Goal: Task Accomplishment & Management: Manage account settings

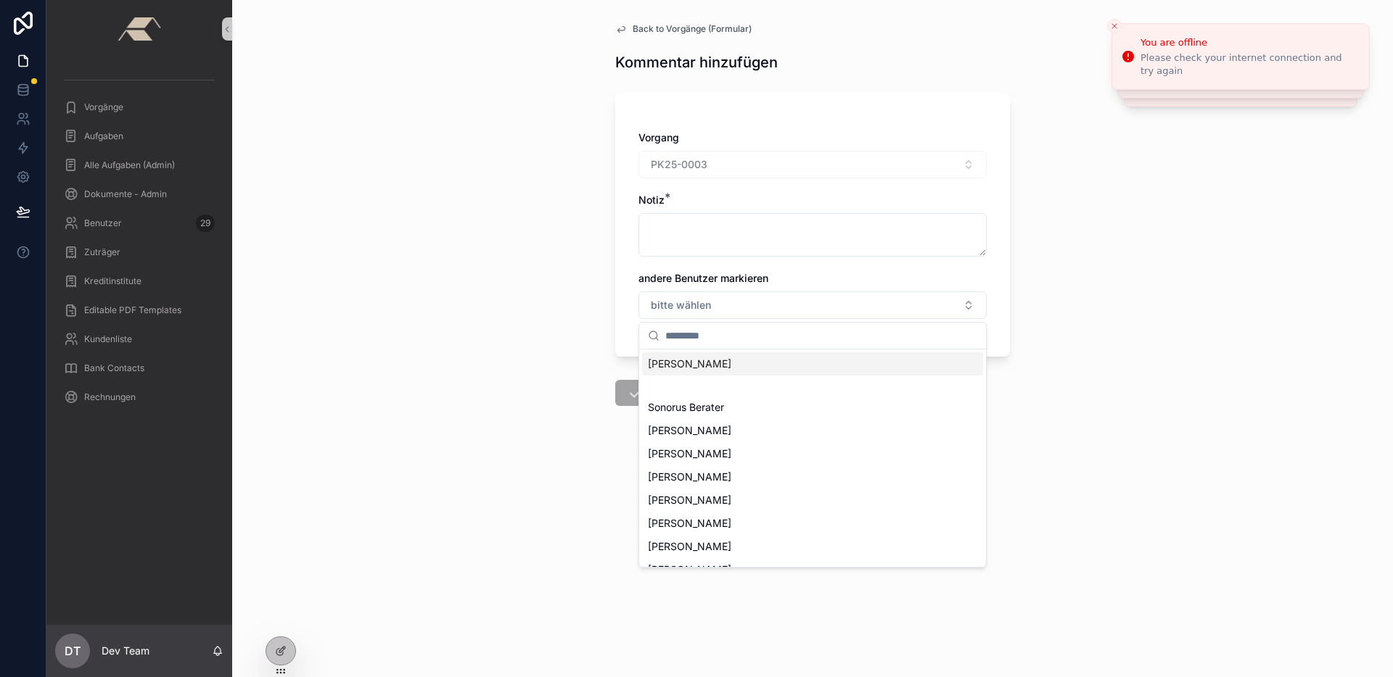
click at [1113, 23] on icon "Close toast" at bounding box center [1114, 26] width 9 height 9
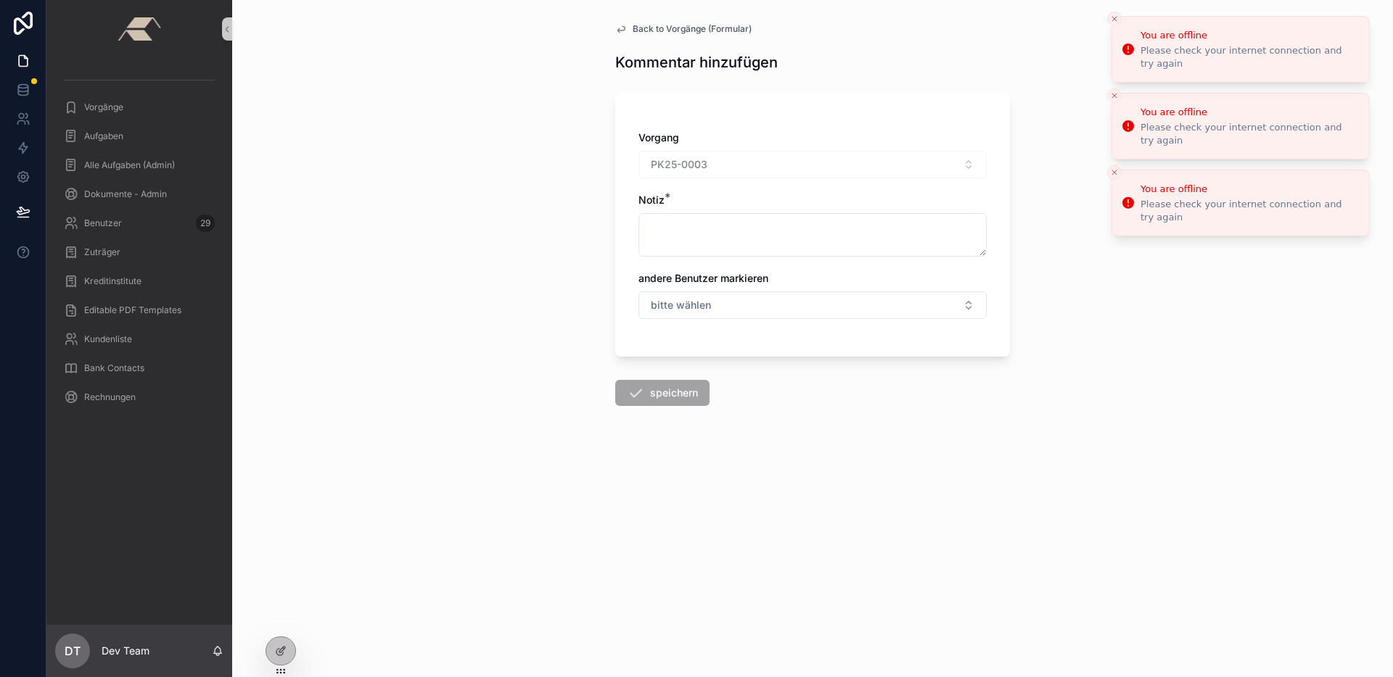
click at [1116, 17] on icon "Close toast" at bounding box center [1114, 19] width 9 height 9
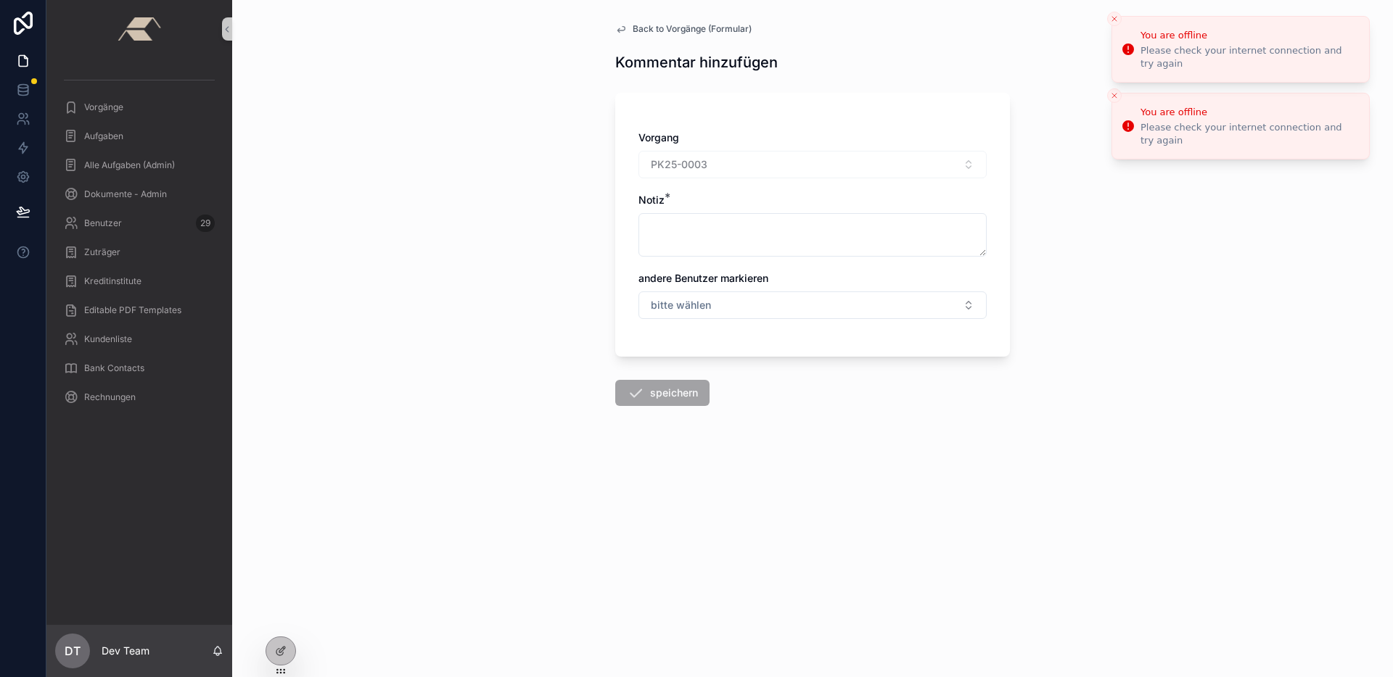
click at [1114, 17] on line "Close toast" at bounding box center [1114, 19] width 4 height 4
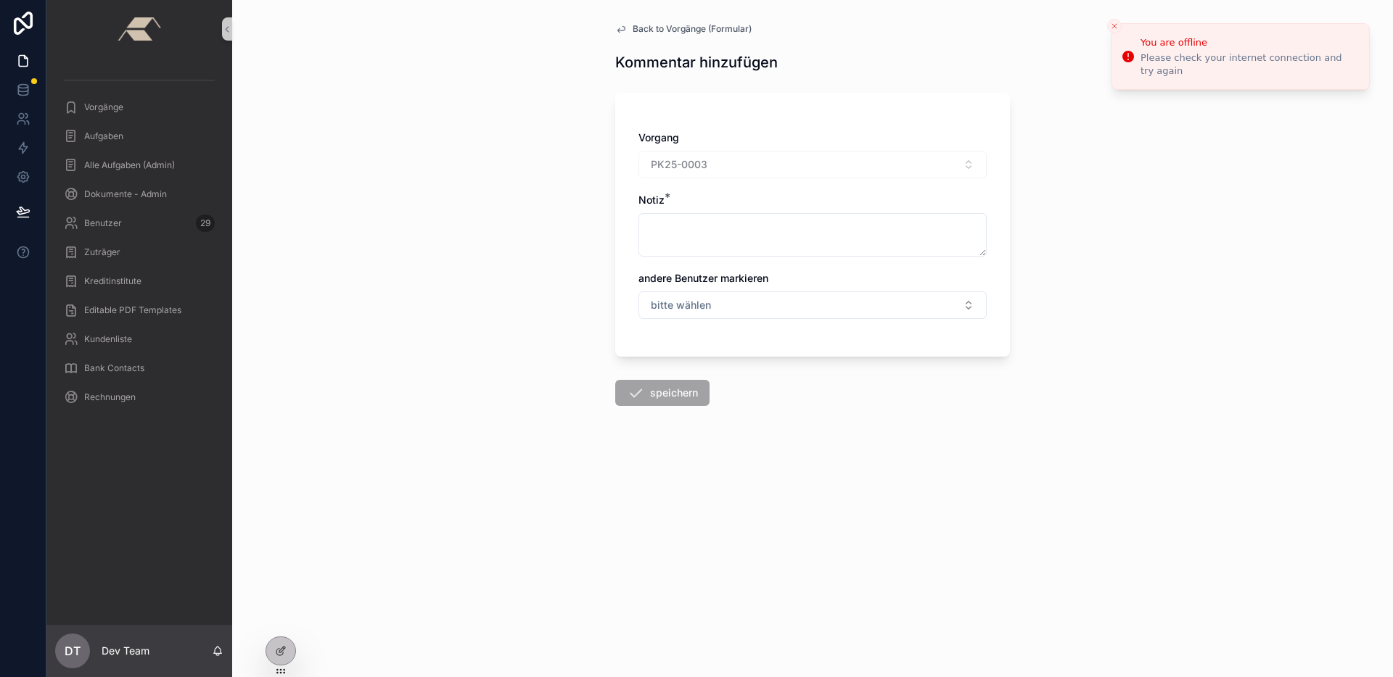
click at [1114, 19] on button "Close toast" at bounding box center [1114, 26] width 15 height 15
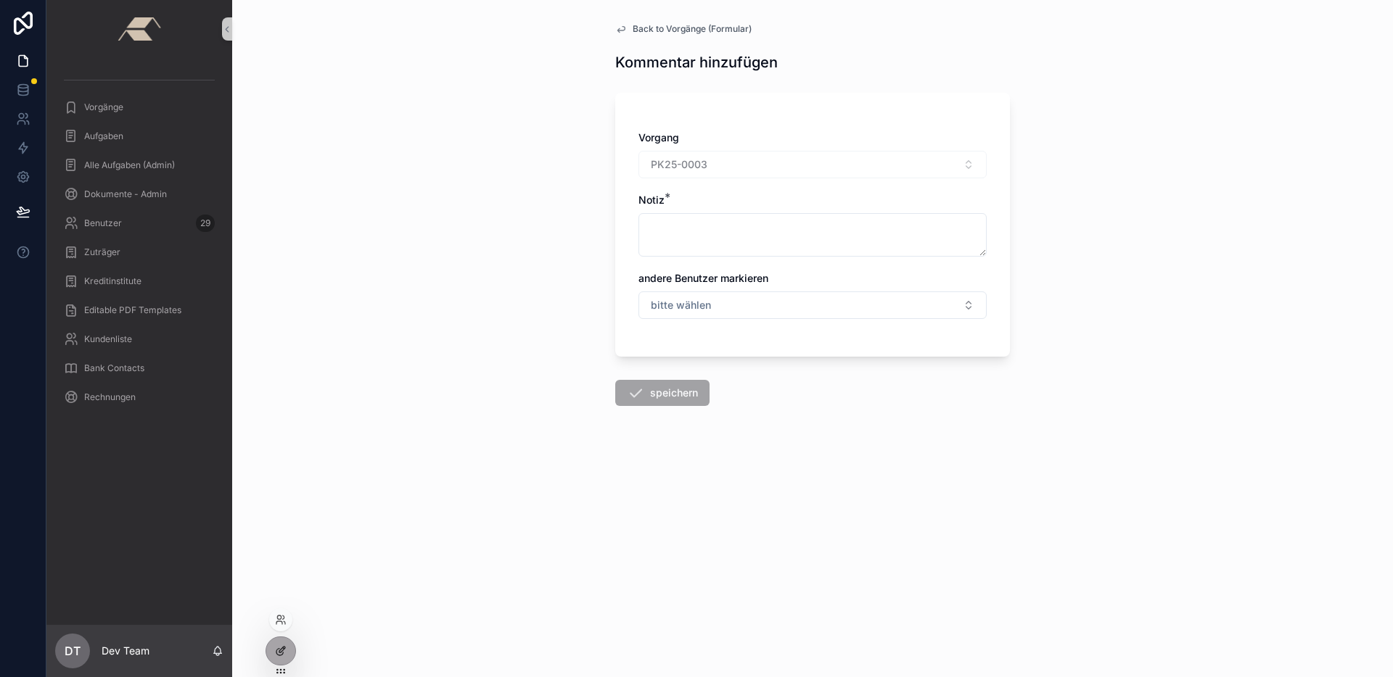
click at [291, 649] on div at bounding box center [280, 652] width 29 height 28
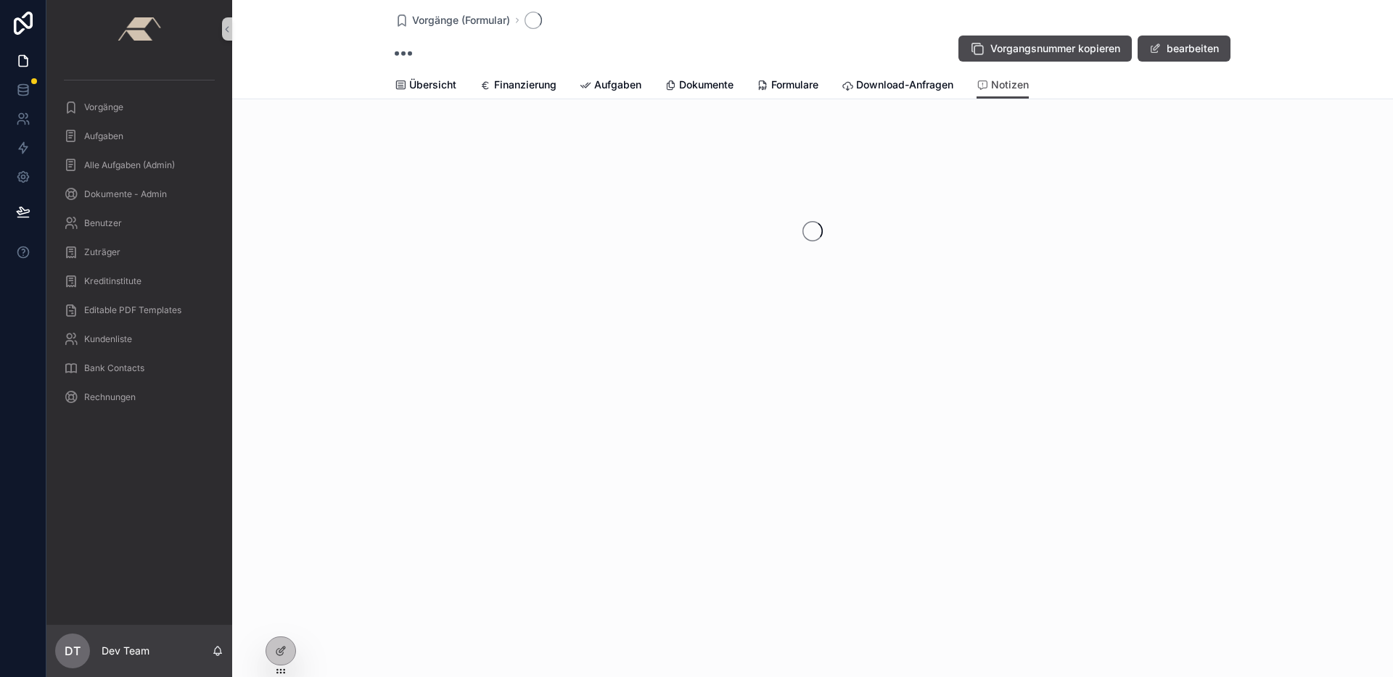
click at [832, 40] on div "Vorgangsnummer kopieren bearbeiten" at bounding box center [813, 49] width 836 height 28
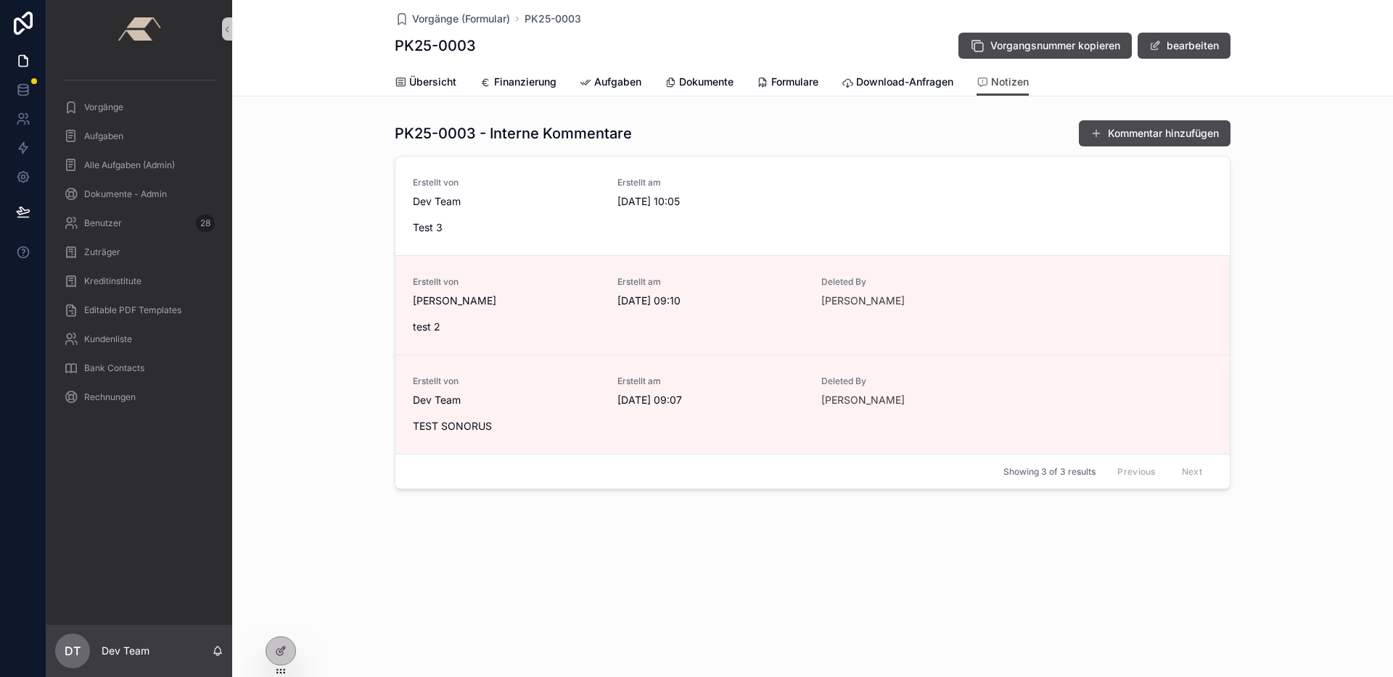
click at [326, 477] on div "PK25-0003 - Interne Kommentare Kommentar hinzufügen Erstellt von Dev Team Erste…" at bounding box center [812, 305] width 1161 height 382
click at [284, 645] on div at bounding box center [280, 652] width 29 height 28
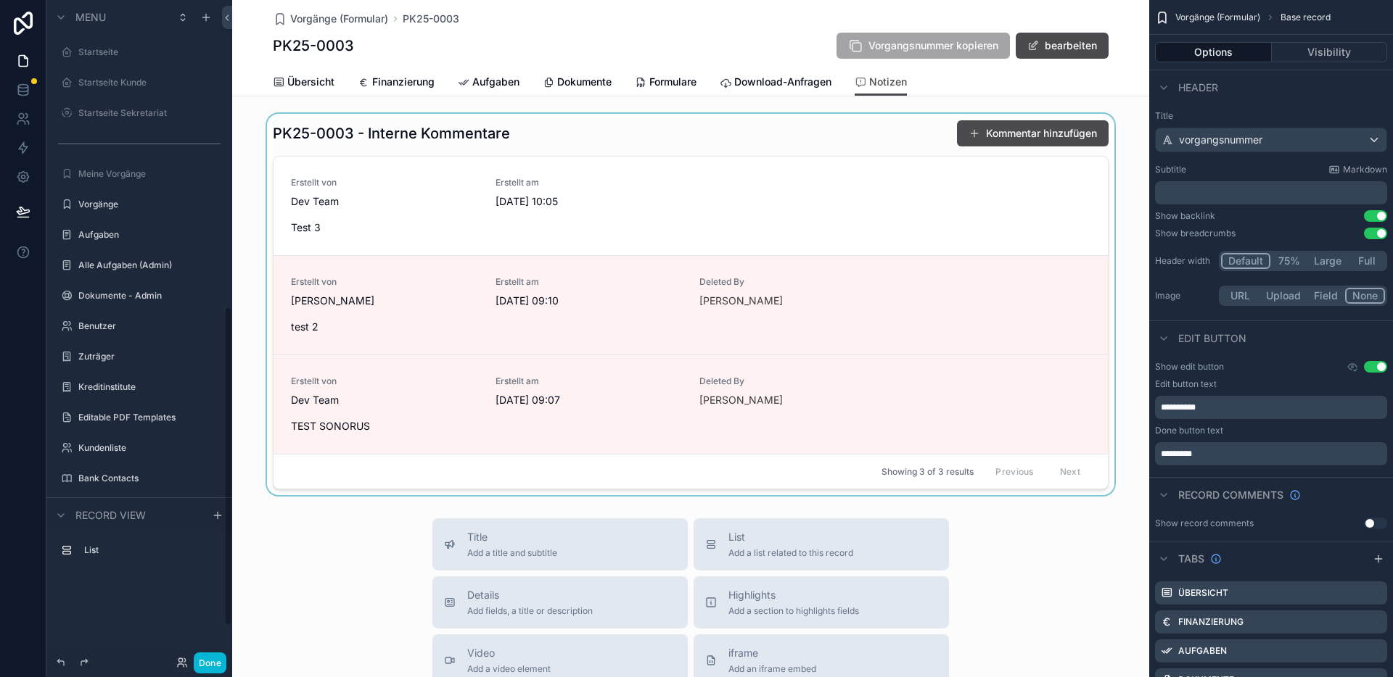
scroll to position [635, 0]
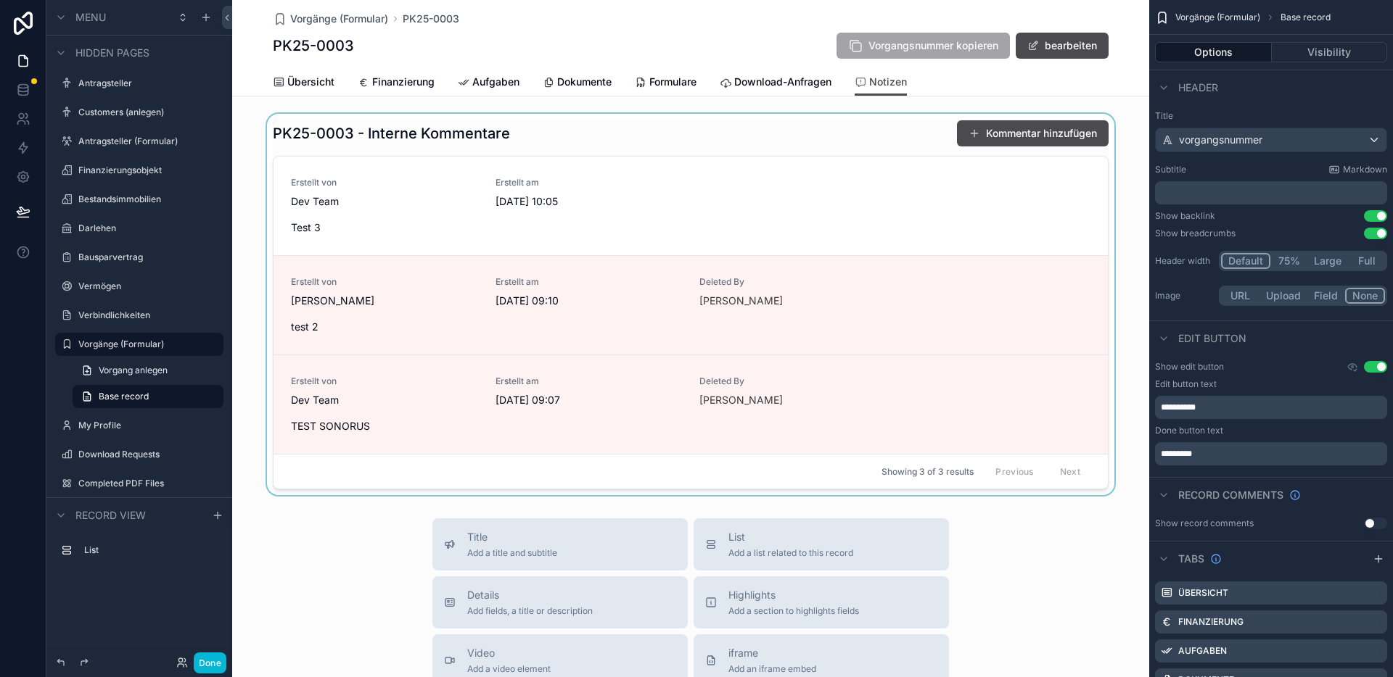
click at [1011, 150] on div "scrollable content" at bounding box center [690, 305] width 917 height 382
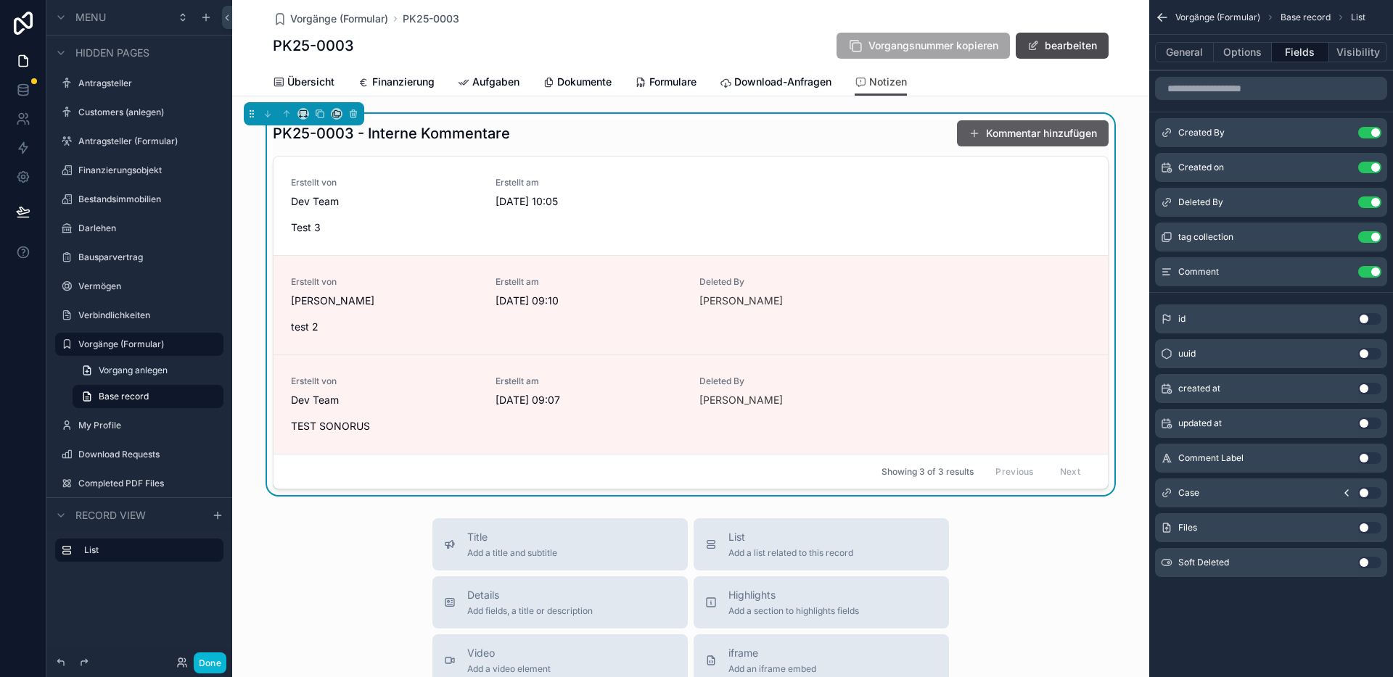
drag, startPoint x: 1011, startPoint y: 150, endPoint x: 1015, endPoint y: 137, distance: 13.6
click at [1015, 137] on button "Kommentar hinzufügen" at bounding box center [1033, 133] width 152 height 26
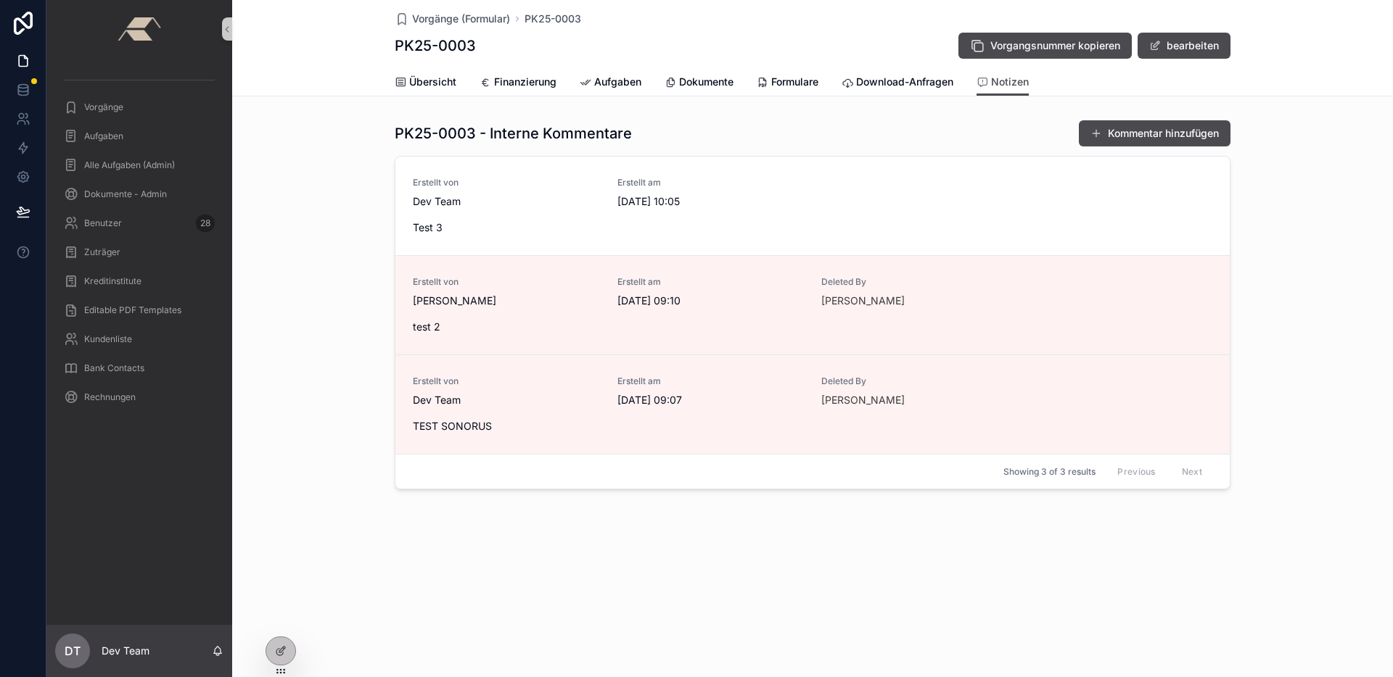
click at [328, 472] on div "PK25-0003 - Interne Kommentare Kommentar hinzufügen Erstellt von Dev Team Erste…" at bounding box center [812, 305] width 1161 height 382
click at [22, 91] on icon at bounding box center [23, 90] width 15 height 15
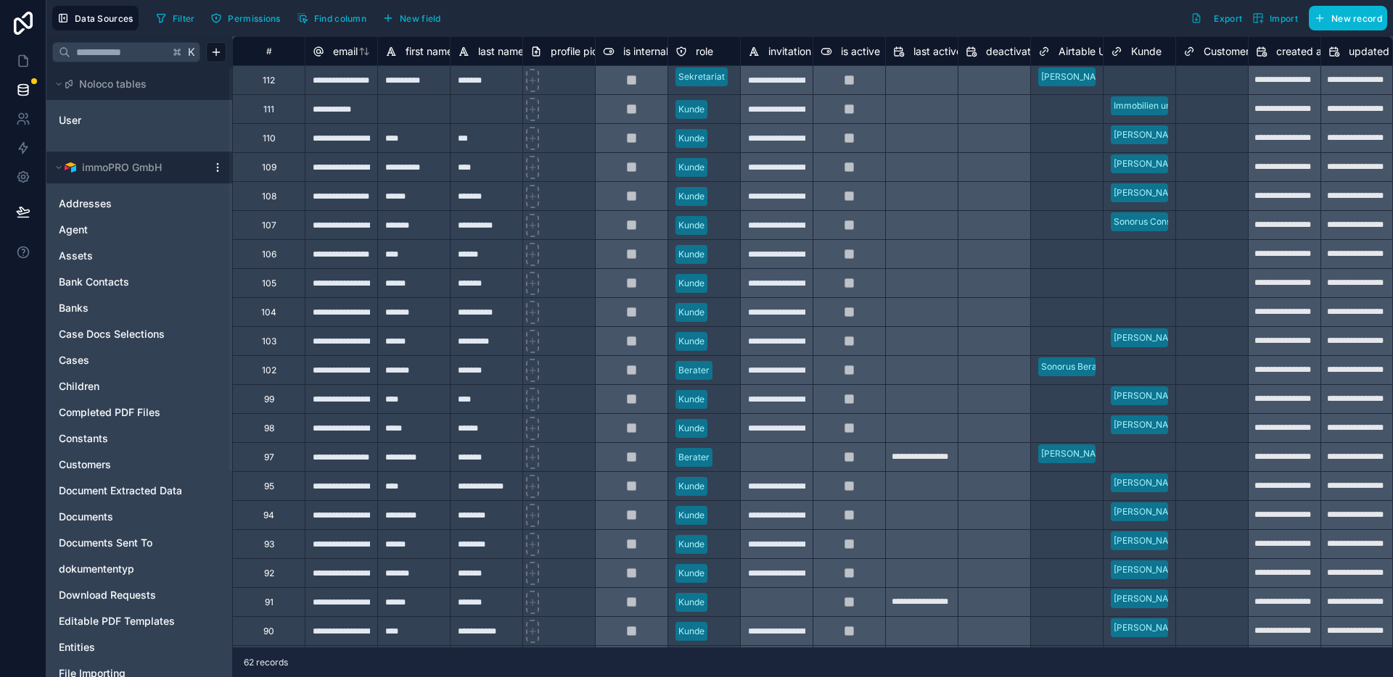
click at [218, 167] on html "**********" at bounding box center [696, 338] width 1393 height 677
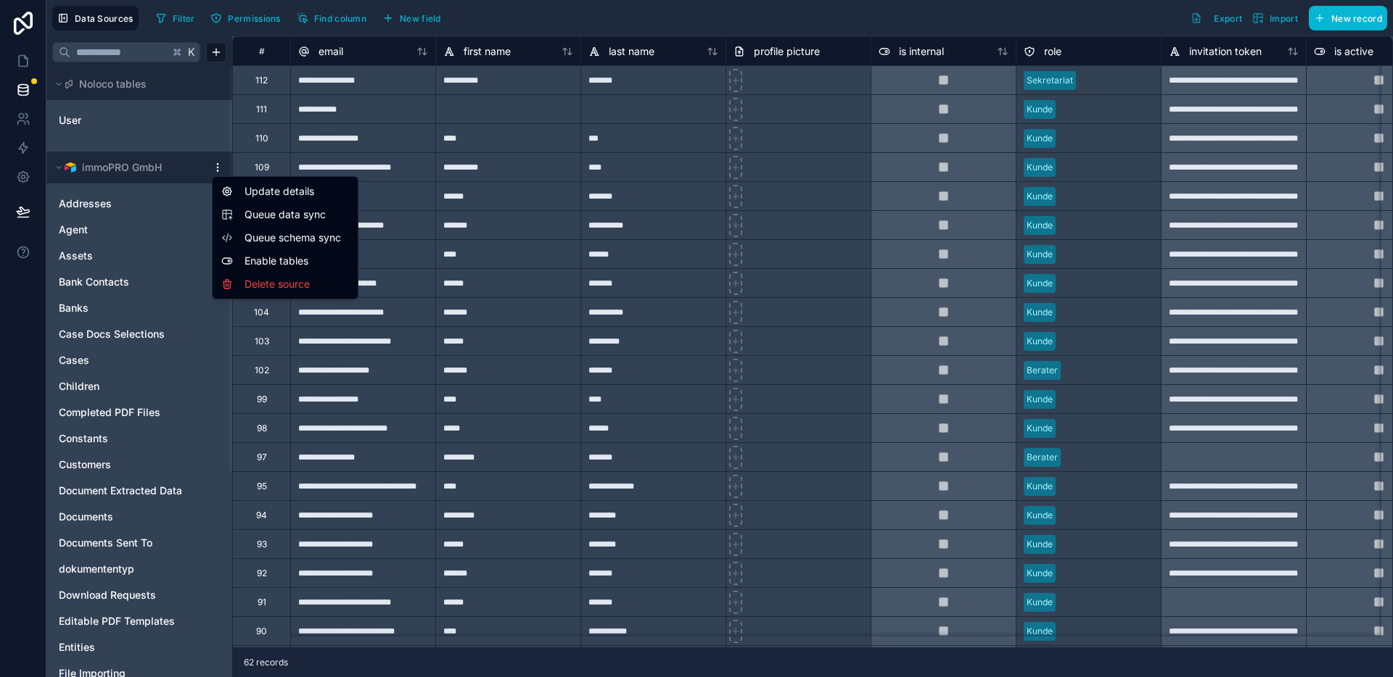
click at [284, 234] on span "Queue schema sync" at bounding box center [296, 238] width 104 height 15
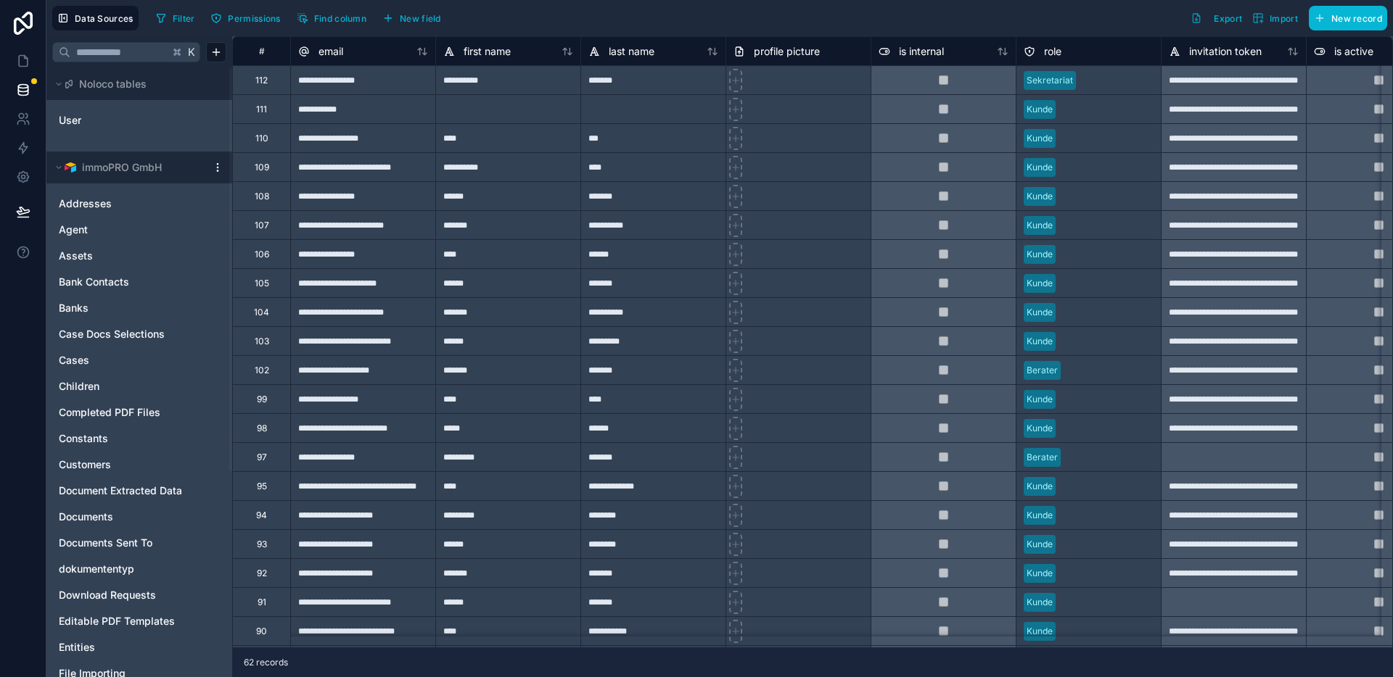
click at [214, 167] on html "**********" at bounding box center [696, 338] width 1393 height 677
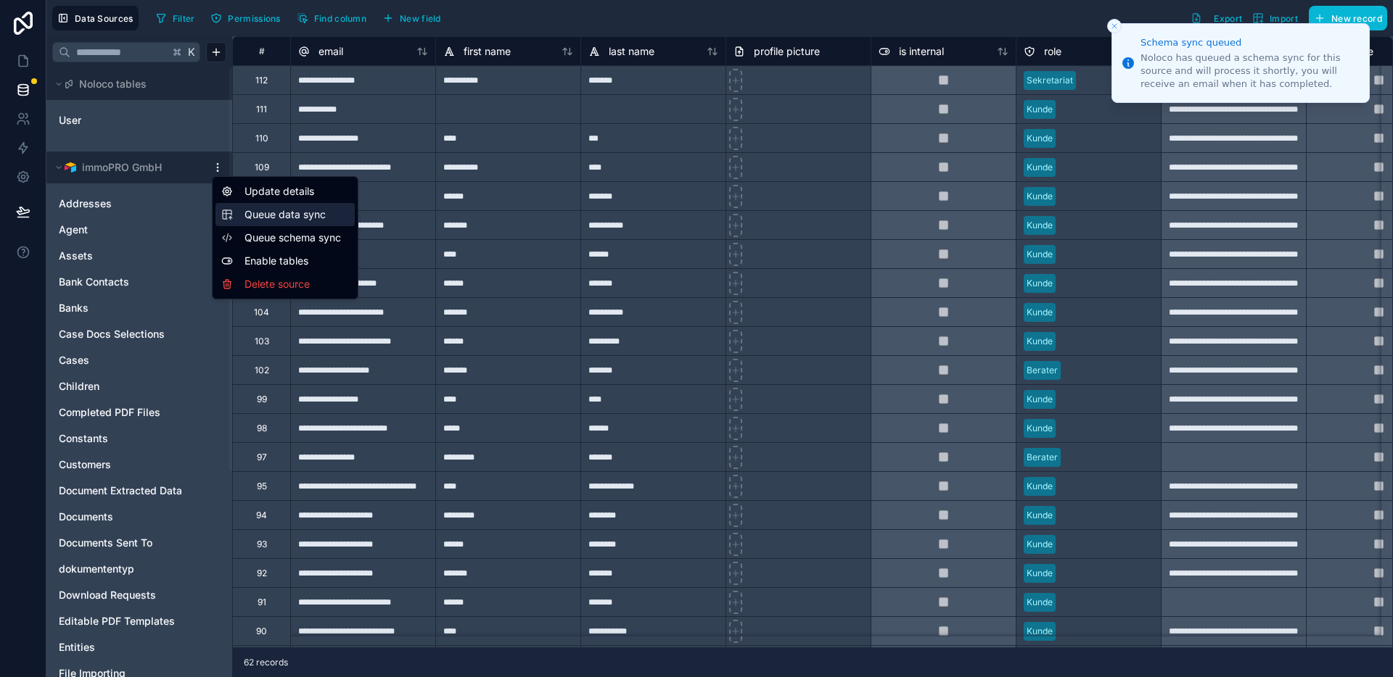
drag, startPoint x: 271, startPoint y: 218, endPoint x: 292, endPoint y: 221, distance: 21.2
click at [271, 218] on span "Queue data sync" at bounding box center [296, 214] width 104 height 15
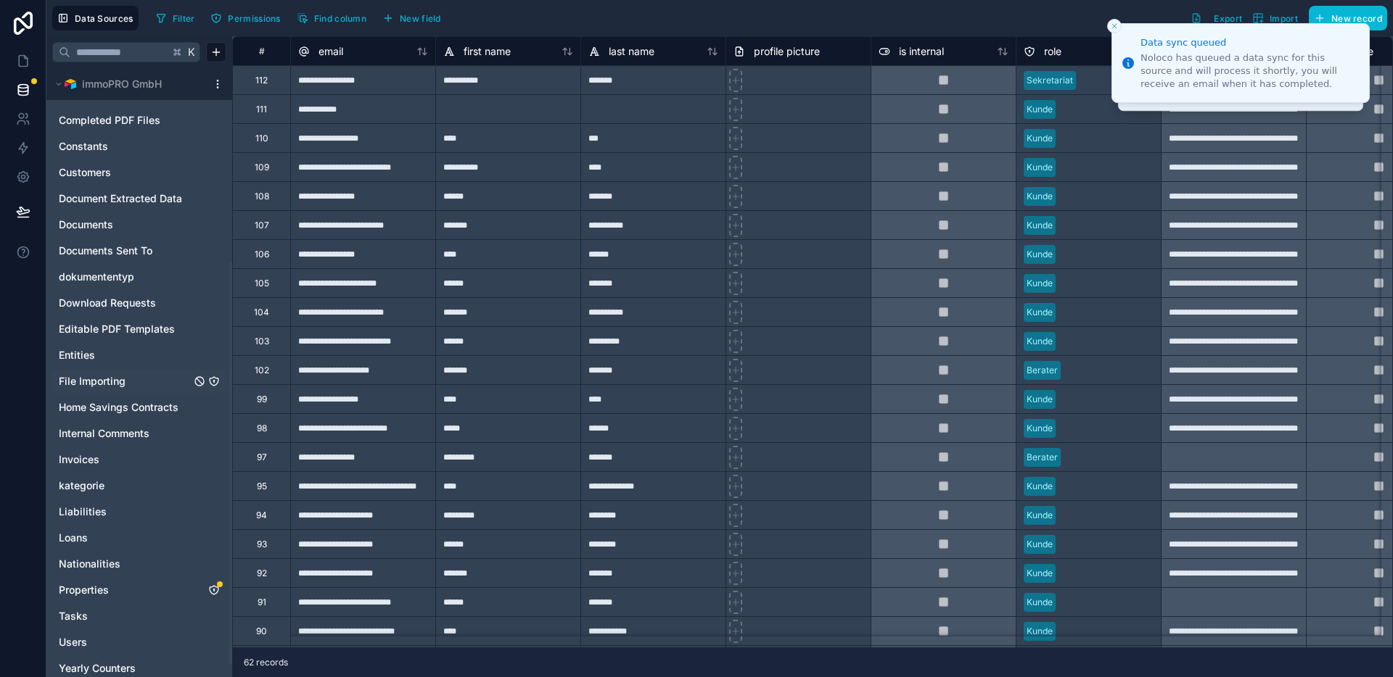
scroll to position [310, 0]
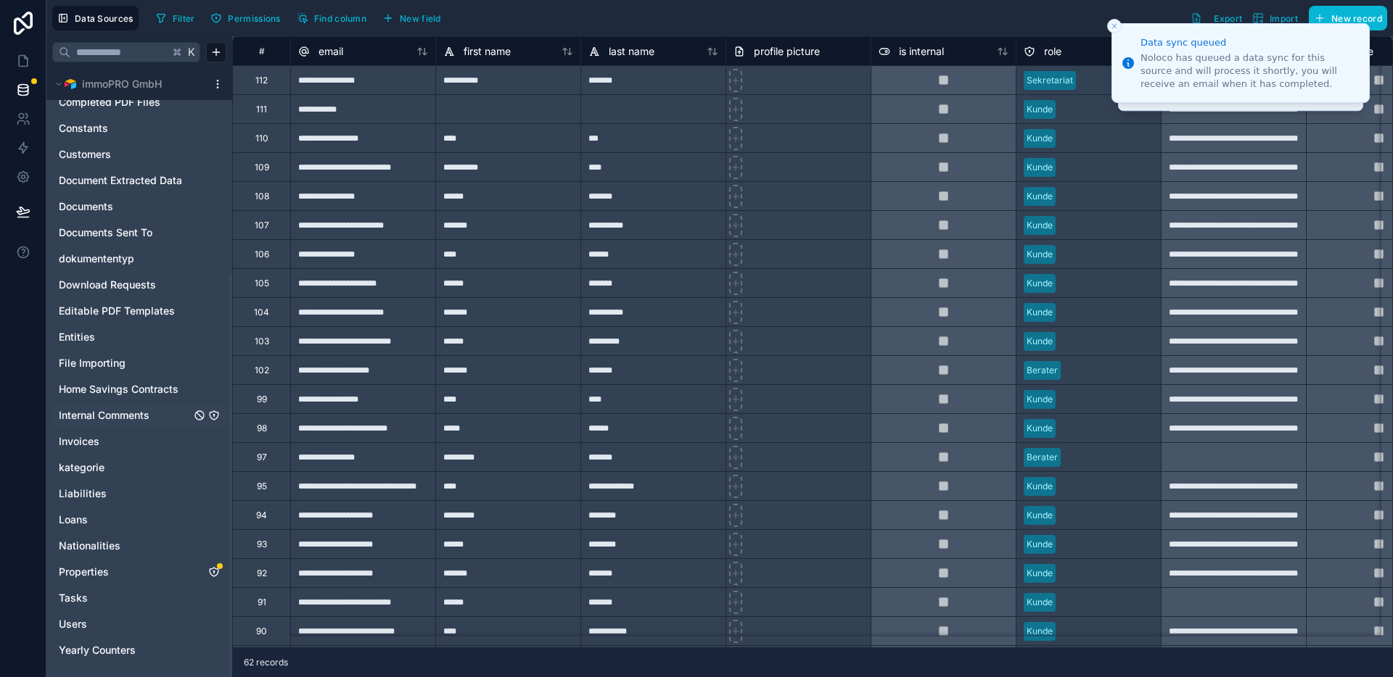
click at [131, 409] on span "Internal Comments" at bounding box center [104, 415] width 91 height 15
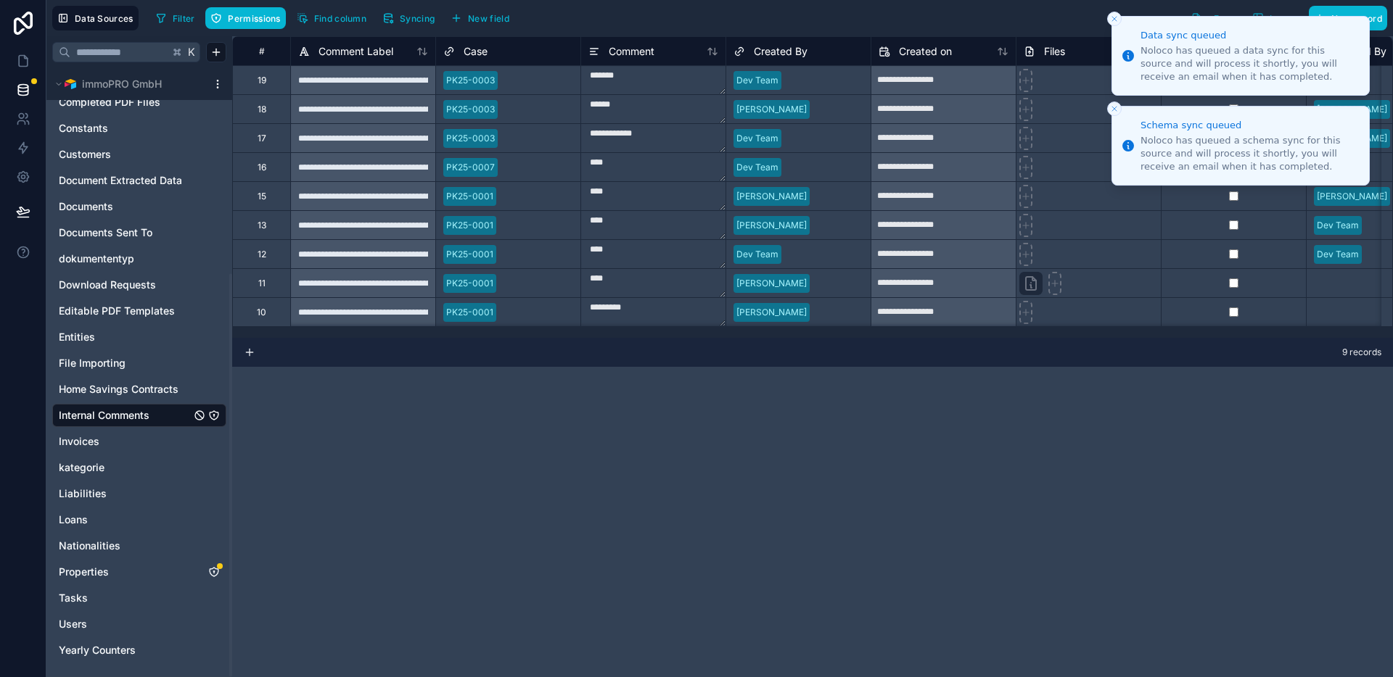
click at [1111, 27] on li "Data sync queued Noloco has queued a data sync for this source and will process…" at bounding box center [1240, 56] width 258 height 80
click at [1113, 21] on icon "Close toast" at bounding box center [1114, 19] width 9 height 9
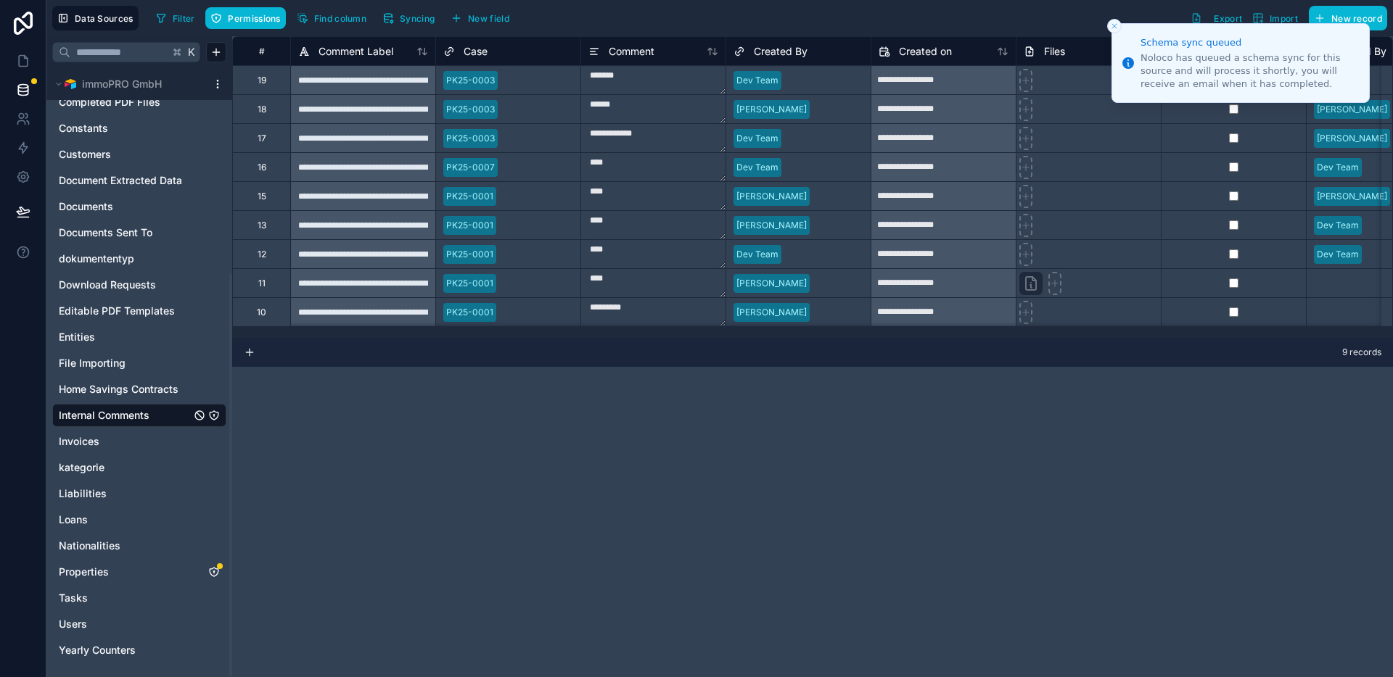
click at [1112, 22] on icon "Close toast" at bounding box center [1114, 26] width 9 height 9
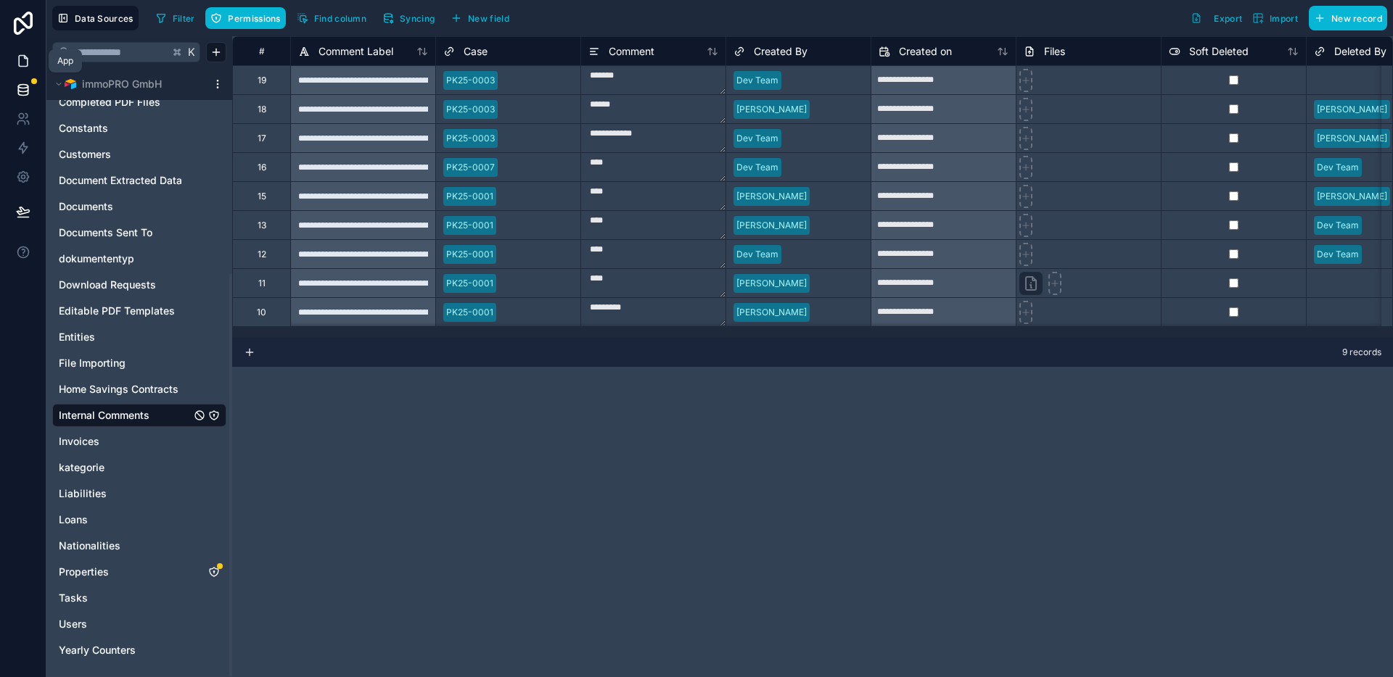
click at [18, 66] on icon at bounding box center [23, 61] width 15 height 15
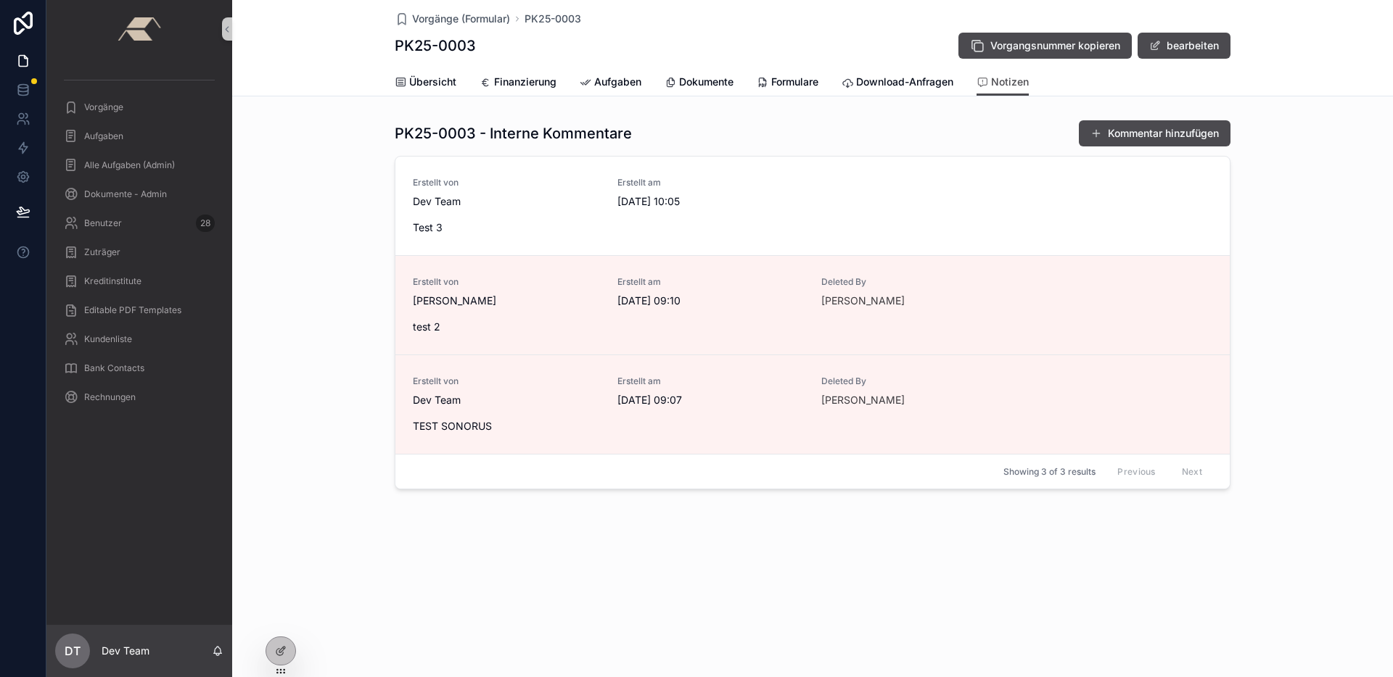
click at [1129, 128] on button "Kommentar hinzufügen" at bounding box center [1155, 133] width 152 height 26
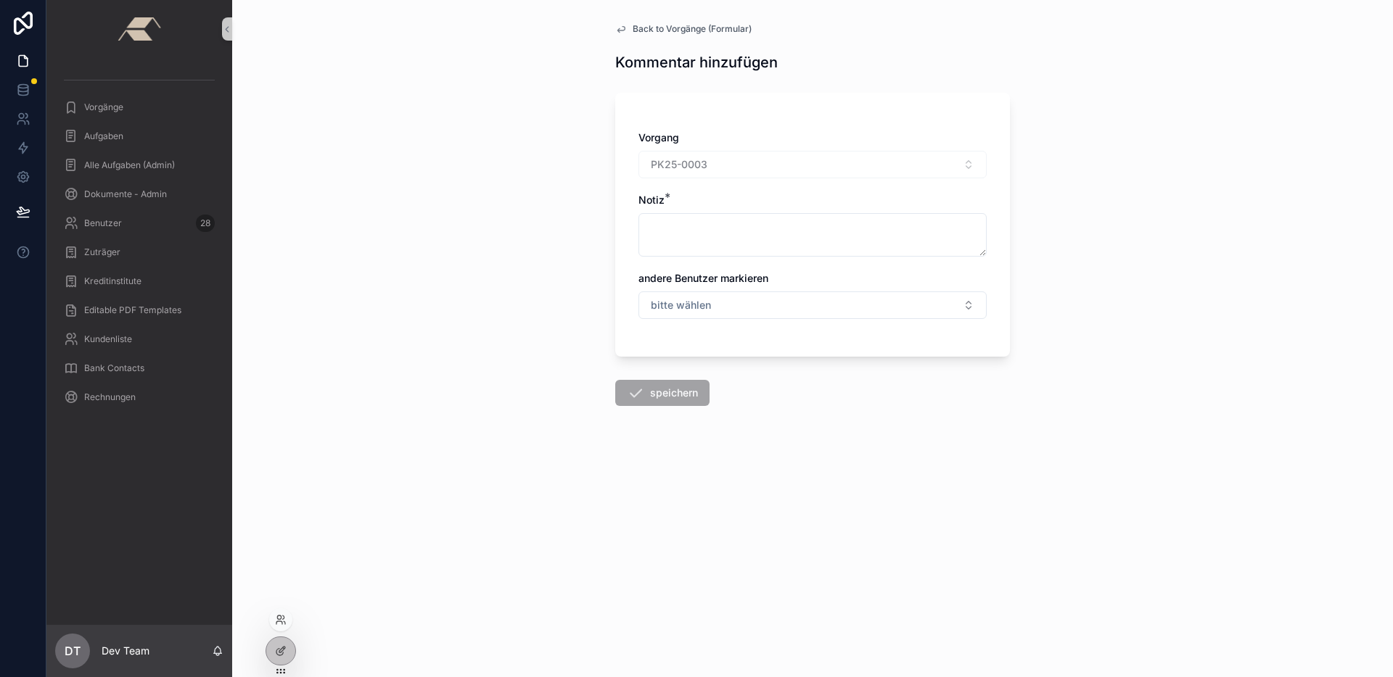
click at [268, 662] on div at bounding box center [280, 657] width 30 height 41
click at [284, 652] on icon at bounding box center [281, 652] width 12 height 12
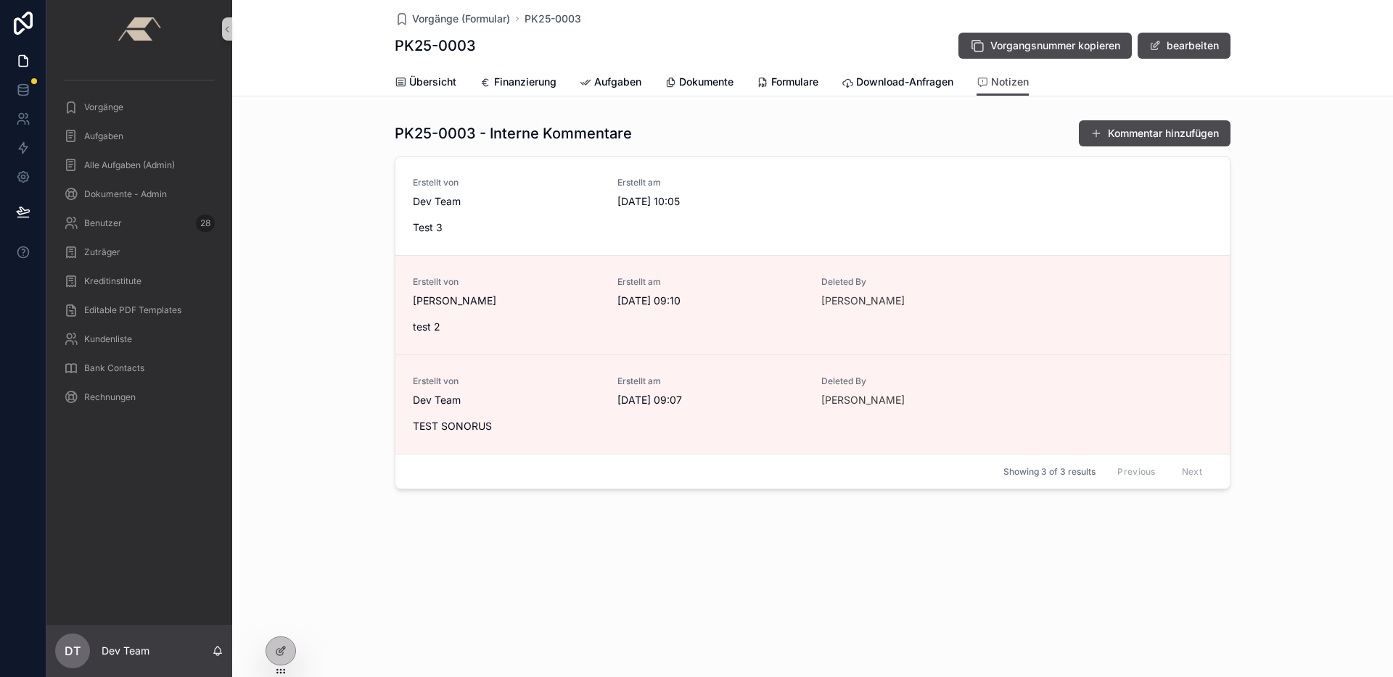
click at [286, 88] on div "Übersicht Finanzierung Aufgaben Dokumente Formulare Download-Anfragen Notizen" at bounding box center [812, 82] width 1143 height 28
click at [285, 624] on icon at bounding box center [284, 623] width 1 height 3
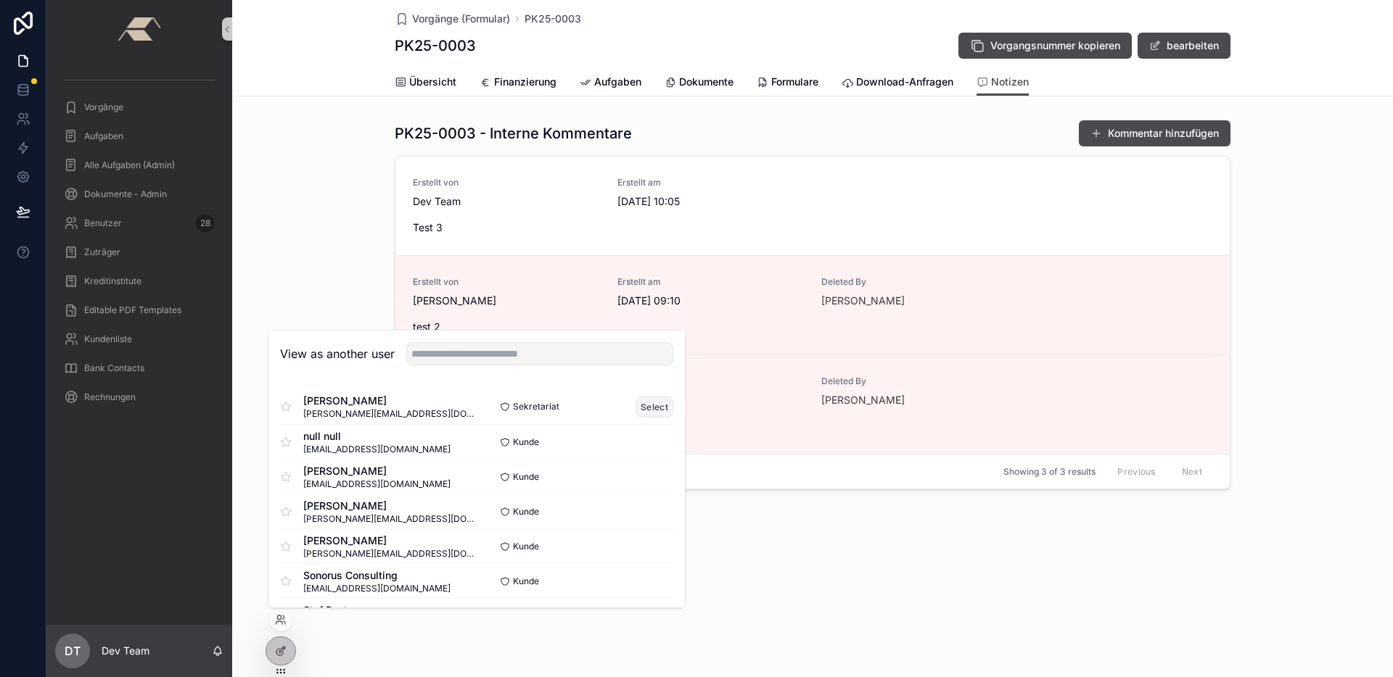
click at [656, 407] on button "Select" at bounding box center [654, 407] width 38 height 21
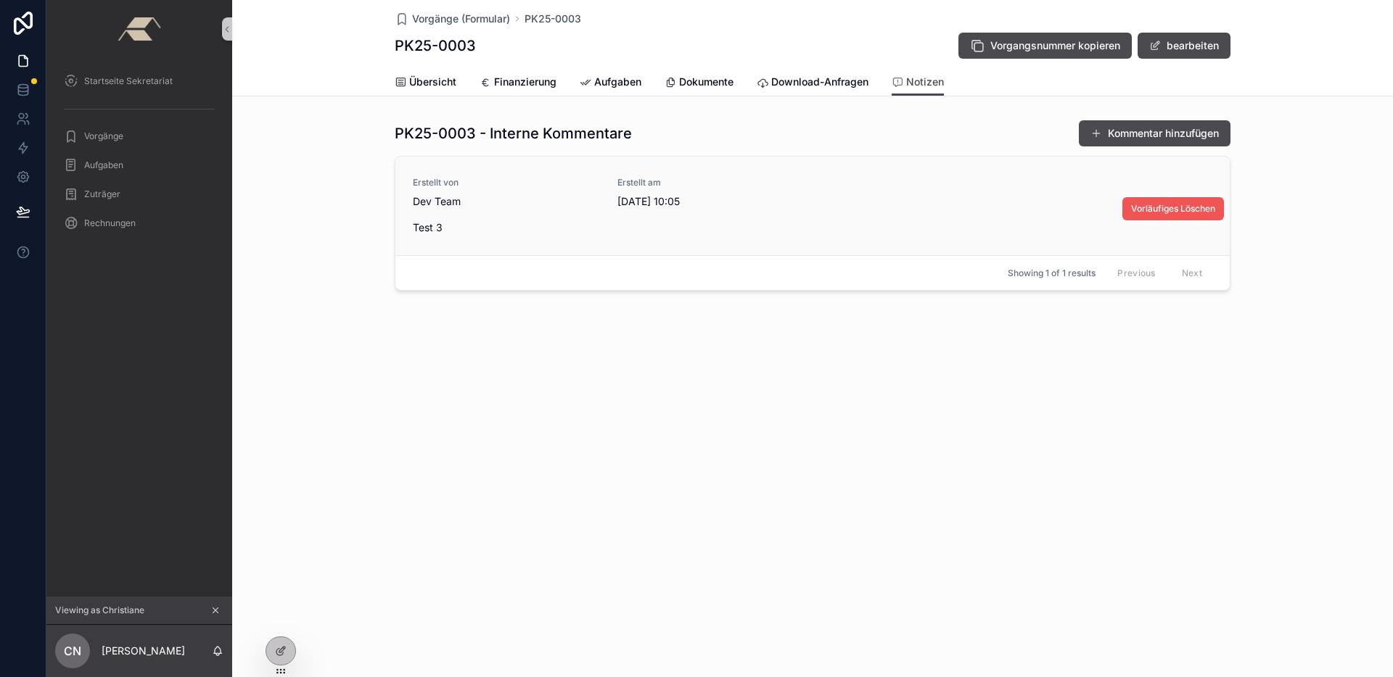
click at [1180, 205] on span "Vorläufiges Löschen" at bounding box center [1173, 209] width 84 height 12
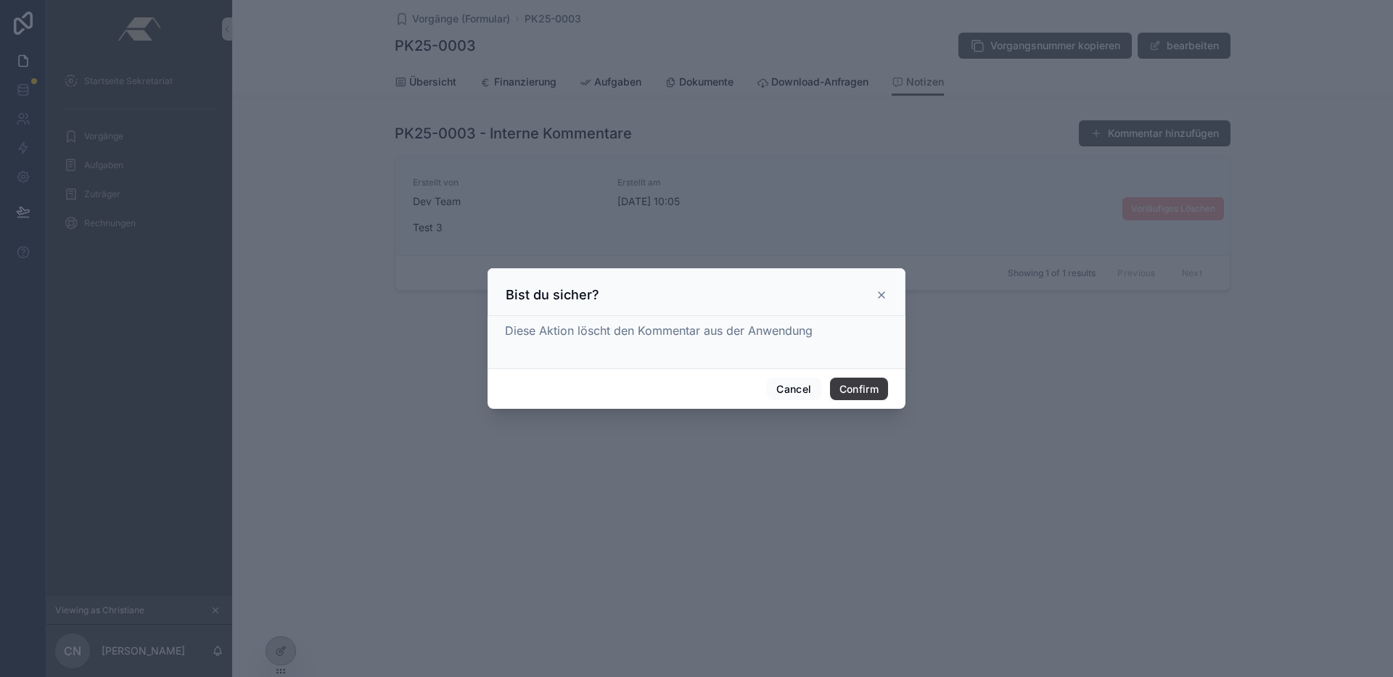
click at [871, 381] on button "Confirm" at bounding box center [859, 389] width 58 height 23
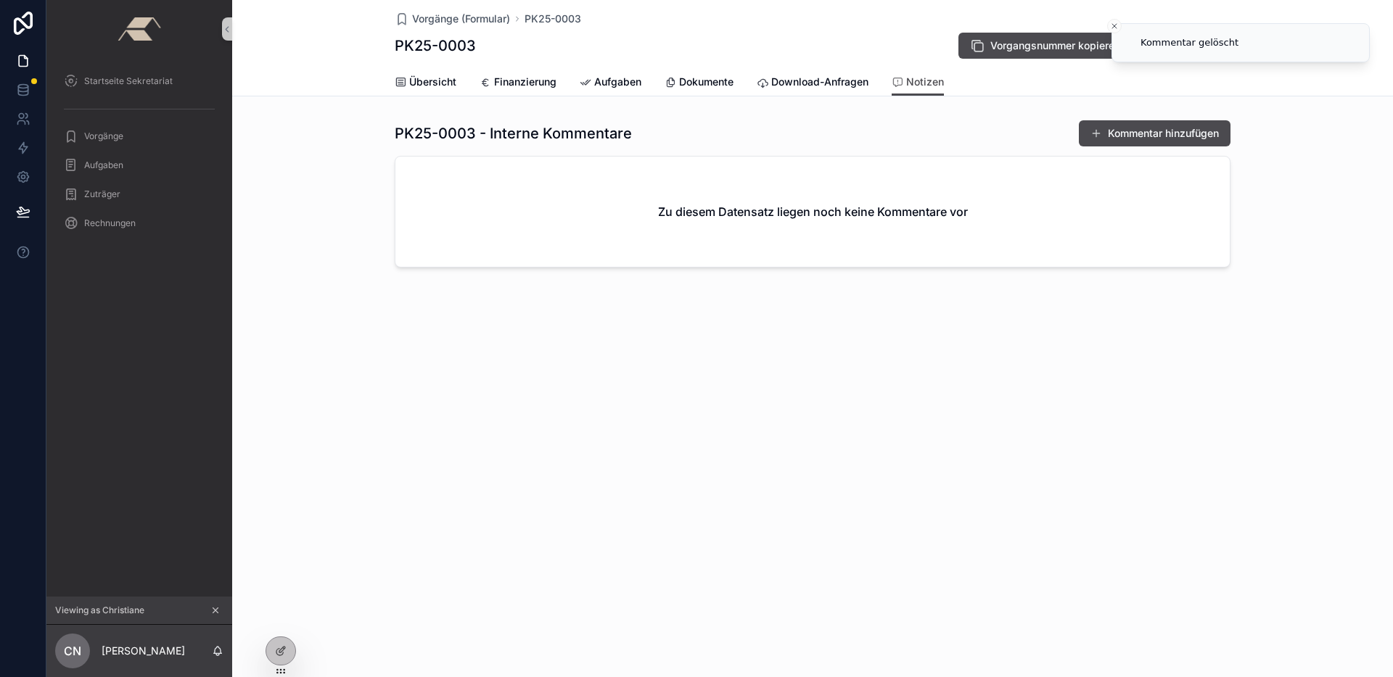
click at [482, 416] on div "Vorgänge (Formular) PK25-0003 PK25-0003 Vorgangsnummer kopieren bearbeiten Noti…" at bounding box center [812, 338] width 1161 height 677
click at [218, 612] on icon "scrollable content" at bounding box center [215, 611] width 10 height 10
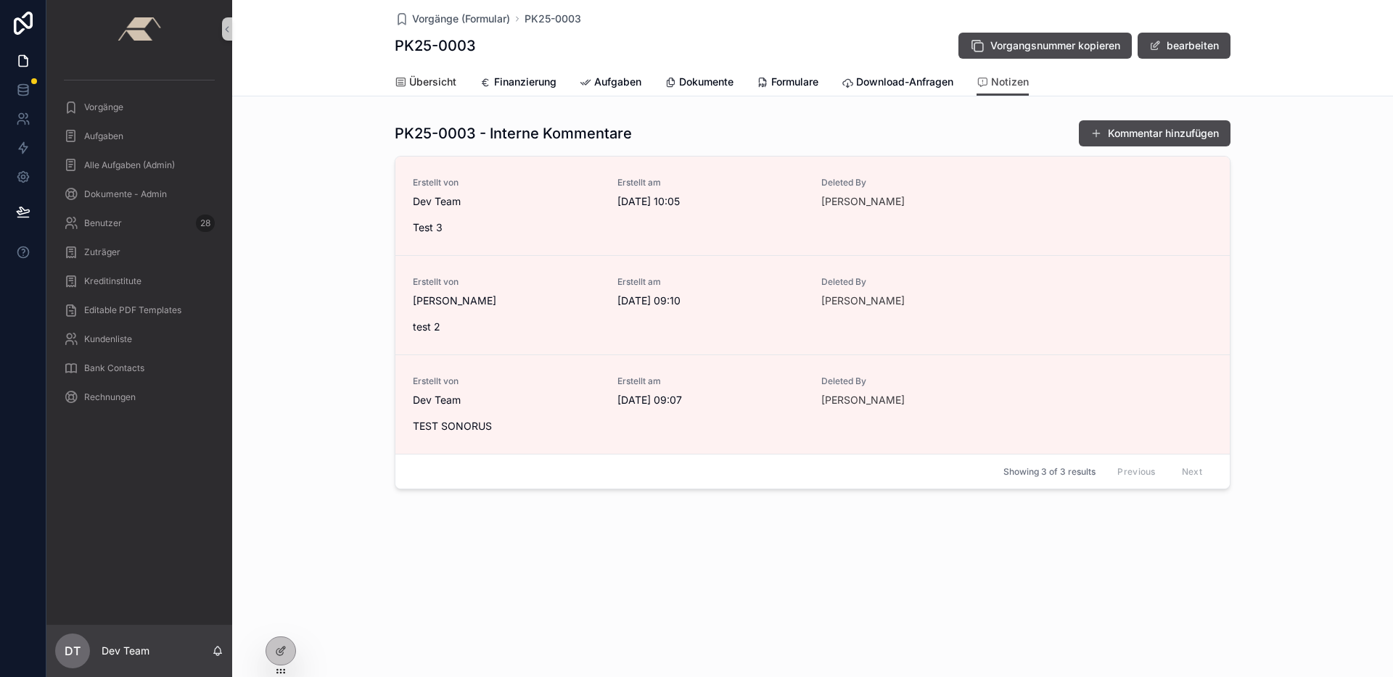
click at [425, 78] on span "Übersicht" at bounding box center [432, 82] width 47 height 15
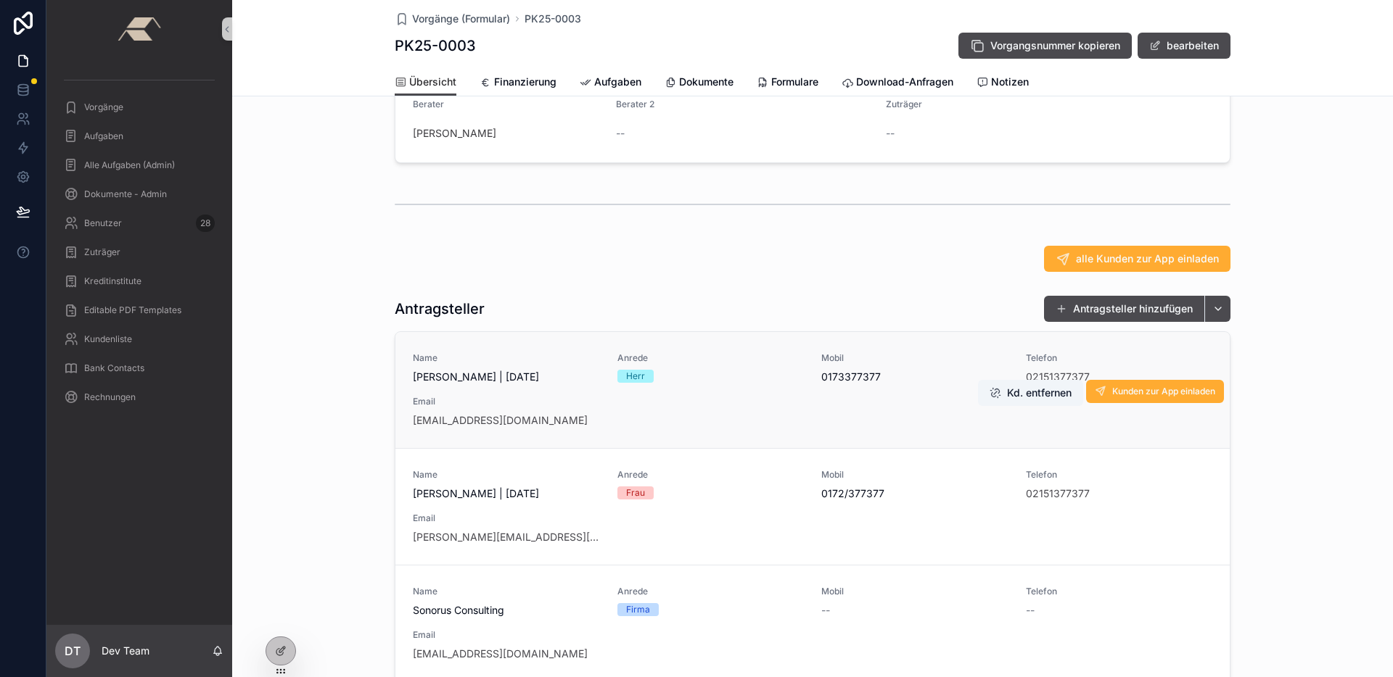
scroll to position [203, 0]
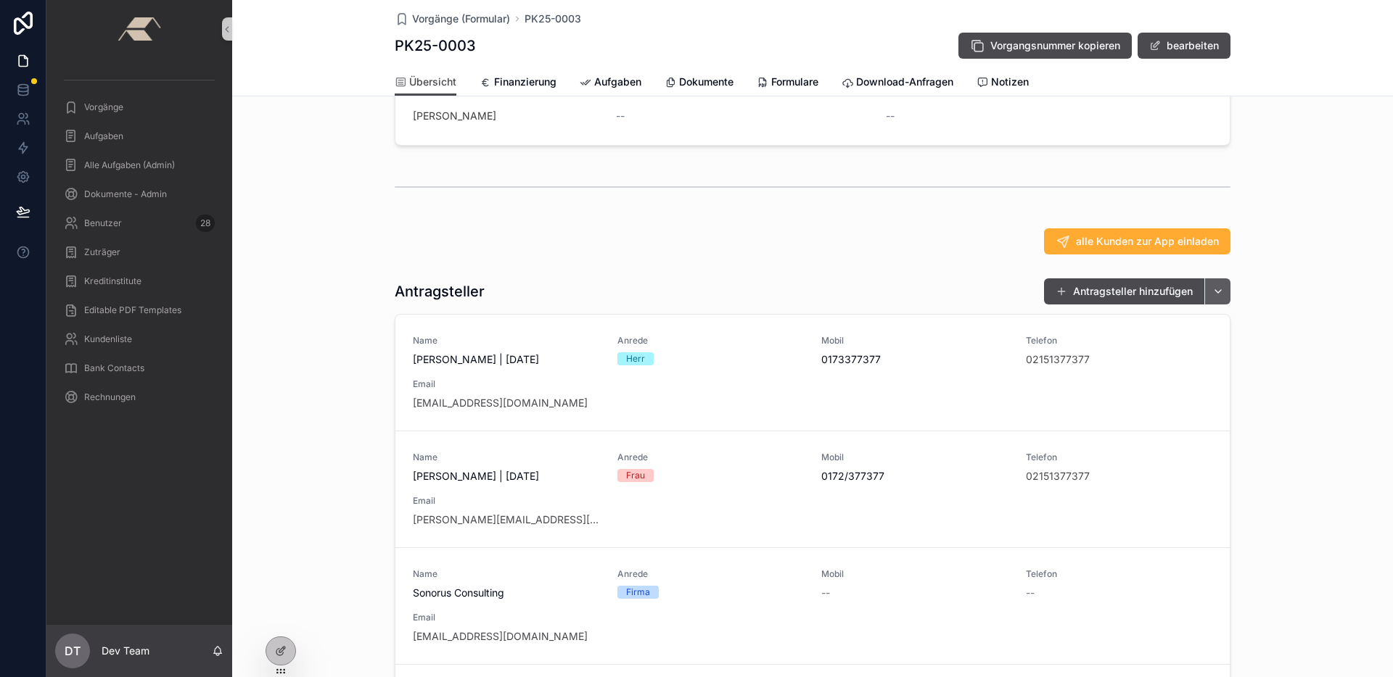
click at [1214, 305] on button "scrollable content" at bounding box center [1217, 292] width 26 height 26
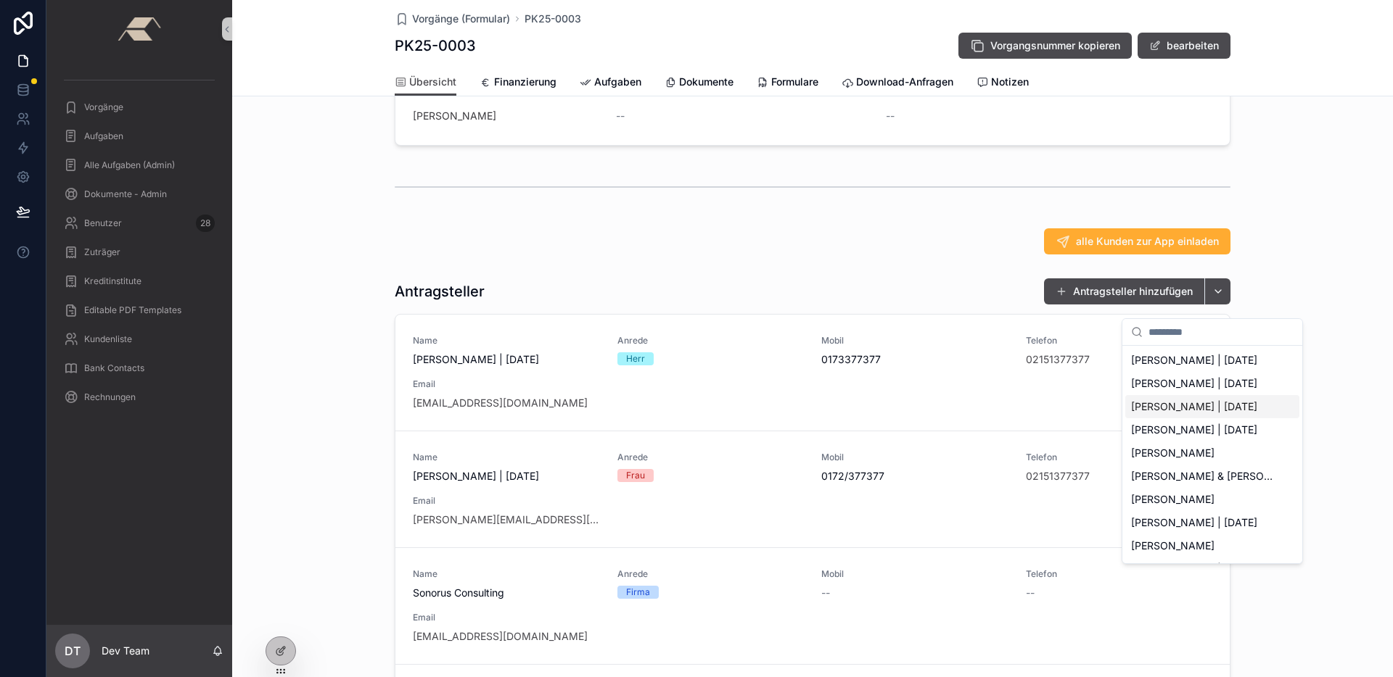
scroll to position [184, 0]
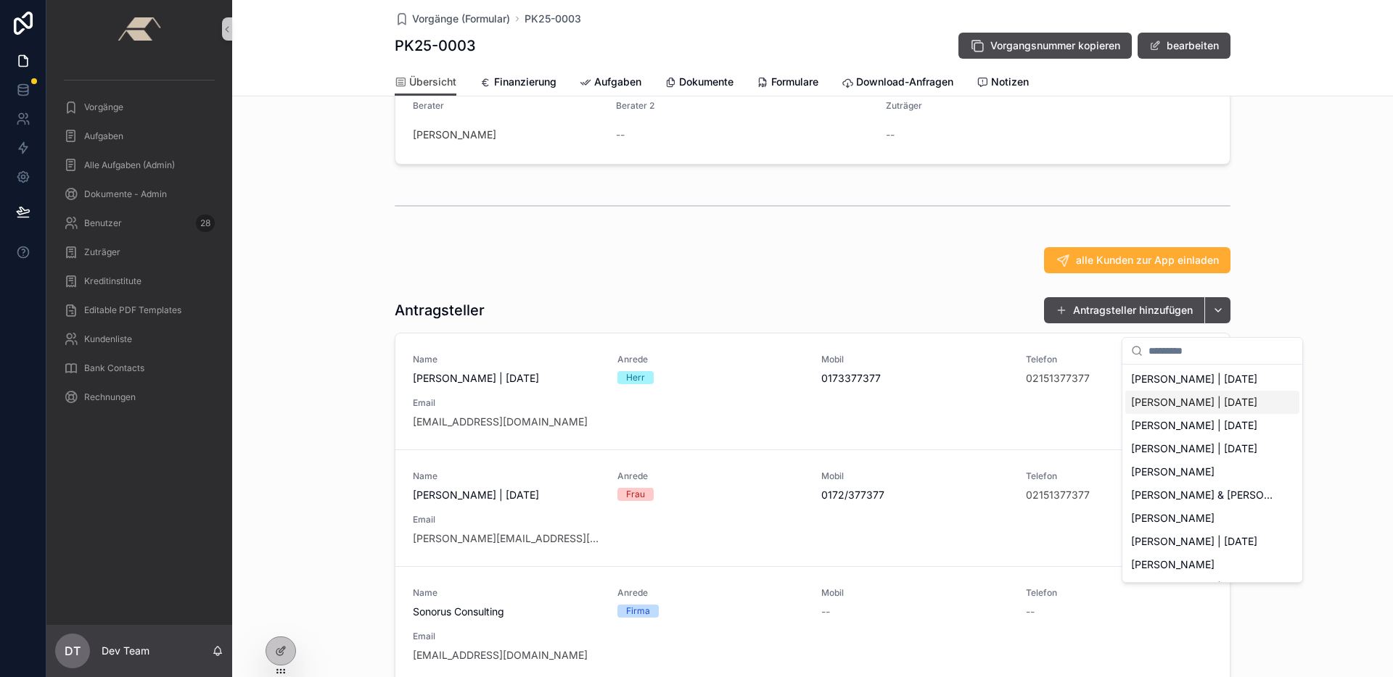
click at [804, 271] on div "alle Kunden zur App einladen" at bounding box center [813, 260] width 836 height 26
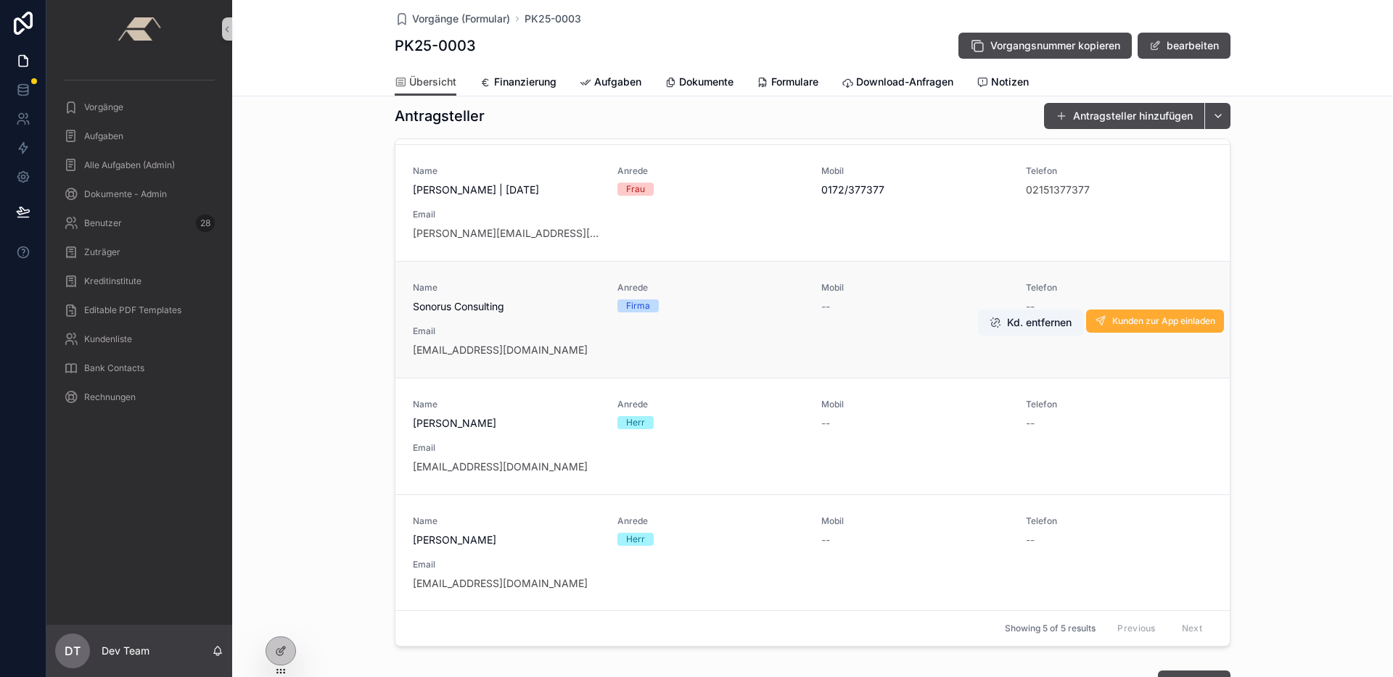
scroll to position [388, 0]
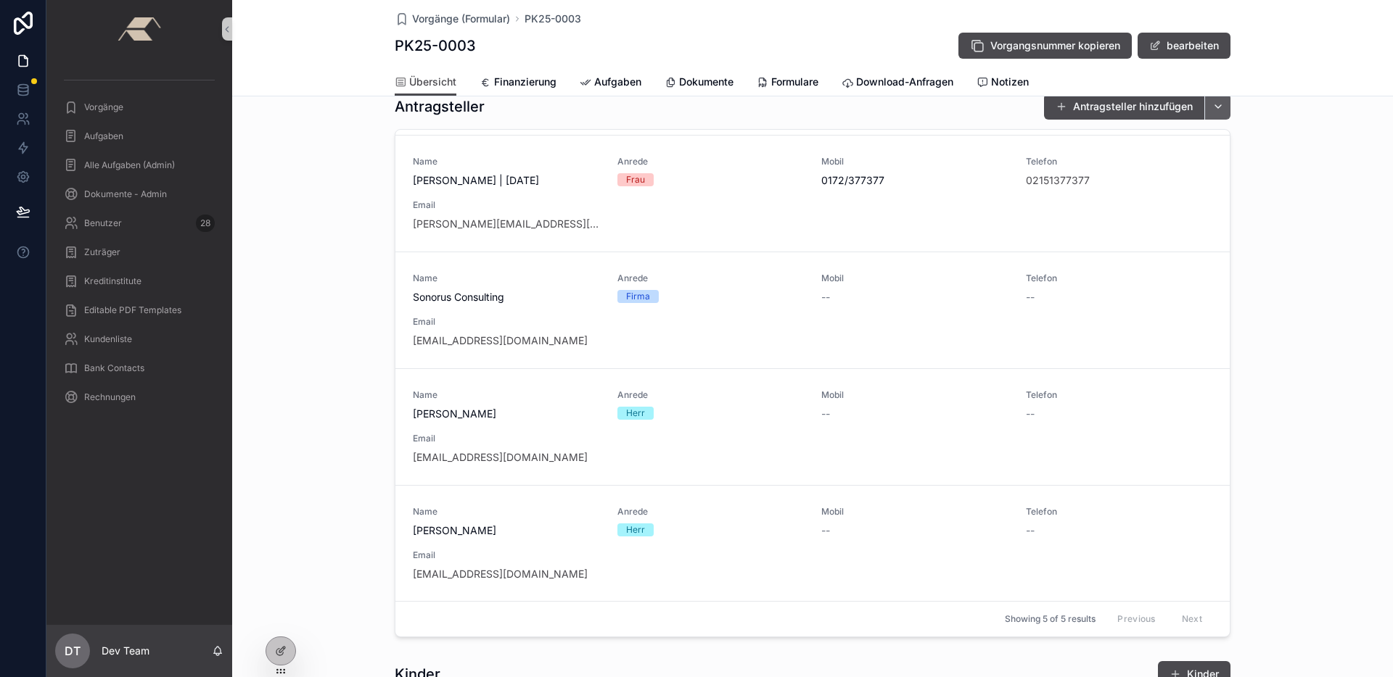
click at [1215, 120] on button "scrollable content" at bounding box center [1217, 107] width 26 height 26
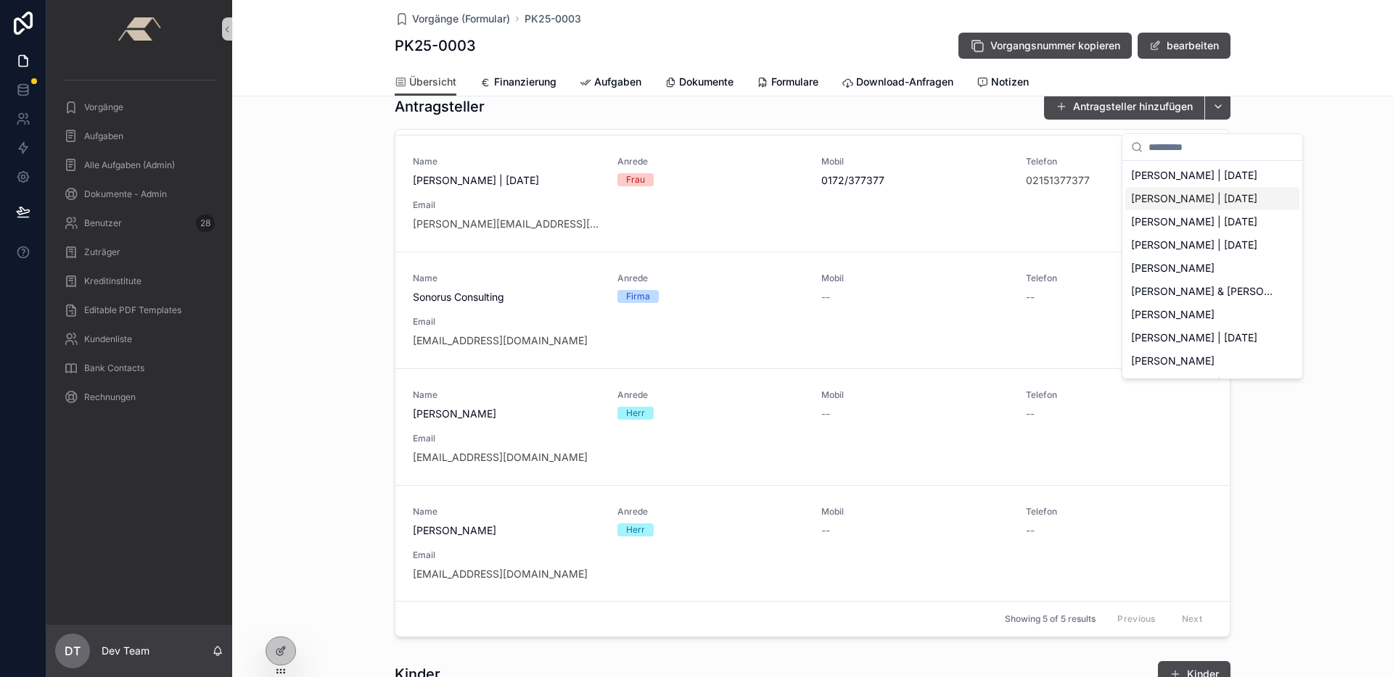
type input "**********"
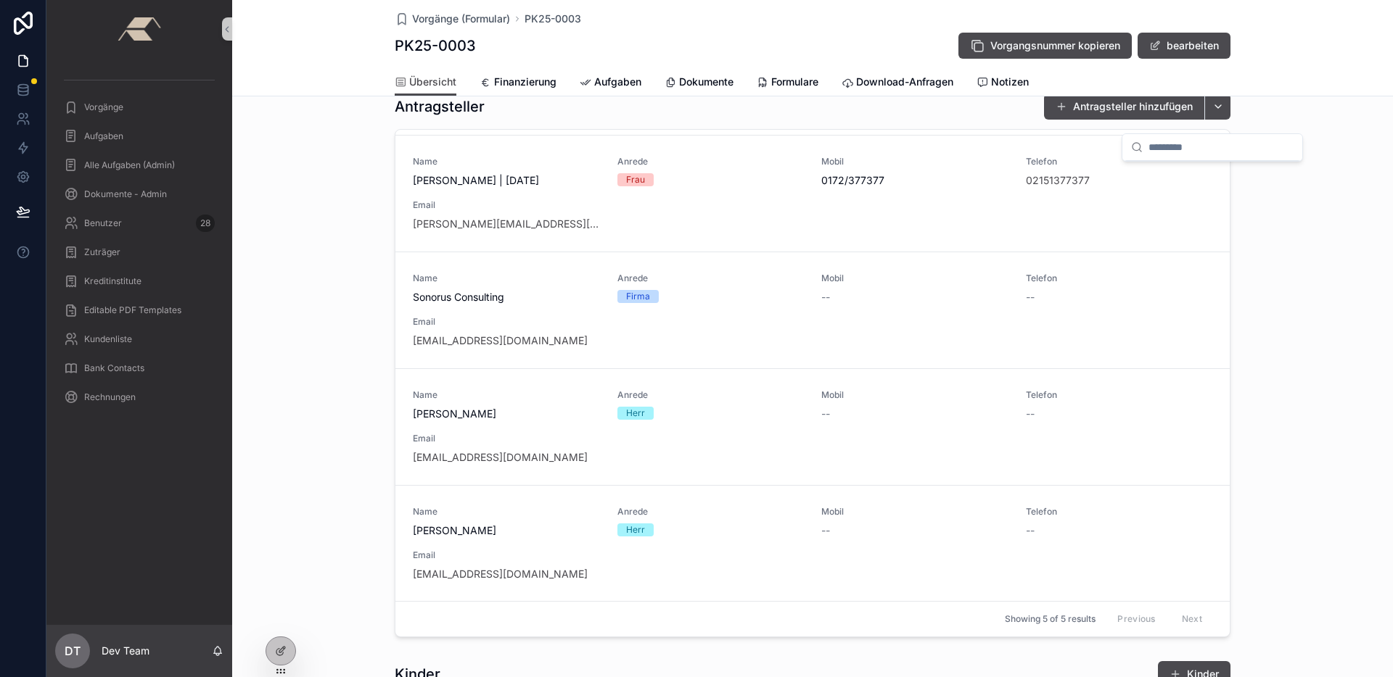
scroll to position [0, 0]
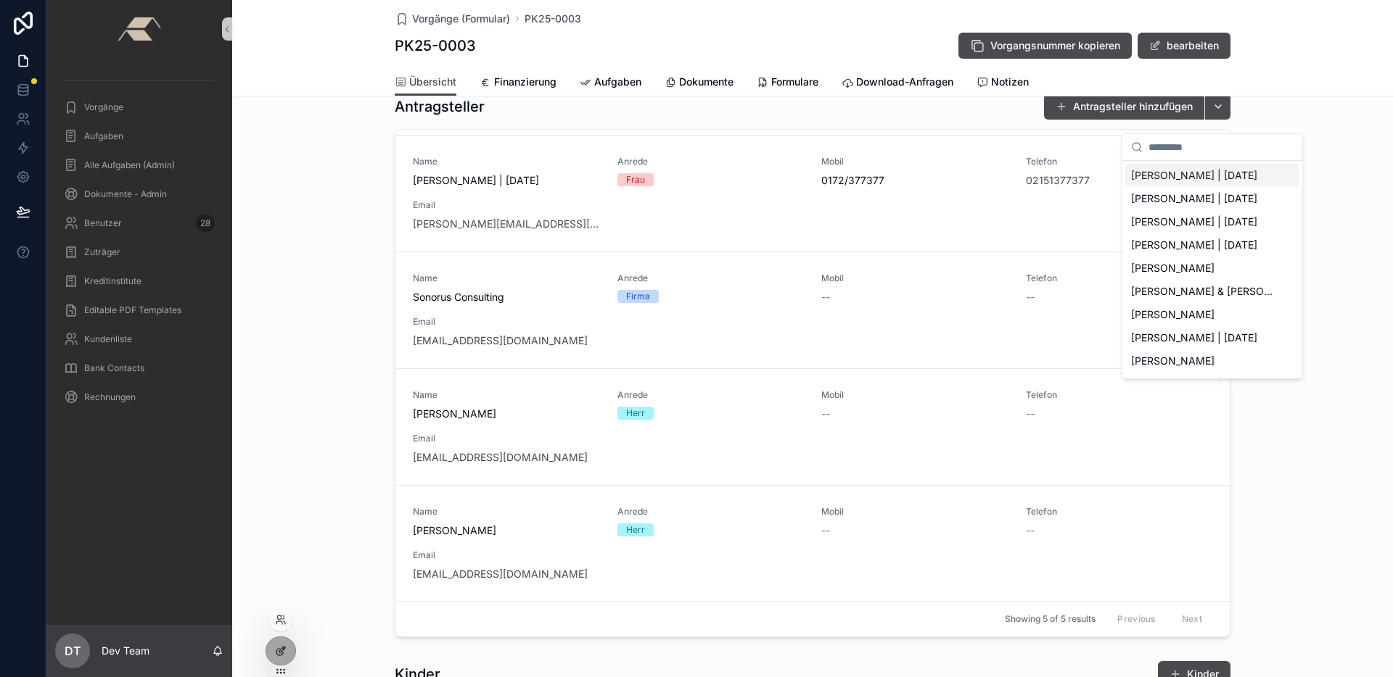
click at [276, 651] on icon at bounding box center [279, 652] width 7 height 7
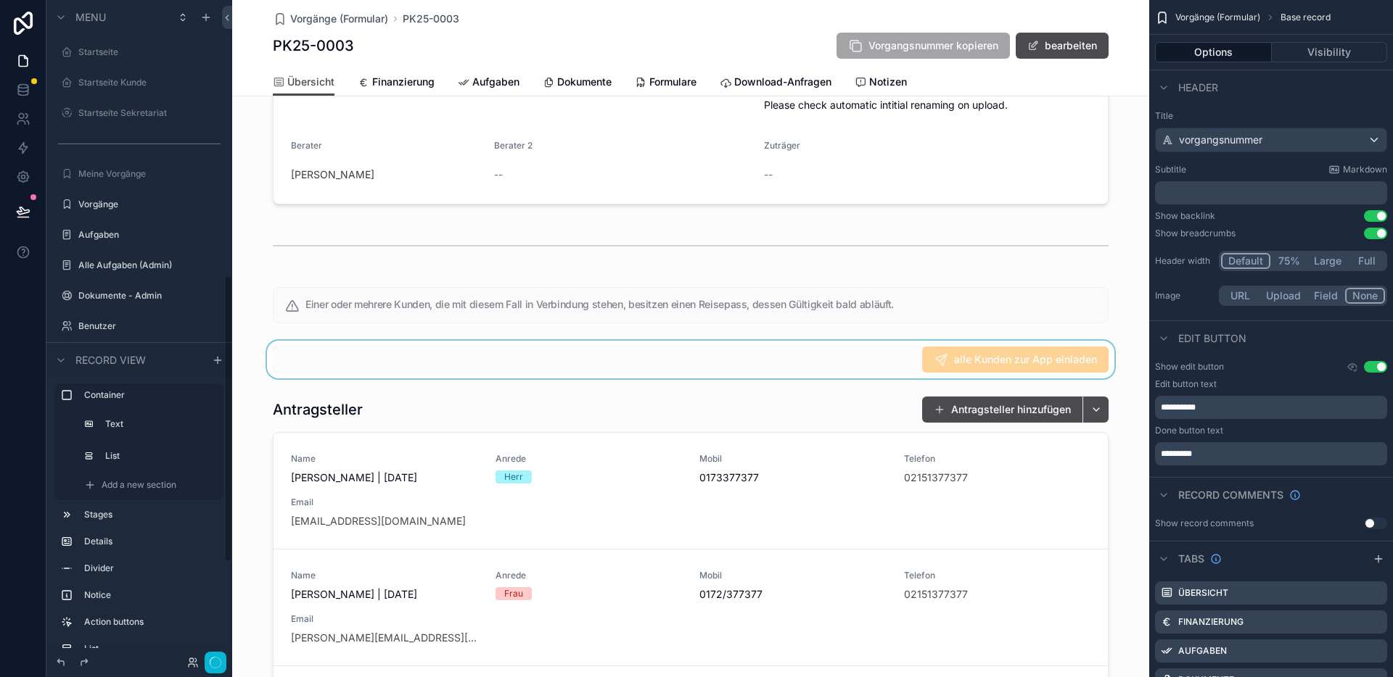
scroll to position [635, 0]
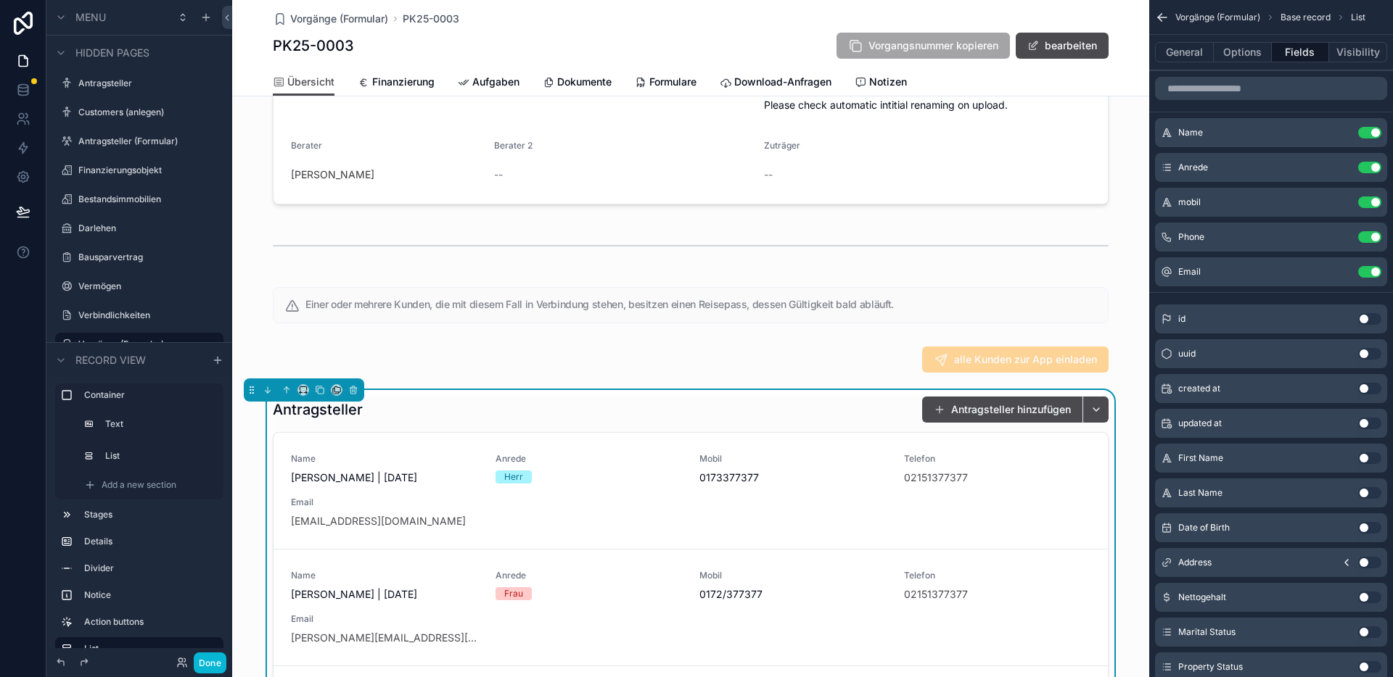
click at [888, 419] on div "Antragsteller Antragsteller hinzufügen" at bounding box center [691, 410] width 836 height 28
click at [1249, 49] on button "Options" at bounding box center [1243, 52] width 58 height 20
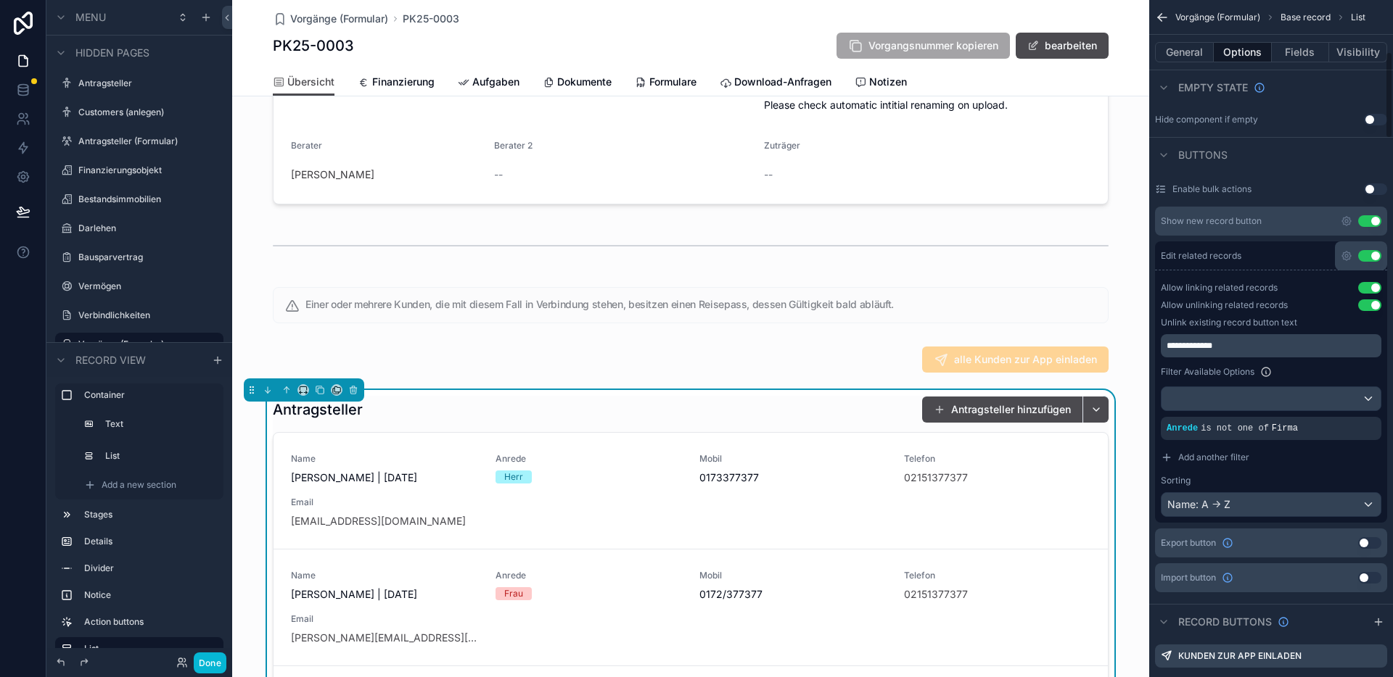
scroll to position [401, 0]
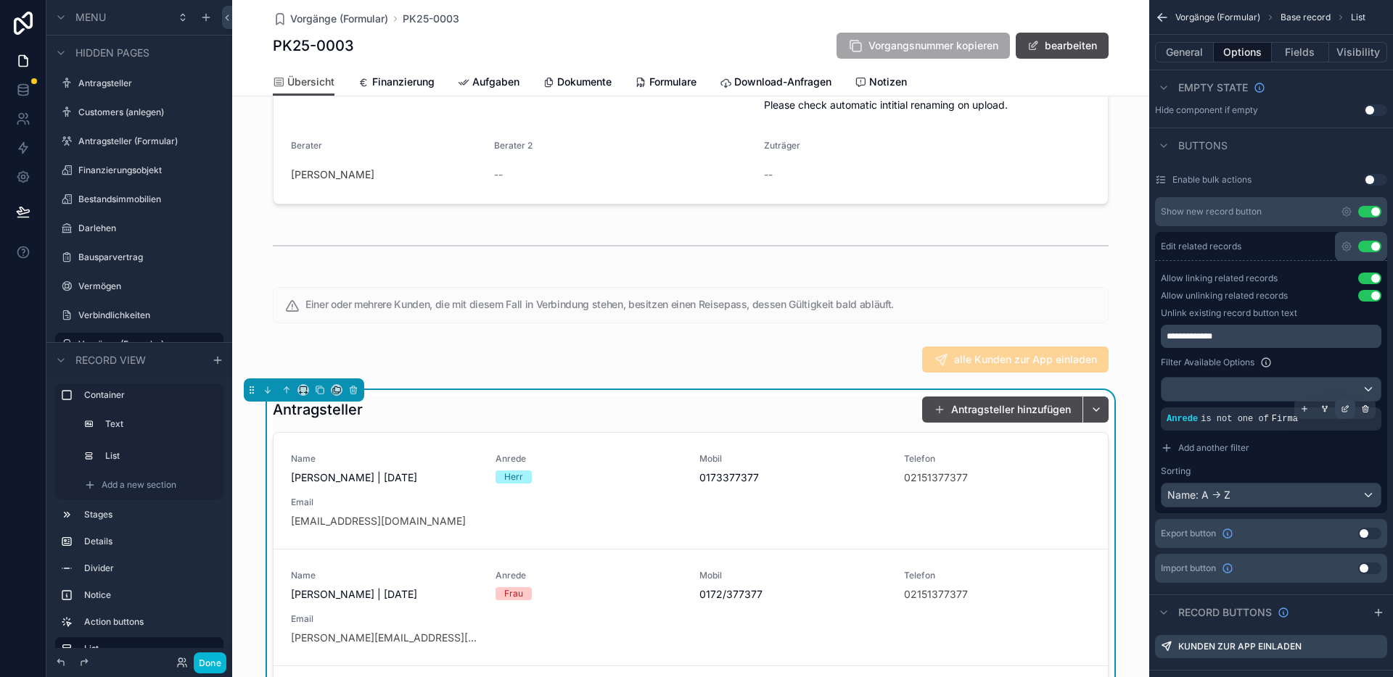
click at [1343, 411] on icon "scrollable content" at bounding box center [1344, 410] width 5 height 5
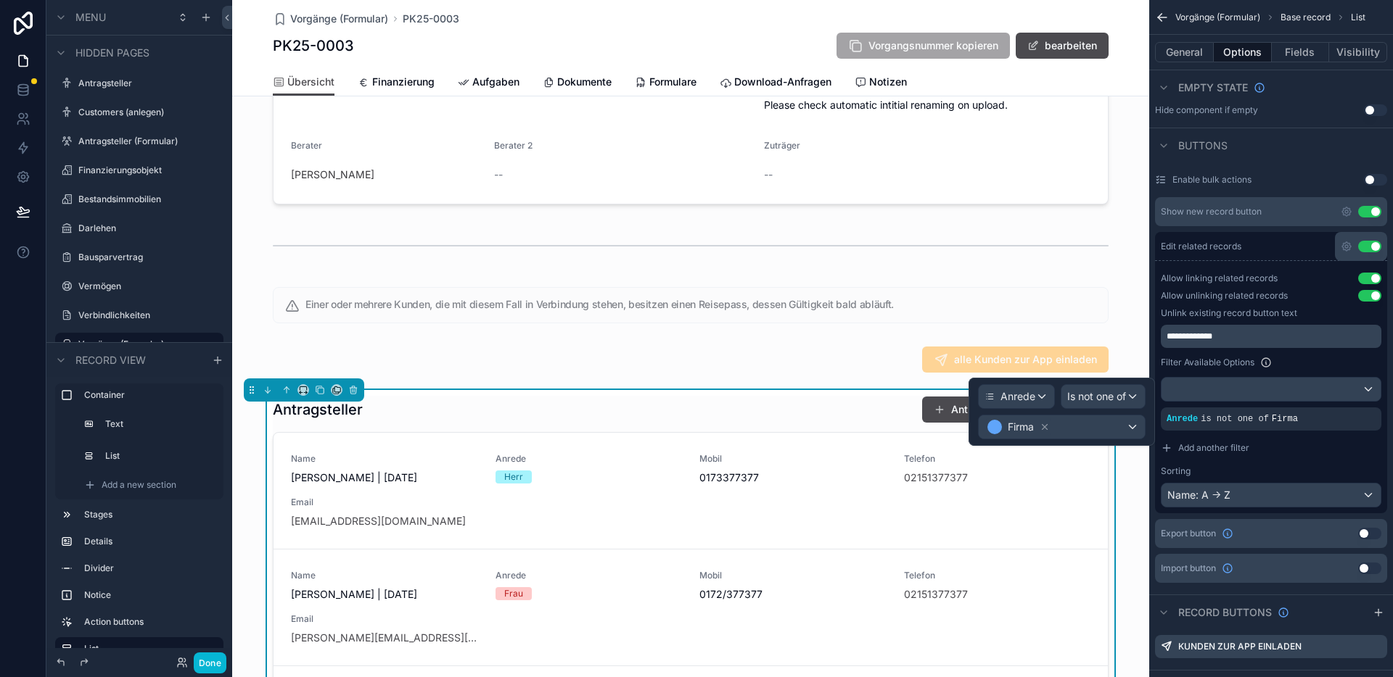
click at [816, 416] on div "Antragsteller Antragsteller hinzufügen" at bounding box center [691, 410] width 836 height 28
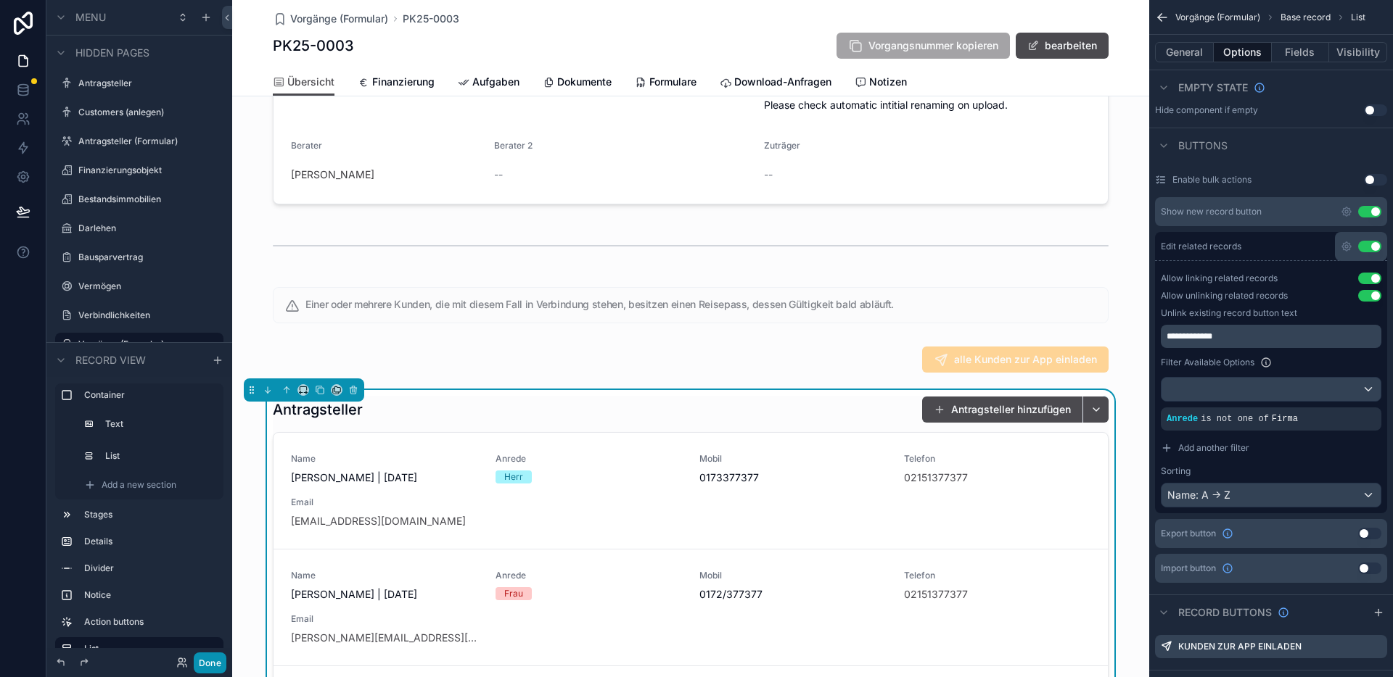
click at [220, 661] on button "Done" at bounding box center [210, 663] width 33 height 21
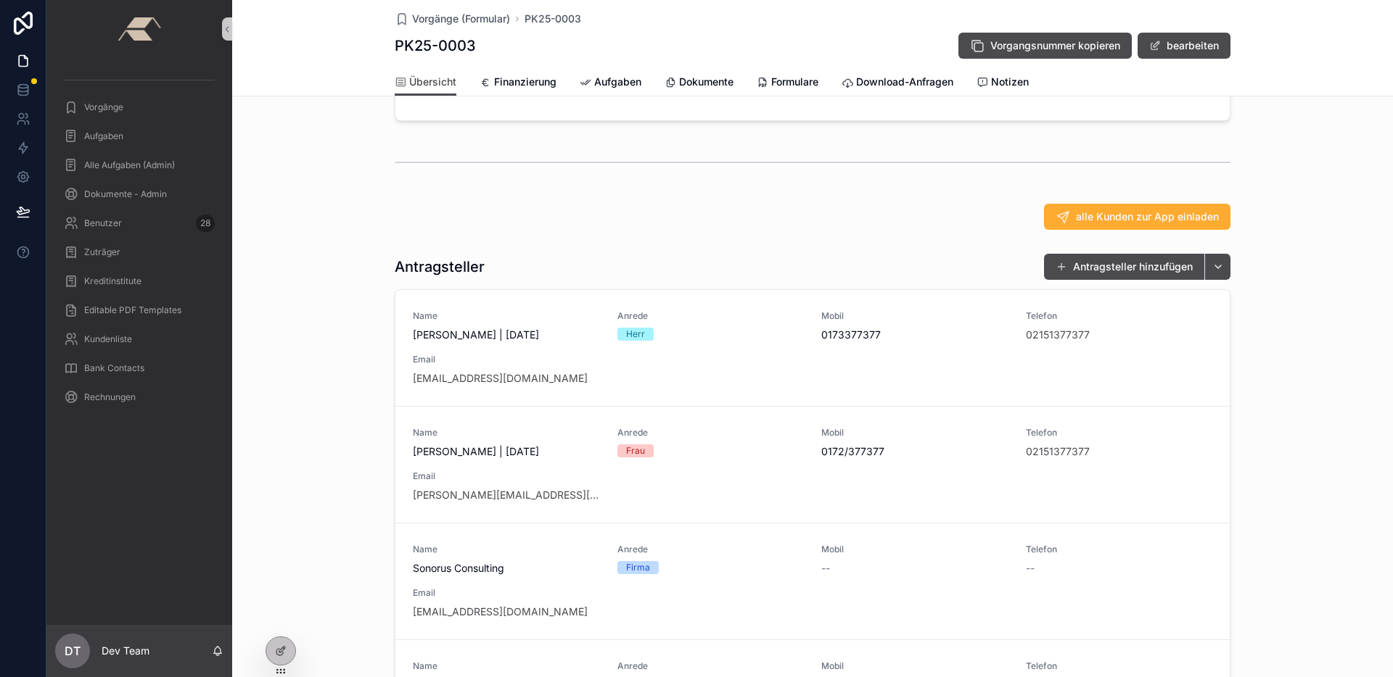
scroll to position [311, 0]
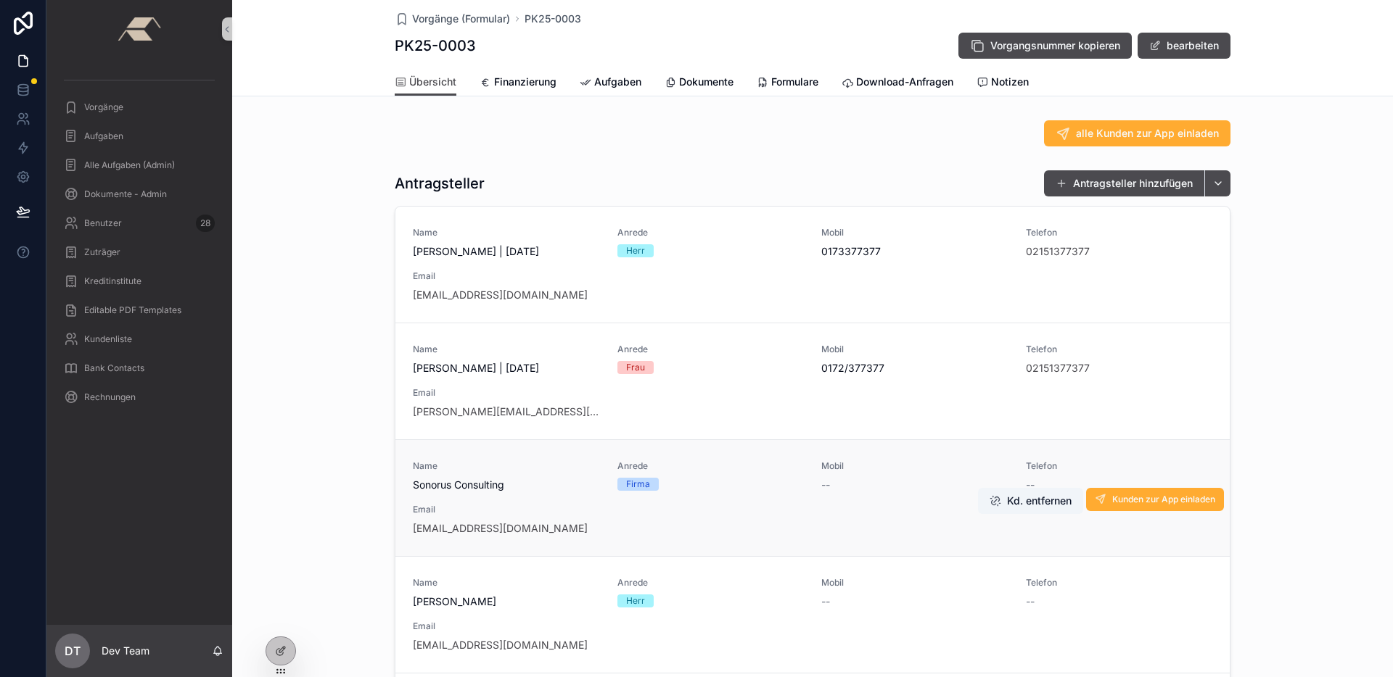
click at [518, 489] on span "Sonorus Consulting" at bounding box center [506, 485] width 187 height 15
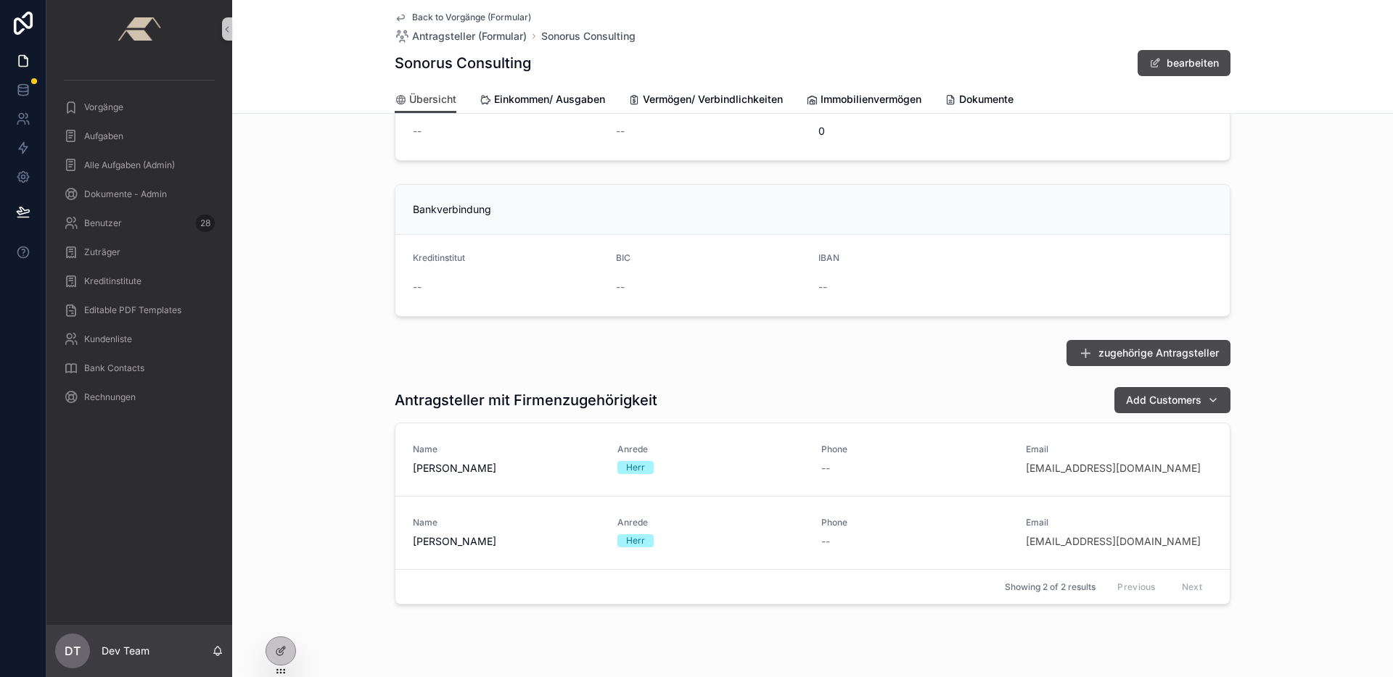
scroll to position [1032, 0]
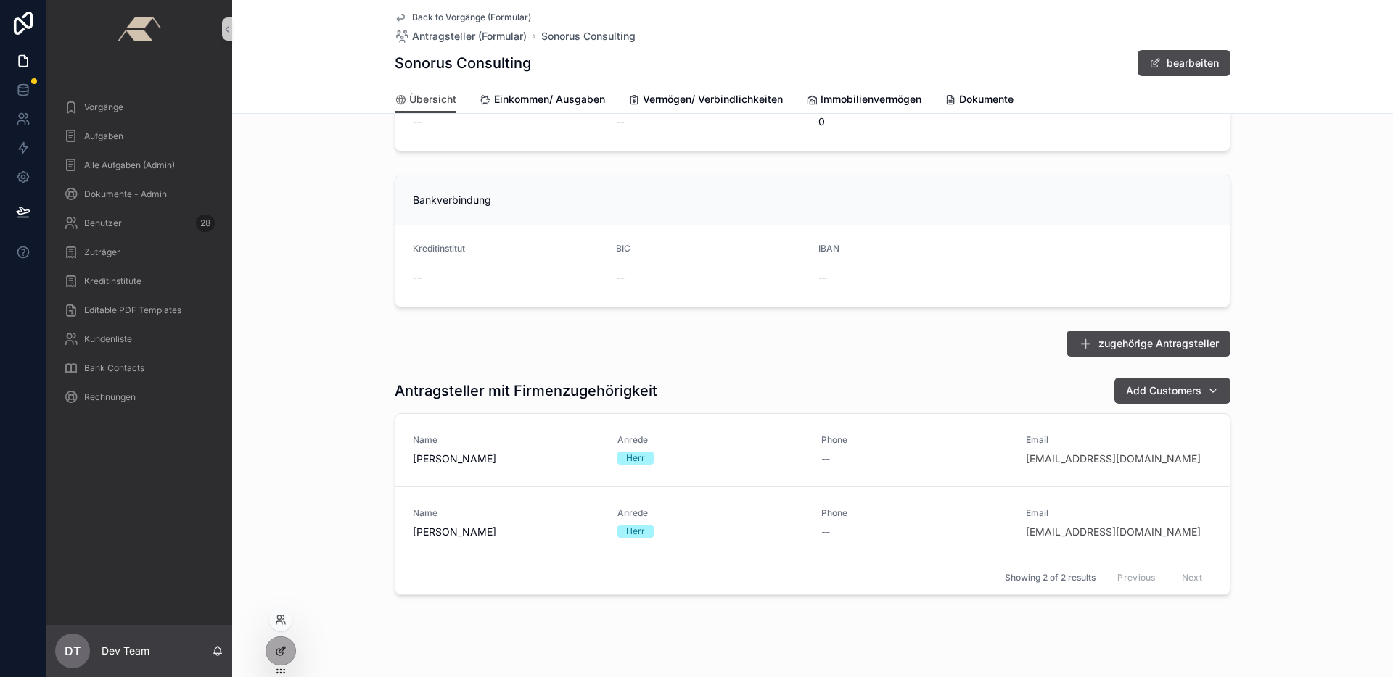
click at [291, 651] on div at bounding box center [280, 652] width 29 height 28
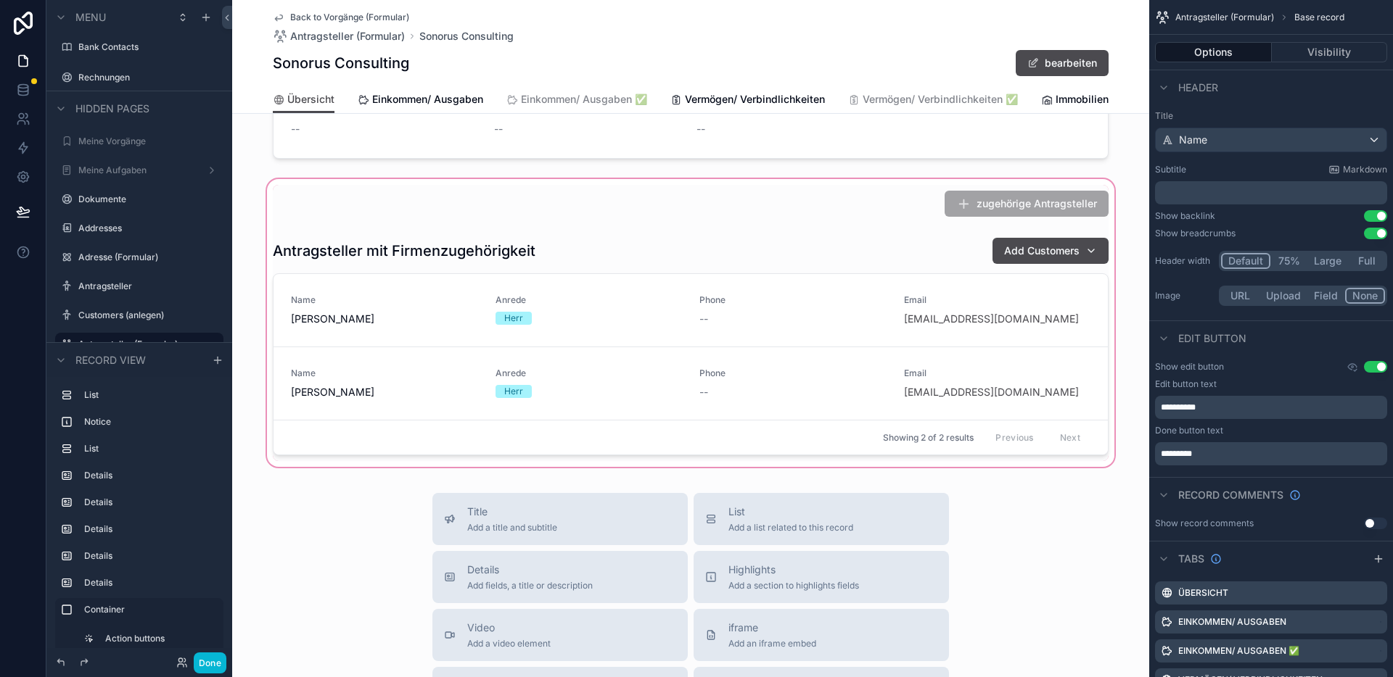
scroll to position [1486, 0]
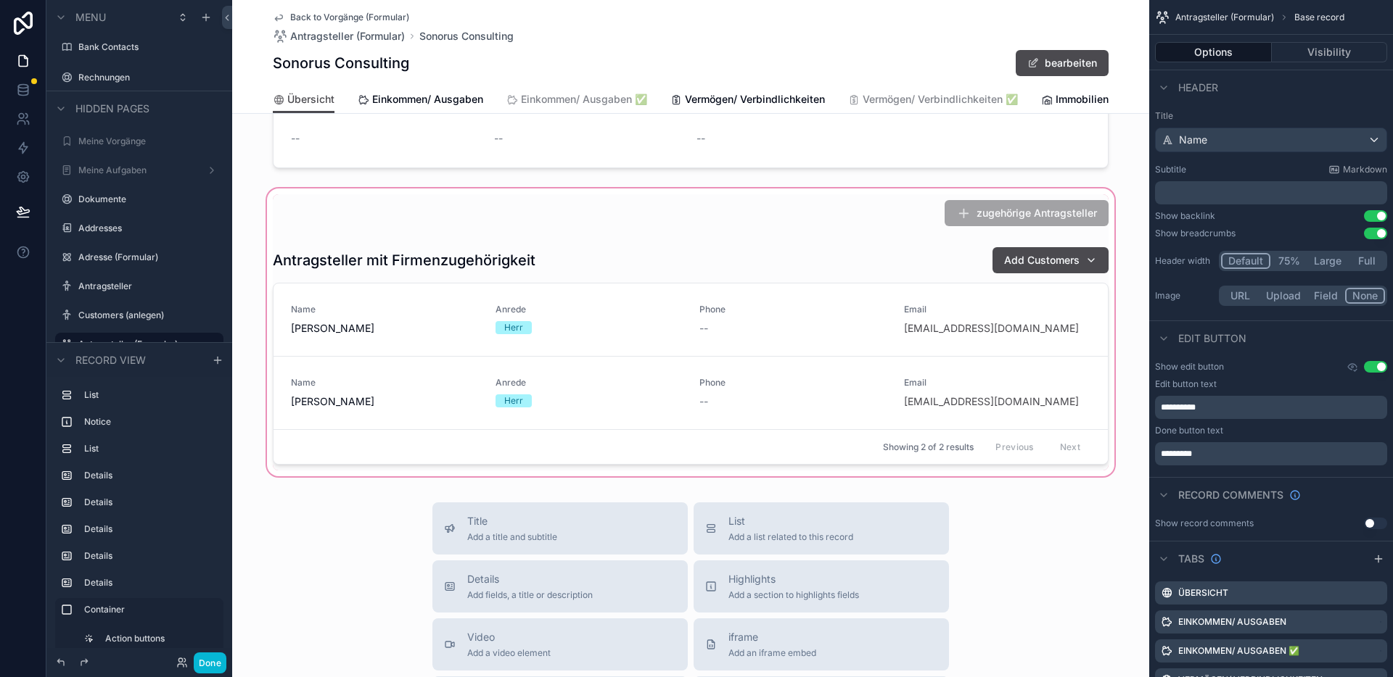
click at [883, 271] on div "scrollable content" at bounding box center [690, 333] width 917 height 294
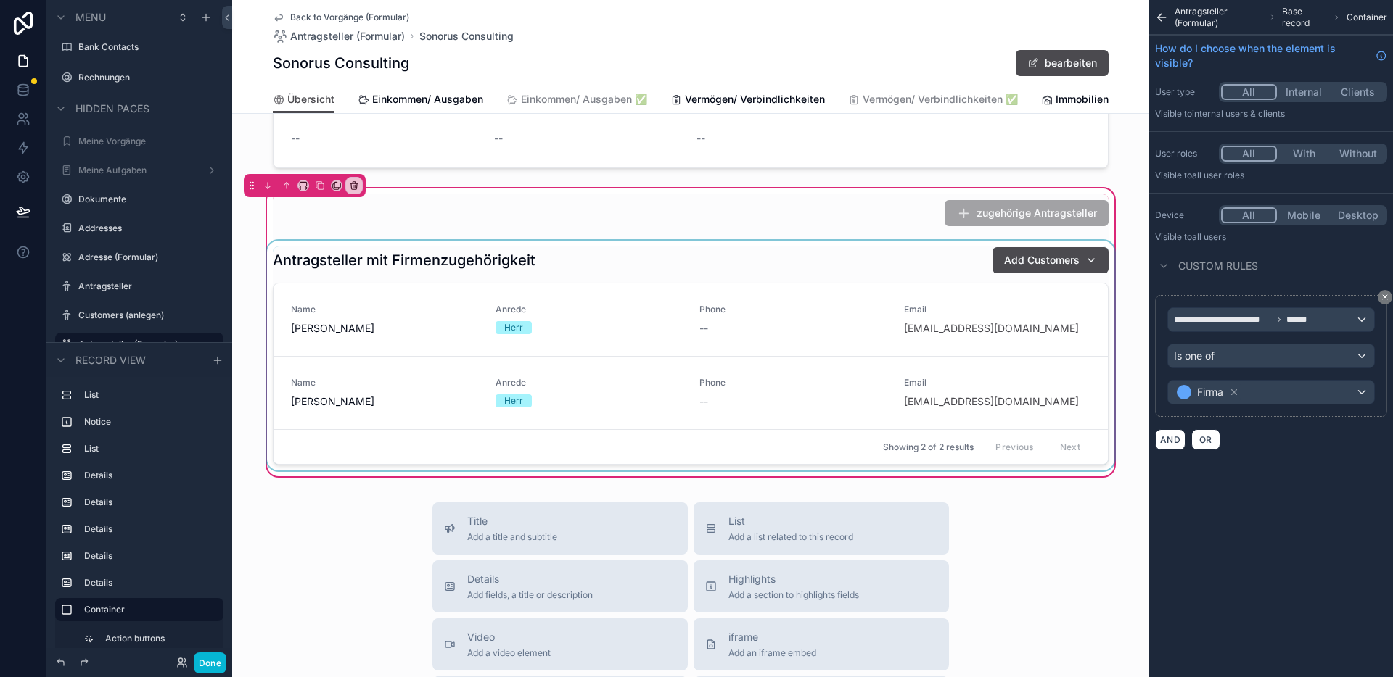
click at [860, 281] on div "scrollable content" at bounding box center [690, 356] width 853 height 230
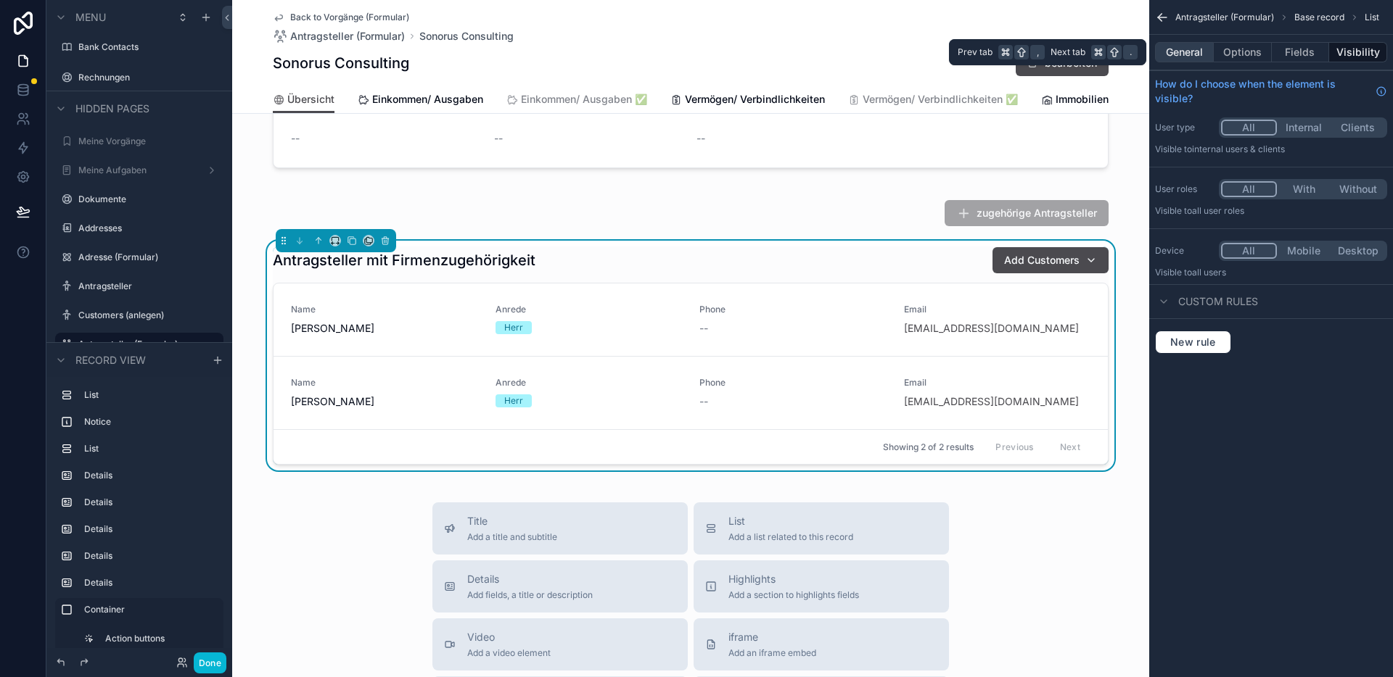
click at [1195, 54] on button "General" at bounding box center [1184, 52] width 59 height 20
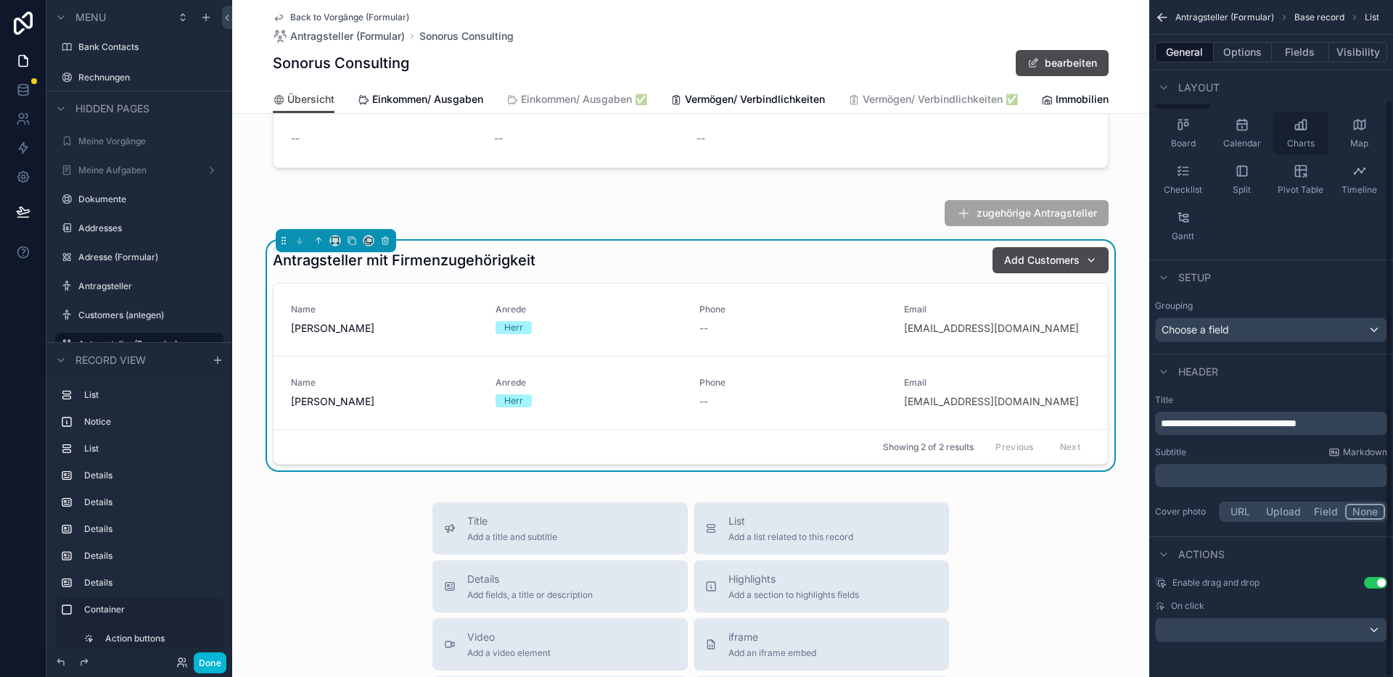
scroll to position [108, 0]
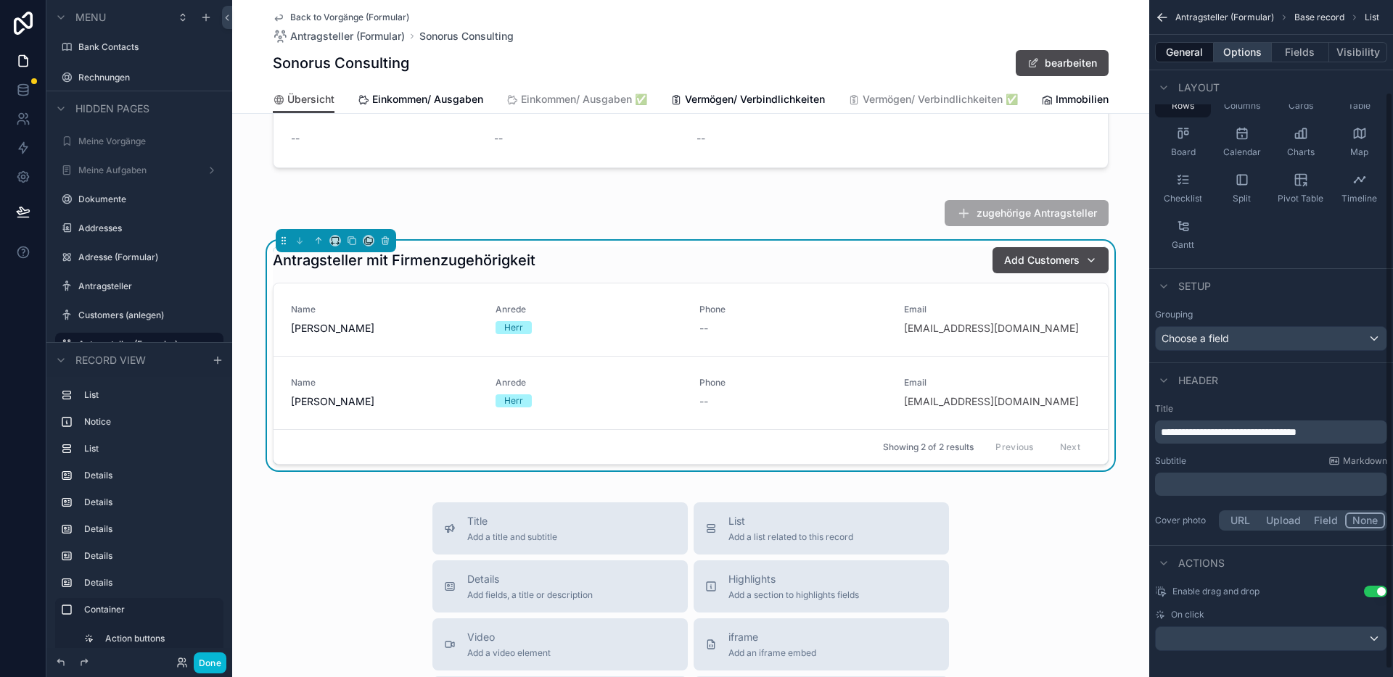
click at [1251, 51] on button "Options" at bounding box center [1243, 52] width 58 height 20
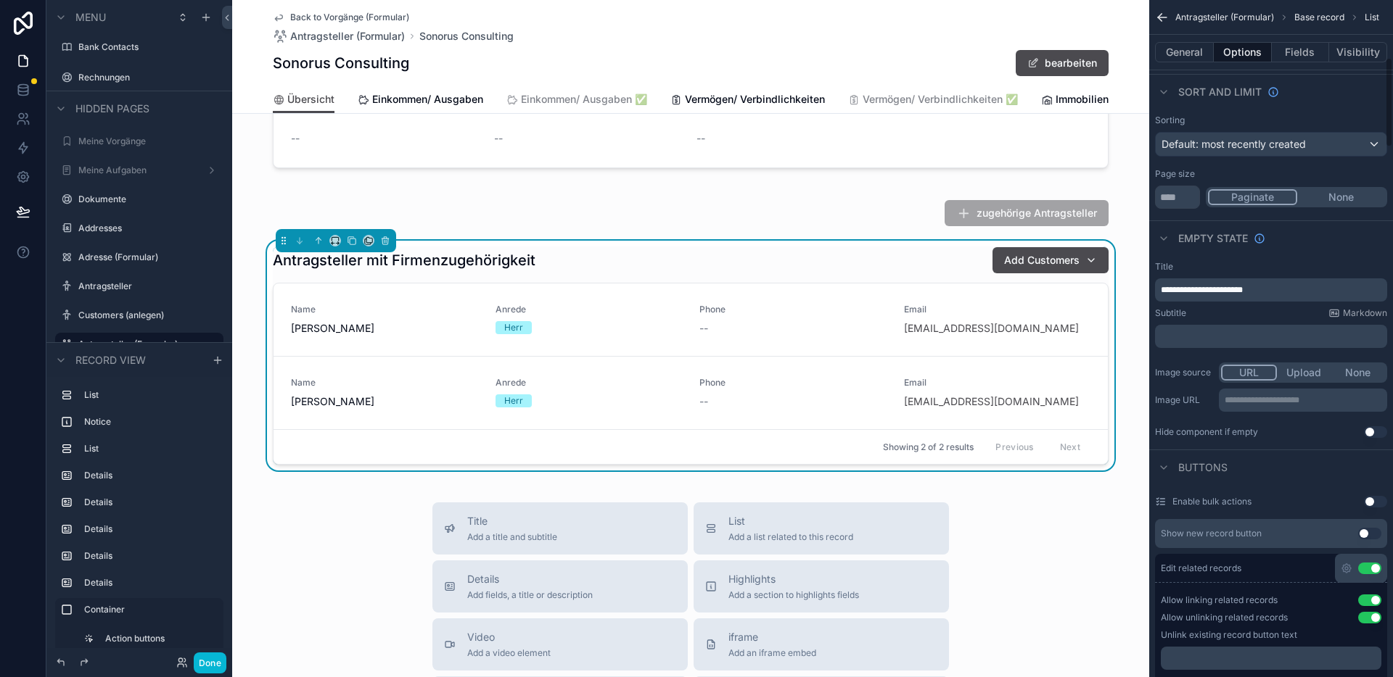
scroll to position [434, 0]
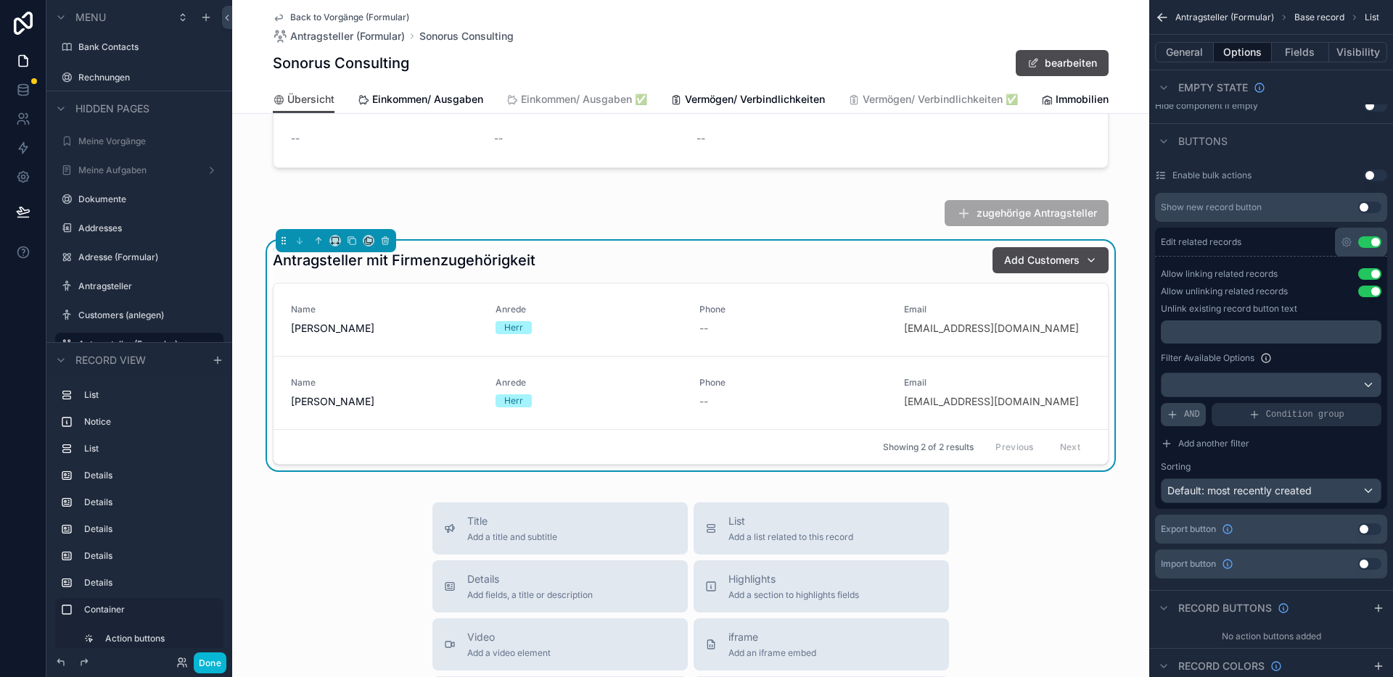
click at [1195, 415] on span "AND" at bounding box center [1192, 415] width 16 height 12
click at [1340, 405] on icon "scrollable content" at bounding box center [1344, 404] width 9 height 9
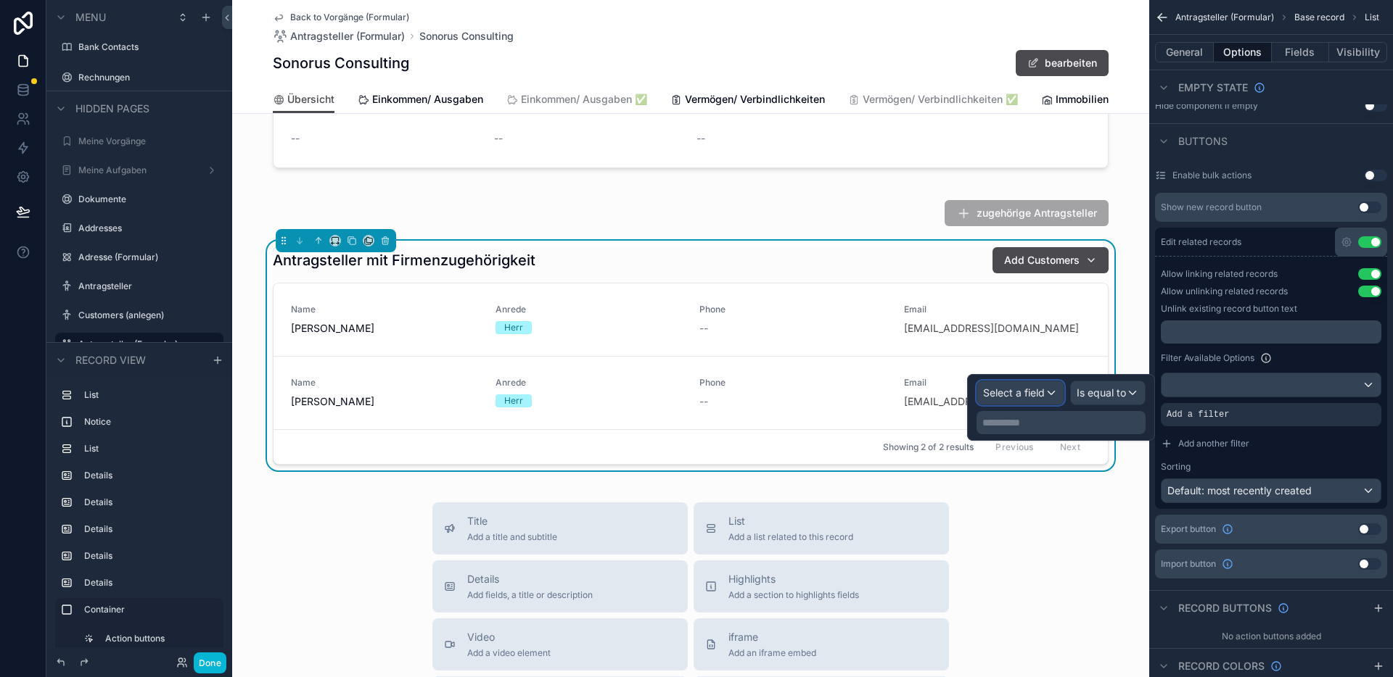
click at [1042, 400] on div "Select a field" at bounding box center [1020, 393] width 86 height 23
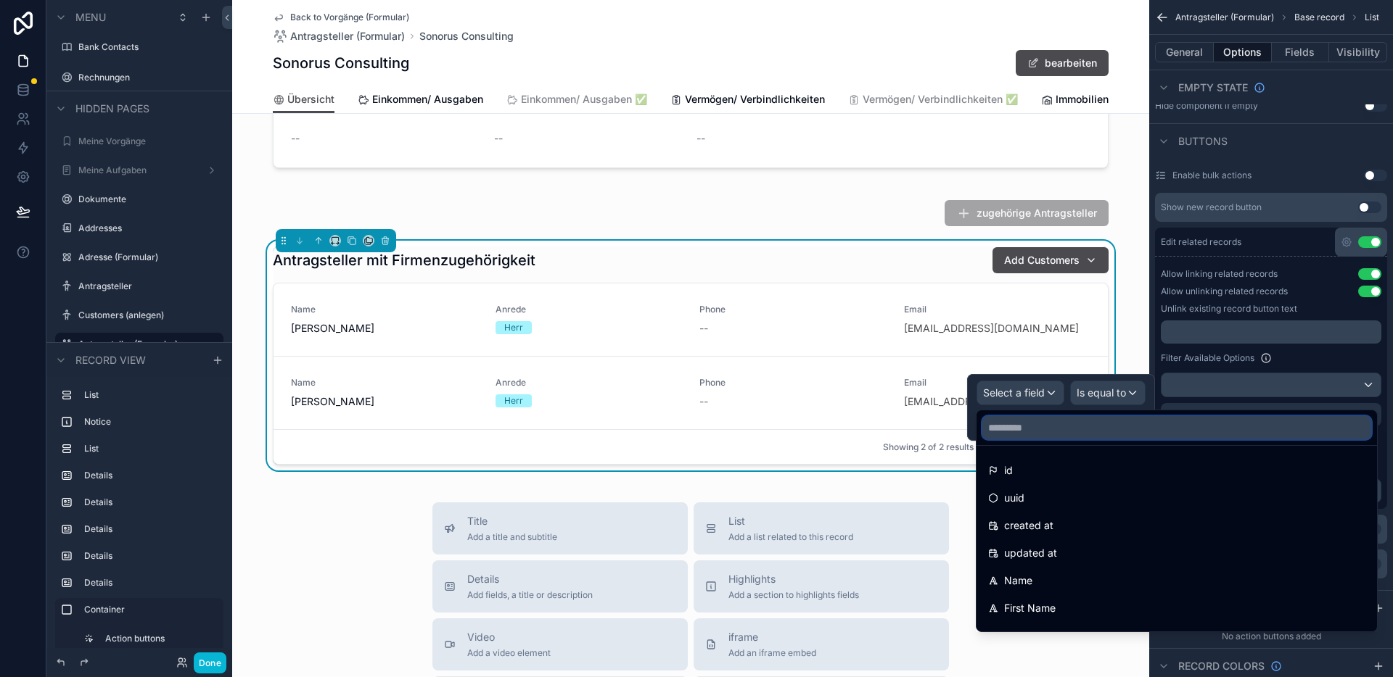
click at [1058, 418] on input "text" at bounding box center [1176, 427] width 389 height 23
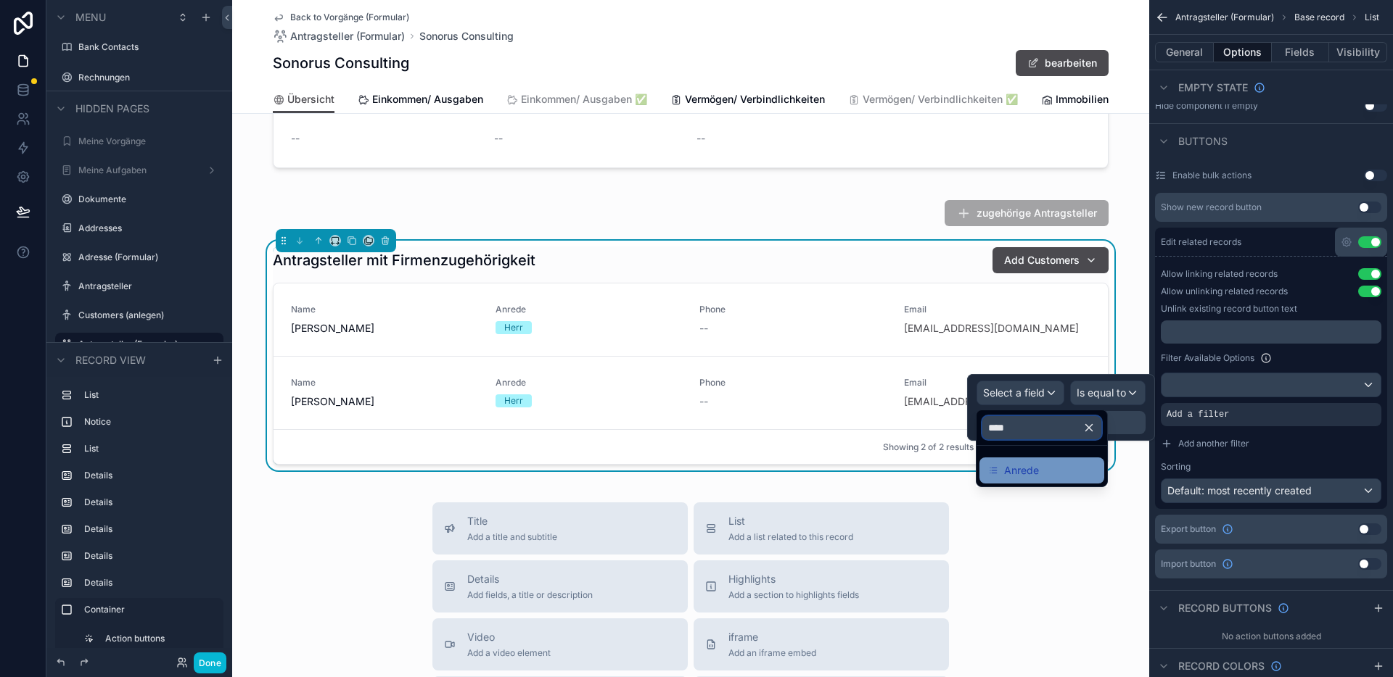
type input "****"
click at [1052, 477] on div "Anrede" at bounding box center [1041, 470] width 107 height 17
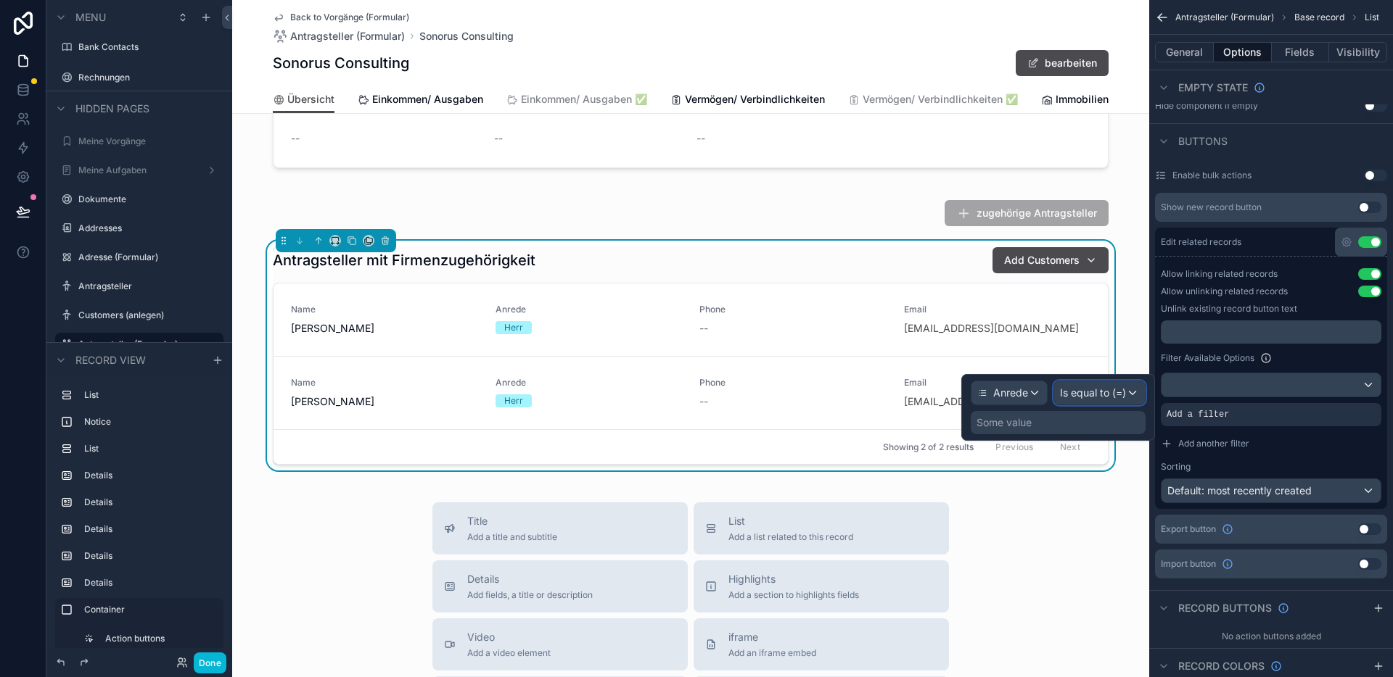
click at [1117, 392] on span "Is equal to (=)" at bounding box center [1093, 393] width 66 height 15
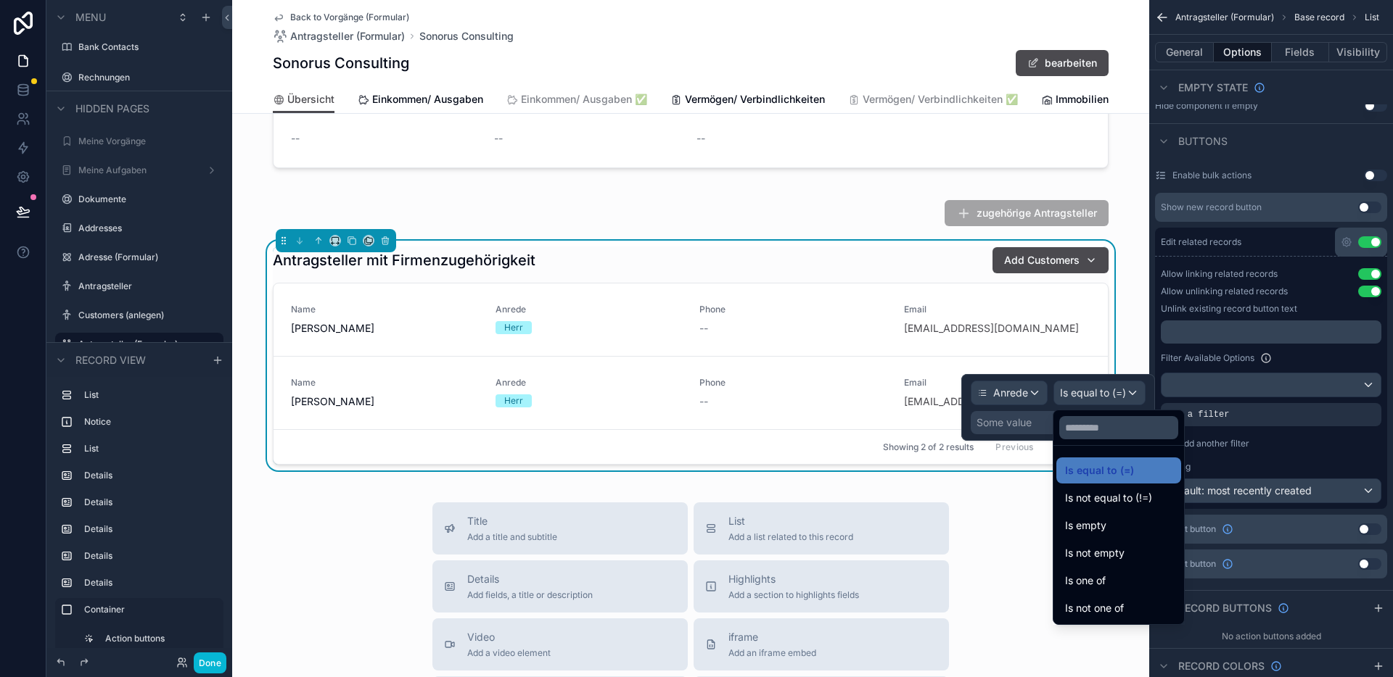
drag, startPoint x: 1118, startPoint y: 605, endPoint x: 1074, endPoint y: 428, distance: 182.6
click at [1119, 605] on span "Is not one of" at bounding box center [1094, 608] width 59 height 17
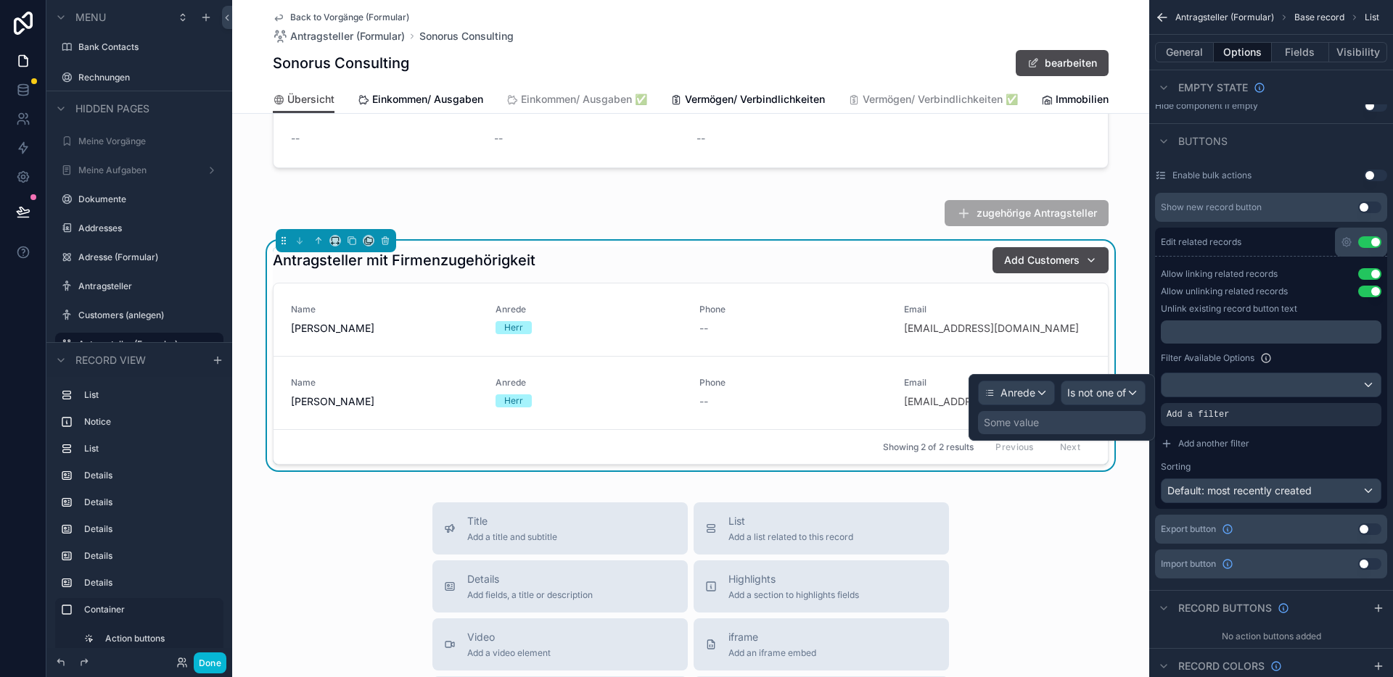
click at [1071, 424] on div "Some value" at bounding box center [1062, 422] width 168 height 23
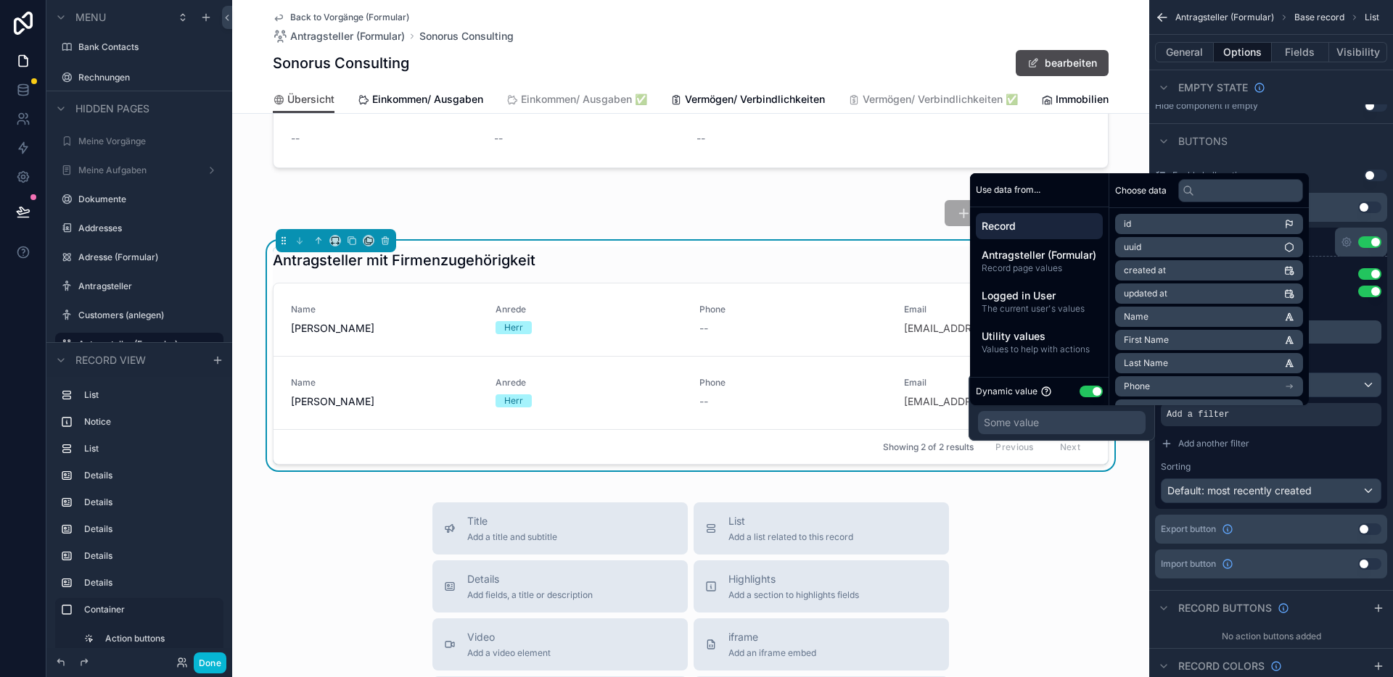
click at [1092, 393] on button "Use setting" at bounding box center [1090, 392] width 23 height 12
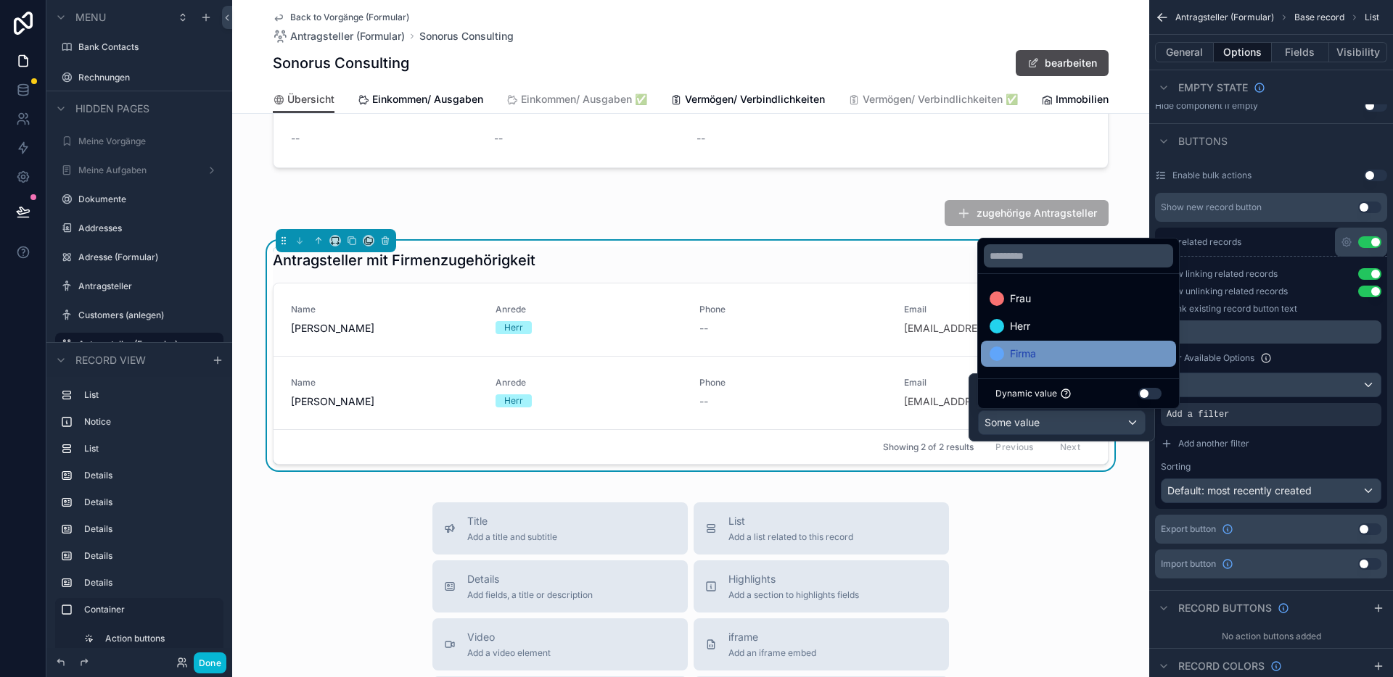
click at [1051, 349] on div "Firma" at bounding box center [1078, 353] width 178 height 17
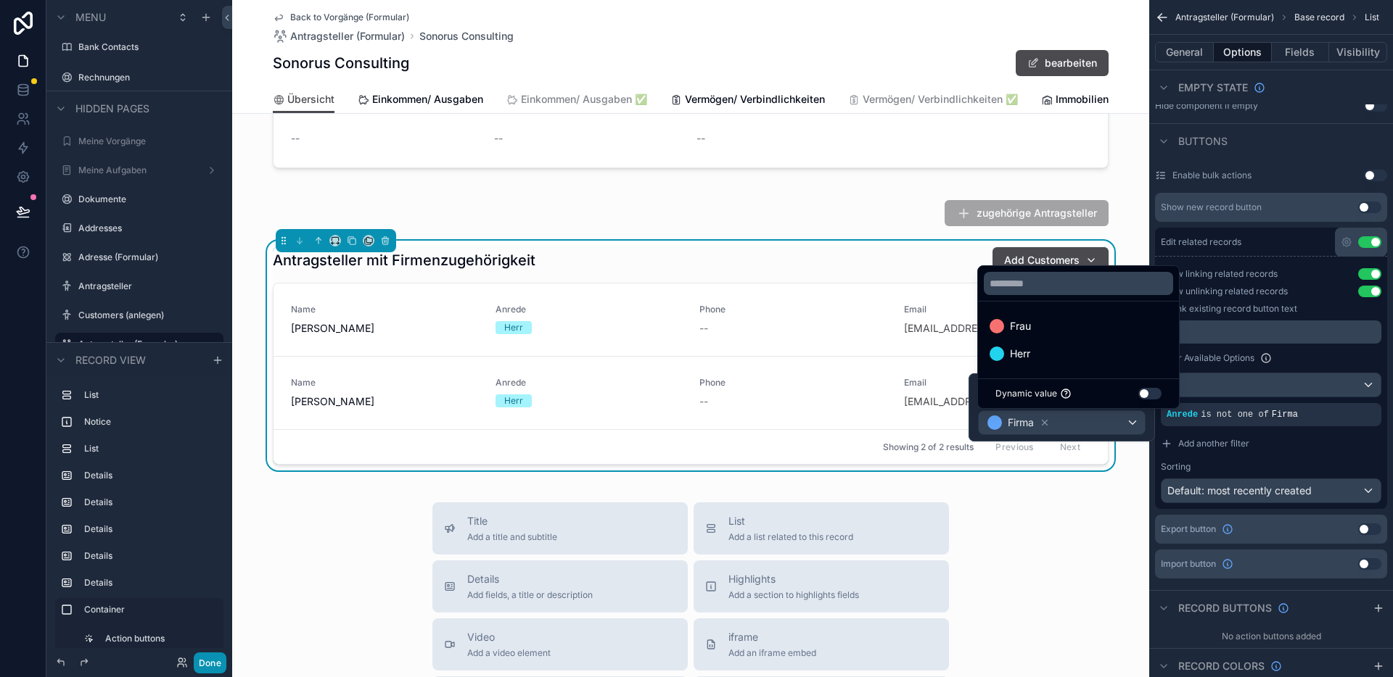
click at [211, 661] on button "Done" at bounding box center [210, 663] width 33 height 21
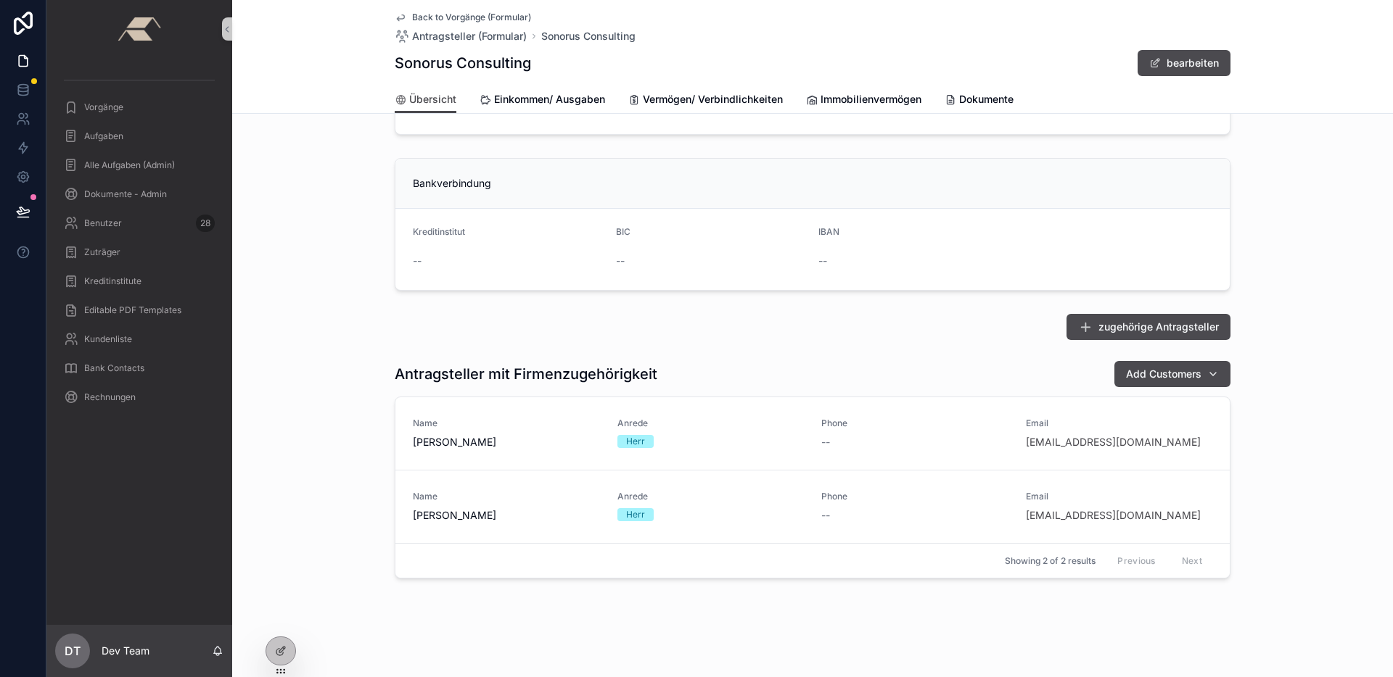
scroll to position [1049, 0]
click at [433, 15] on span "Back to Vorgänge (Formular)" at bounding box center [471, 18] width 119 height 12
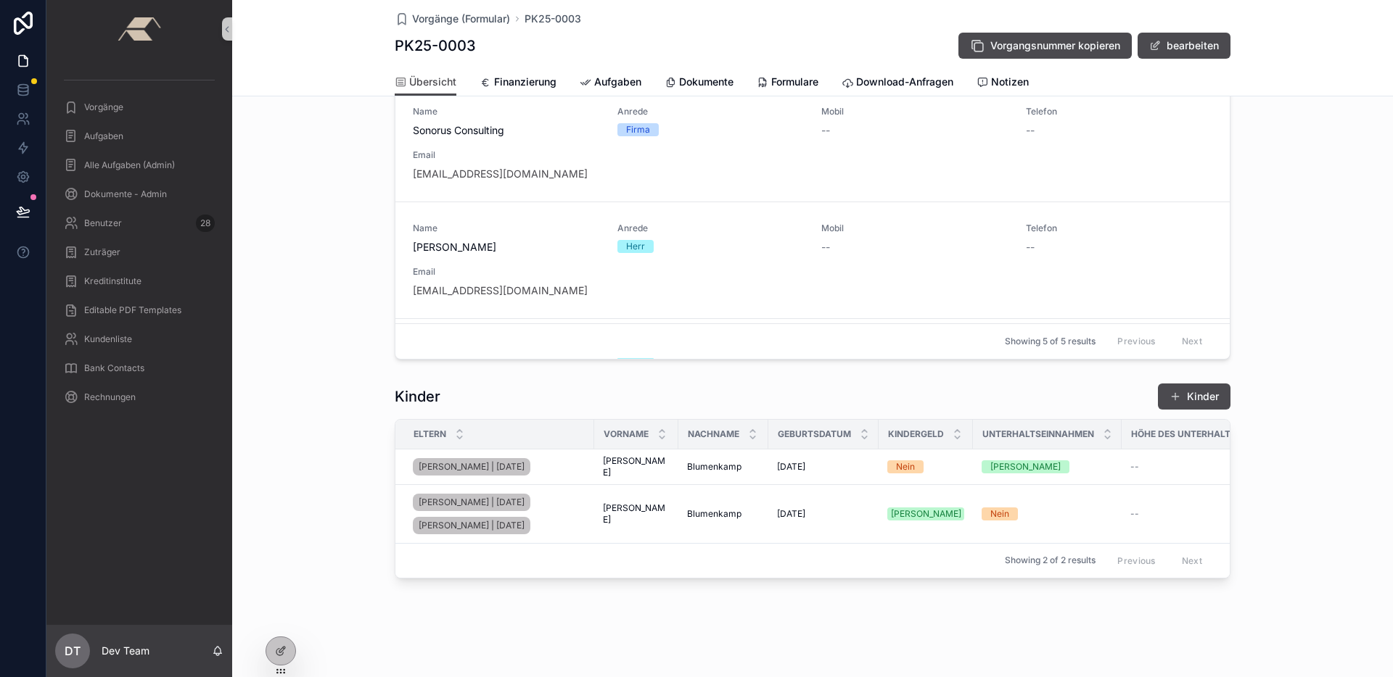
scroll to position [688, 0]
click at [289, 655] on div at bounding box center [280, 652] width 29 height 28
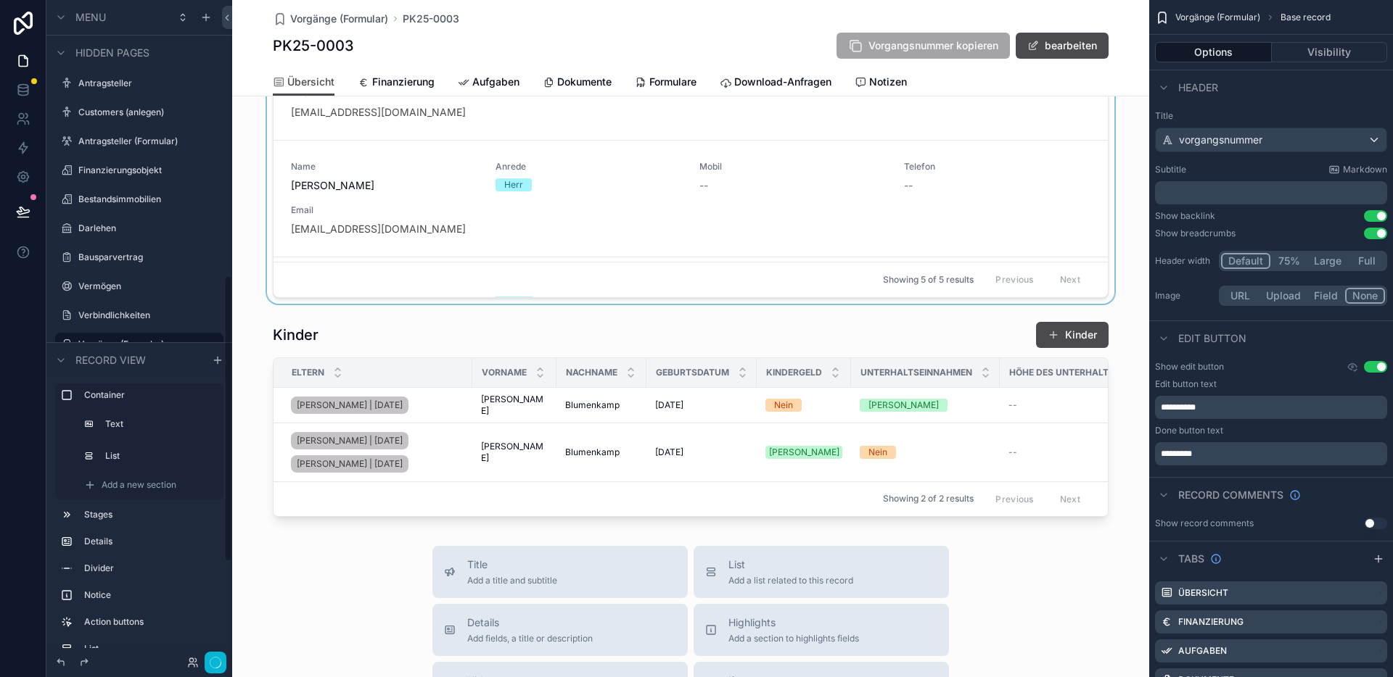
scroll to position [639, 0]
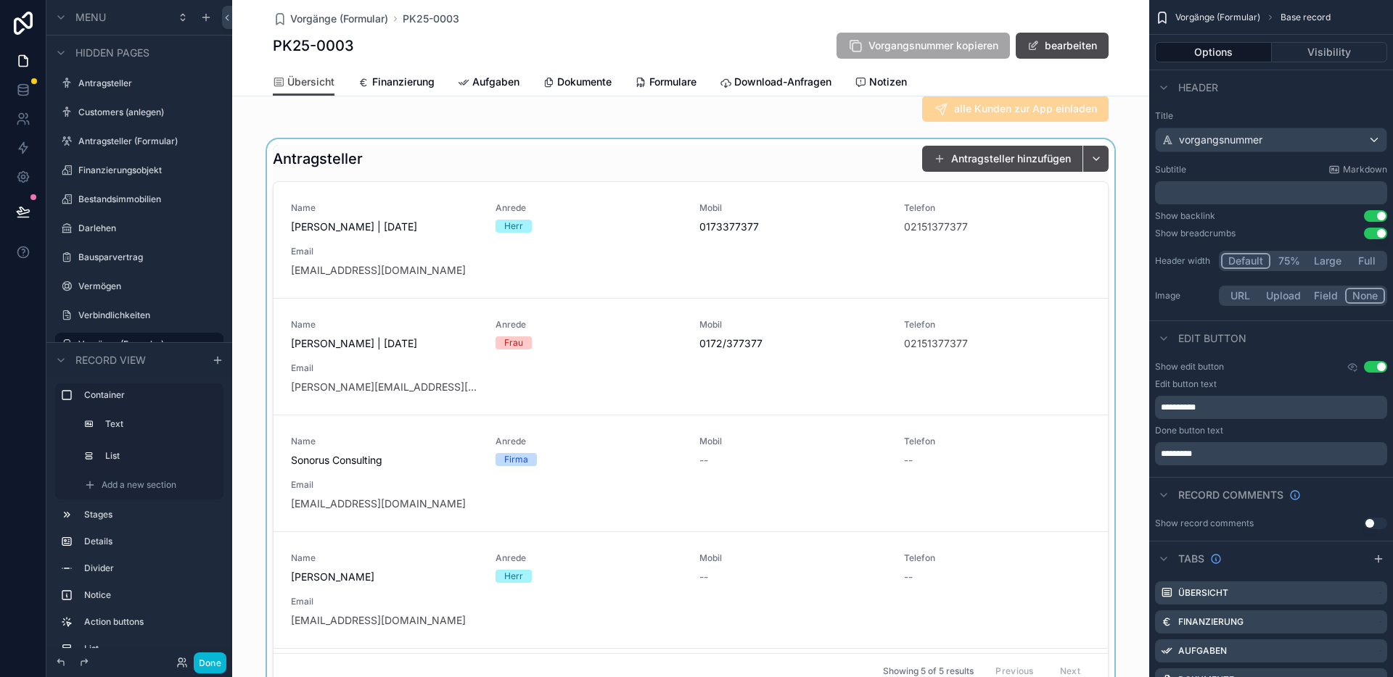
click at [859, 163] on div "scrollable content" at bounding box center [690, 417] width 917 height 556
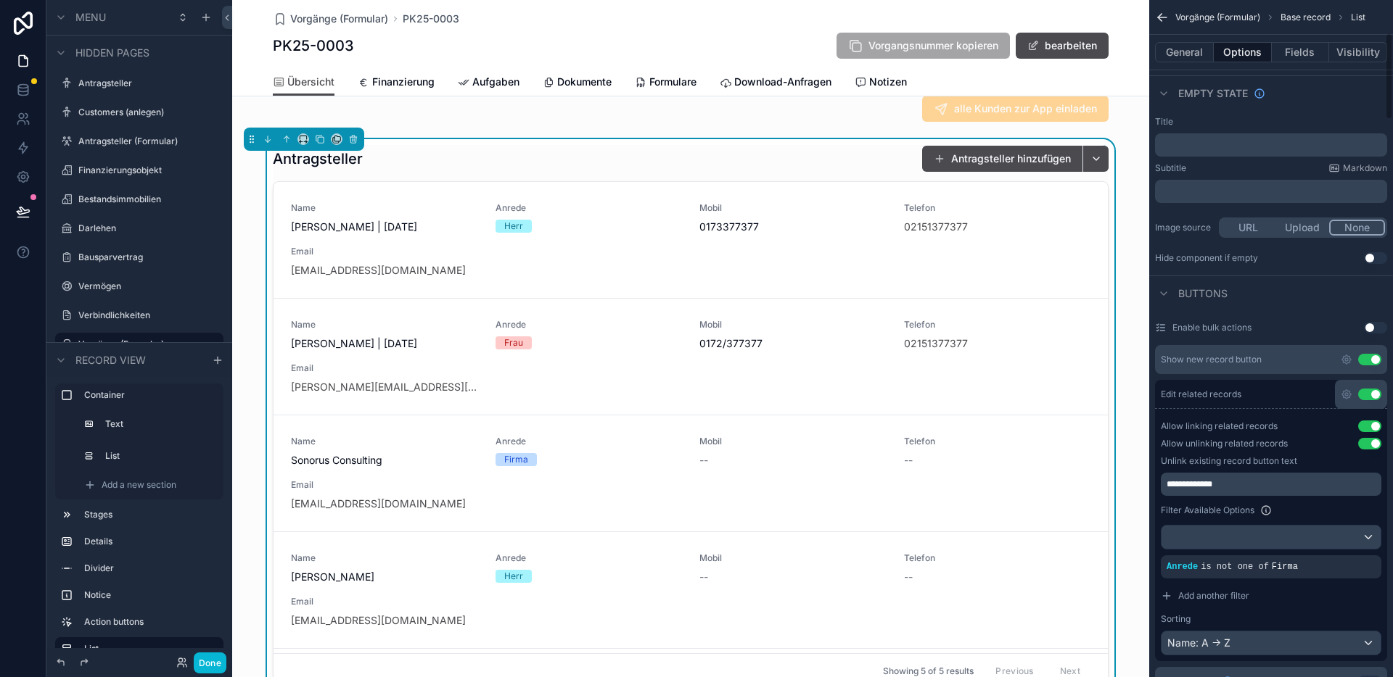
scroll to position [263, 0]
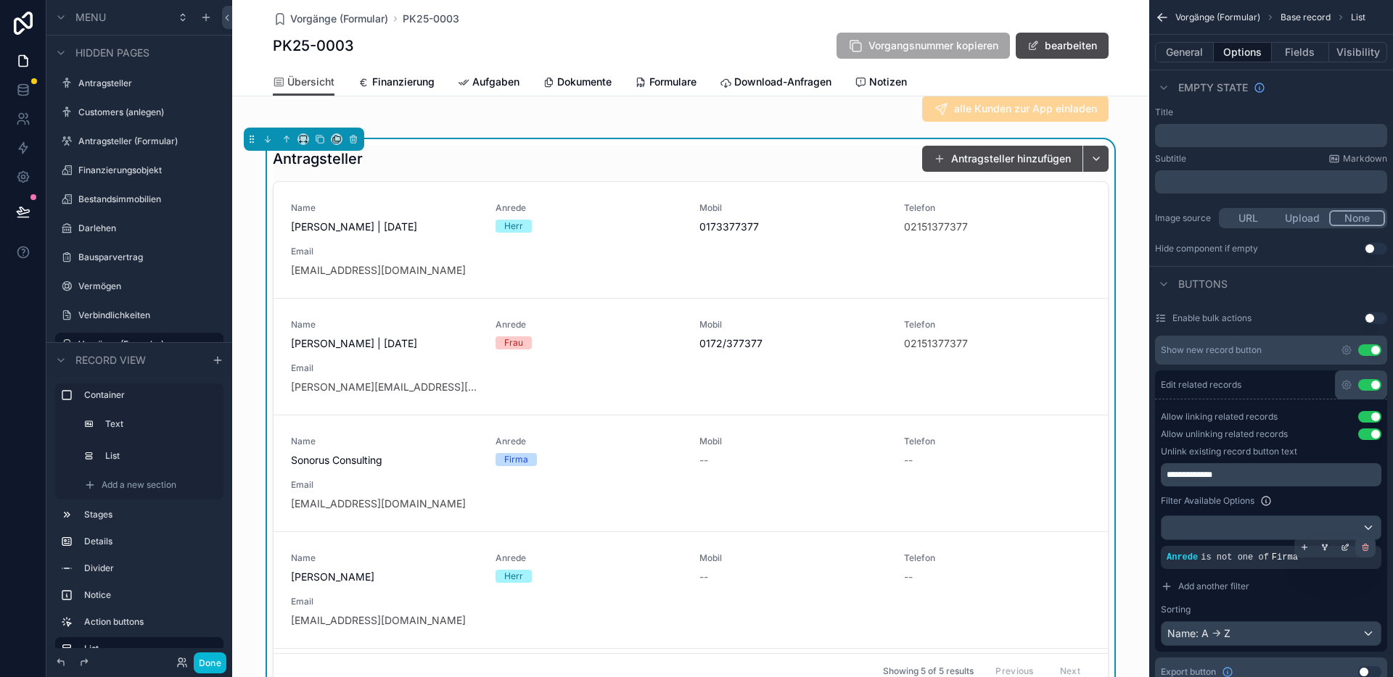
click at [1366, 546] on icon "scrollable content" at bounding box center [1365, 547] width 9 height 9
click at [210, 662] on button "Done" at bounding box center [210, 663] width 33 height 21
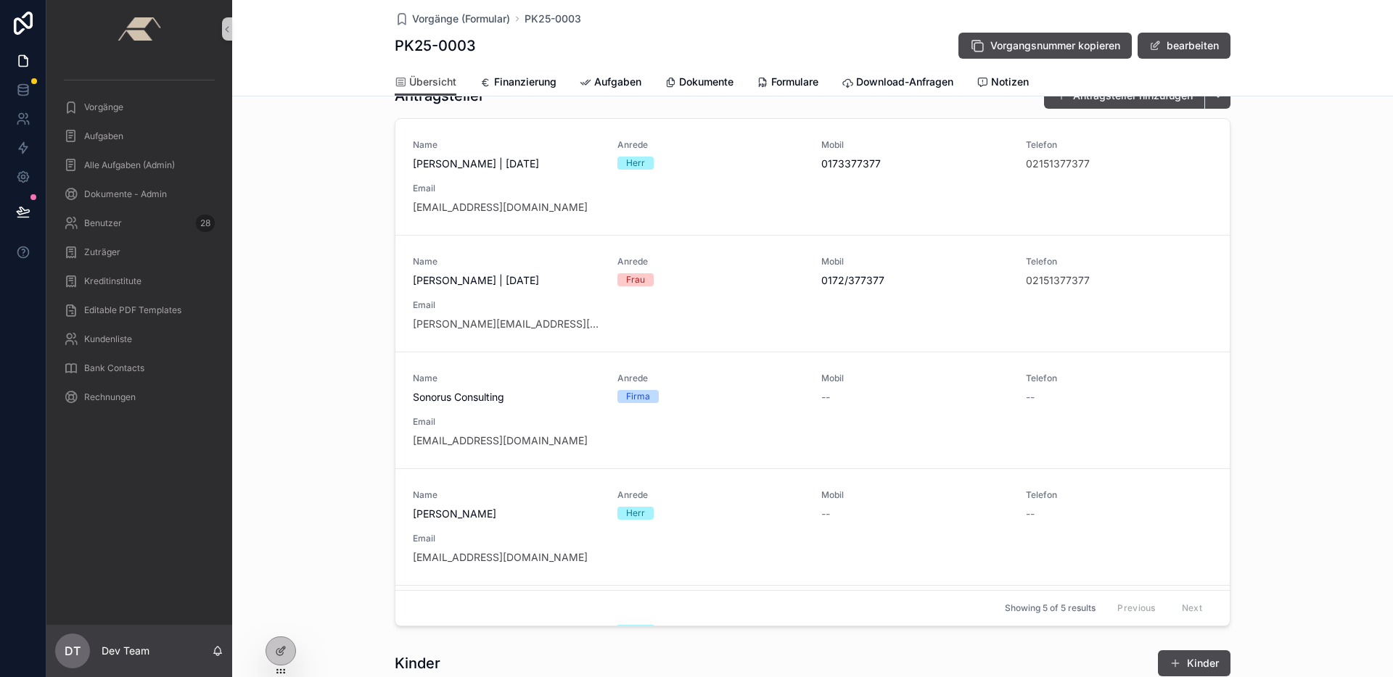
scroll to position [306, 0]
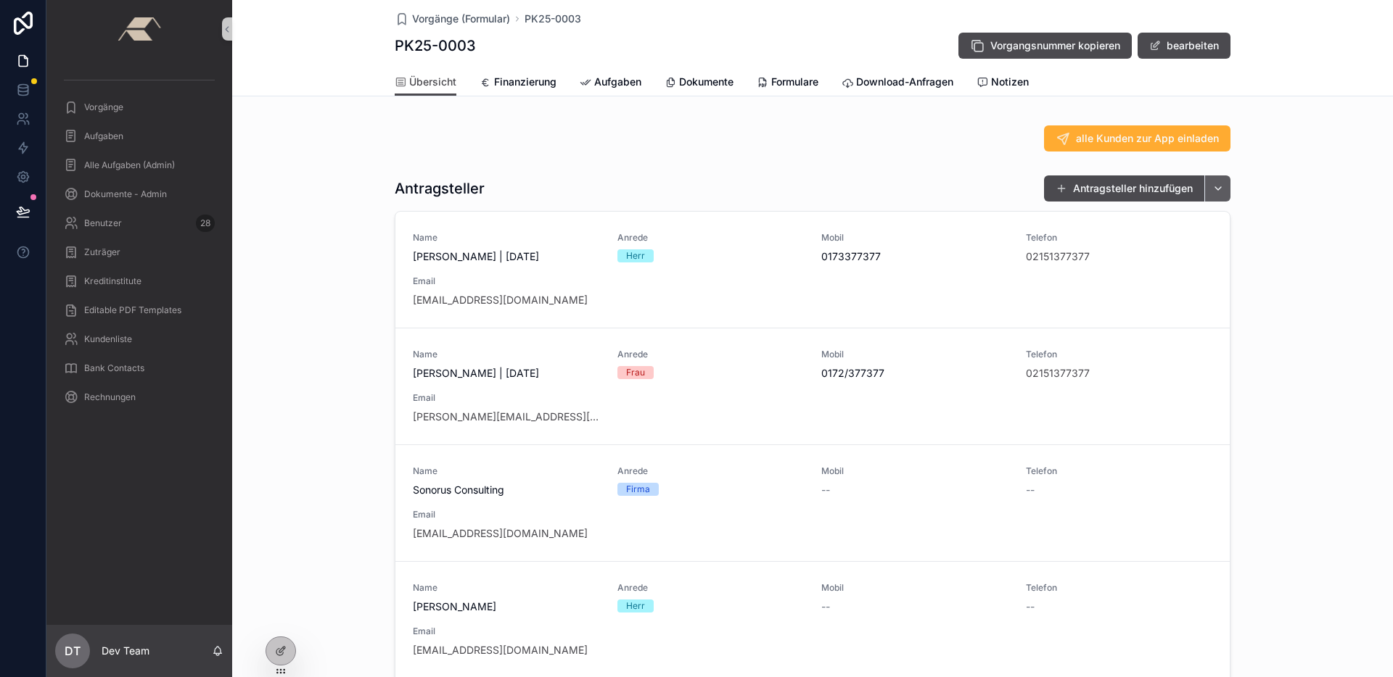
click at [1214, 202] on button "scrollable content" at bounding box center [1217, 189] width 26 height 26
type input "**********"
click at [769, 172] on div "1 Anfrage 2 Beratung 3 Eingereicht 4 Genehmigt 5 Unterschrieben 6 Ausgezahlt 7 …" at bounding box center [812, 376] width 1161 height 1137
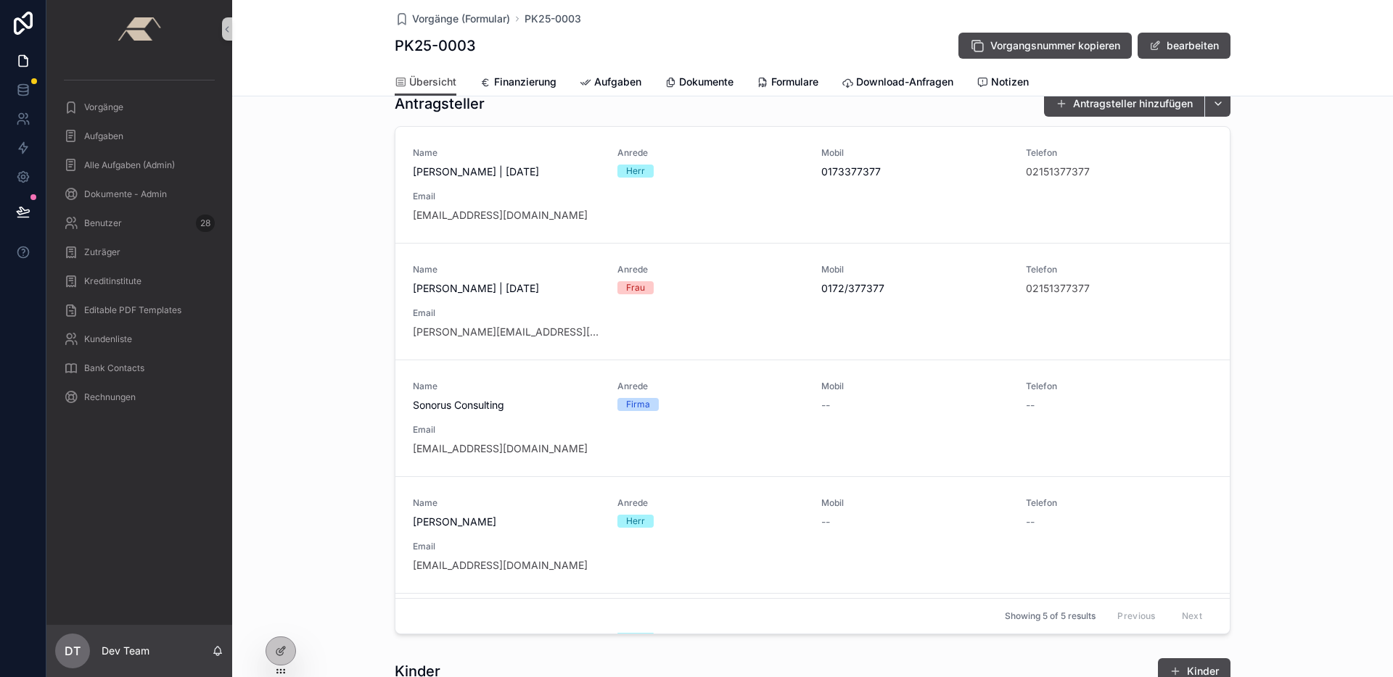
click at [538, 392] on span "Name" at bounding box center [506, 387] width 187 height 12
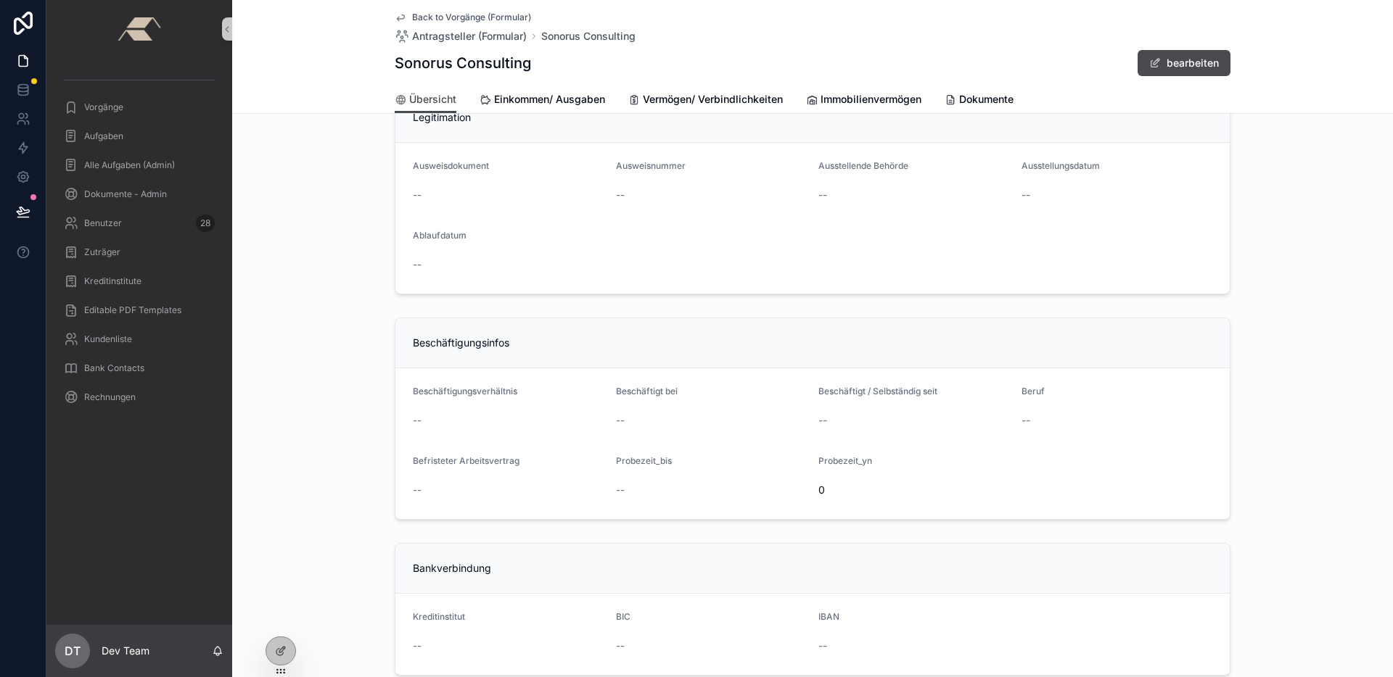
scroll to position [1049, 0]
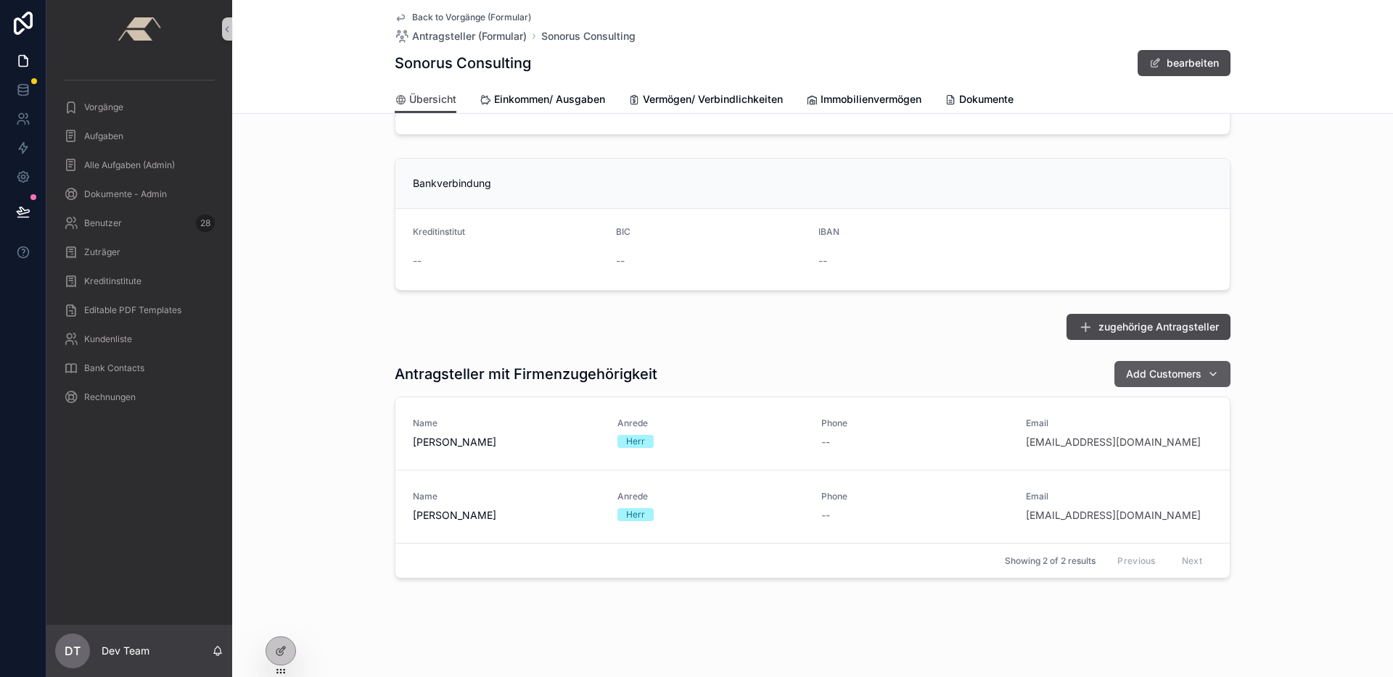
click at [1211, 375] on div "Add Customers" at bounding box center [1172, 374] width 93 height 15
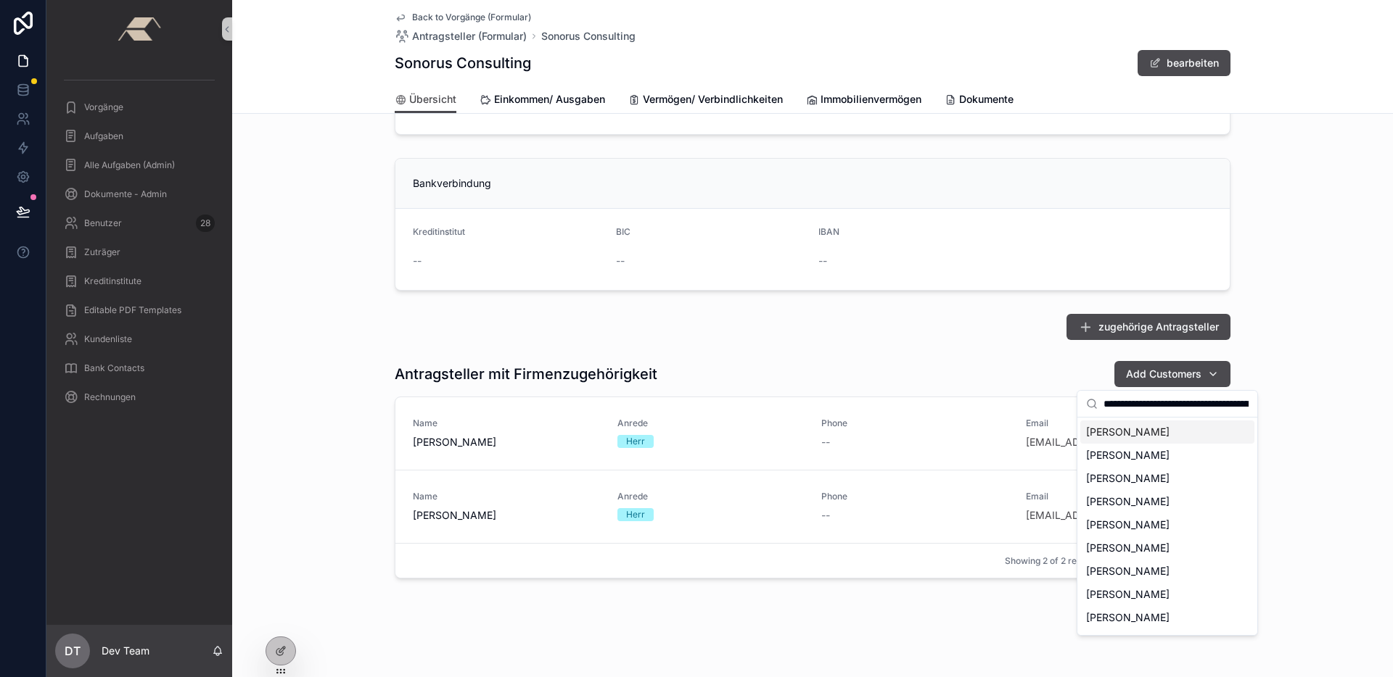
scroll to position [0, 172]
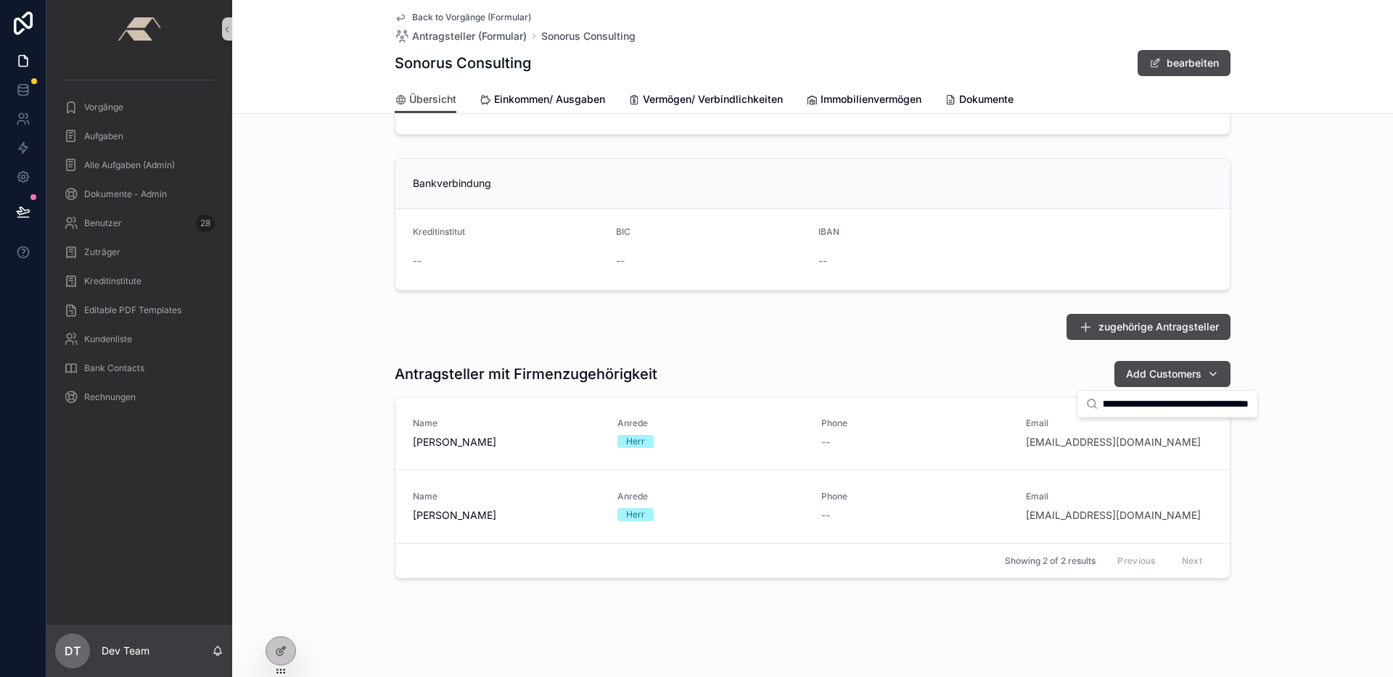
type input "**********"
click at [1290, 419] on div "zugehörige Antragsteller Antragsteller mit Firmenzugehörigkeit Add Customers Na…" at bounding box center [812, 446] width 1161 height 276
click at [1291, 419] on div "zugehörige Antragsteller Antragsteller mit Firmenzugehörigkeit Add Customers Na…" at bounding box center [812, 446] width 1161 height 276
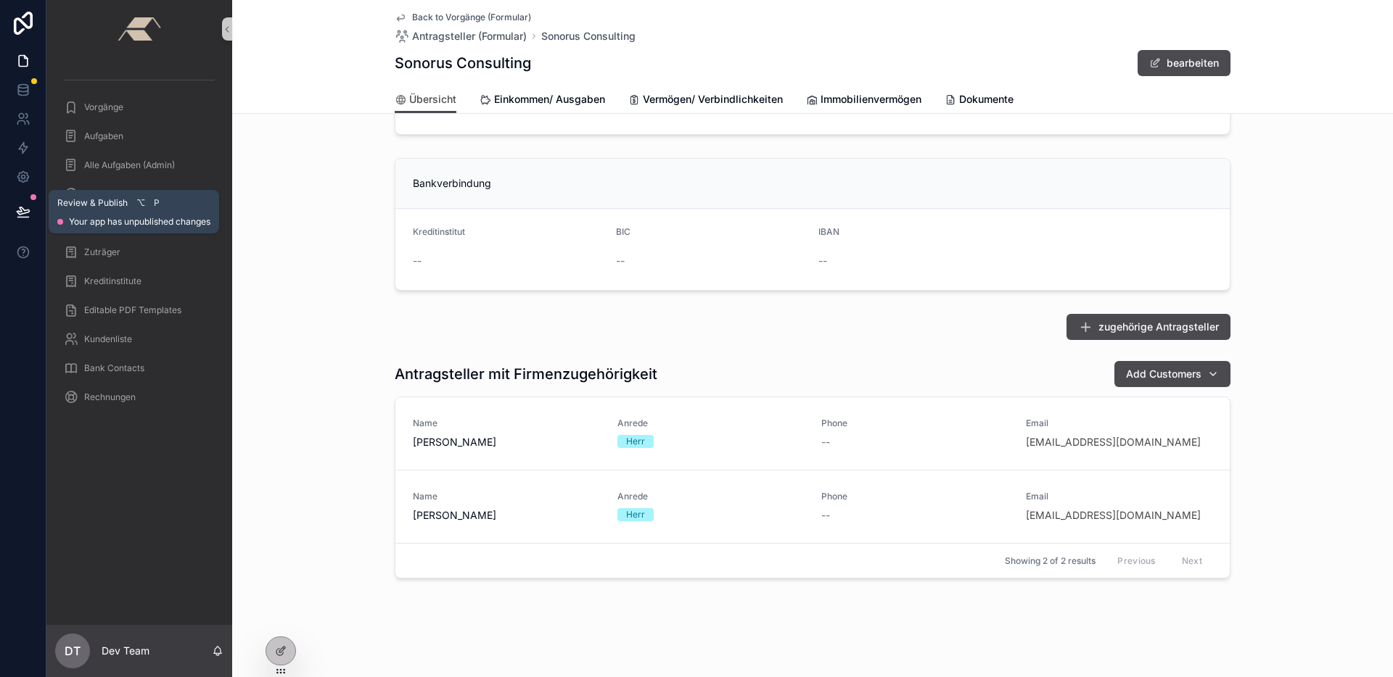
click at [25, 213] on icon at bounding box center [23, 212] width 15 height 15
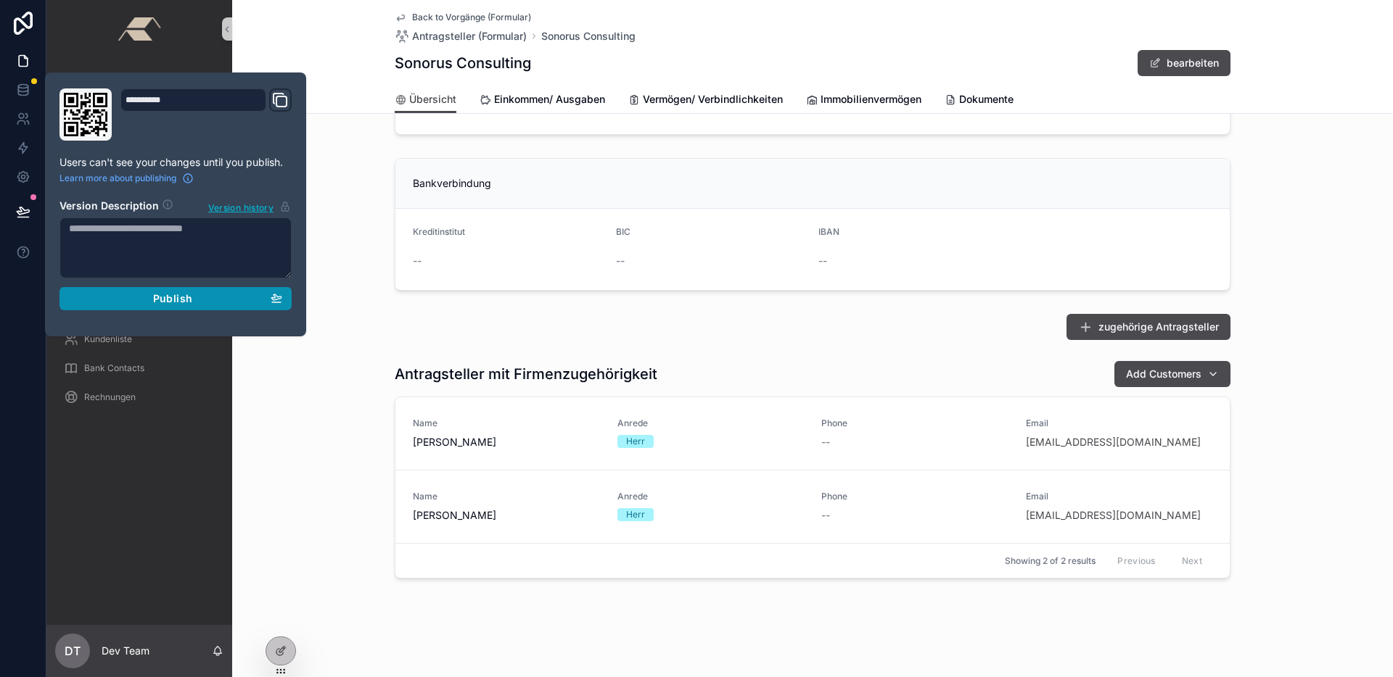
click at [221, 302] on div "Publish" at bounding box center [175, 298] width 213 height 13
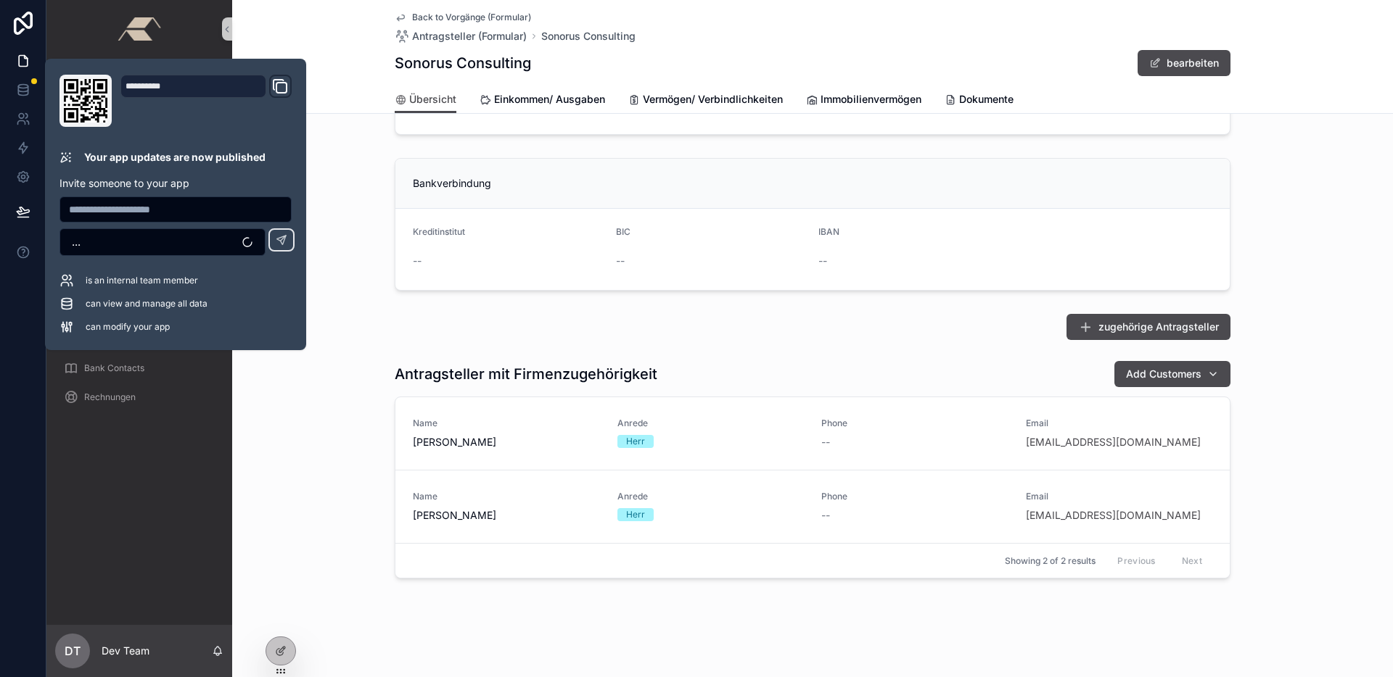
click at [562, 337] on div "zugehörige Antragsteller" at bounding box center [813, 327] width 836 height 26
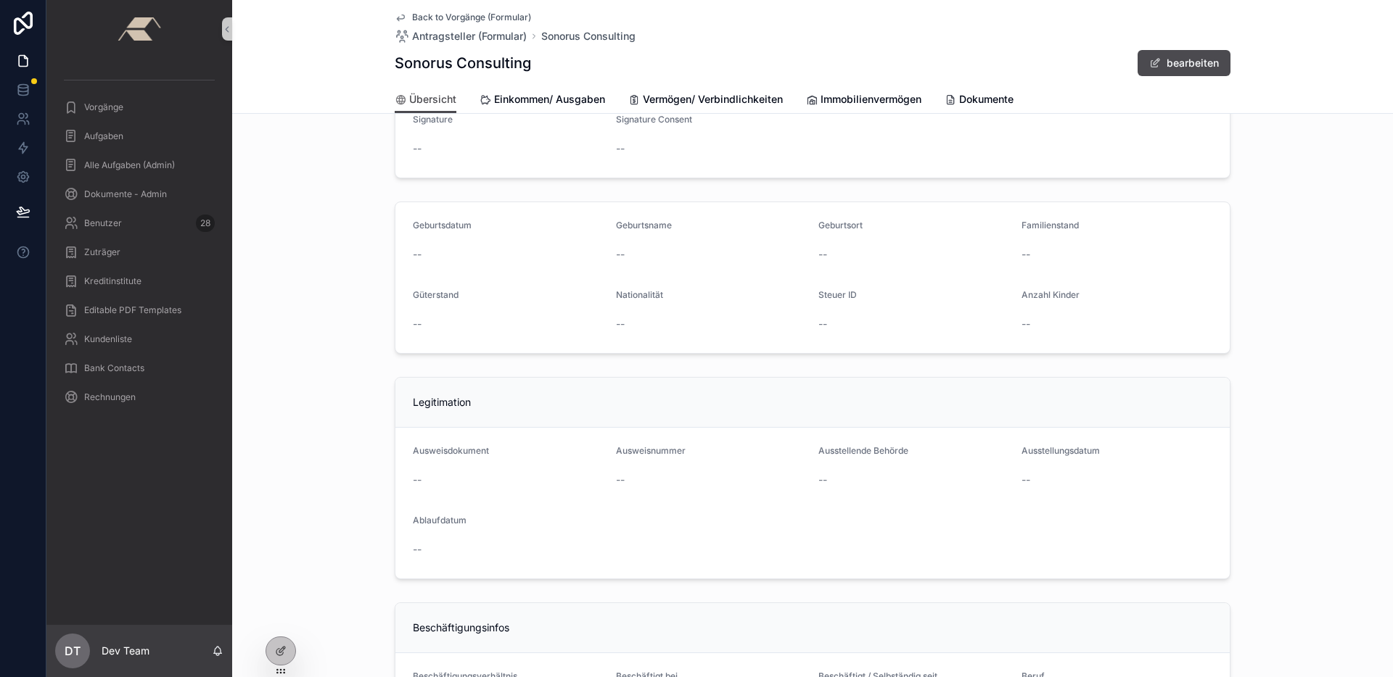
scroll to position [304, 0]
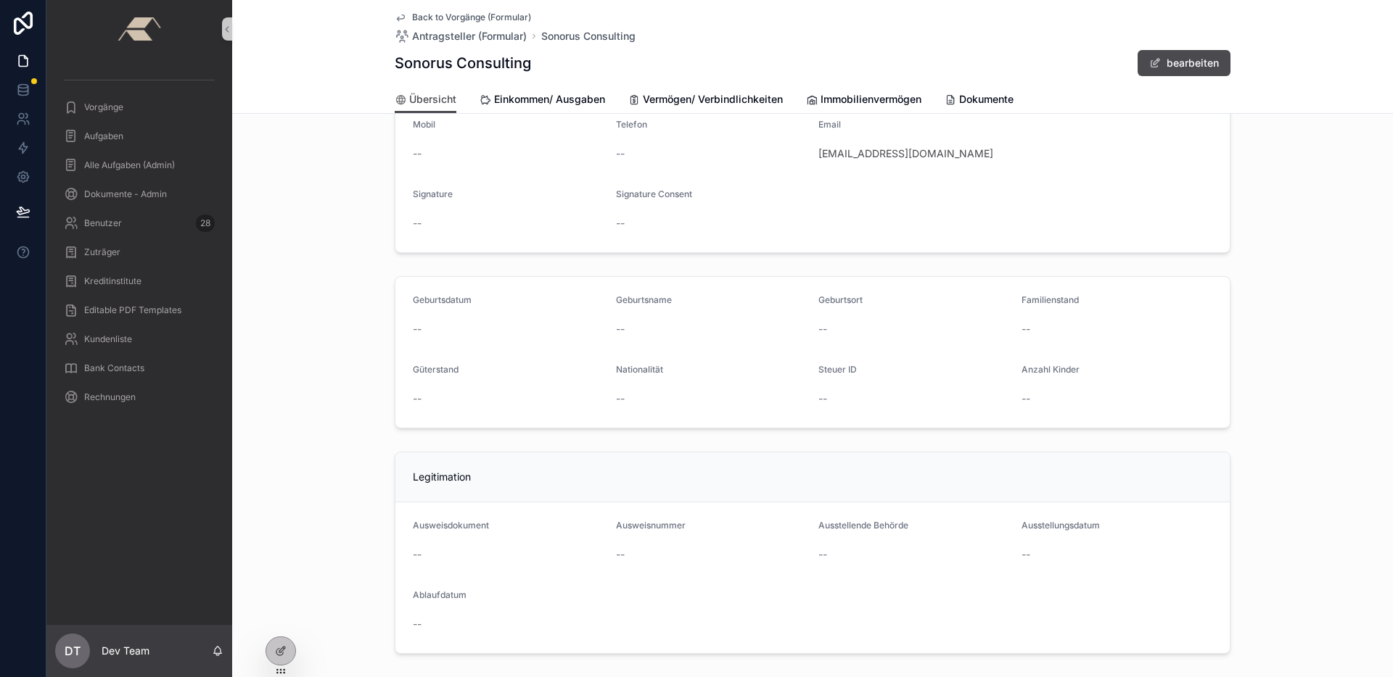
click at [447, 23] on div "Back to Vorgänge (Formular) Antragsteller (Formular) Sonorus Consulting" at bounding box center [515, 28] width 241 height 32
click at [448, 15] on span "Back to Vorgänge (Formular)" at bounding box center [471, 18] width 119 height 12
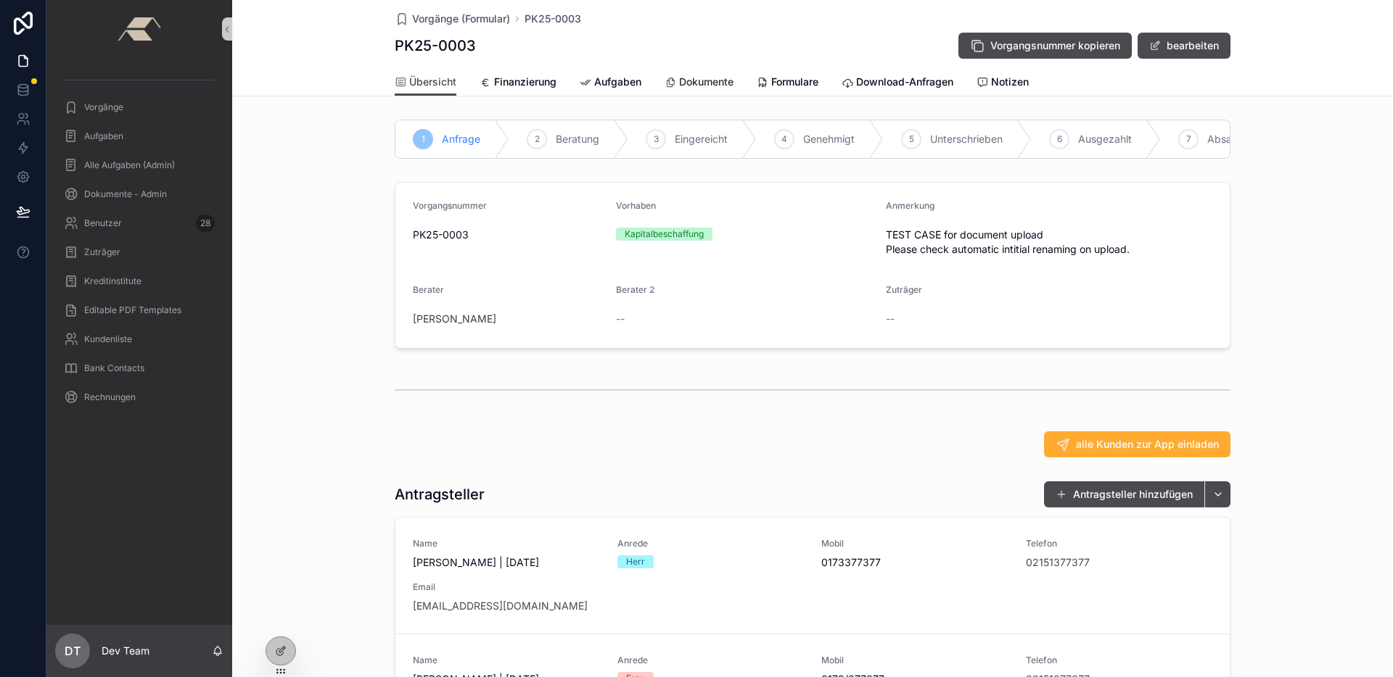
click at [688, 80] on span "Dokumente" at bounding box center [706, 82] width 54 height 15
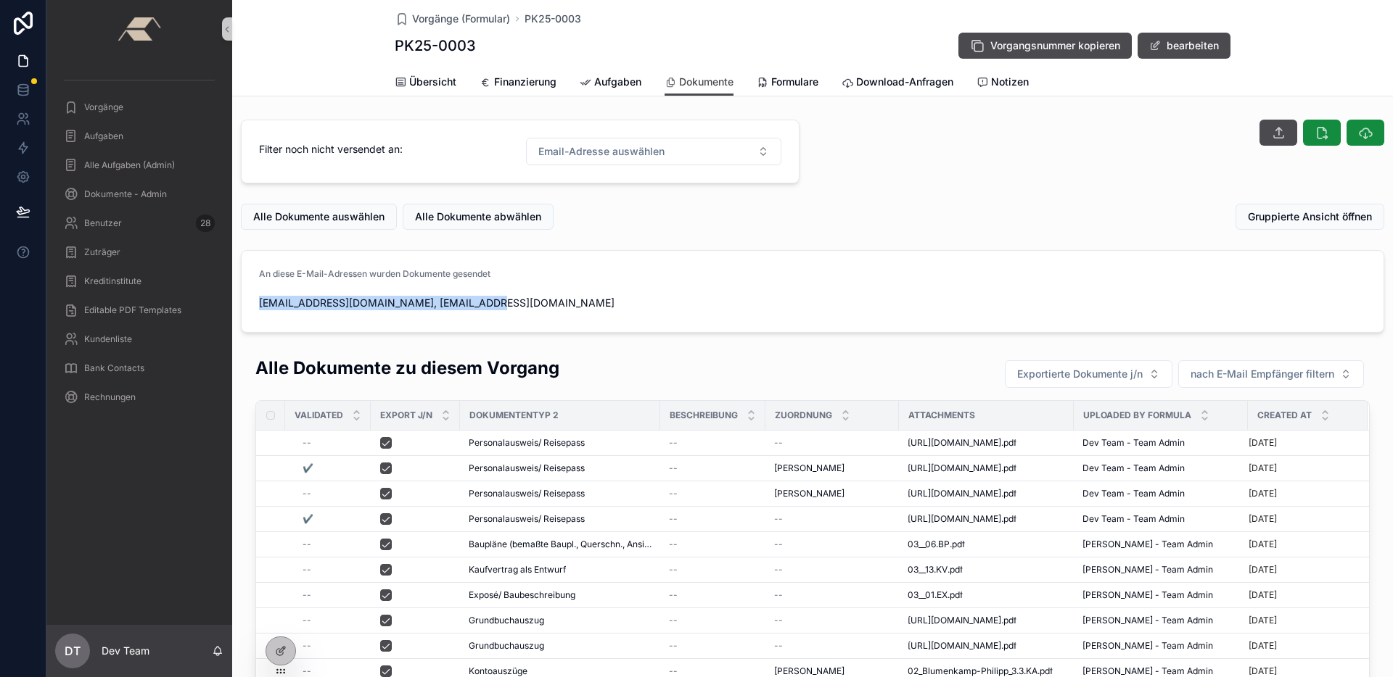
drag, startPoint x: 350, startPoint y: 302, endPoint x: 520, endPoint y: 305, distance: 170.5
click at [520, 305] on form "An diese E-Mail-Adressen wurden Dokumente gesendet [EMAIL_ADDRESS][DOMAIN_NAME]…" at bounding box center [813, 291] width 1142 height 81
click at [521, 319] on form "An diese E-Mail-Adressen wurden Dokumente gesendet [EMAIL_ADDRESS][DOMAIN_NAME]…" at bounding box center [813, 291] width 1142 height 81
click at [1228, 376] on span "nach E-Mail Empfänger filtern" at bounding box center [1262, 374] width 144 height 15
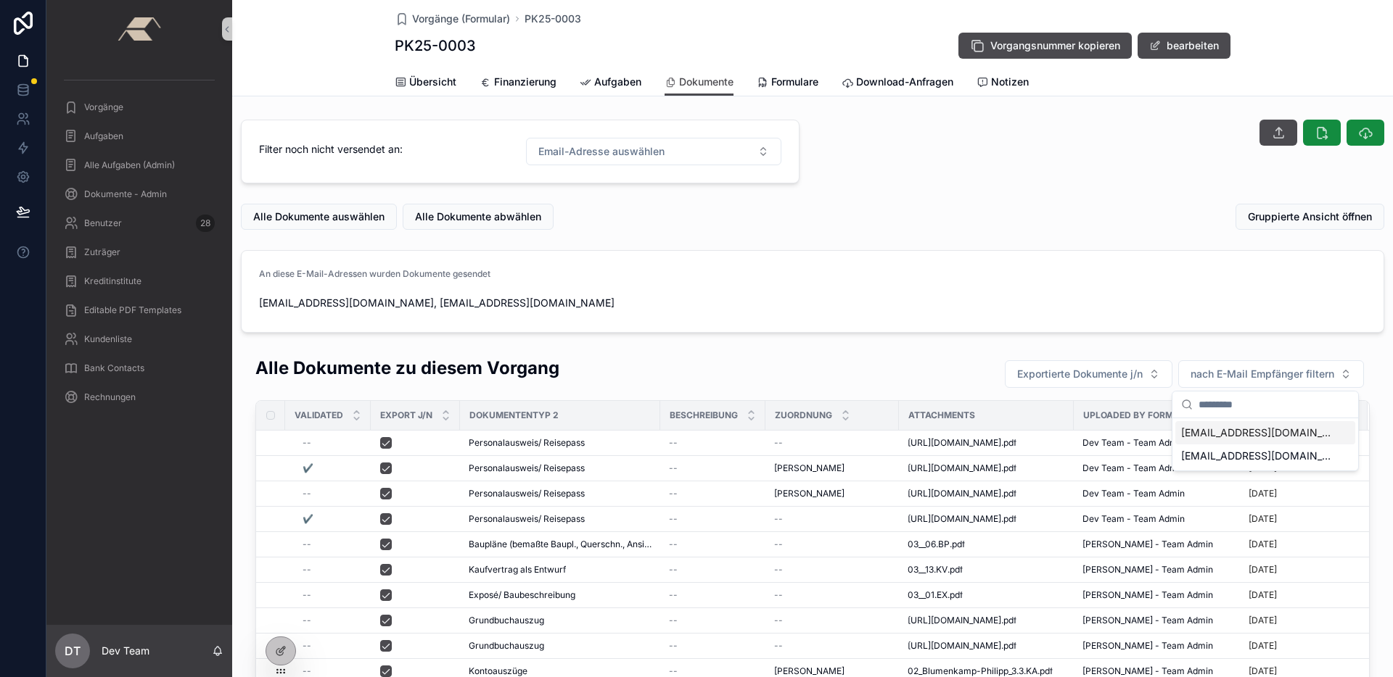
drag, startPoint x: 894, startPoint y: 335, endPoint x: 876, endPoint y: 187, distance: 149.1
click at [894, 334] on div "An diese E-Mail-Adressen wurden Dokumente gesendet [EMAIL_ADDRESS][DOMAIN_NAME]…" at bounding box center [812, 291] width 1161 height 94
click at [440, 20] on span "Vorgänge (Formular)" at bounding box center [461, 19] width 98 height 15
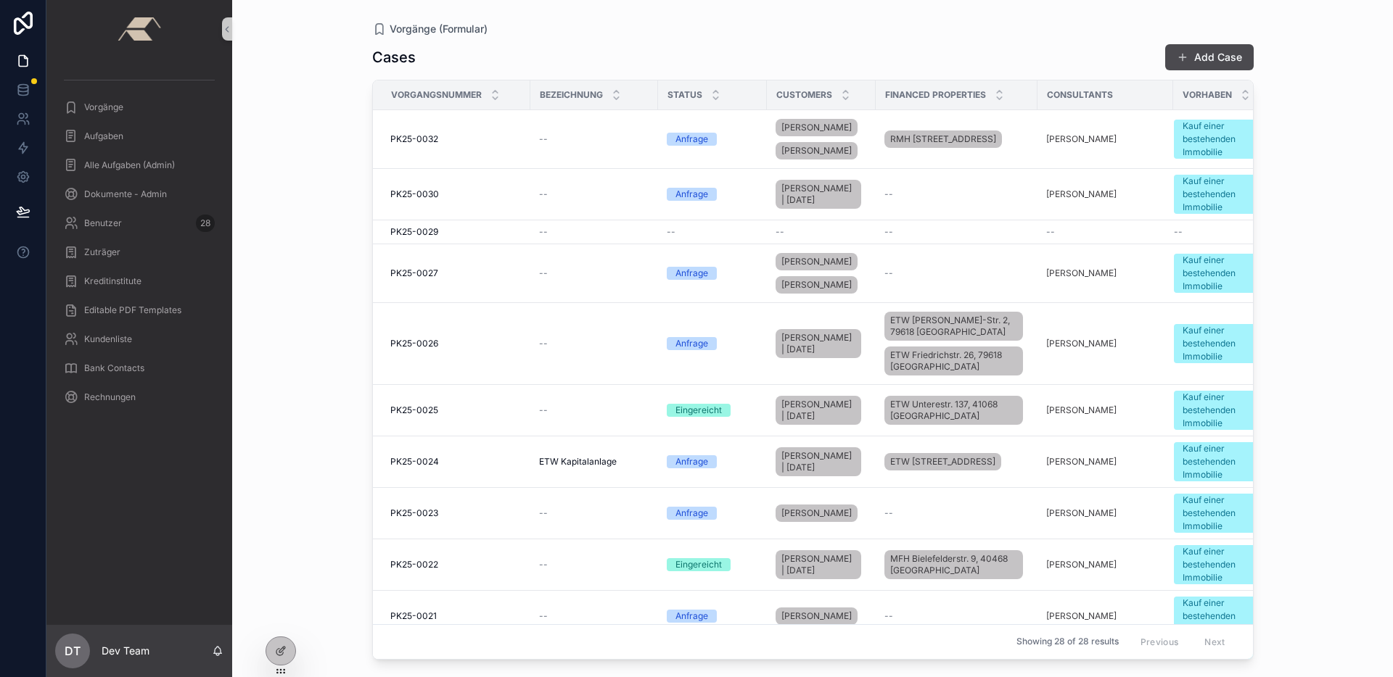
scroll to position [1582, 0]
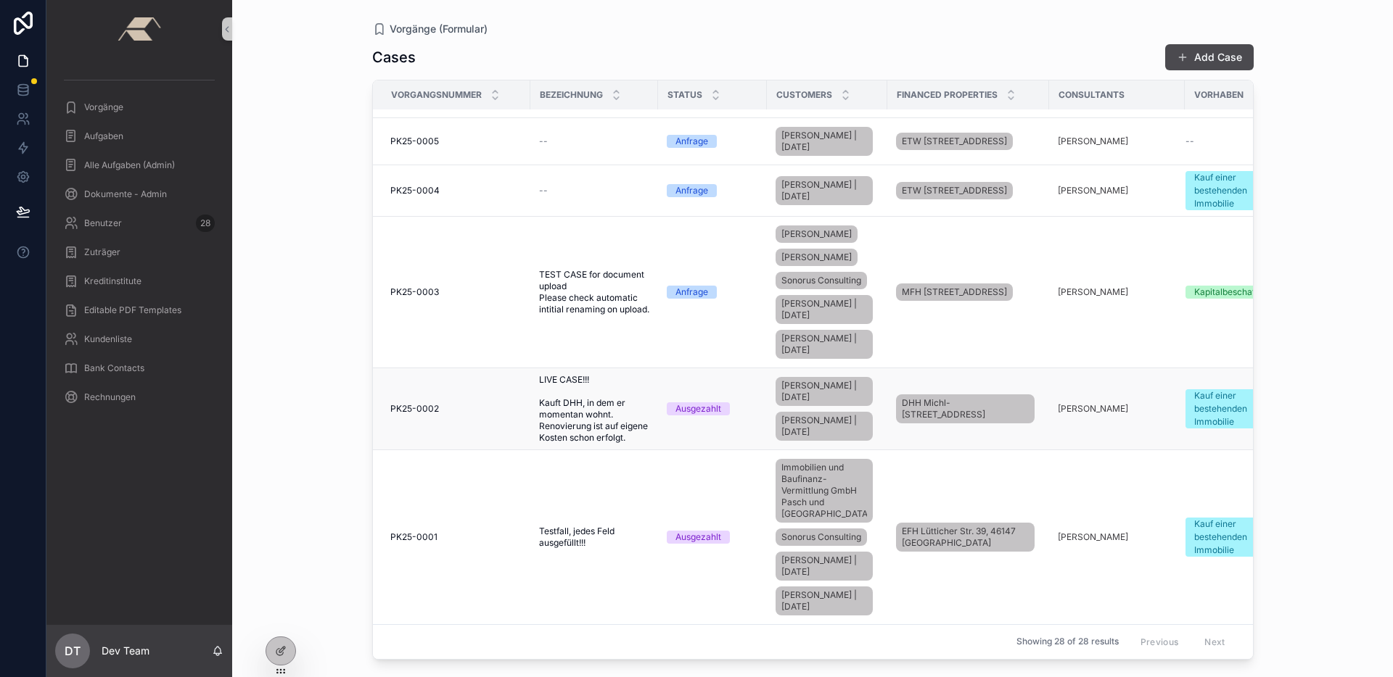
click at [474, 376] on td "PK25-0002 PK25-0002" at bounding box center [451, 409] width 157 height 82
click at [479, 403] on div "PK25-0002 PK25-0002" at bounding box center [455, 409] width 131 height 12
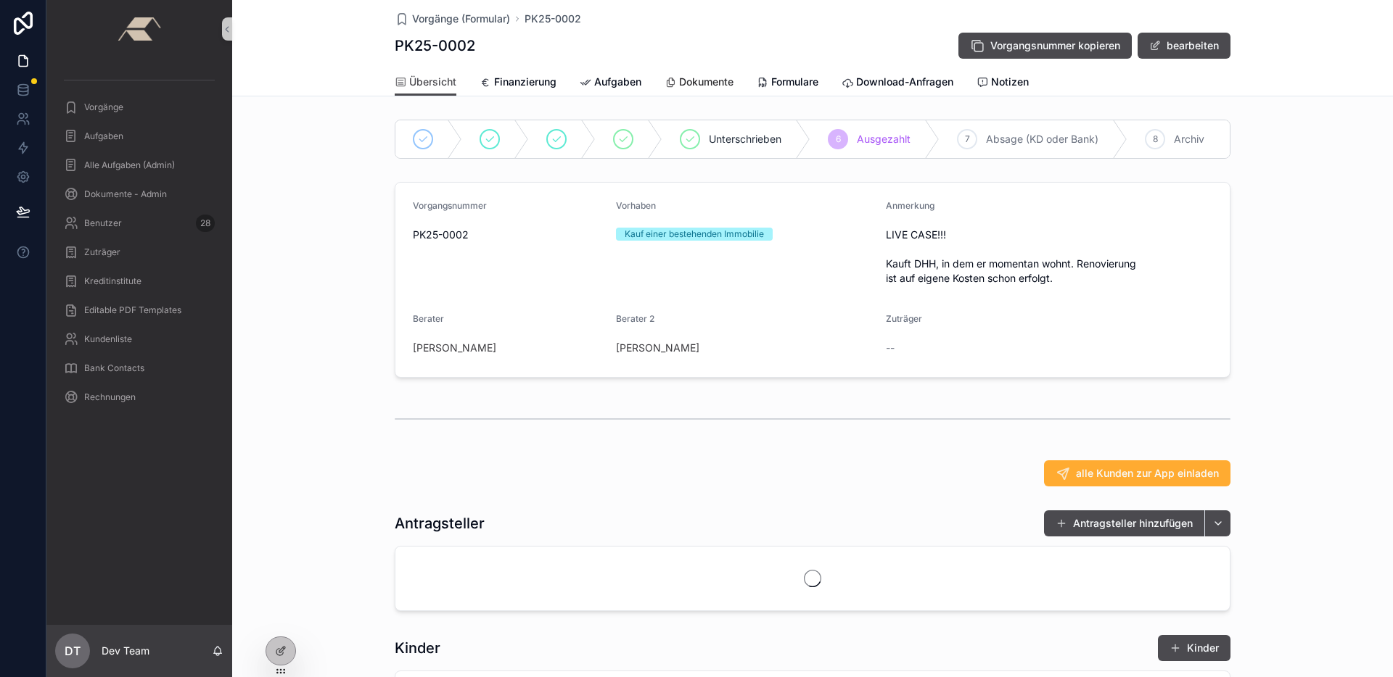
click at [705, 84] on span "Dokumente" at bounding box center [706, 82] width 54 height 15
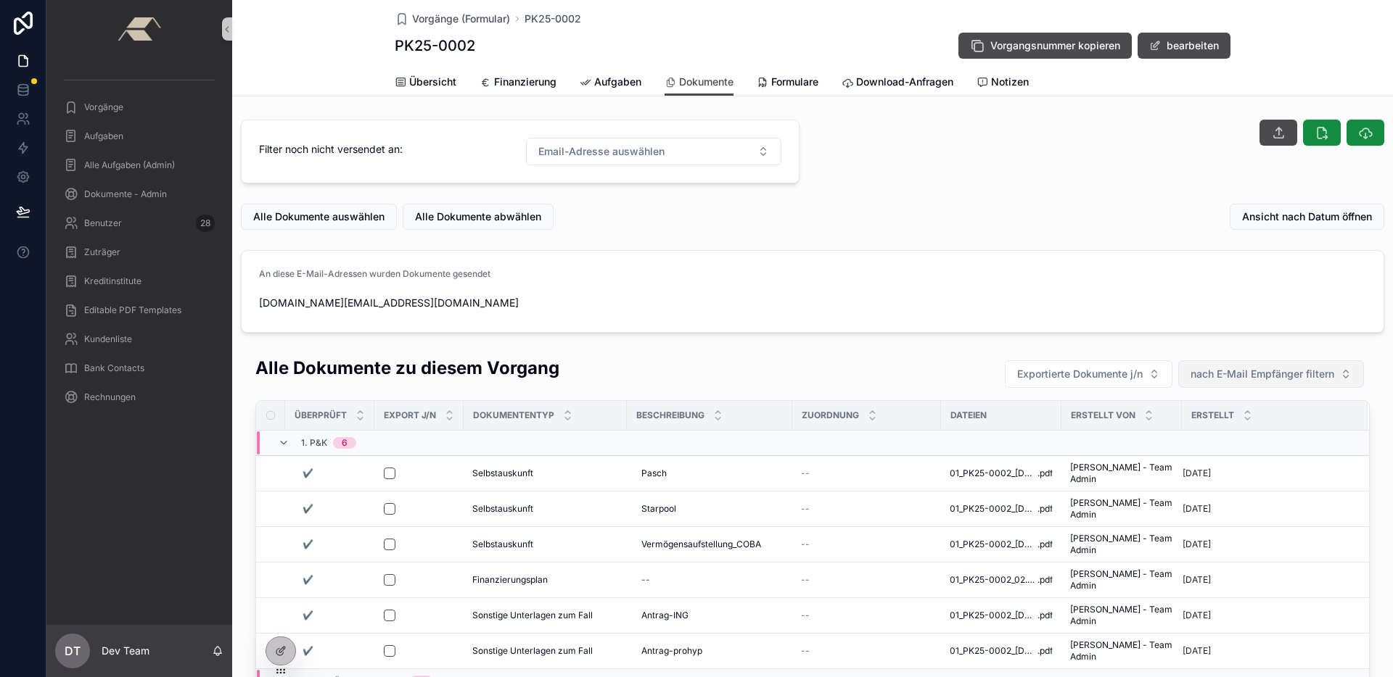
click at [1282, 367] on span "nach E-Mail Empfänger filtern" at bounding box center [1262, 374] width 144 height 15
click at [1293, 437] on span "[DOMAIN_NAME][EMAIL_ADDRESS][DOMAIN_NAME]" at bounding box center [1256, 433] width 151 height 15
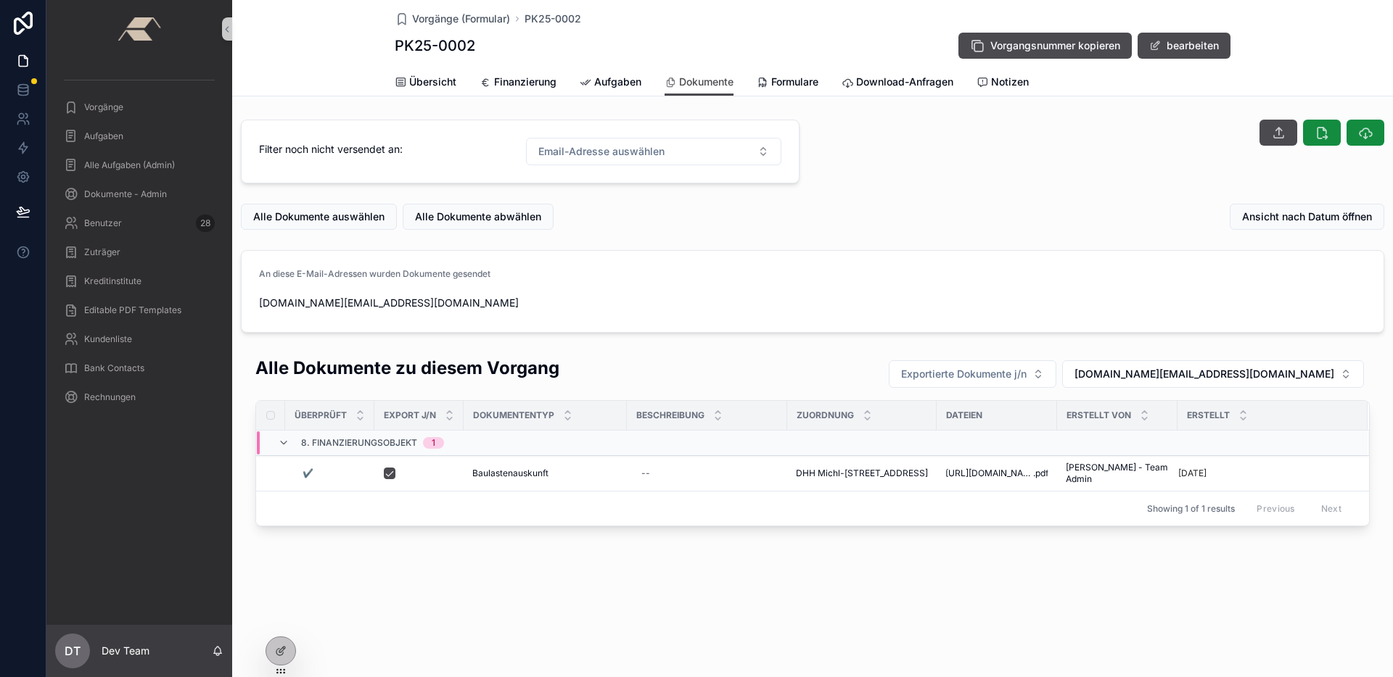
click at [771, 309] on span "[DOMAIN_NAME][EMAIL_ADDRESS][DOMAIN_NAME]" at bounding box center [812, 303] width 1107 height 15
click at [1303, 374] on span "[DOMAIN_NAME][EMAIL_ADDRESS][DOMAIN_NAME]" at bounding box center [1204, 374] width 260 height 15
drag, startPoint x: 1215, startPoint y: 435, endPoint x: 873, endPoint y: 276, distance: 377.1
click at [1215, 435] on div "None" at bounding box center [1267, 432] width 186 height 23
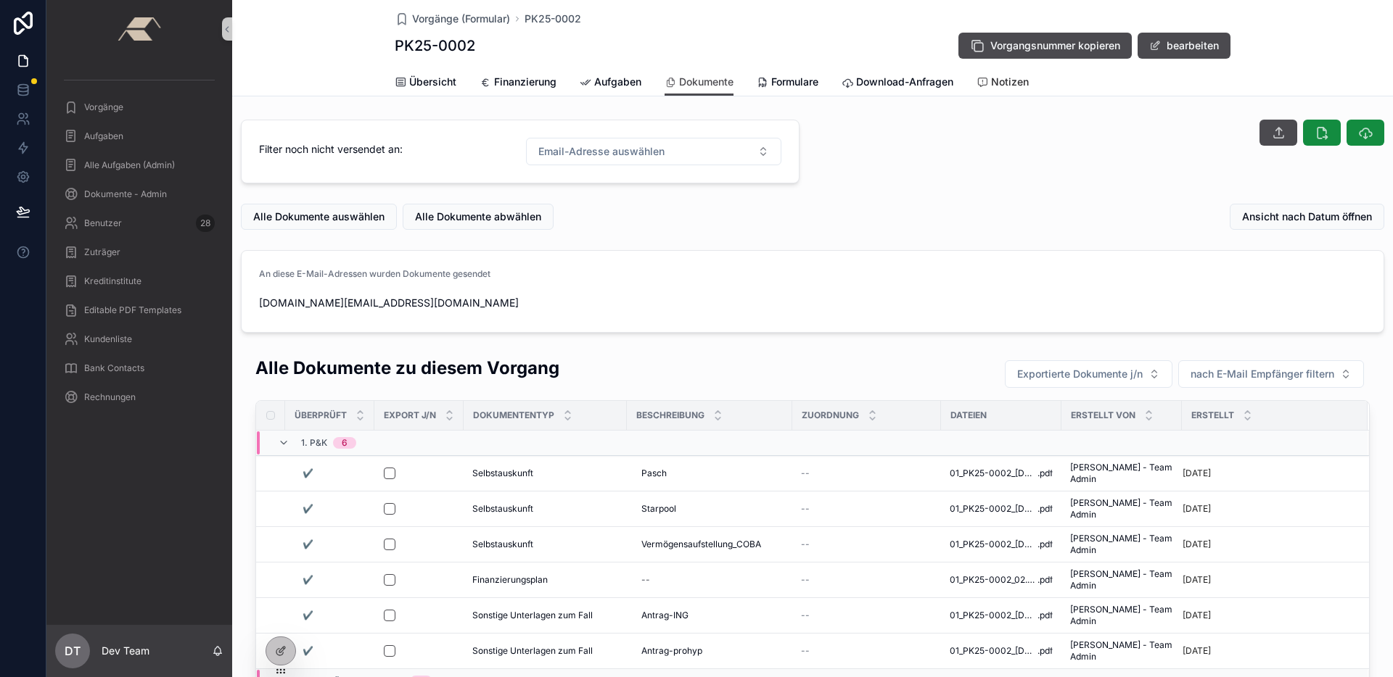
click at [980, 90] on link "Notizen" at bounding box center [1002, 83] width 52 height 29
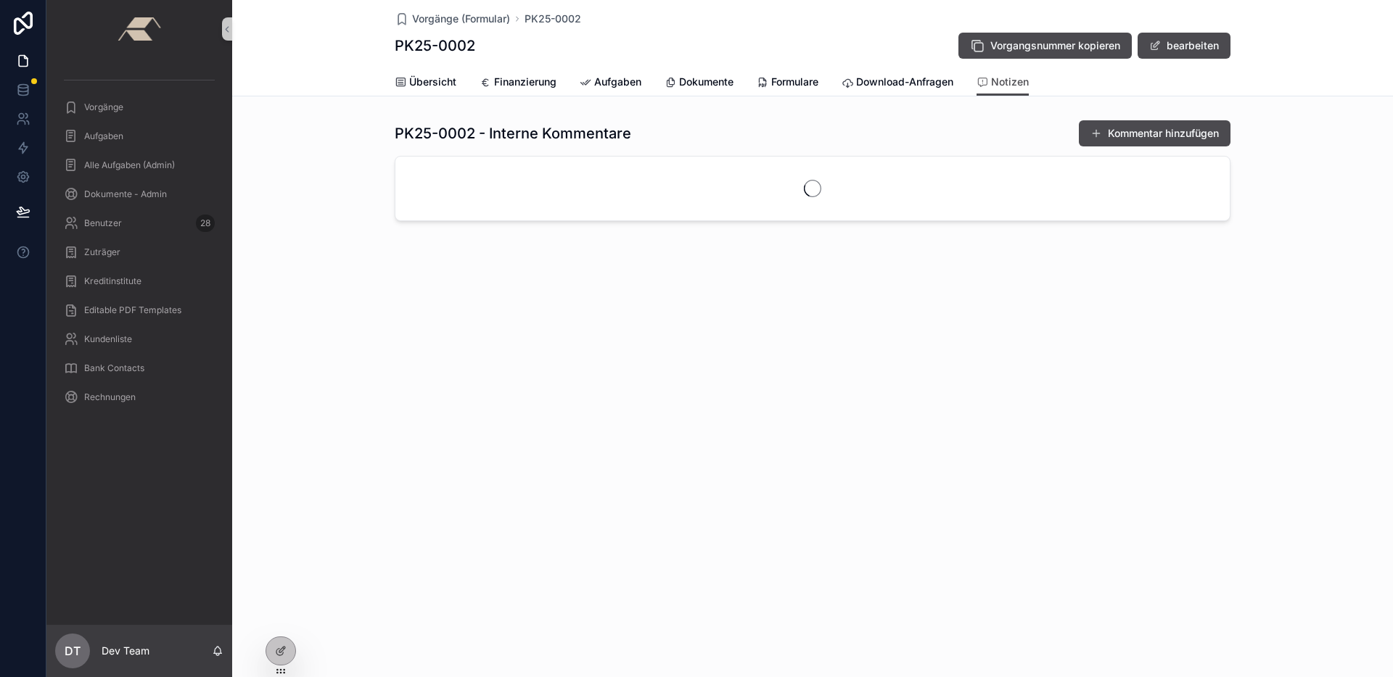
drag, startPoint x: 290, startPoint y: 651, endPoint x: 305, endPoint y: 638, distance: 20.1
click at [292, 651] on div at bounding box center [280, 652] width 29 height 28
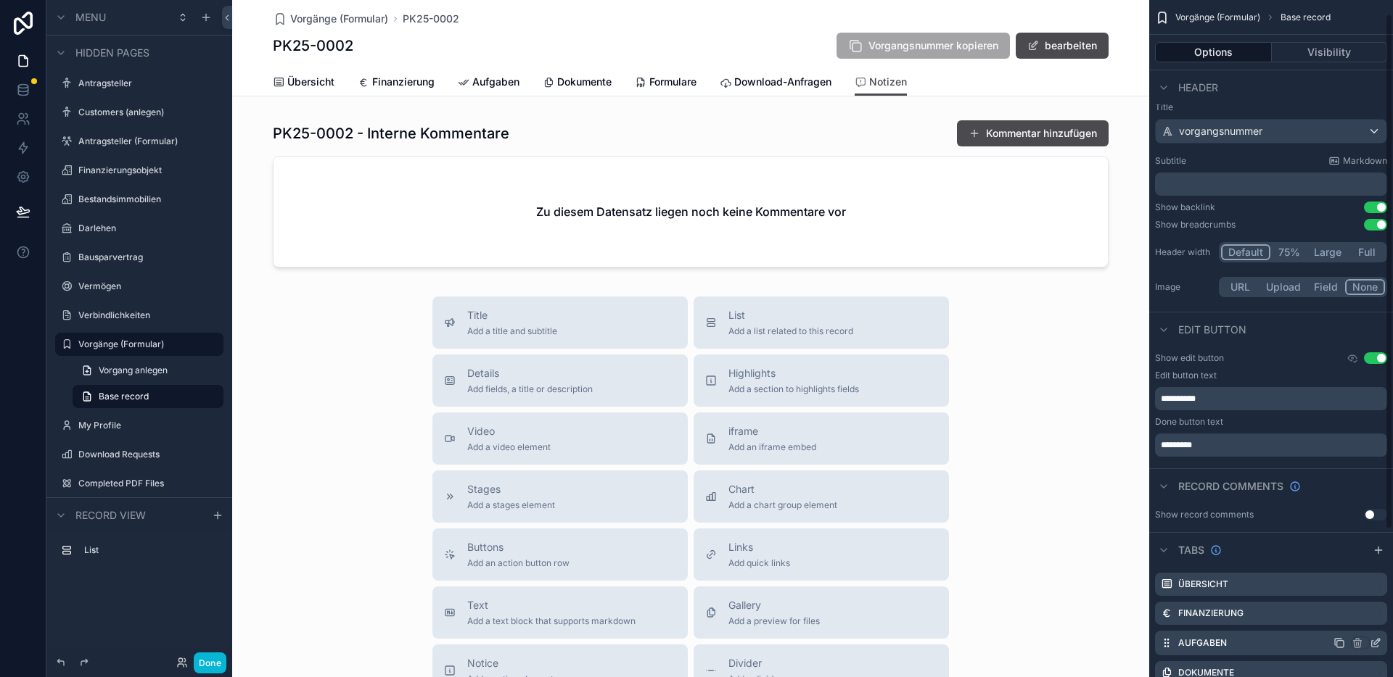
scroll to position [212, 0]
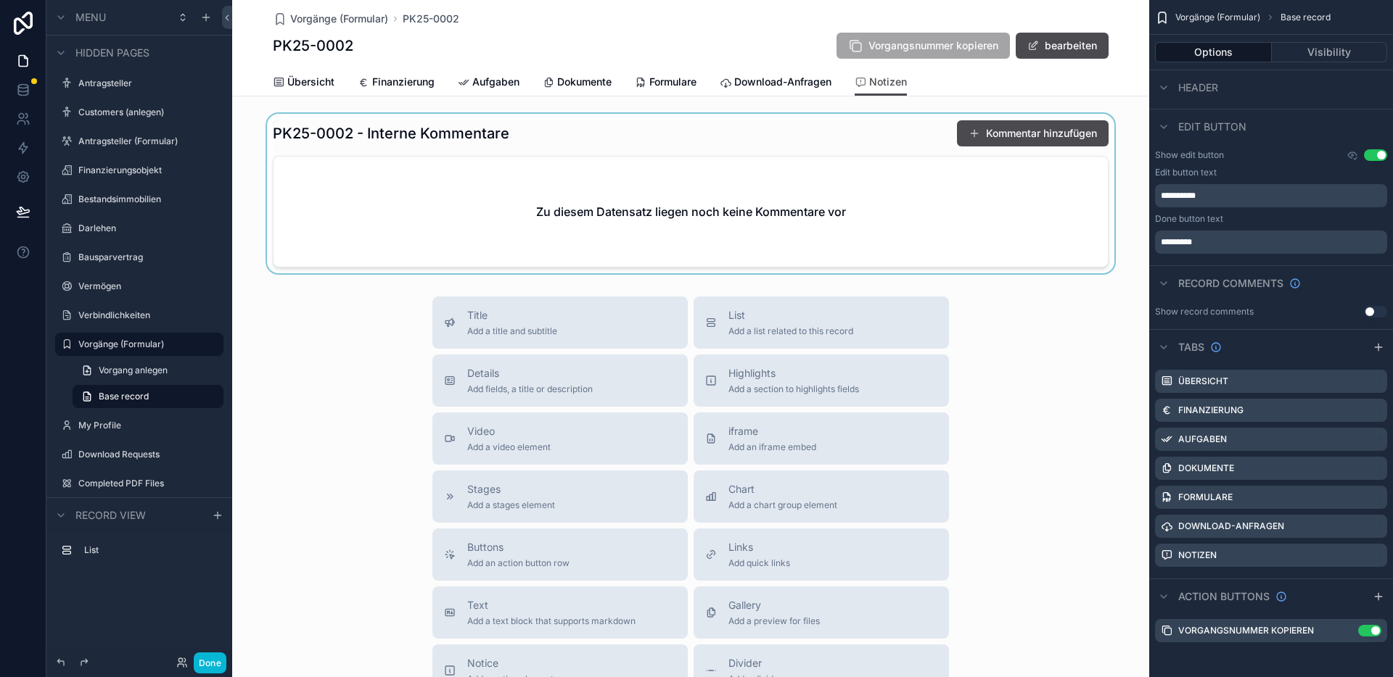
click at [887, 140] on div "scrollable content" at bounding box center [690, 194] width 917 height 160
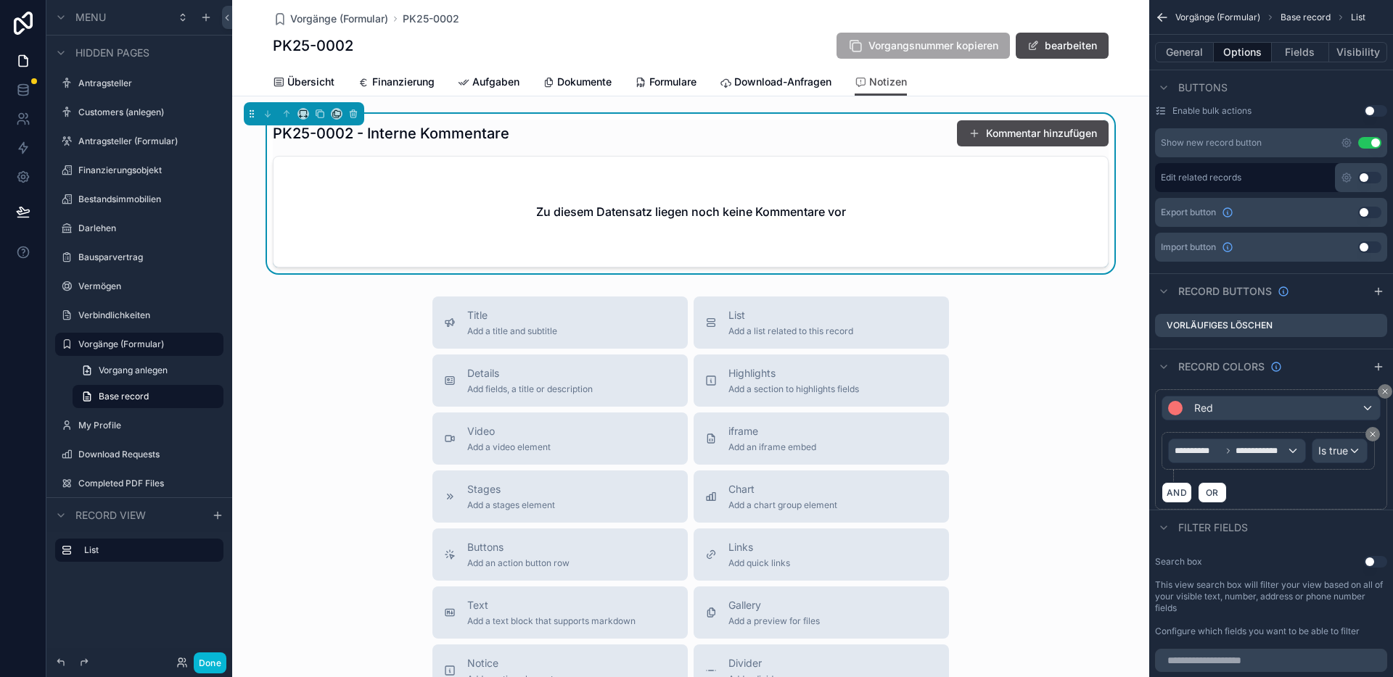
scroll to position [487, 0]
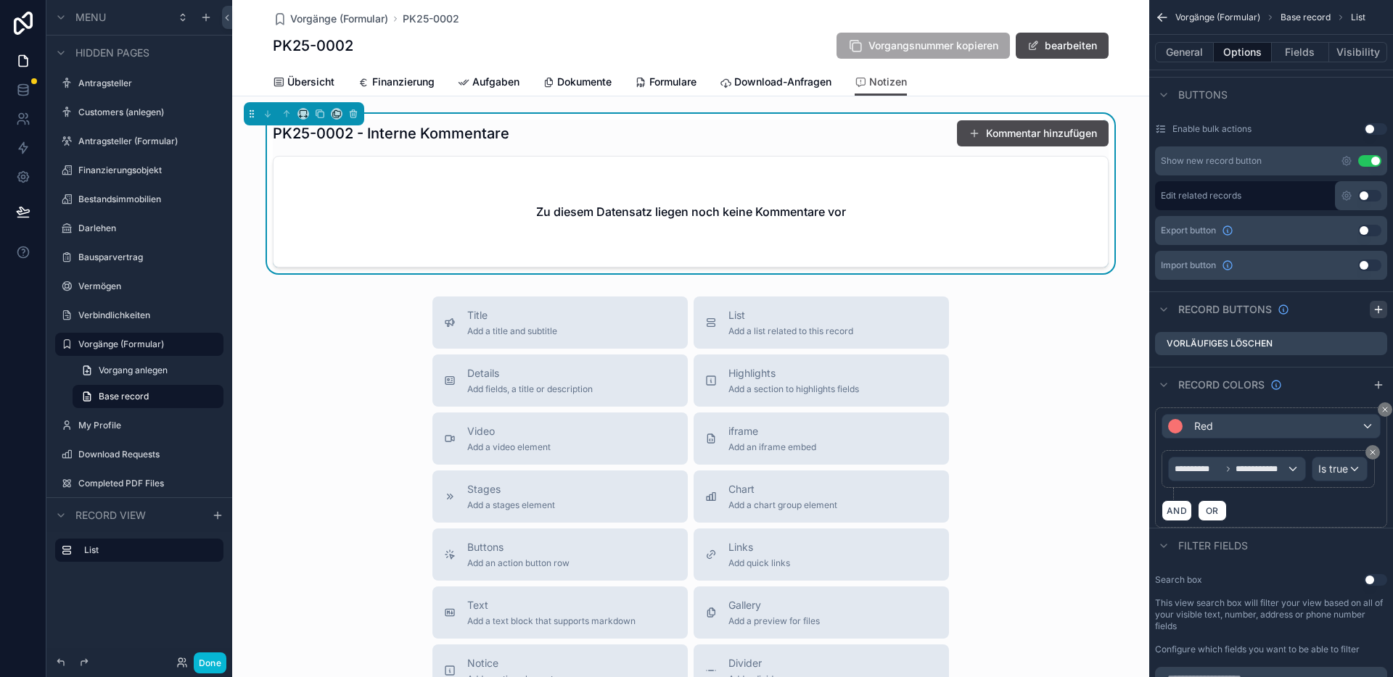
click at [1374, 309] on icon "scrollable content" at bounding box center [1378, 310] width 12 height 12
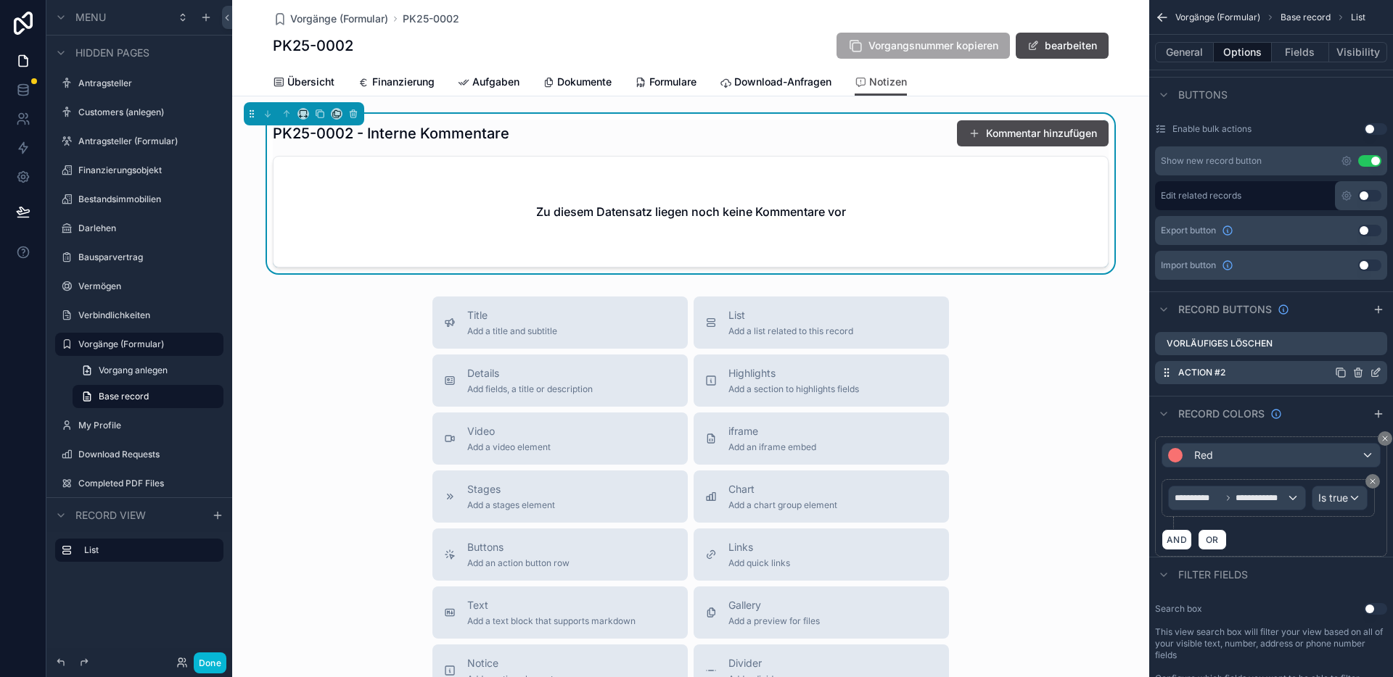
click at [1375, 374] on icon "scrollable content" at bounding box center [1375, 373] width 12 height 12
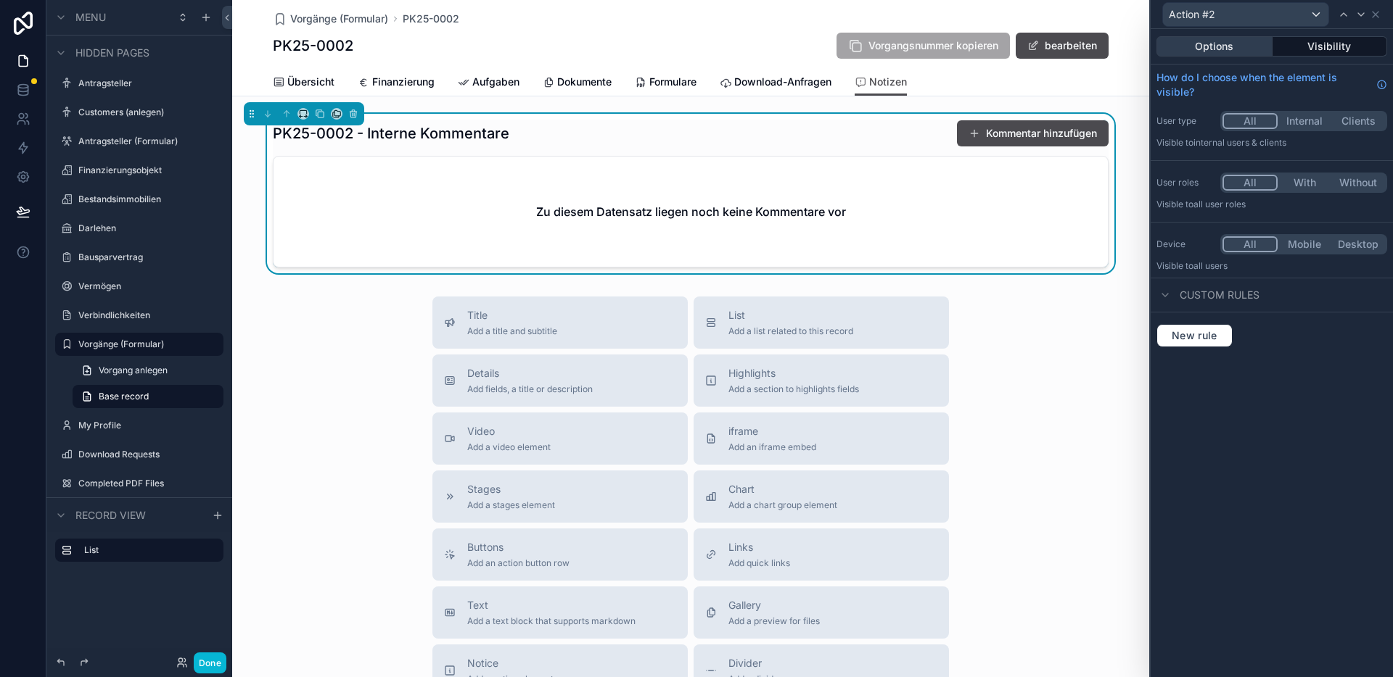
click at [1203, 53] on button "Options" at bounding box center [1214, 46] width 116 height 20
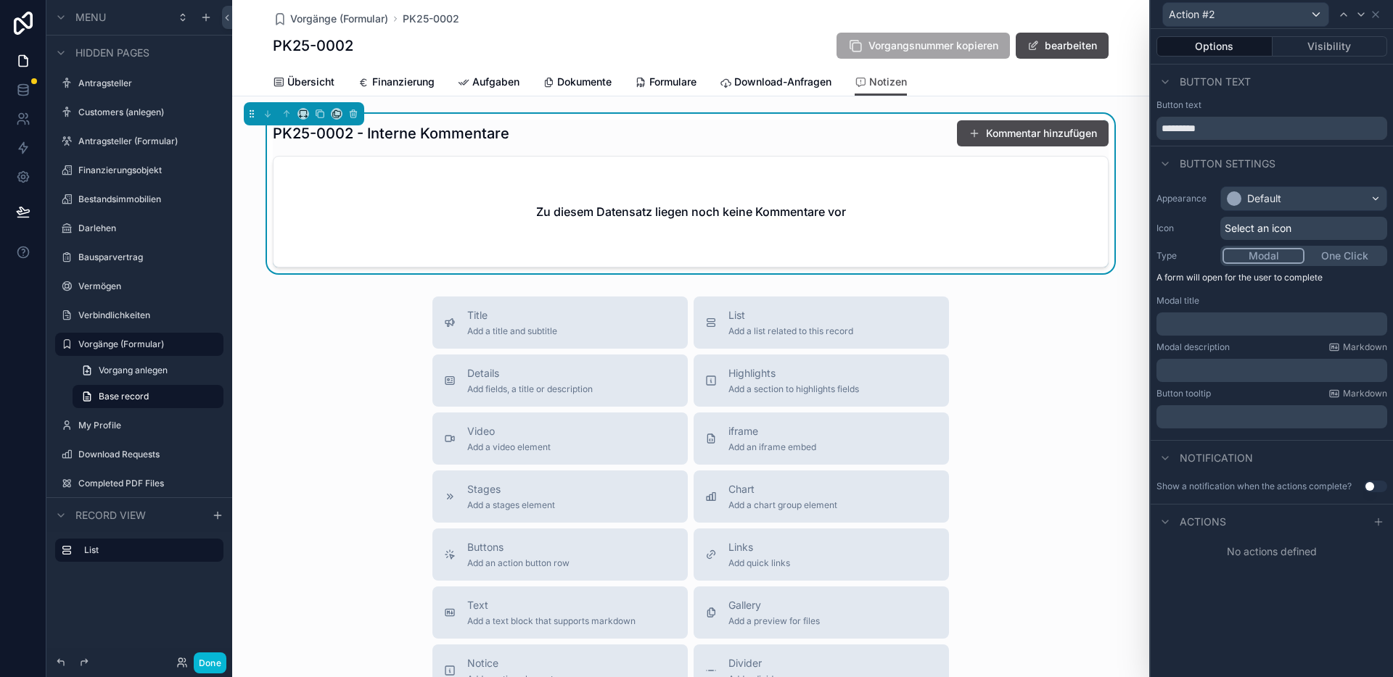
click at [1296, 228] on div "Select an icon" at bounding box center [1303, 228] width 167 height 23
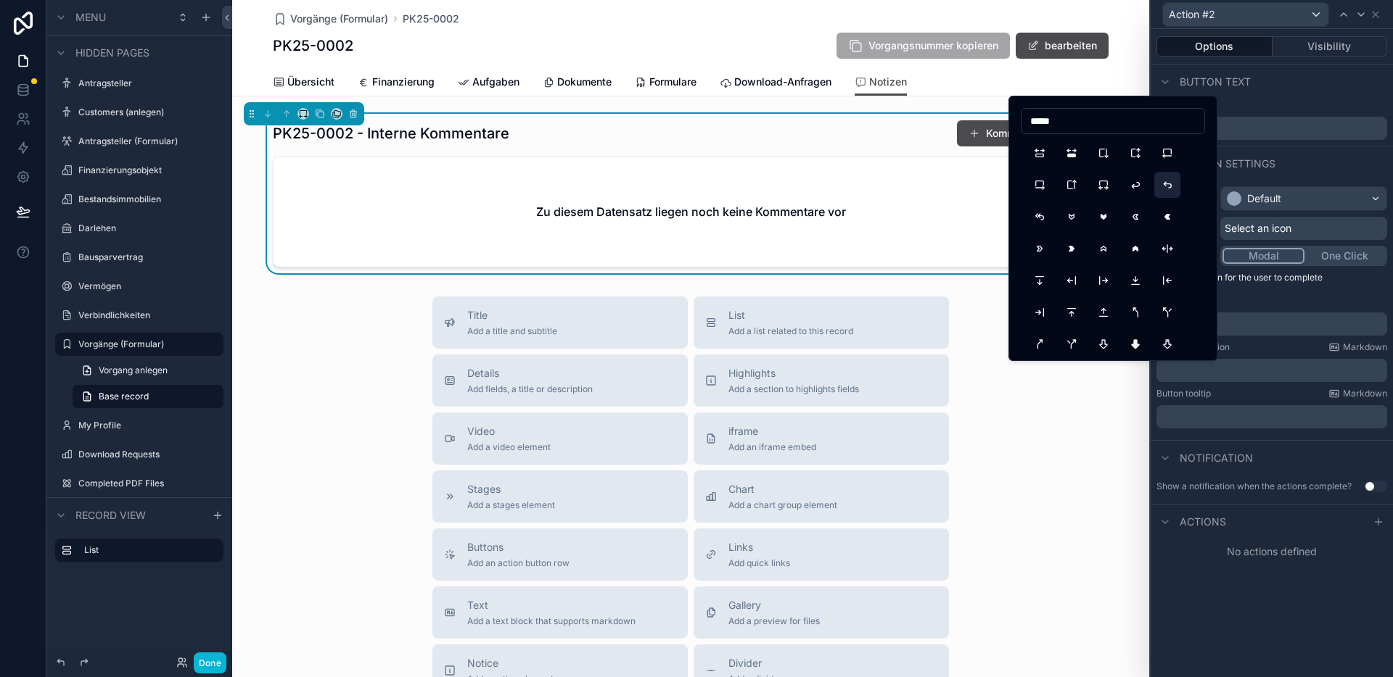
type input "*****"
click at [1169, 186] on button "ArrowBackUp" at bounding box center [1167, 185] width 26 height 26
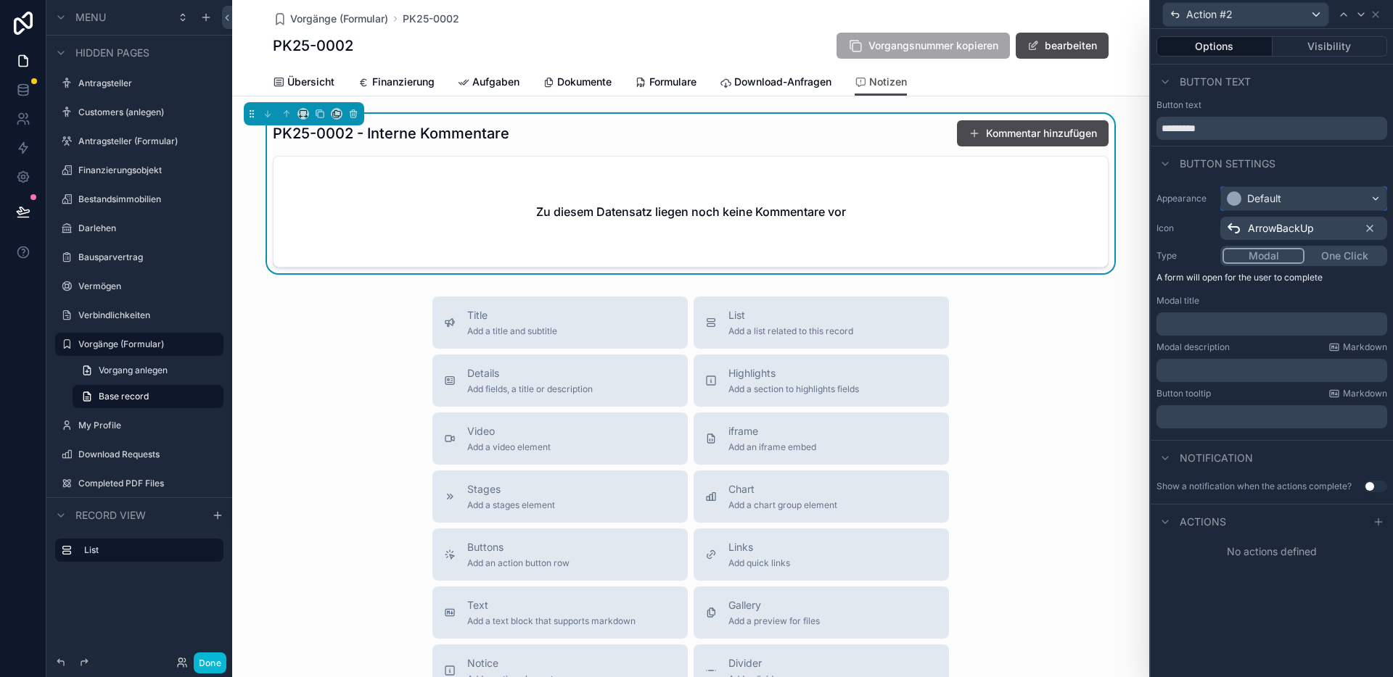
click at [1301, 202] on div "Default" at bounding box center [1303, 198] width 165 height 23
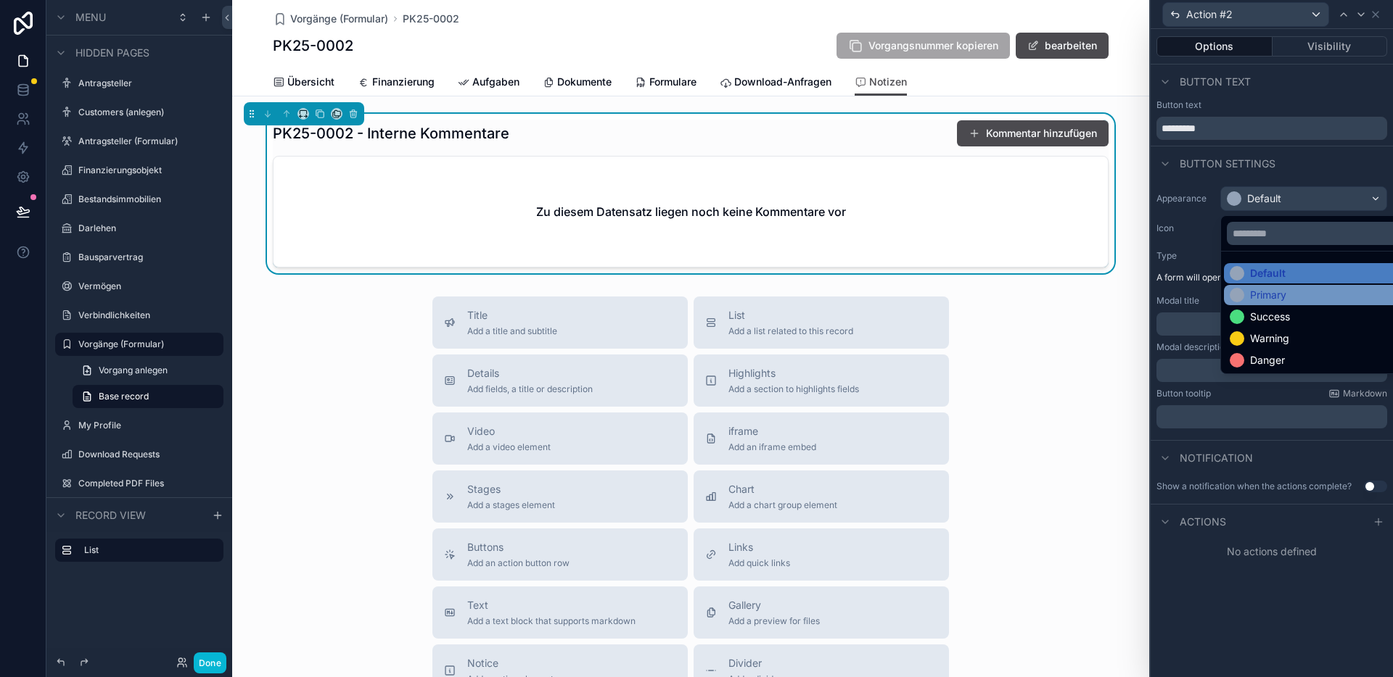
click at [1279, 300] on div "Primary" at bounding box center [1268, 295] width 36 height 15
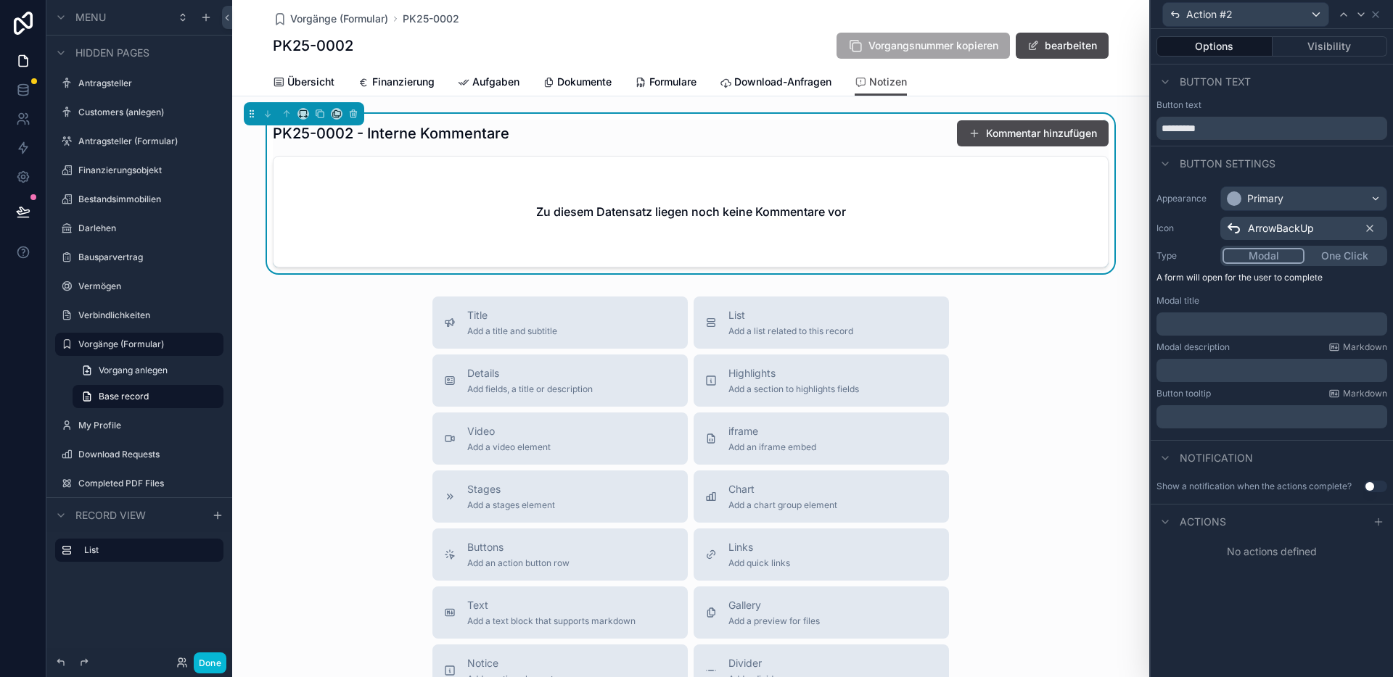
click at [1343, 258] on button "One Click" at bounding box center [1344, 256] width 81 height 16
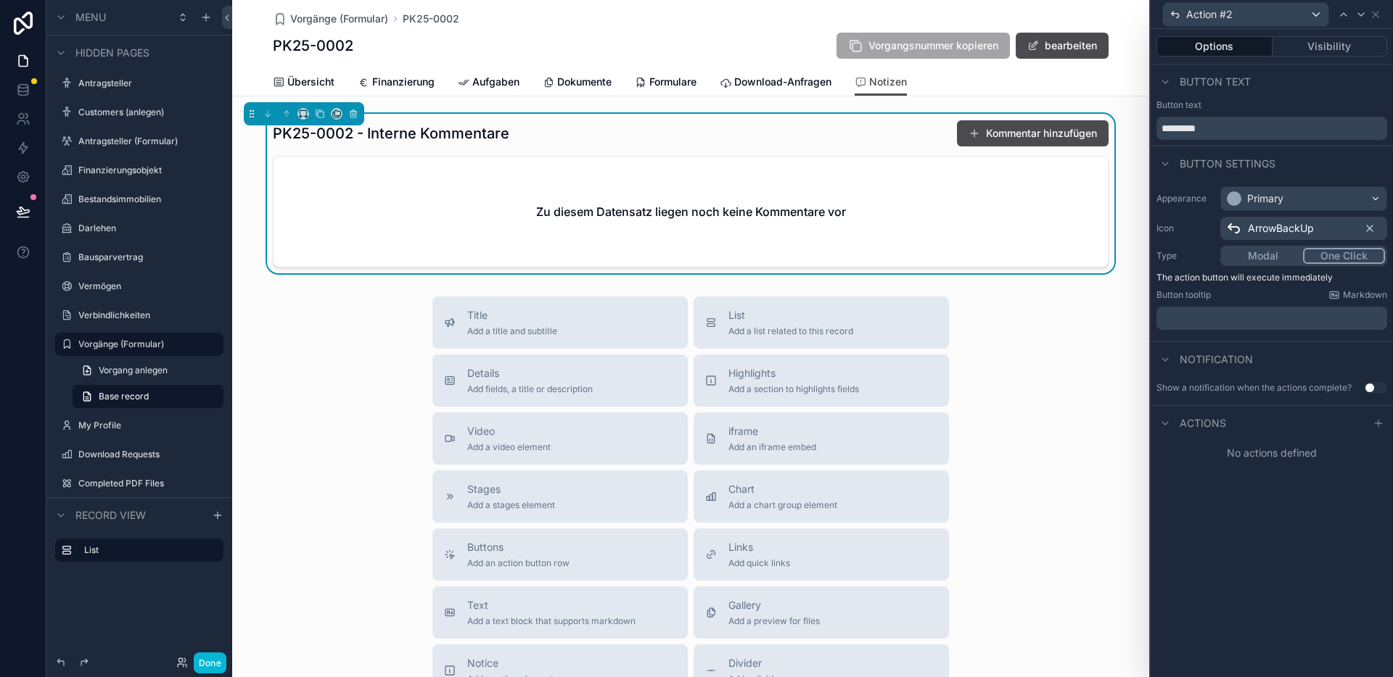
drag, startPoint x: 1372, startPoint y: 424, endPoint x: 1357, endPoint y: 415, distance: 17.9
click at [1372, 424] on icon at bounding box center [1378, 424] width 12 height 12
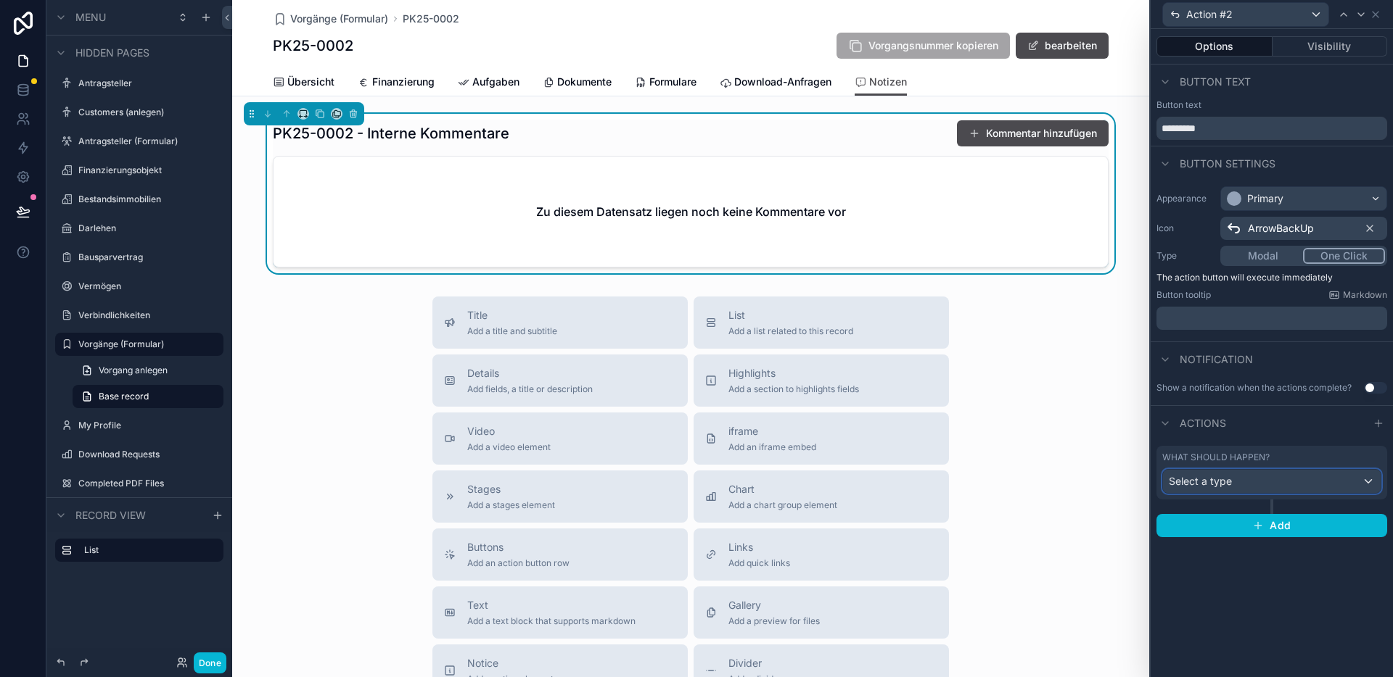
click at [1252, 481] on div "Select a type" at bounding box center [1272, 481] width 218 height 23
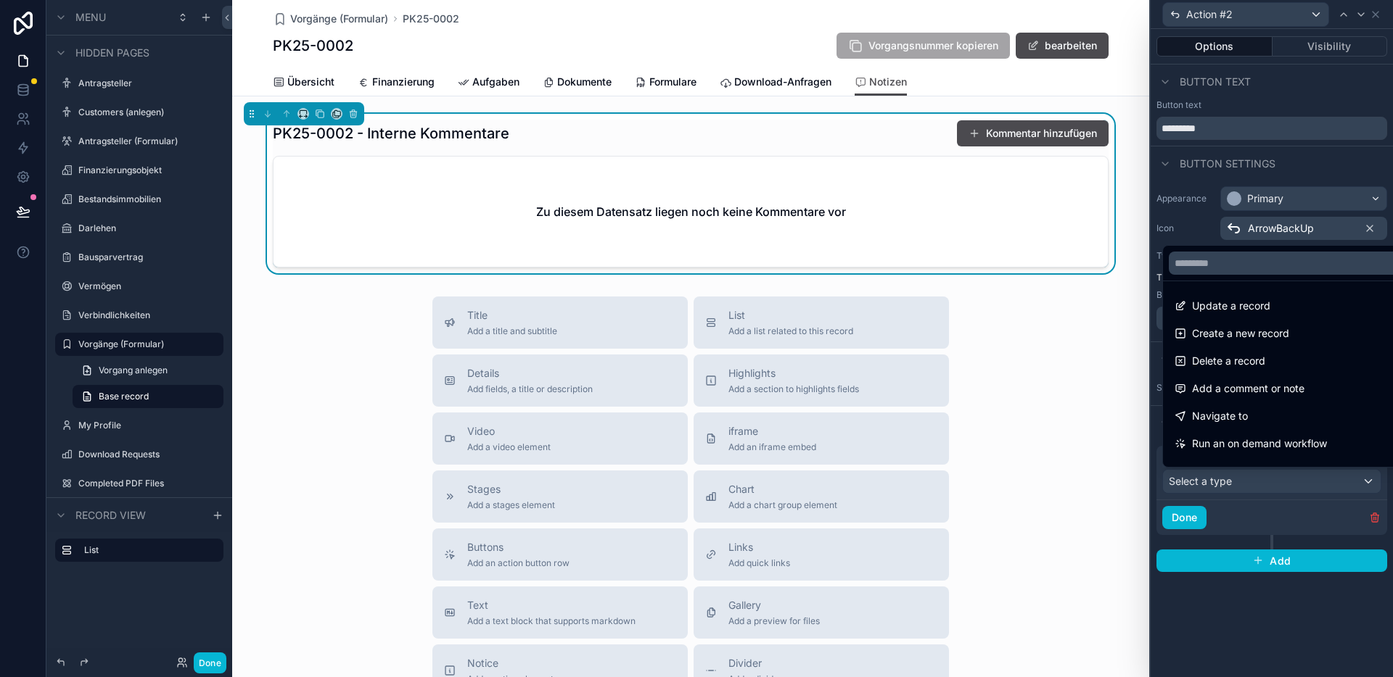
click at [1238, 313] on span "Update a record" at bounding box center [1231, 305] width 78 height 17
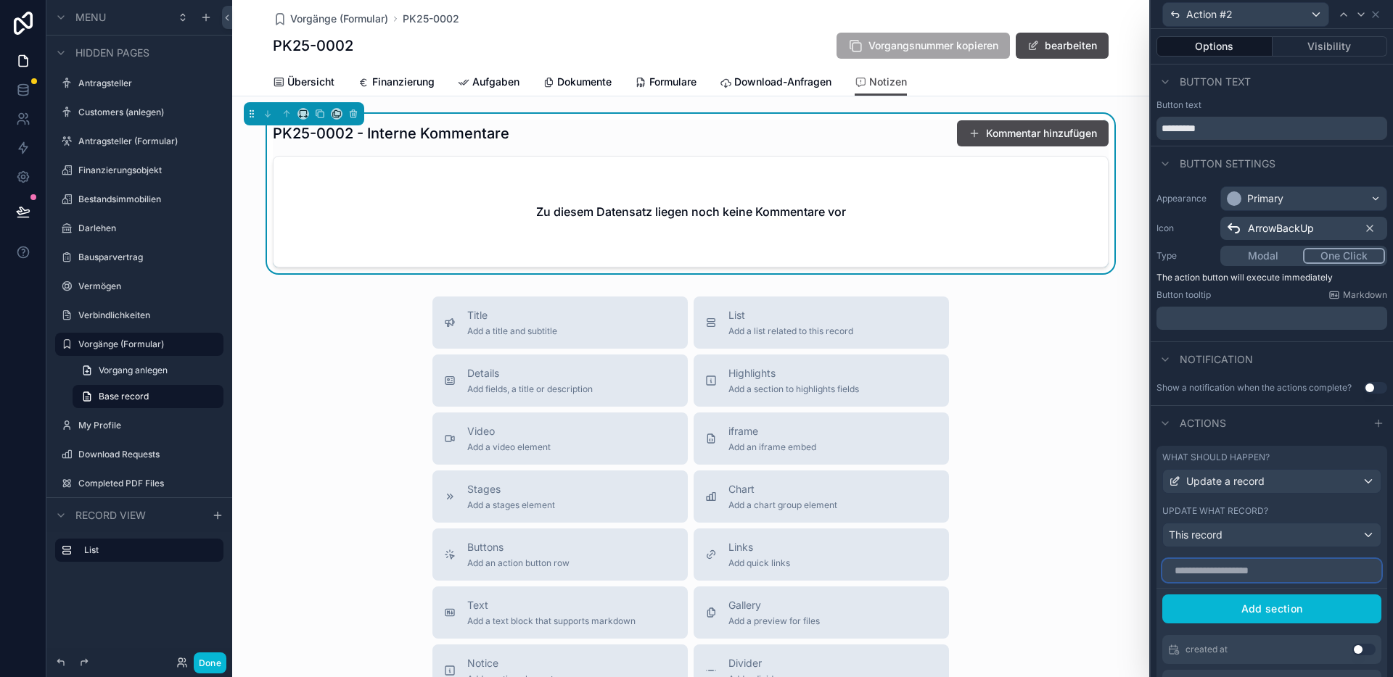
click at [1239, 570] on input "text" at bounding box center [1271, 570] width 219 height 23
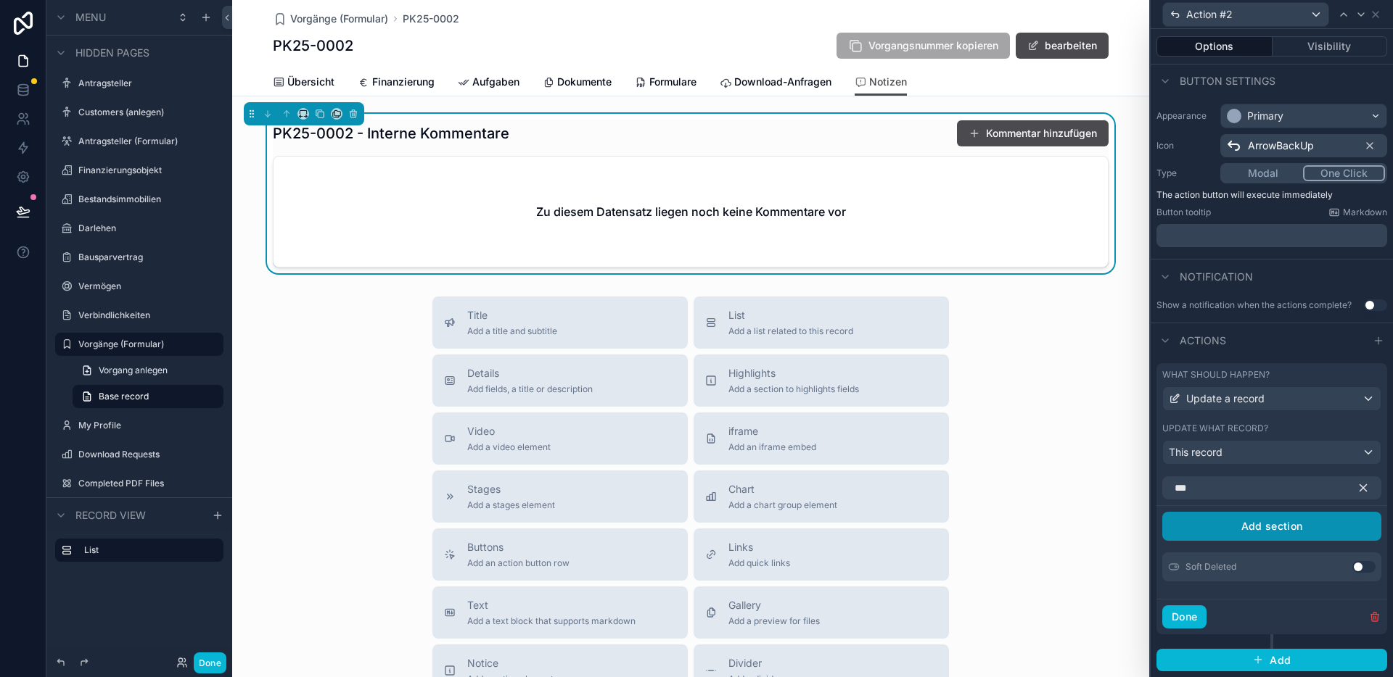
click at [1352, 569] on button "Use setting" at bounding box center [1363, 567] width 23 height 12
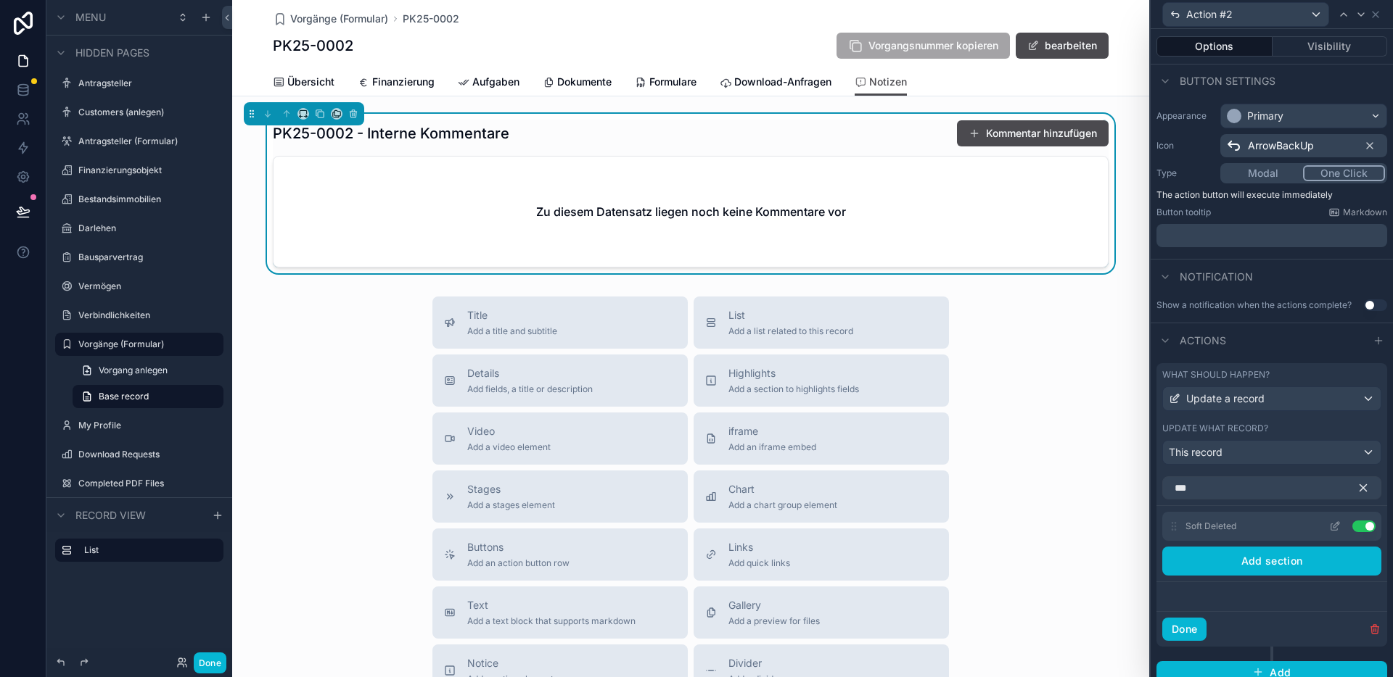
click at [1329, 524] on icon at bounding box center [1335, 527] width 12 height 12
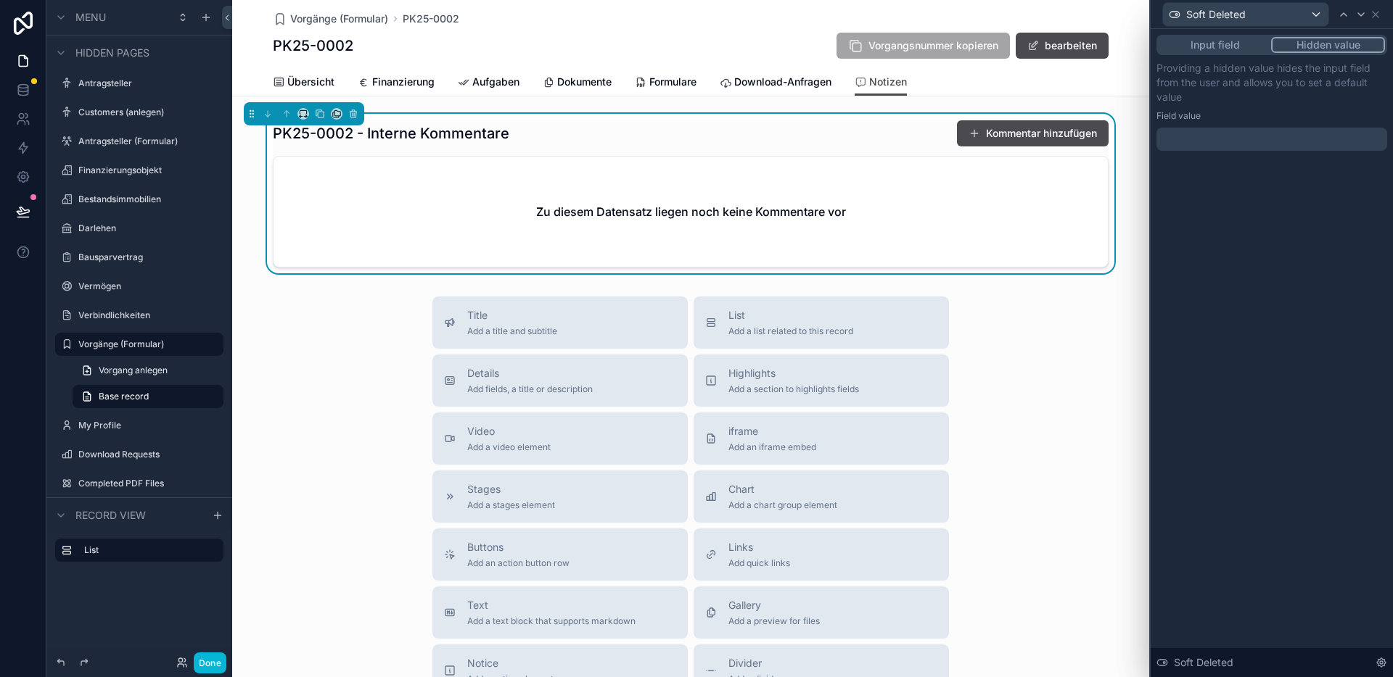
click at [1247, 136] on div at bounding box center [1271, 139] width 231 height 23
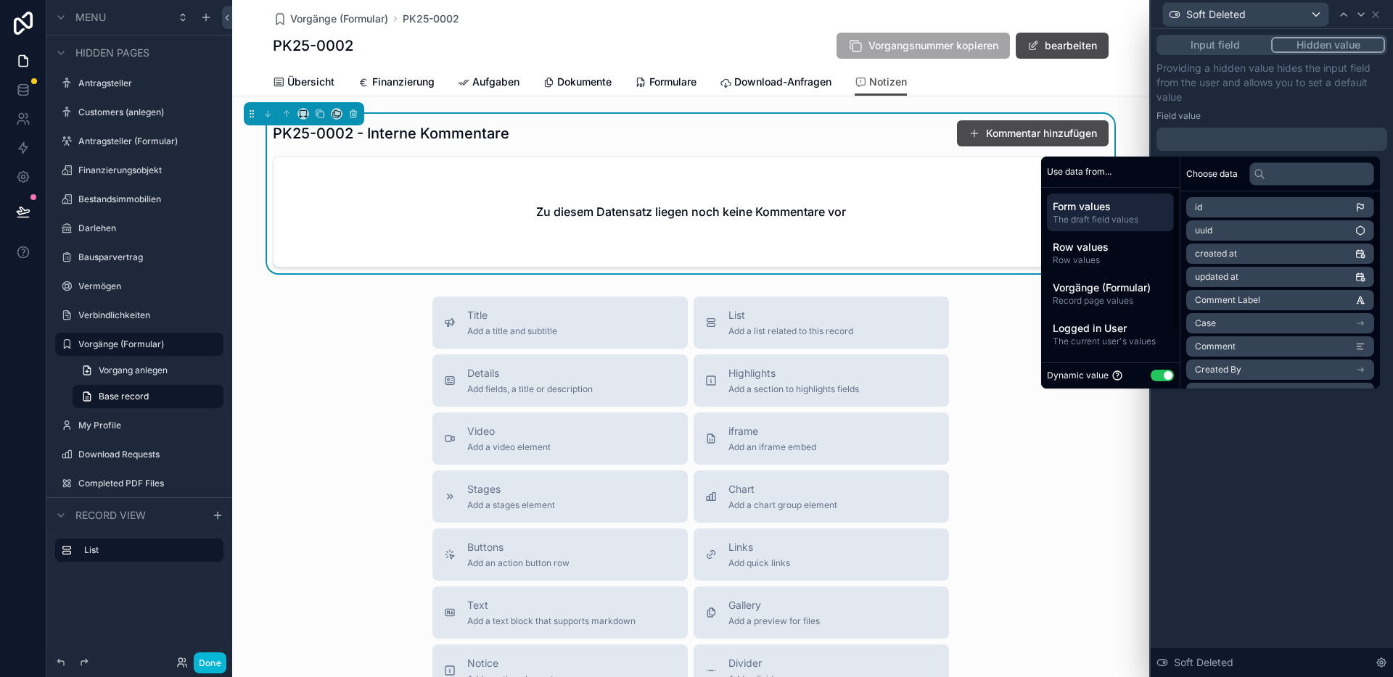
click at [1153, 376] on button "Use setting" at bounding box center [1161, 376] width 23 height 12
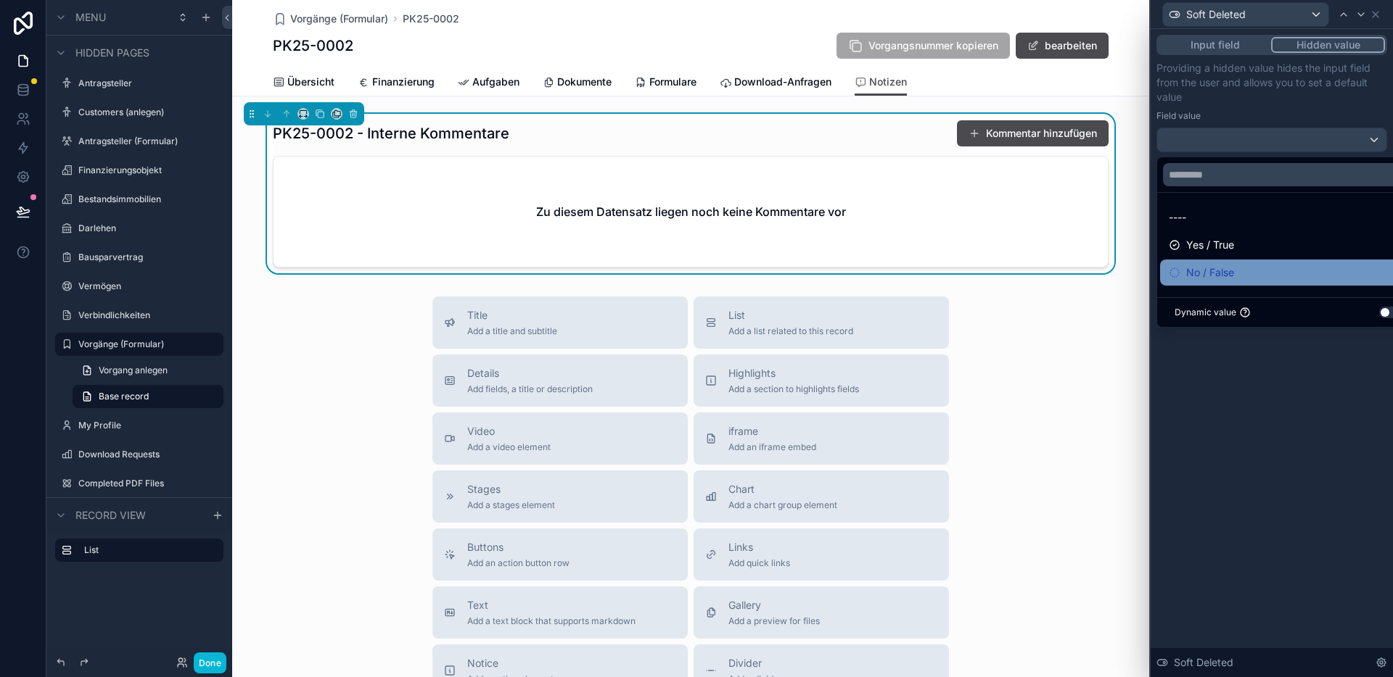
click at [1214, 271] on span "No / False" at bounding box center [1210, 272] width 48 height 17
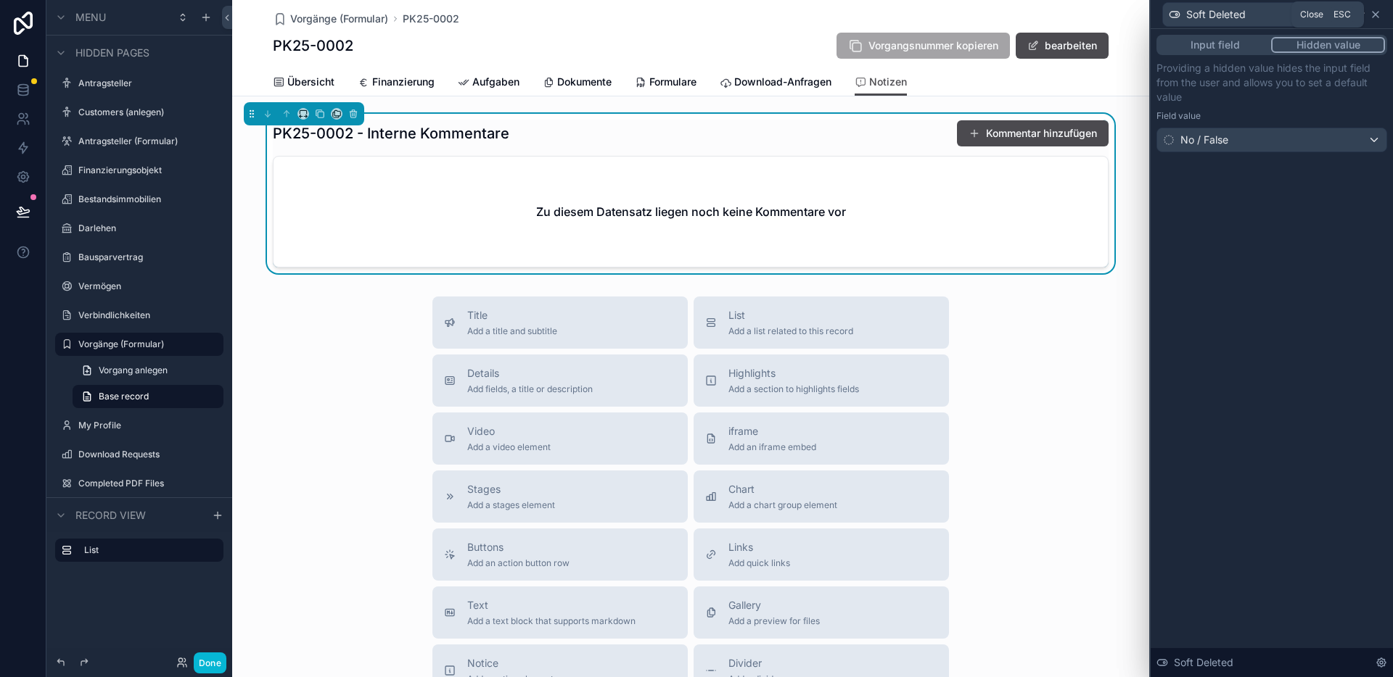
click at [1377, 13] on icon at bounding box center [1375, 15] width 12 height 12
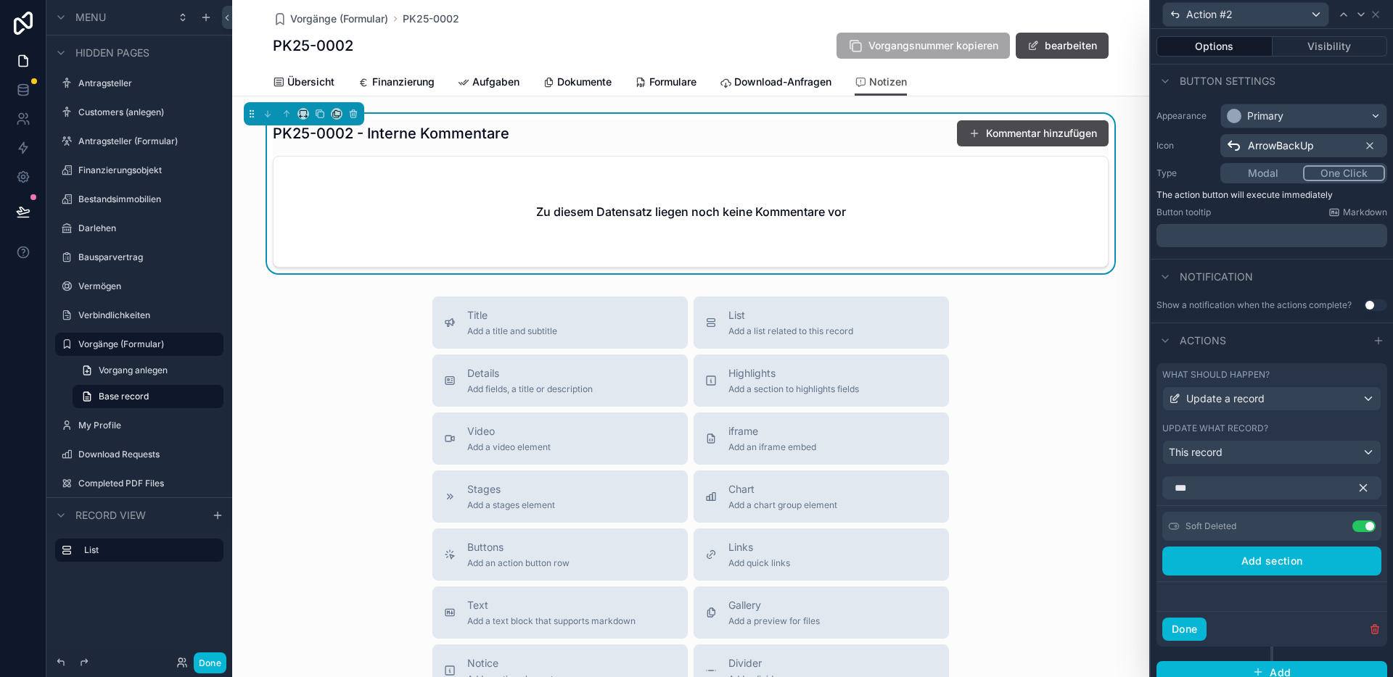
scroll to position [95, 0]
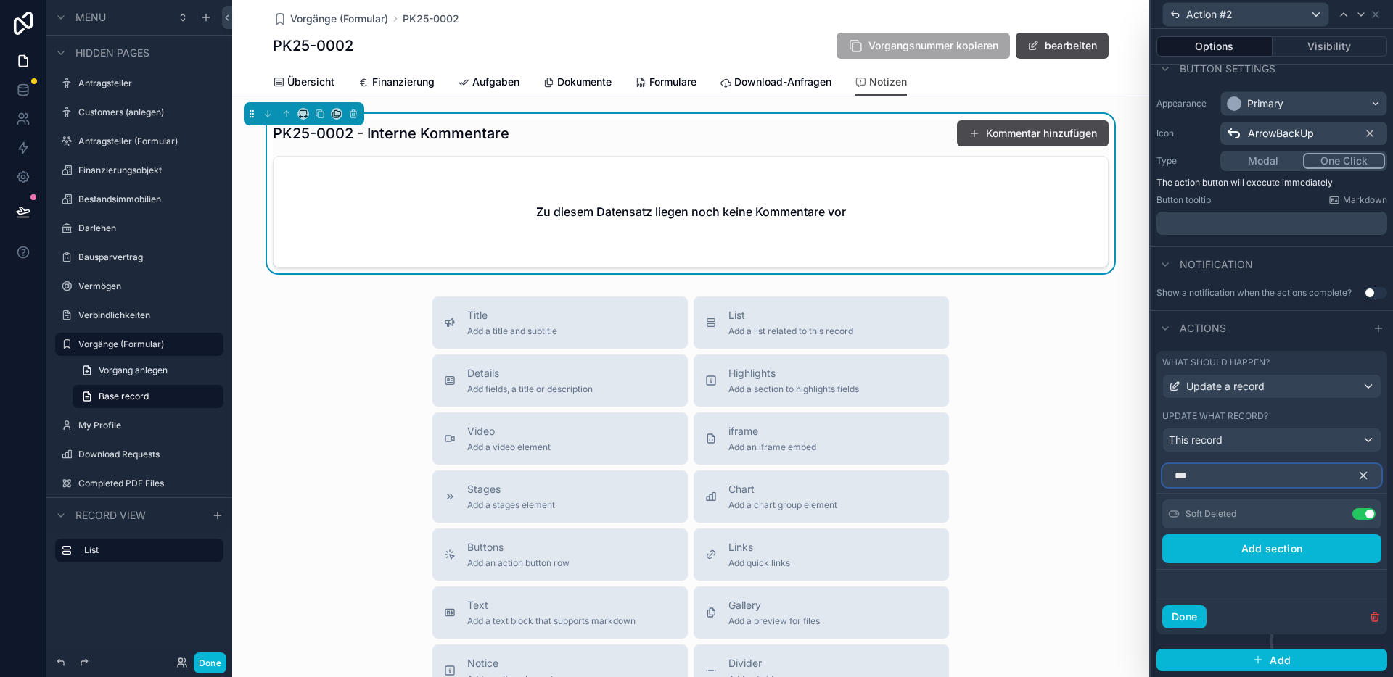
click at [1232, 478] on input "***" at bounding box center [1271, 475] width 219 height 23
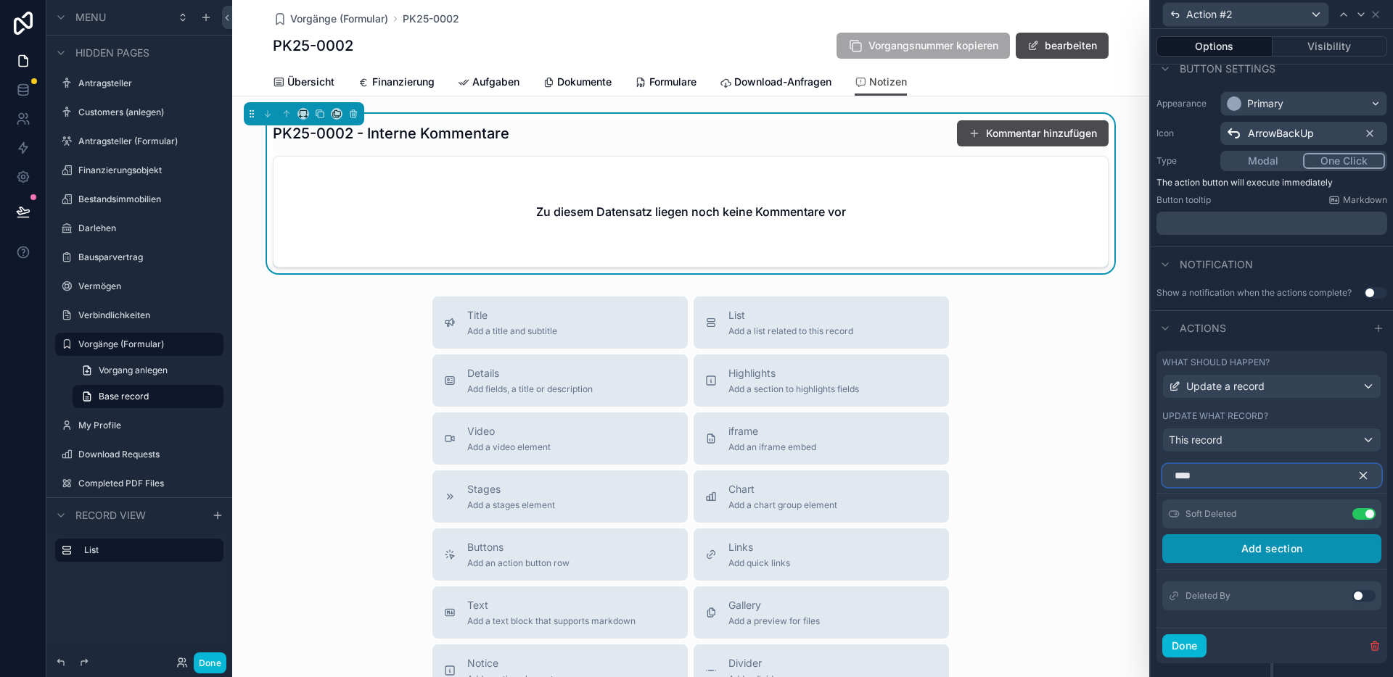
type input "****"
click at [1352, 596] on button "Use setting" at bounding box center [1363, 596] width 23 height 12
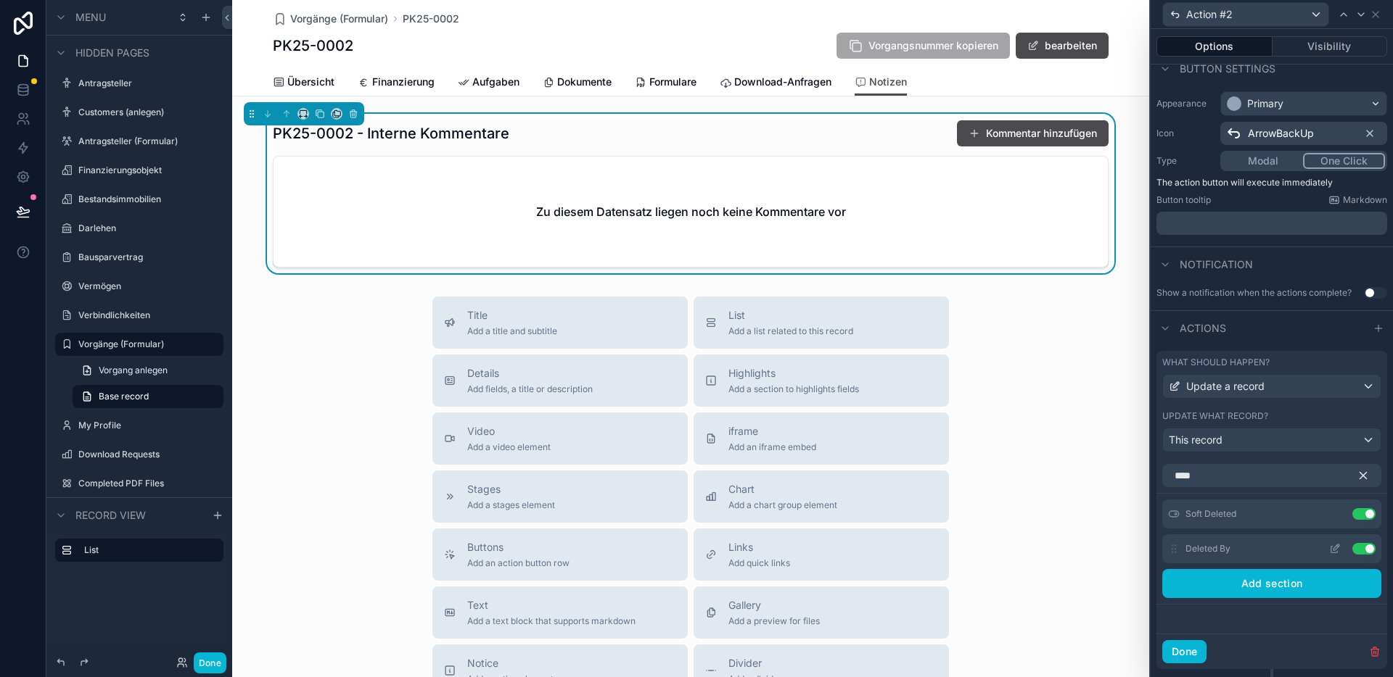
click at [1329, 553] on icon at bounding box center [1335, 549] width 12 height 12
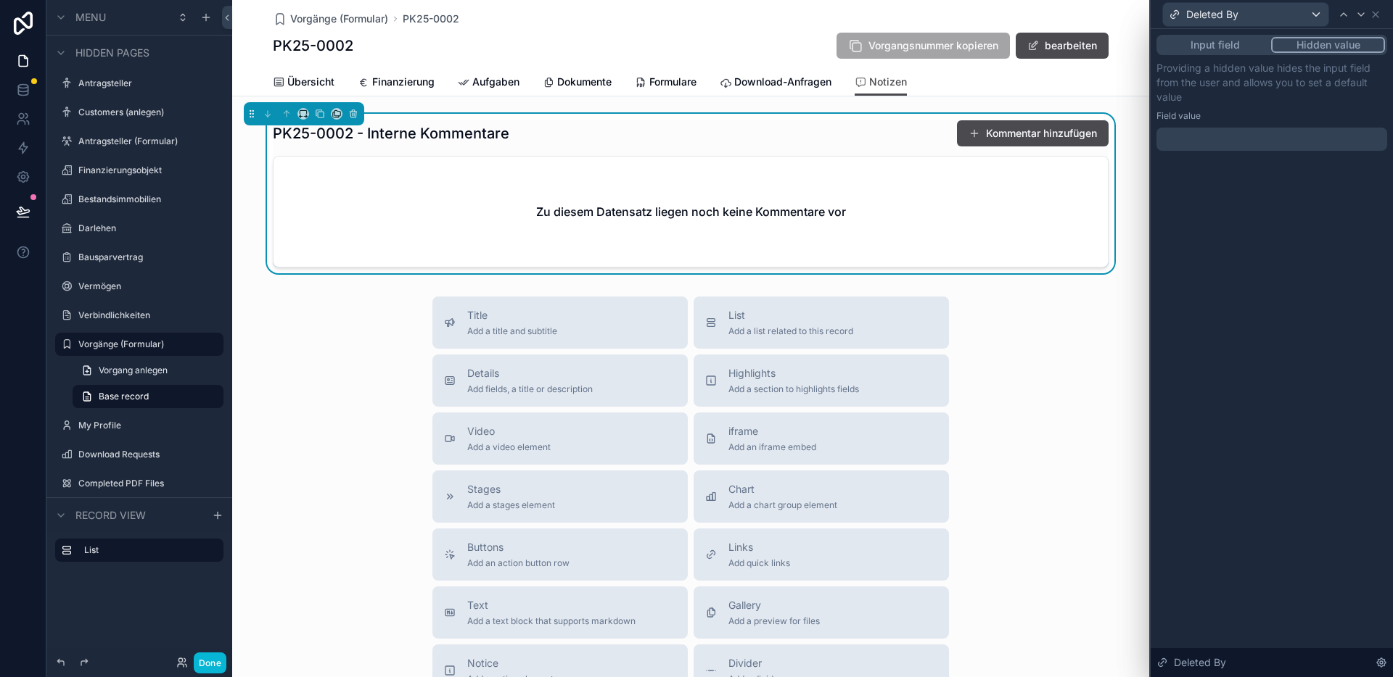
click at [1272, 139] on div at bounding box center [1271, 139] width 231 height 23
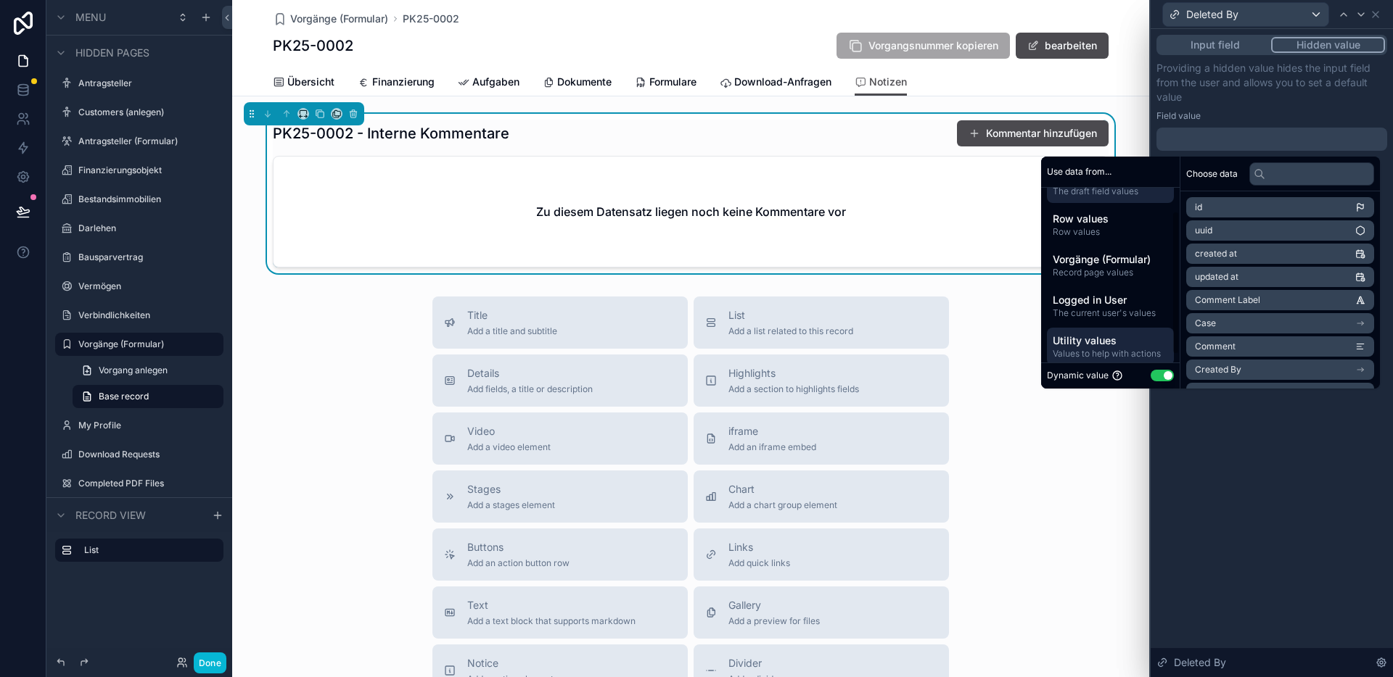
scroll to position [37, 0]
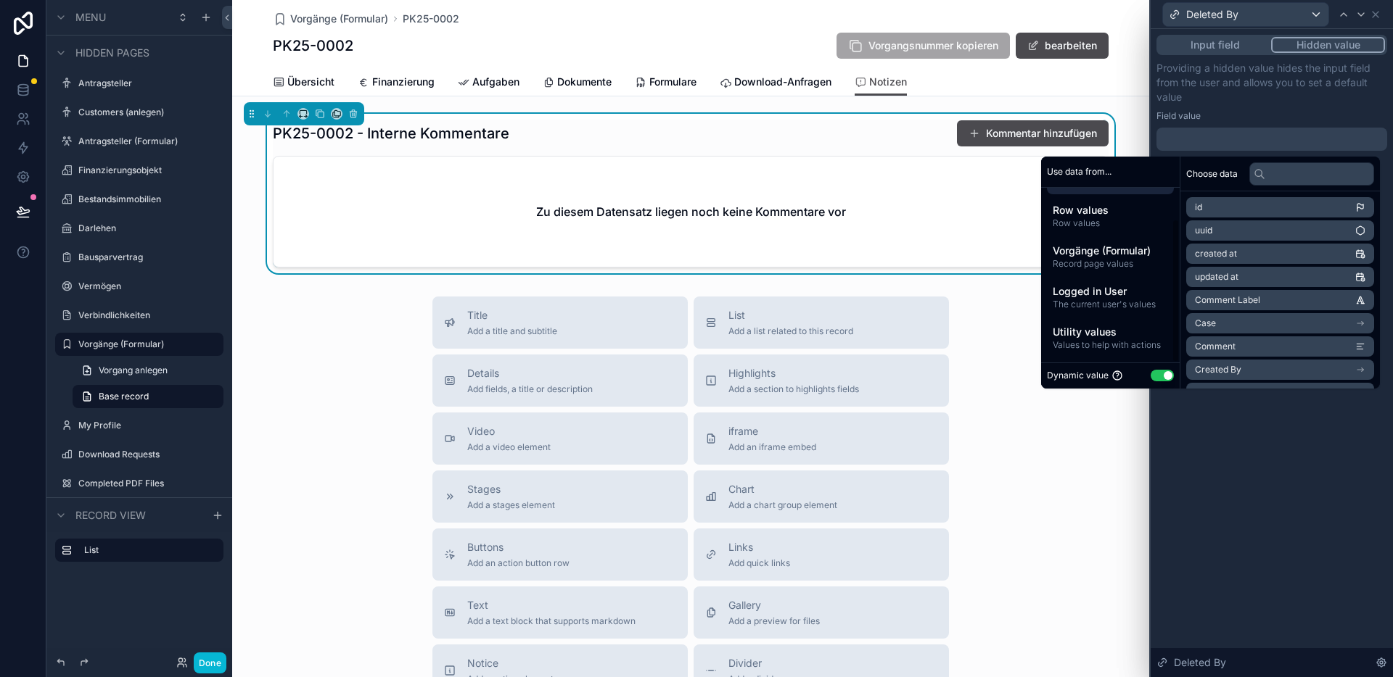
click at [1150, 374] on button "Use setting" at bounding box center [1161, 376] width 23 height 12
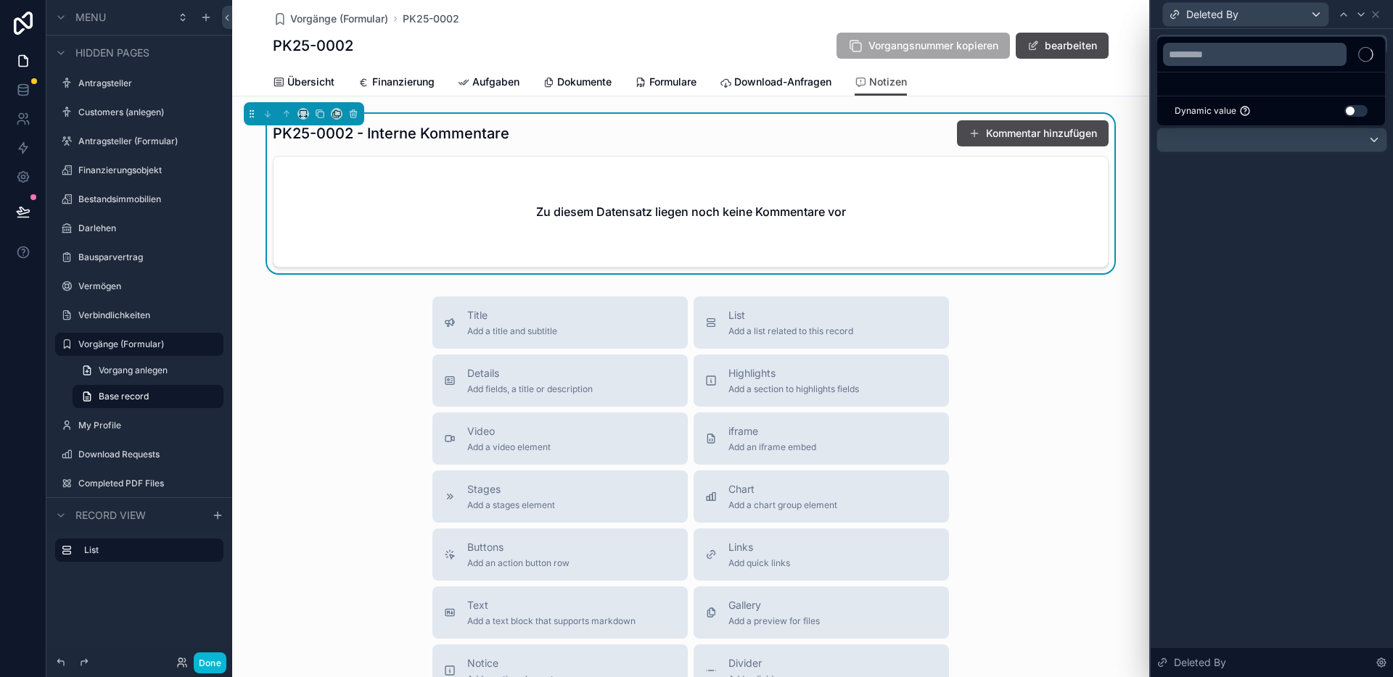
click at [1226, 134] on div at bounding box center [1271, 338] width 242 height 677
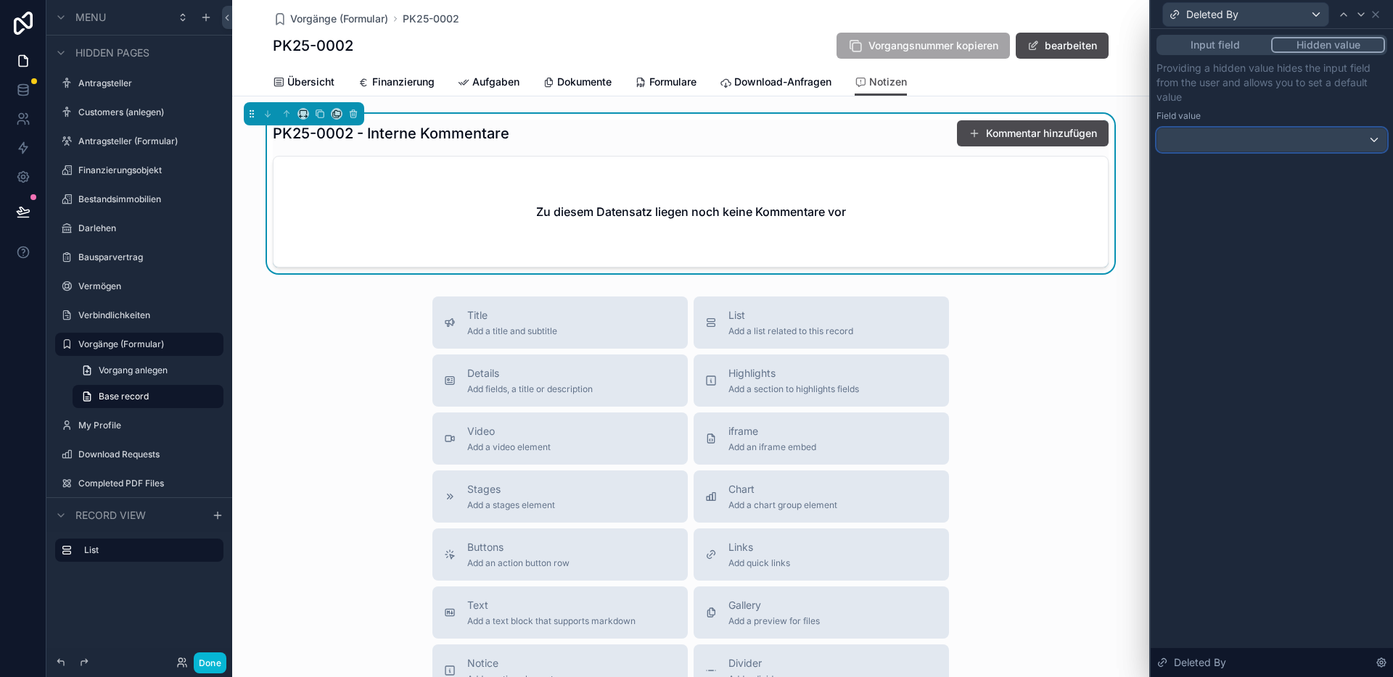
click at [1227, 142] on div at bounding box center [1271, 139] width 229 height 23
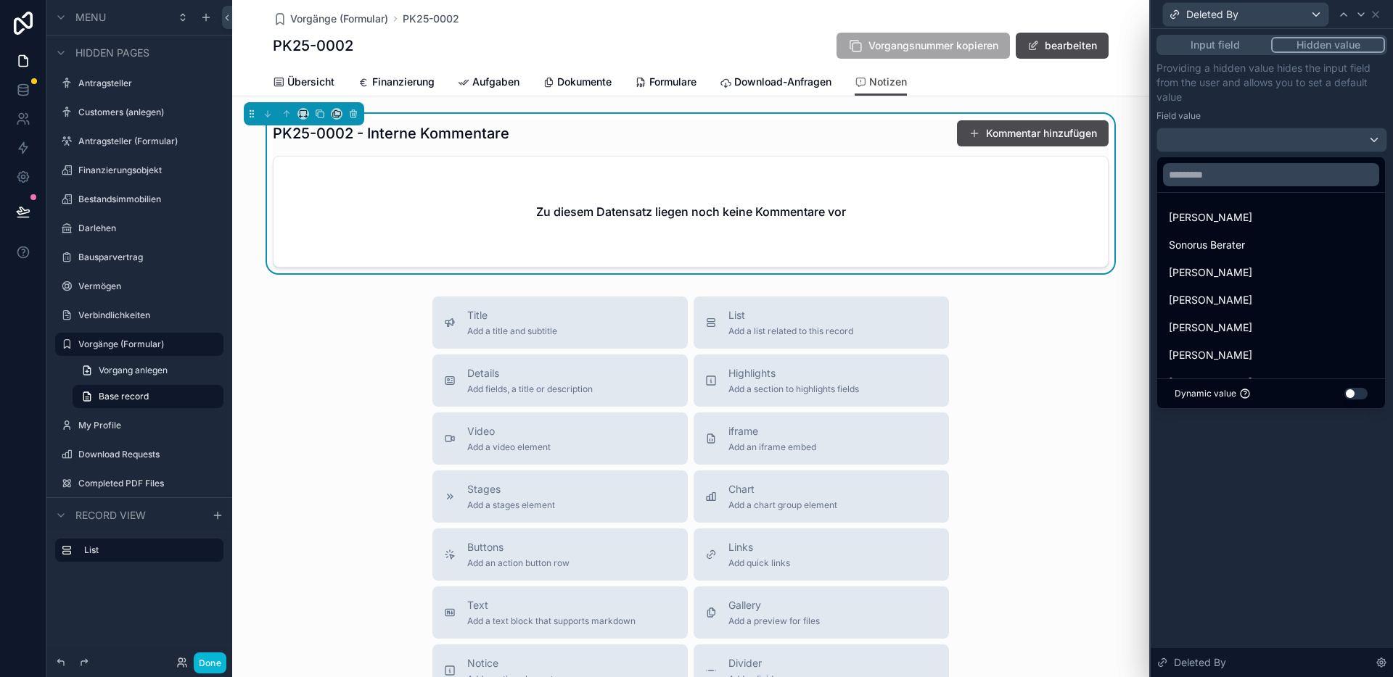
click at [1352, 392] on button "Use setting" at bounding box center [1355, 394] width 23 height 12
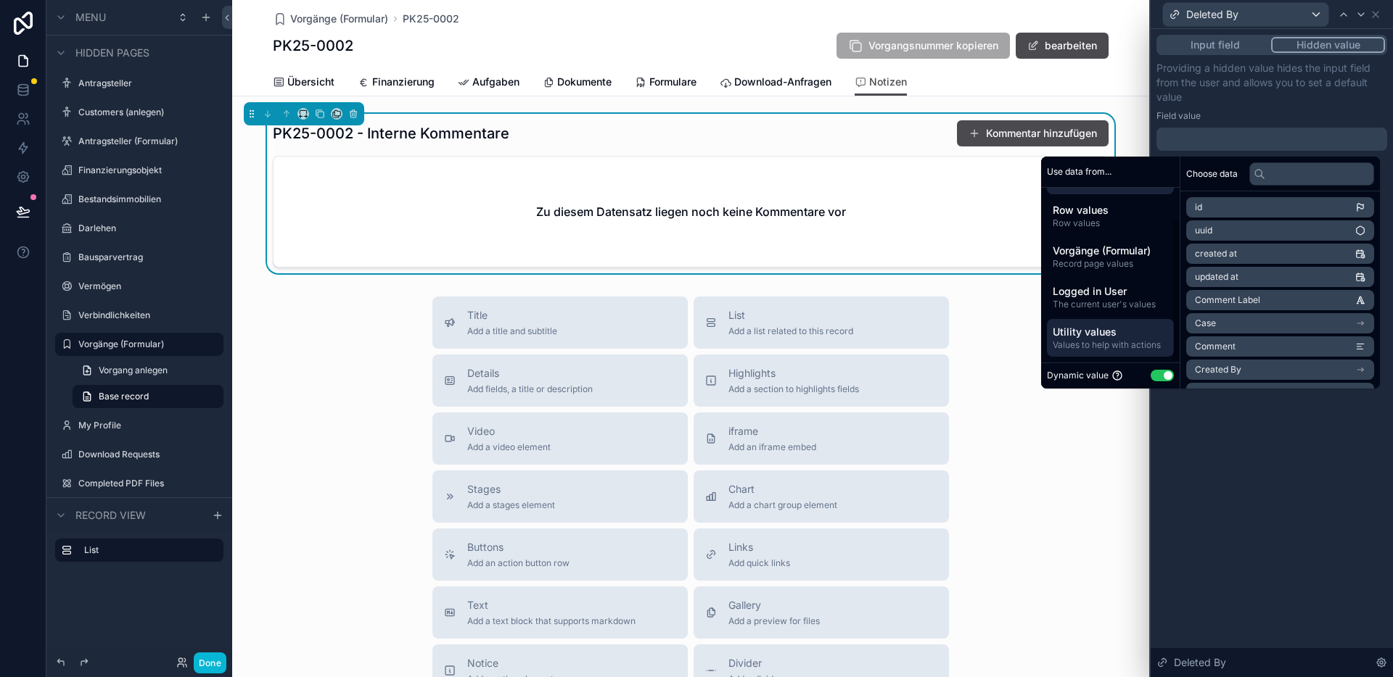
click at [1097, 331] on span "Utility values" at bounding box center [1109, 332] width 115 height 15
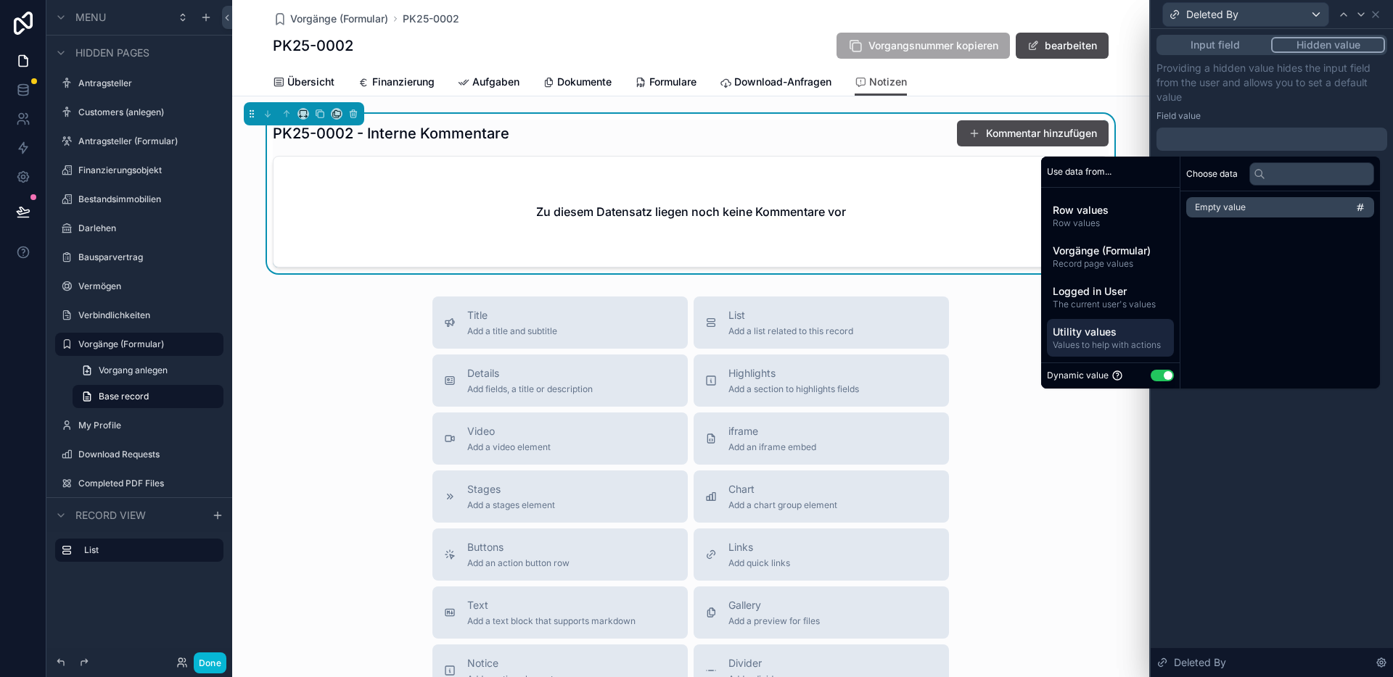
click at [1230, 209] on span "Empty value" at bounding box center [1220, 208] width 51 height 12
click at [1261, 504] on div "**********" at bounding box center [1271, 353] width 242 height 648
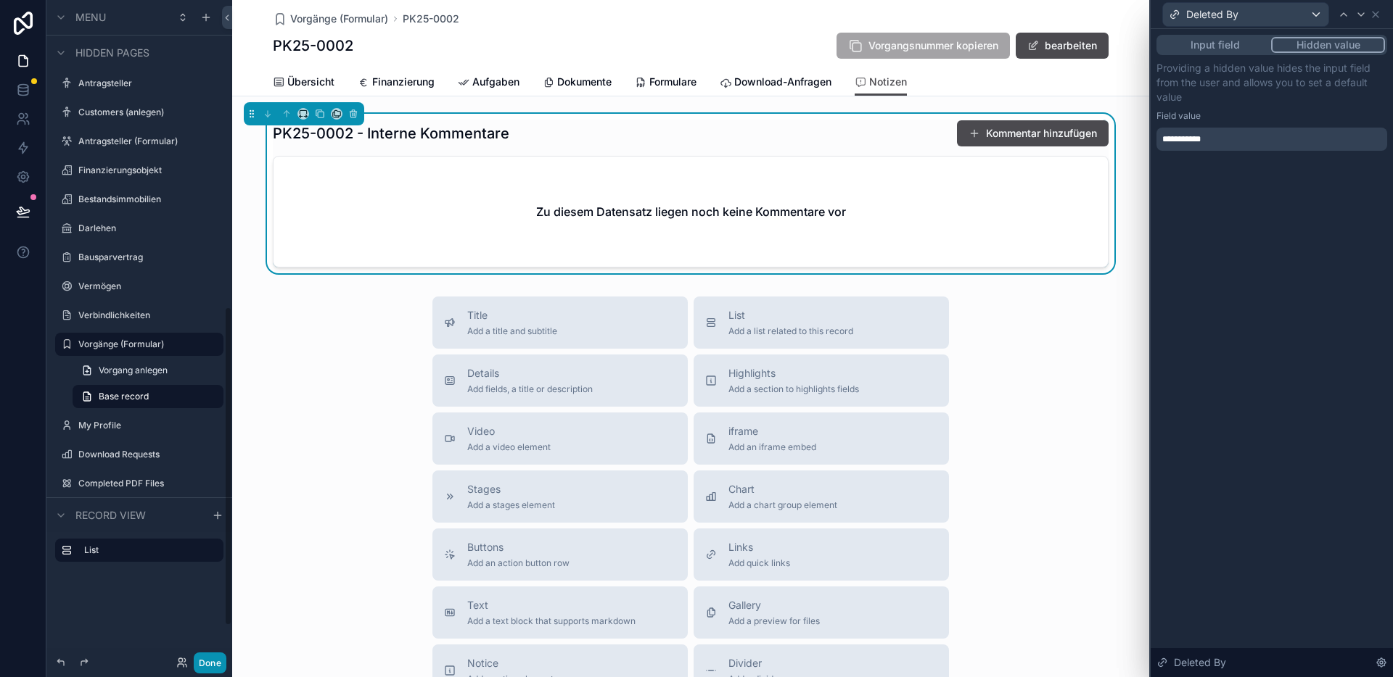
click at [216, 656] on button "Done" at bounding box center [210, 663] width 33 height 21
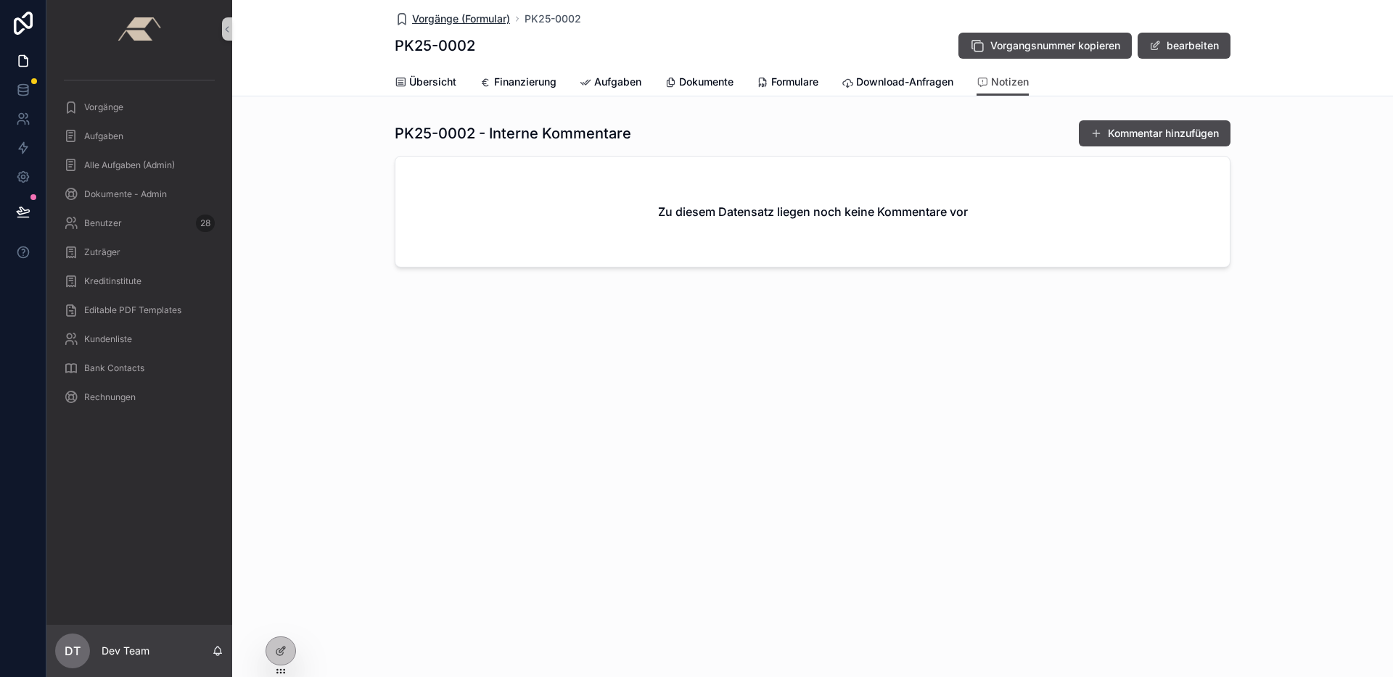
click at [447, 25] on span "Vorgänge (Formular)" at bounding box center [461, 19] width 98 height 15
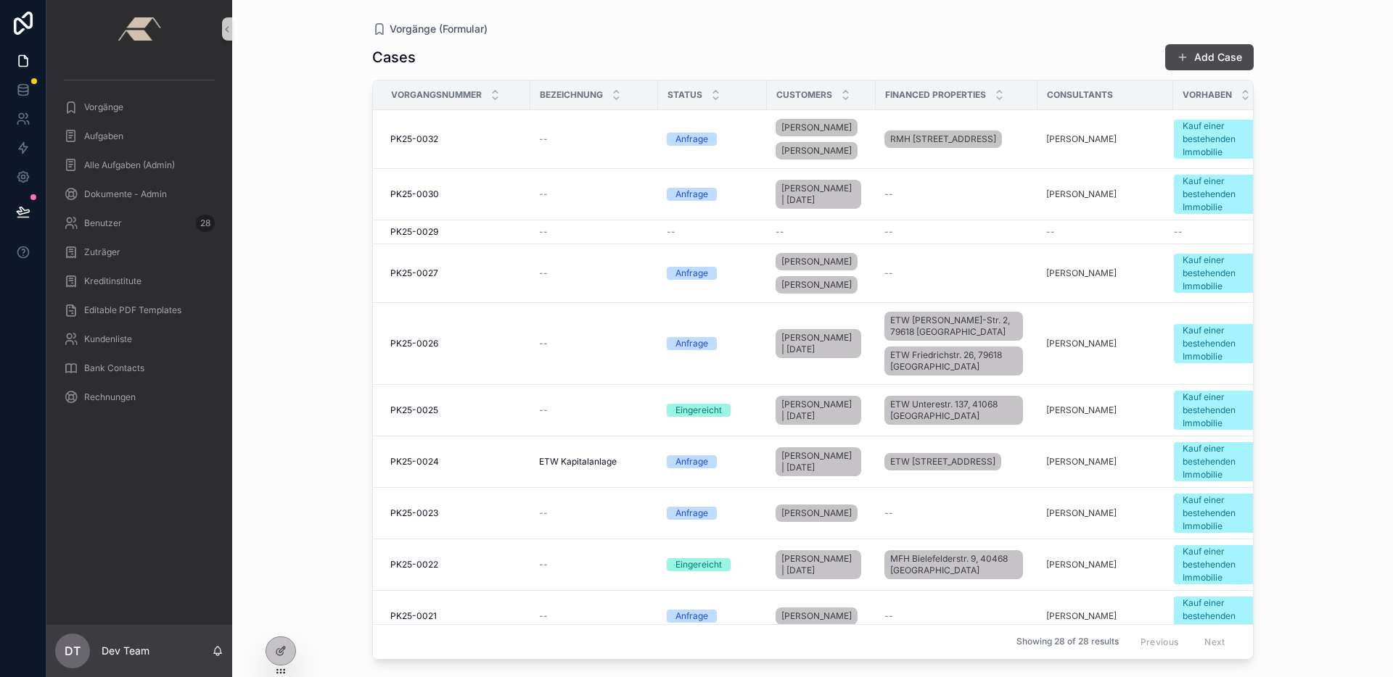
scroll to position [1582, 0]
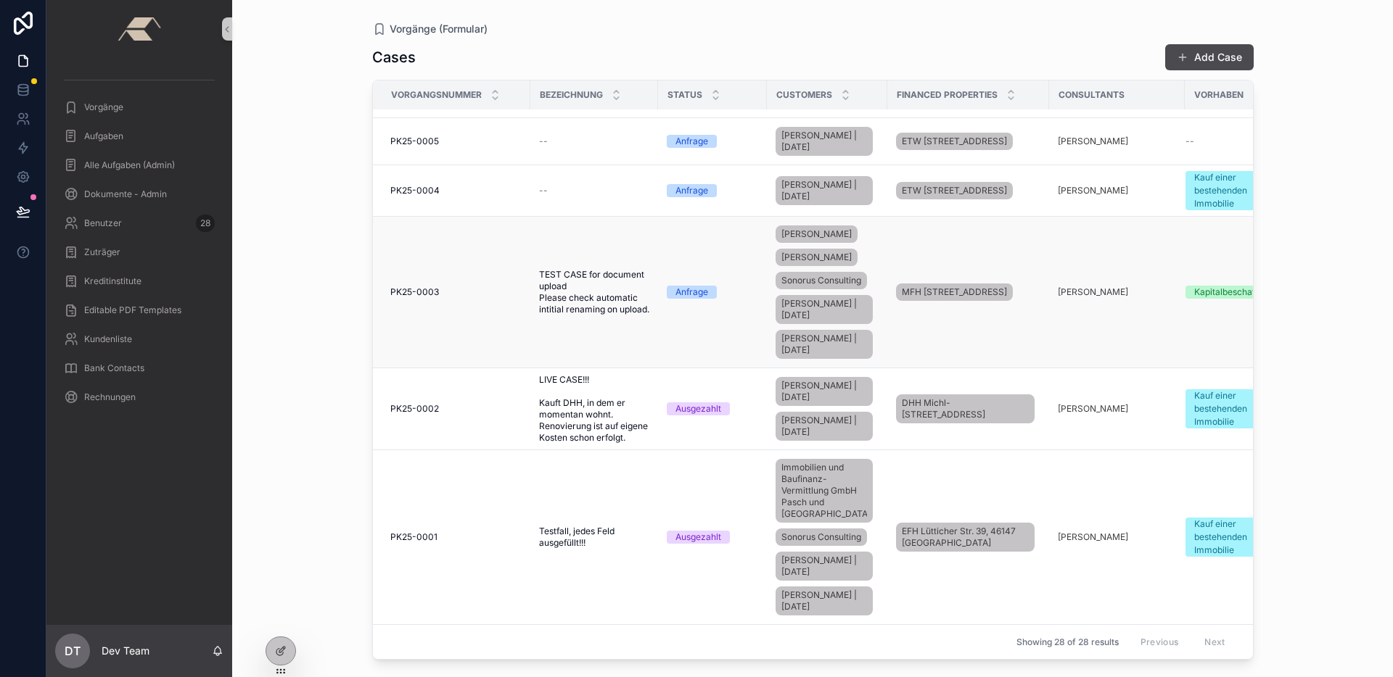
click at [459, 242] on td "PK25-0003 PK25-0003" at bounding box center [451, 293] width 157 height 152
click at [471, 287] on div "PK25-0003 PK25-0003" at bounding box center [455, 293] width 131 height 12
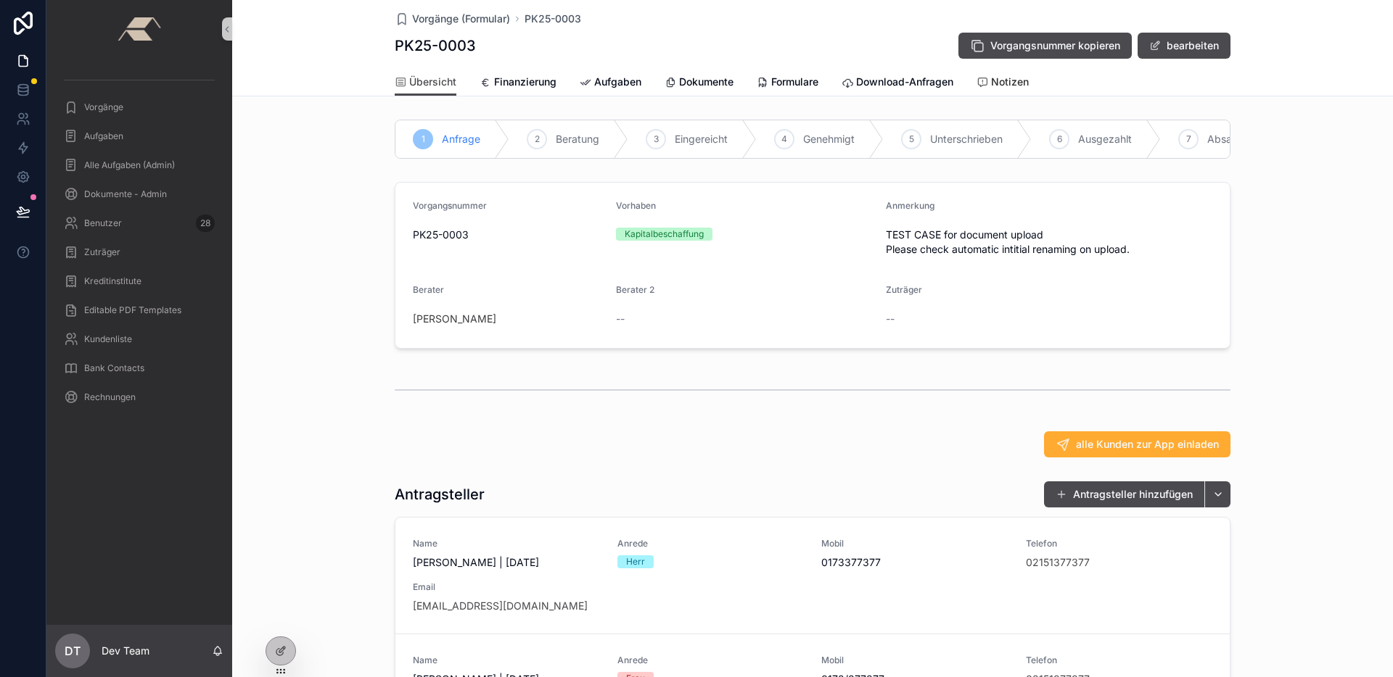
click at [1006, 77] on span "Notizen" at bounding box center [1010, 82] width 38 height 15
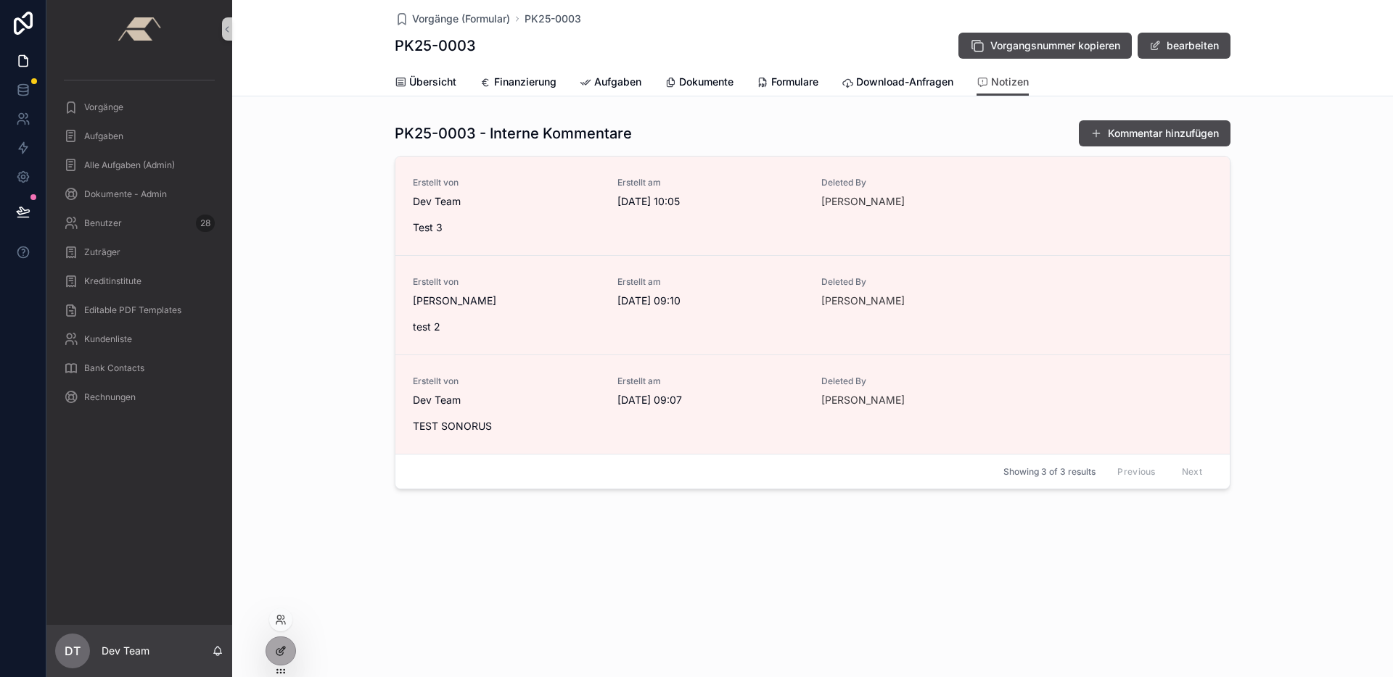
click at [278, 656] on icon at bounding box center [281, 652] width 12 height 12
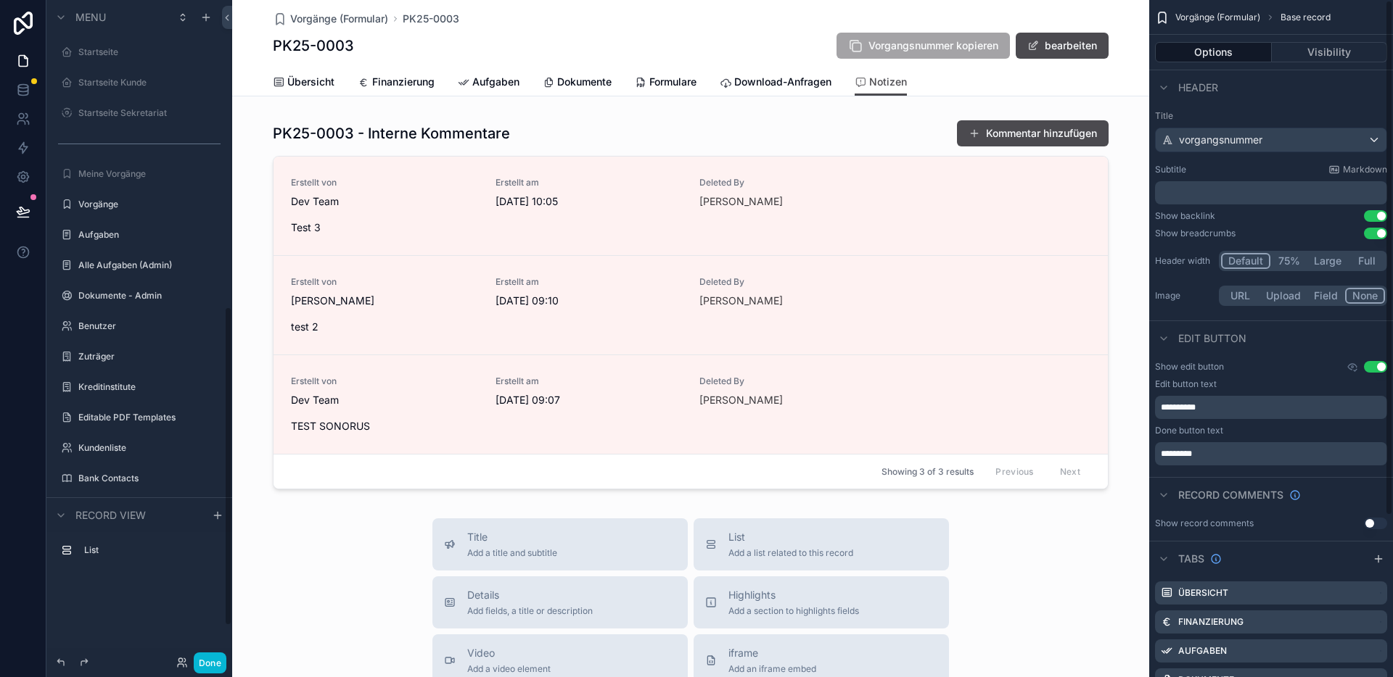
scroll to position [635, 0]
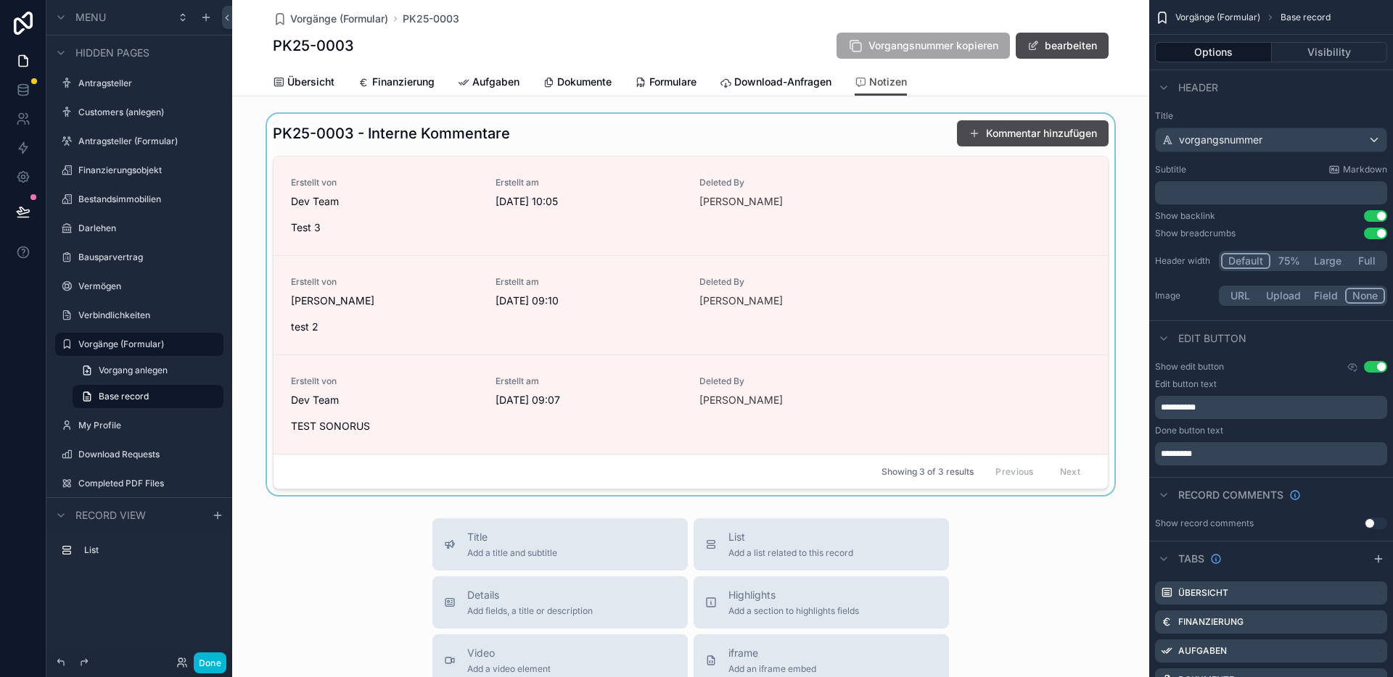
click at [912, 138] on div "scrollable content" at bounding box center [690, 305] width 917 height 382
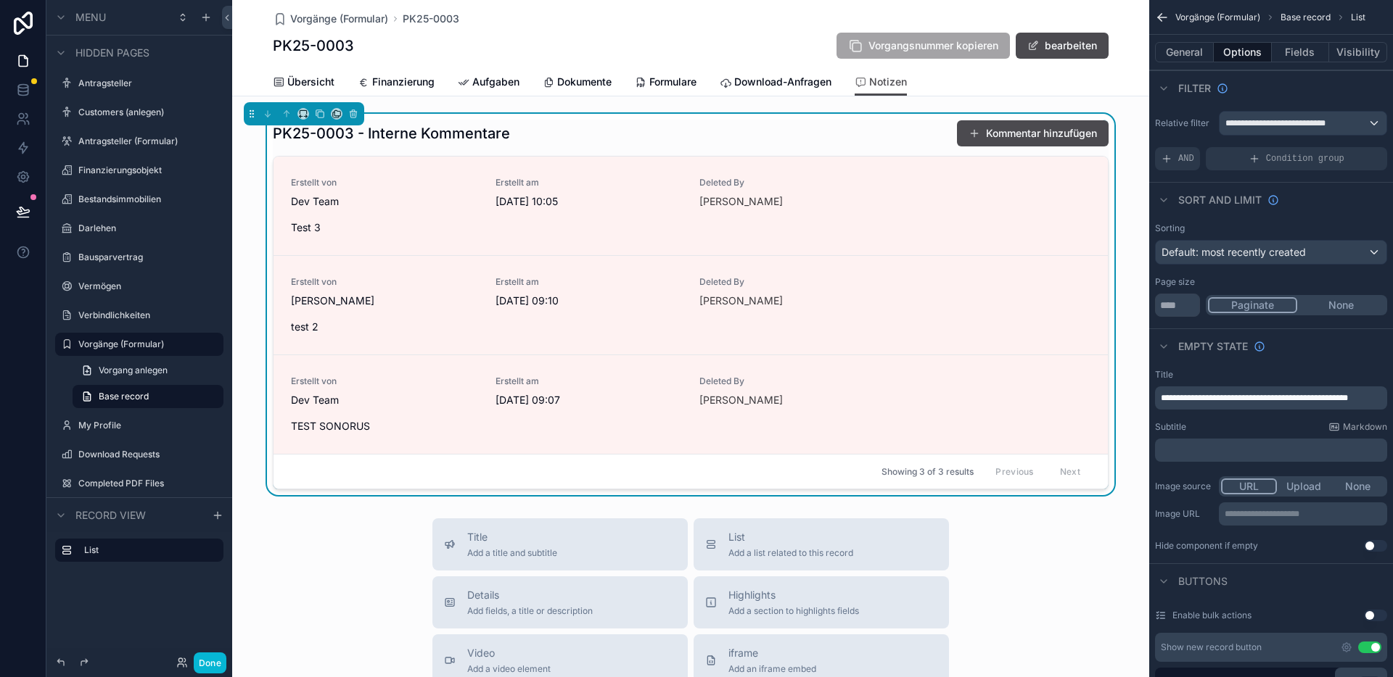
scroll to position [284, 0]
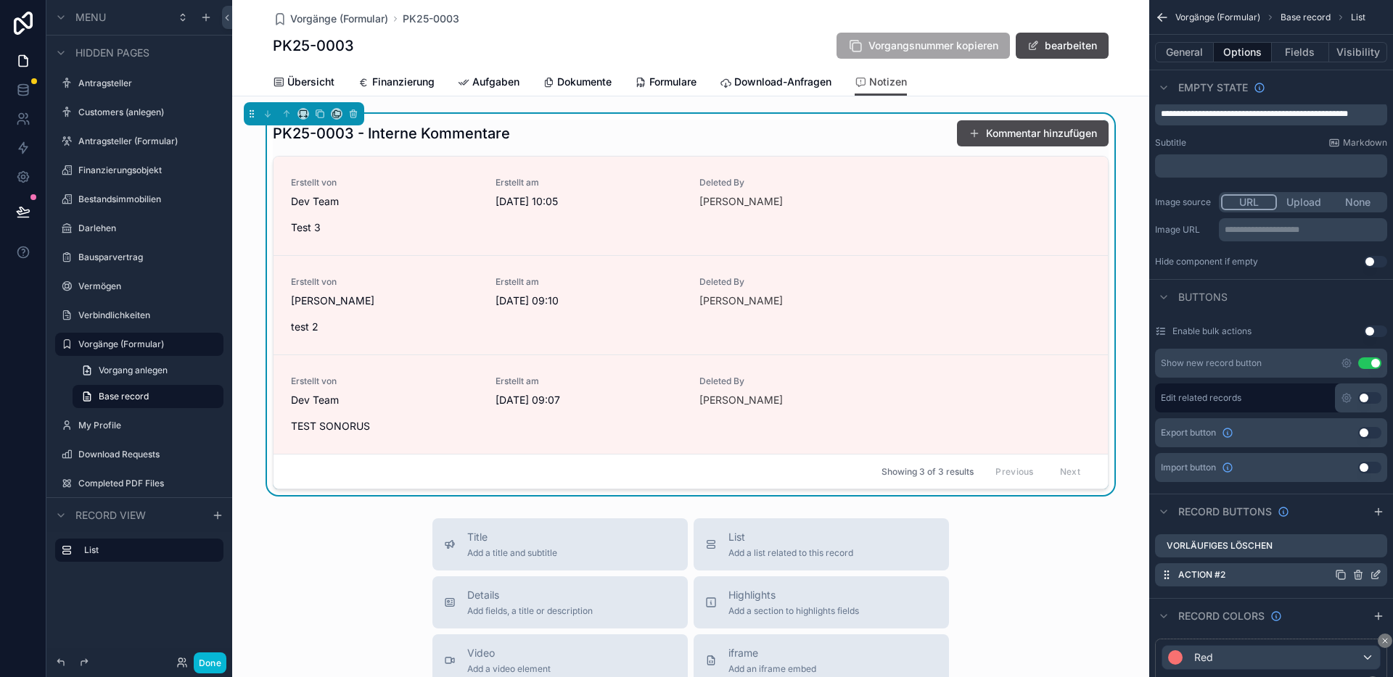
click at [1371, 573] on icon "scrollable content" at bounding box center [1375, 575] width 12 height 12
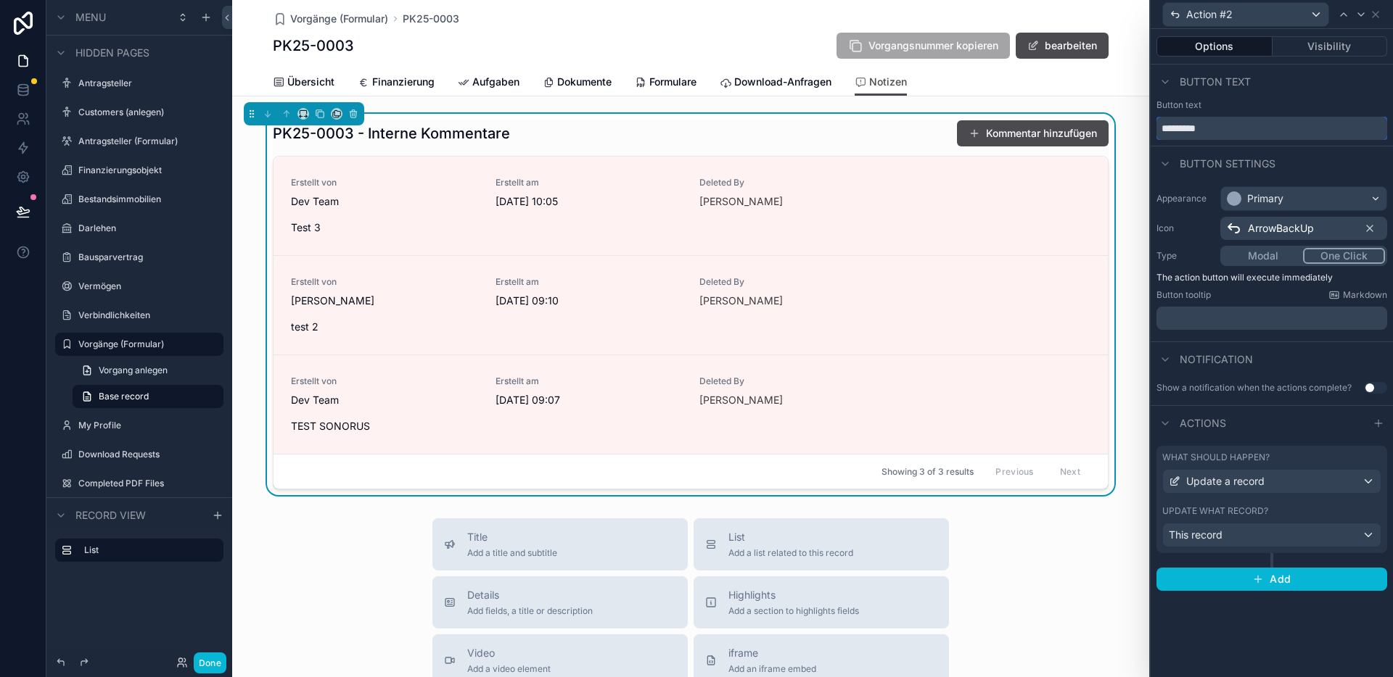
click at [1258, 131] on input "*********" at bounding box center [1271, 128] width 231 height 23
click at [1342, 55] on button "Visibility" at bounding box center [1329, 46] width 115 height 20
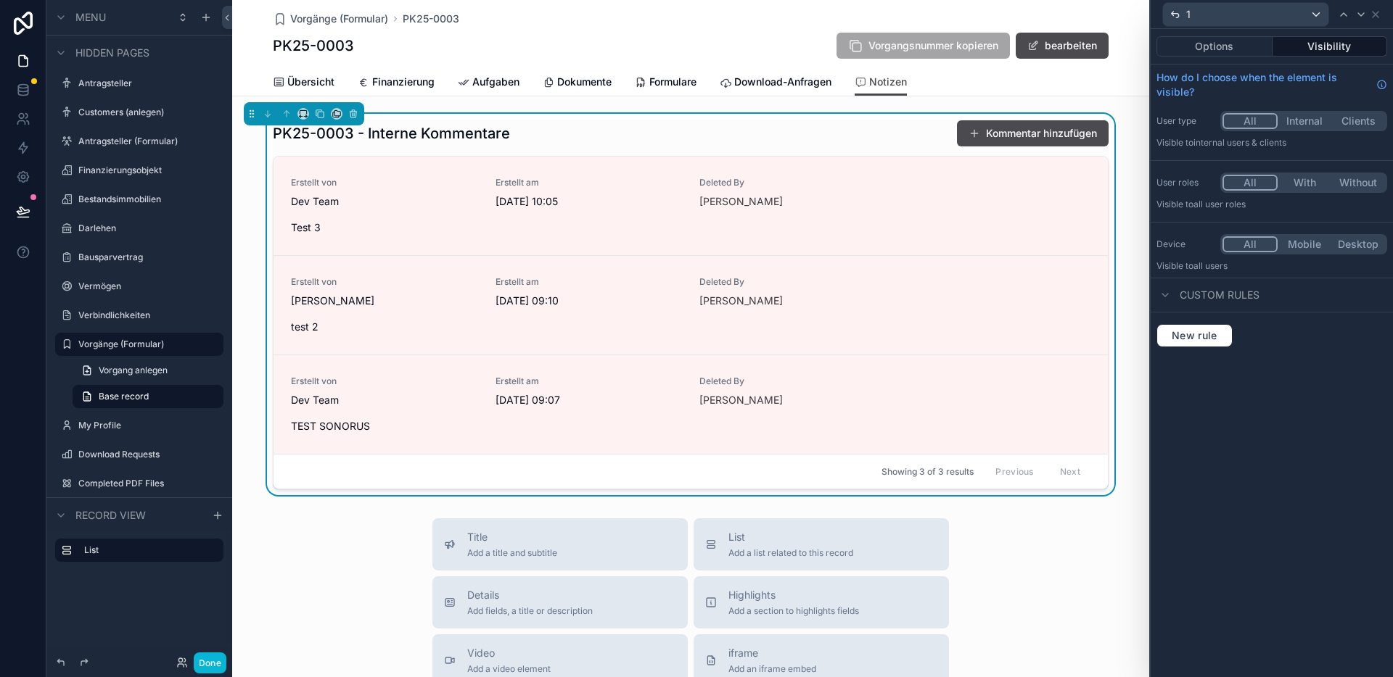
click at [1309, 188] on button "With" at bounding box center [1304, 183] width 54 height 16
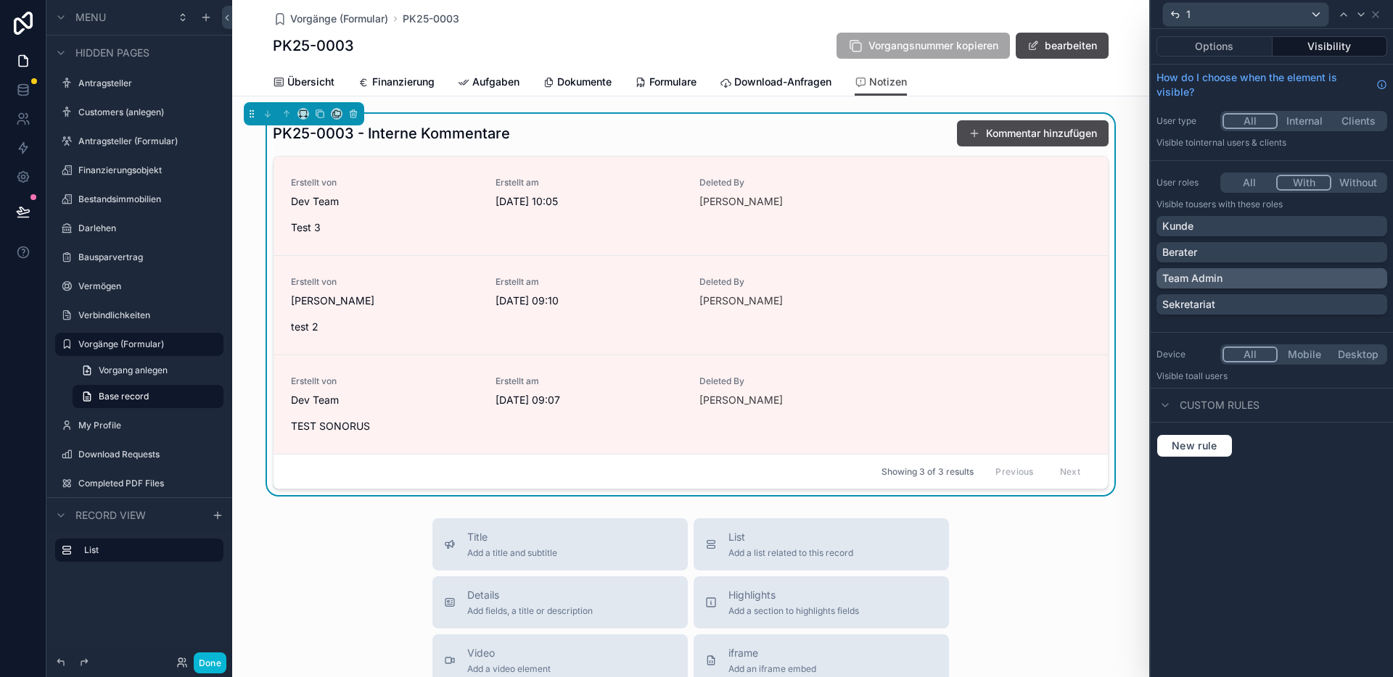
drag, startPoint x: 1346, startPoint y: 274, endPoint x: 1349, endPoint y: 281, distance: 7.5
click at [1346, 274] on div "Team Admin" at bounding box center [1271, 278] width 219 height 15
click at [213, 662] on button "Done" at bounding box center [210, 663] width 33 height 21
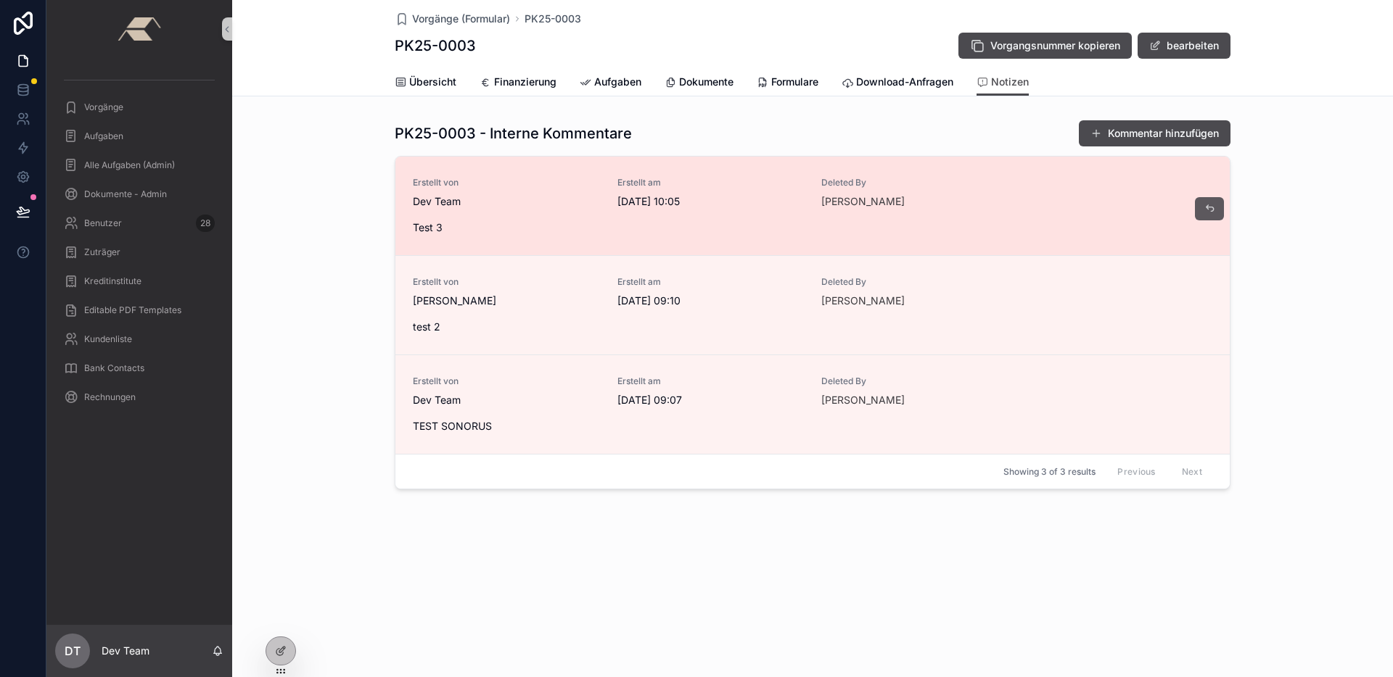
click at [1212, 203] on icon "scrollable content" at bounding box center [1209, 209] width 12 height 12
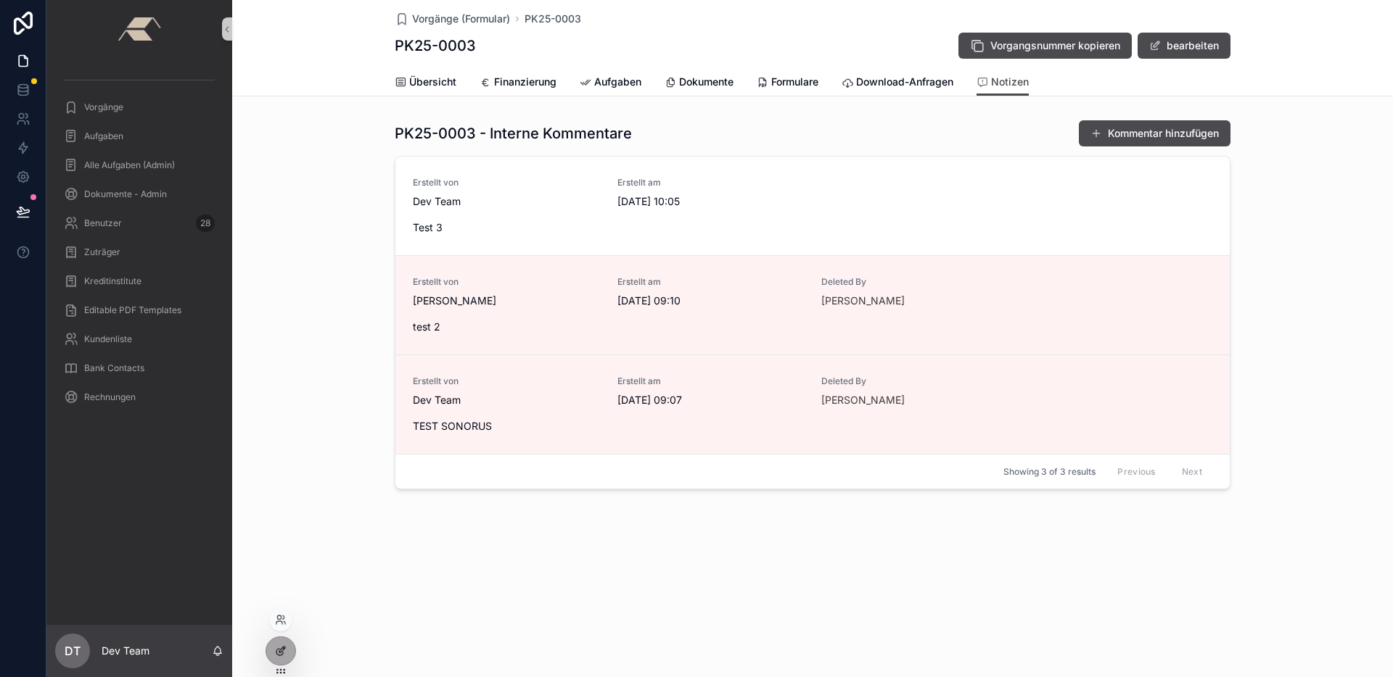
click at [290, 653] on div at bounding box center [280, 652] width 29 height 28
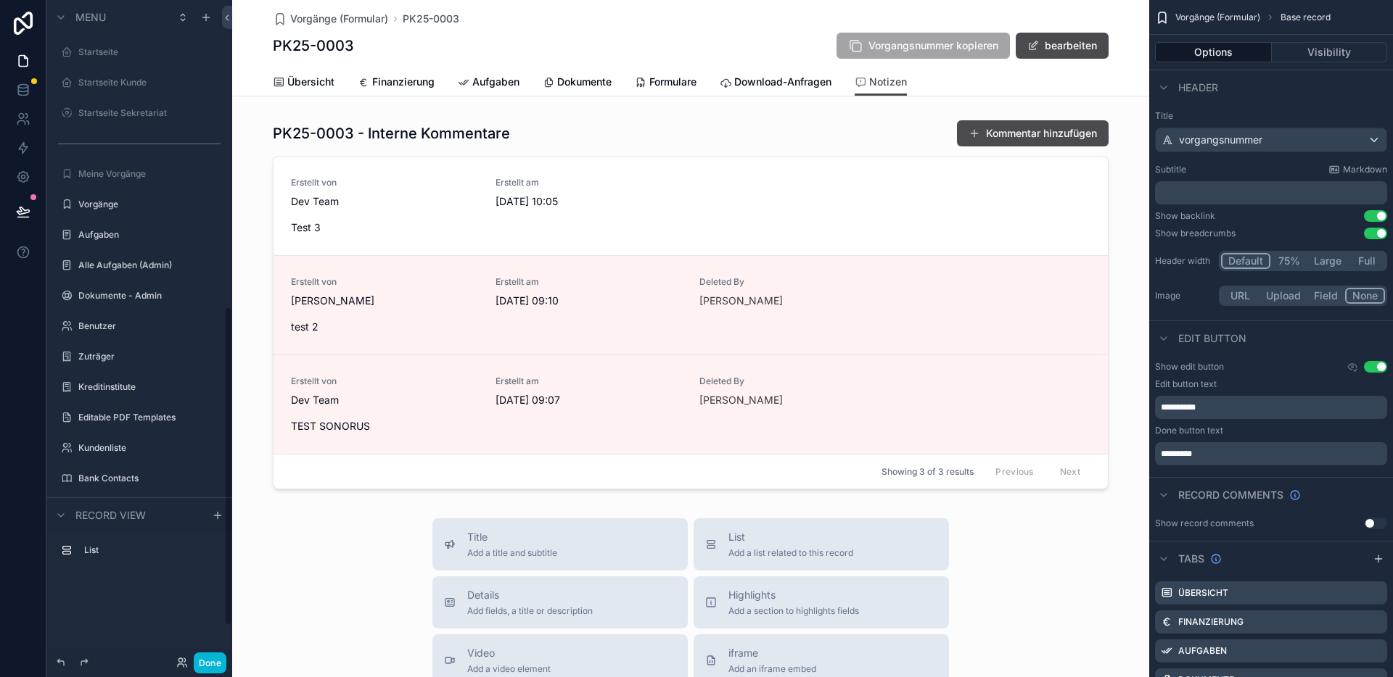
scroll to position [635, 0]
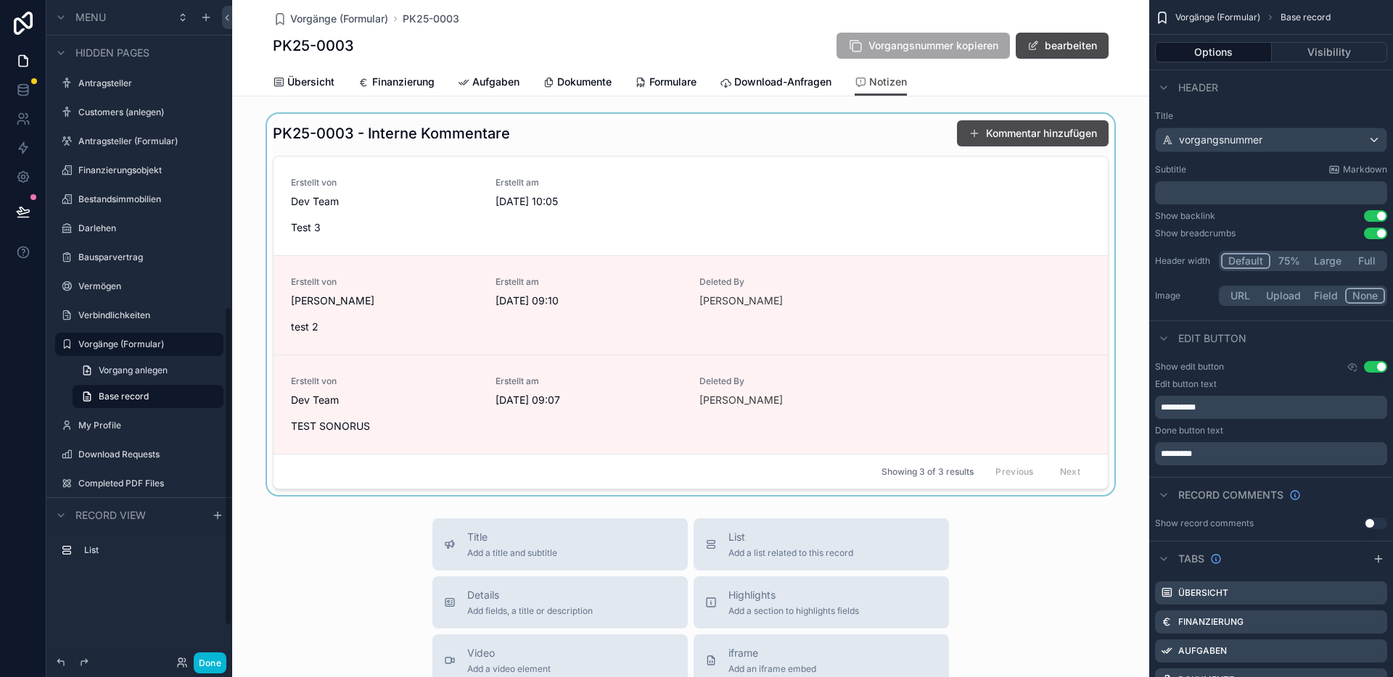
click at [899, 144] on div "scrollable content" at bounding box center [690, 305] width 917 height 382
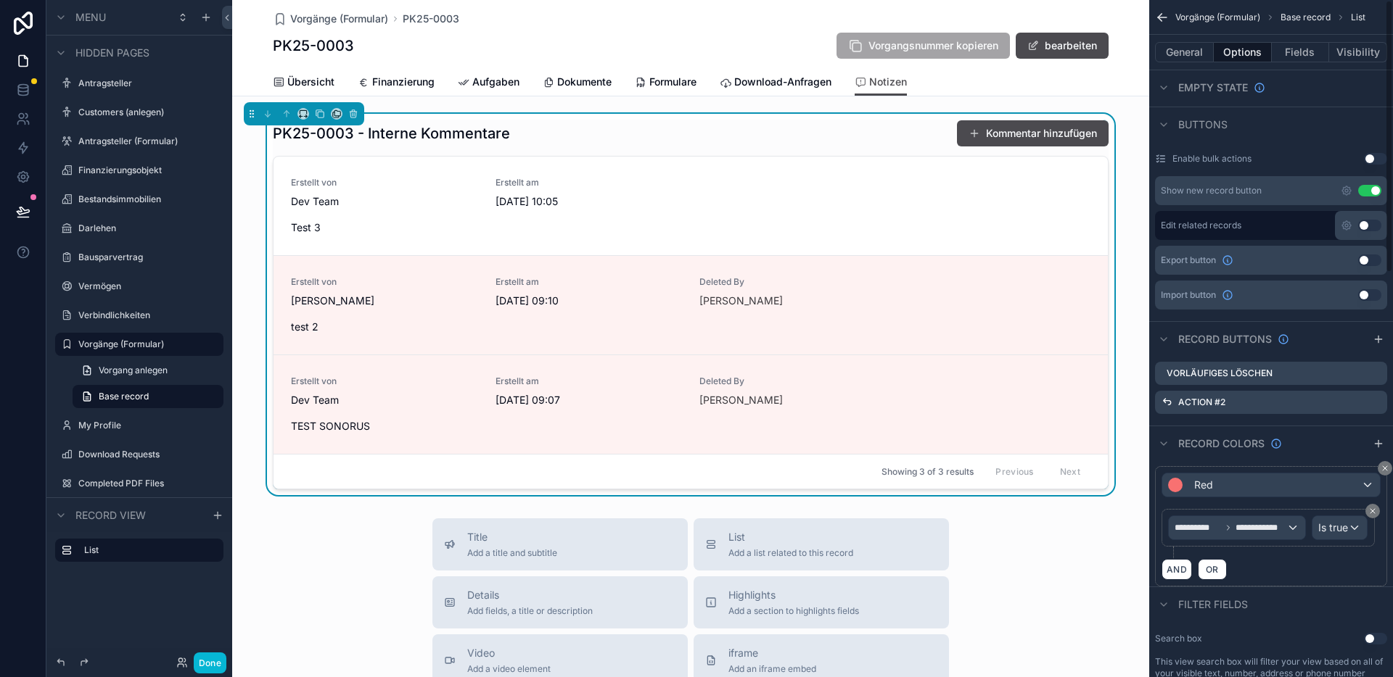
scroll to position [531, 0]
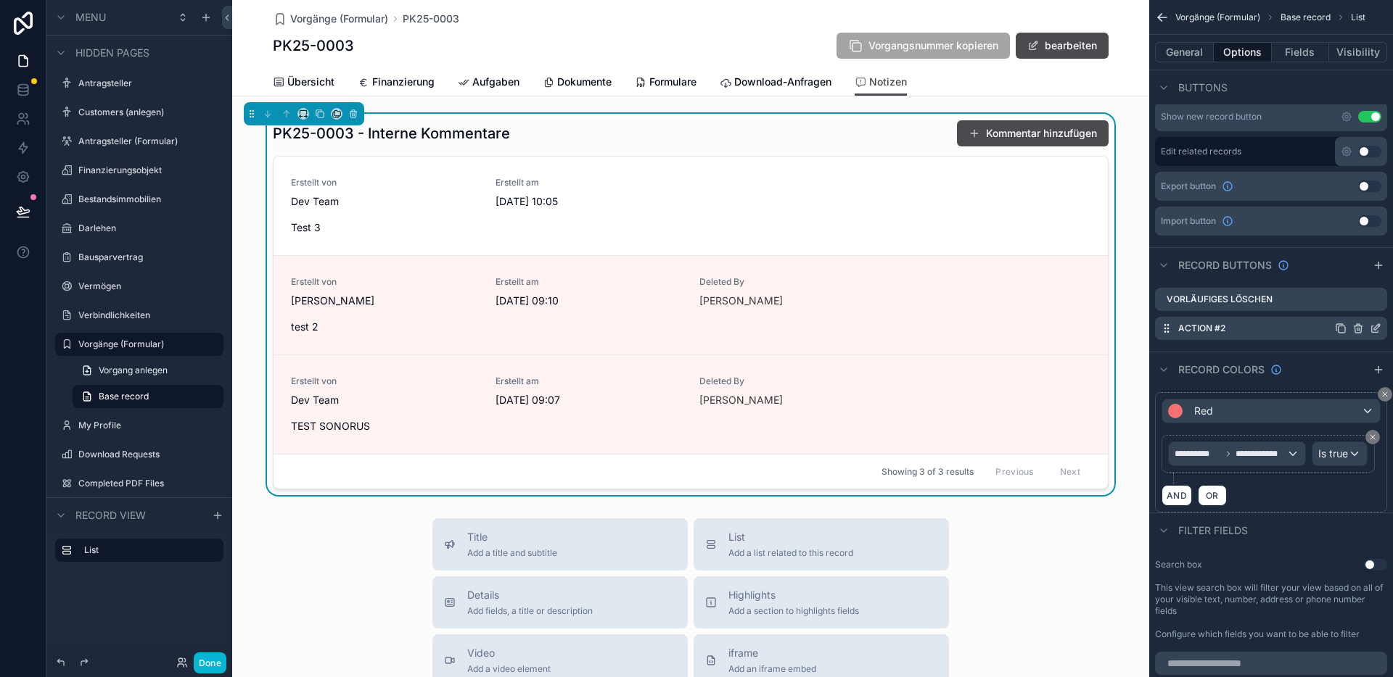
click at [1372, 329] on icon "scrollable content" at bounding box center [1375, 329] width 7 height 7
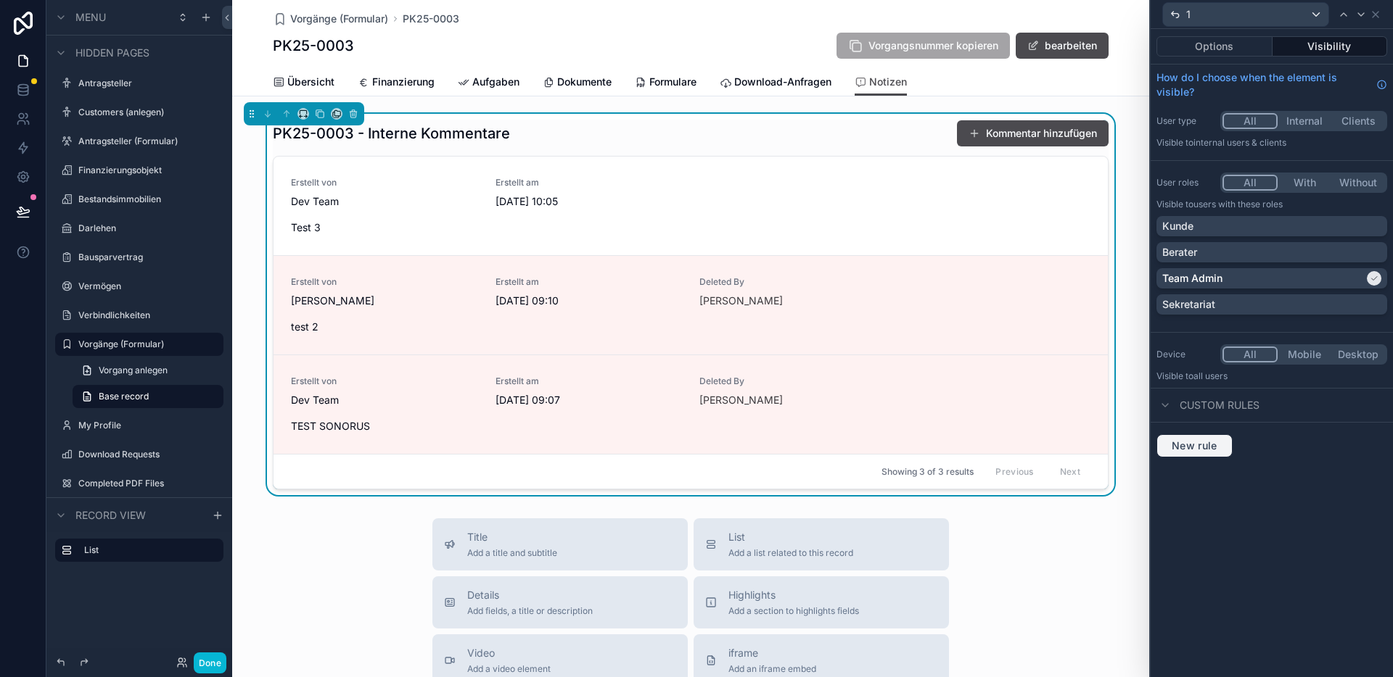
click at [1211, 443] on span "New rule" at bounding box center [1194, 446] width 57 height 13
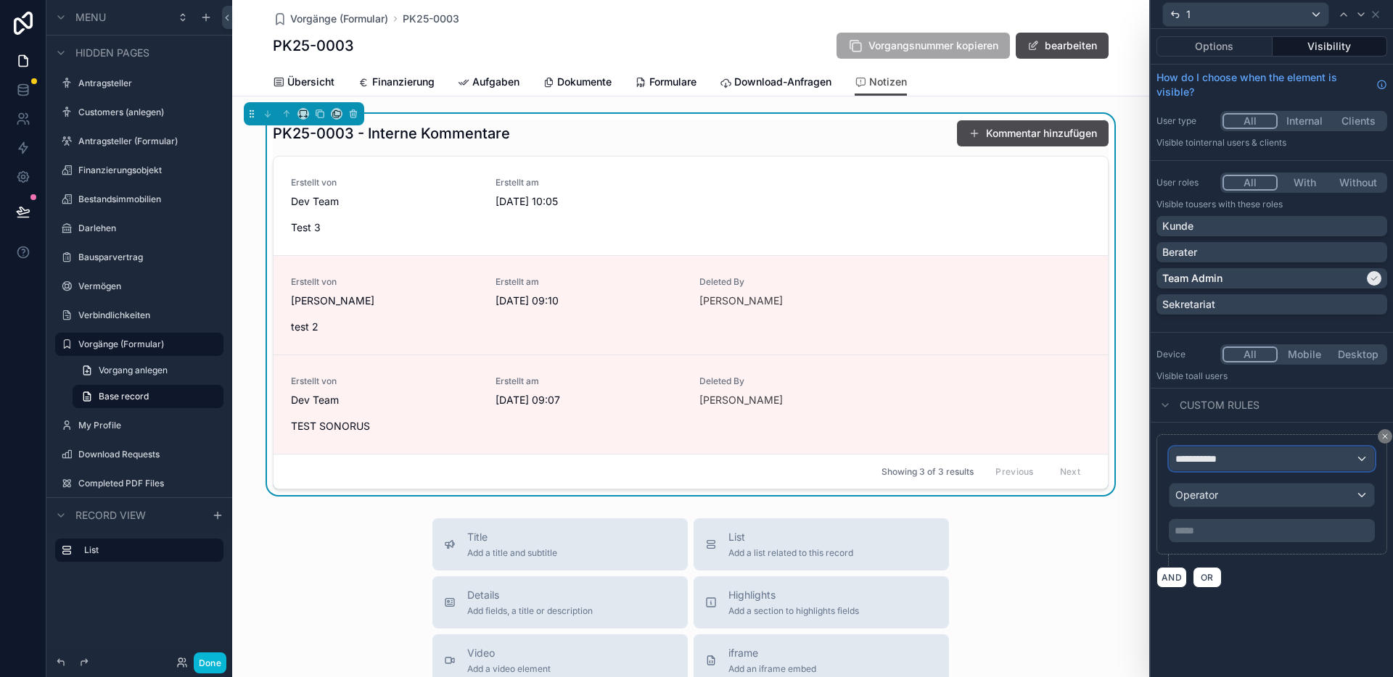
click at [1228, 466] on span "**********" at bounding box center [1202, 459] width 54 height 15
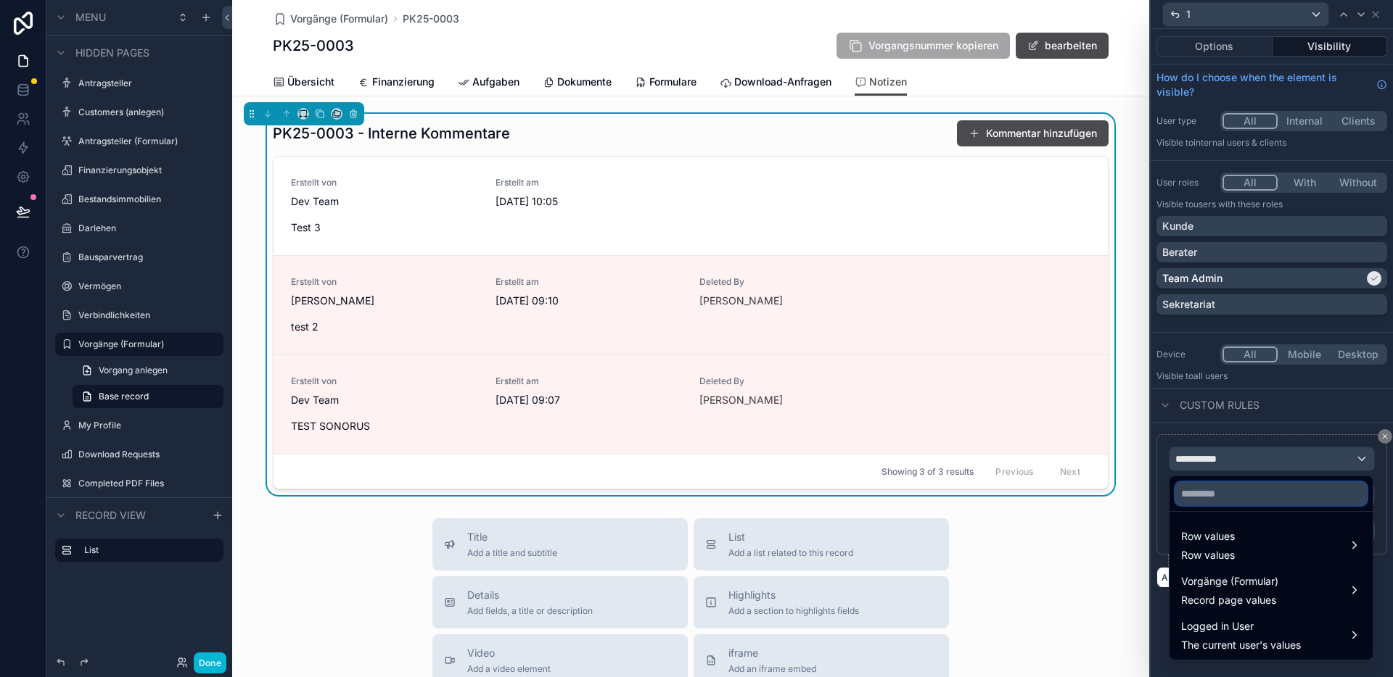
click at [1232, 493] on input "text" at bounding box center [1270, 493] width 191 height 23
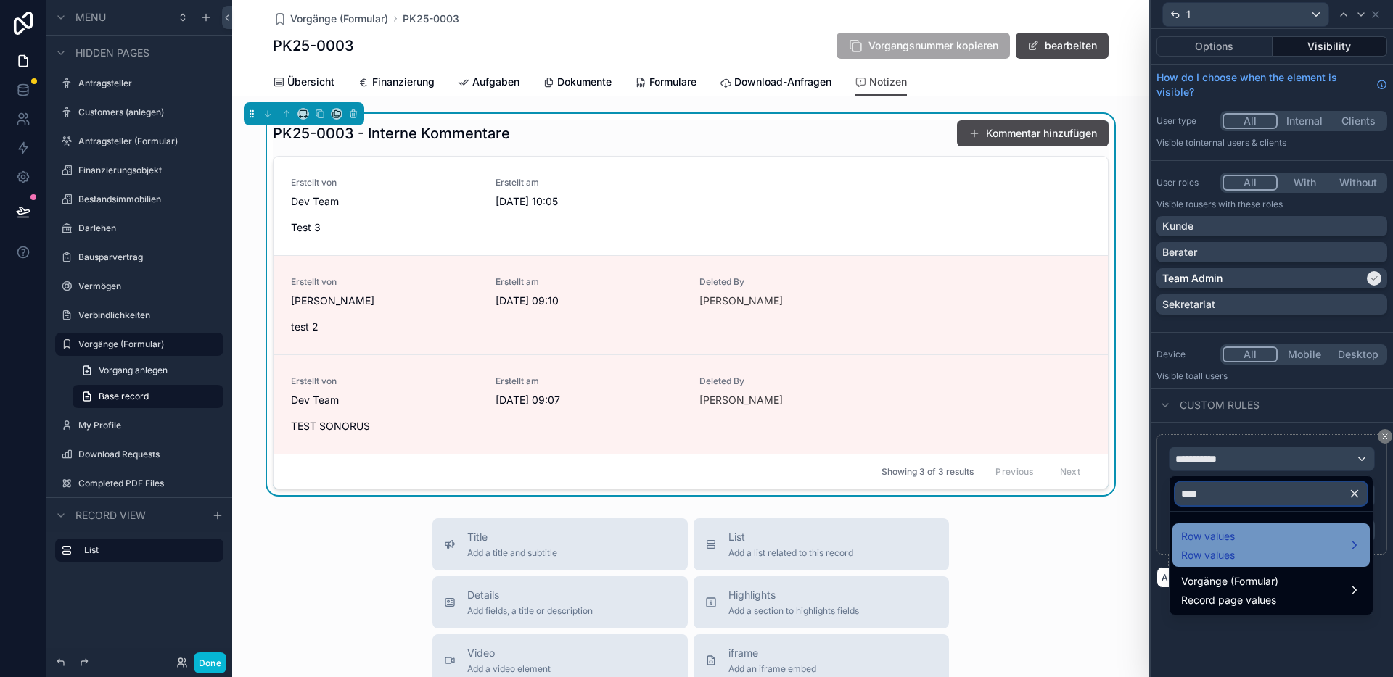
type input "****"
click at [1237, 527] on div "Row values Row values" at bounding box center [1270, 546] width 197 height 44
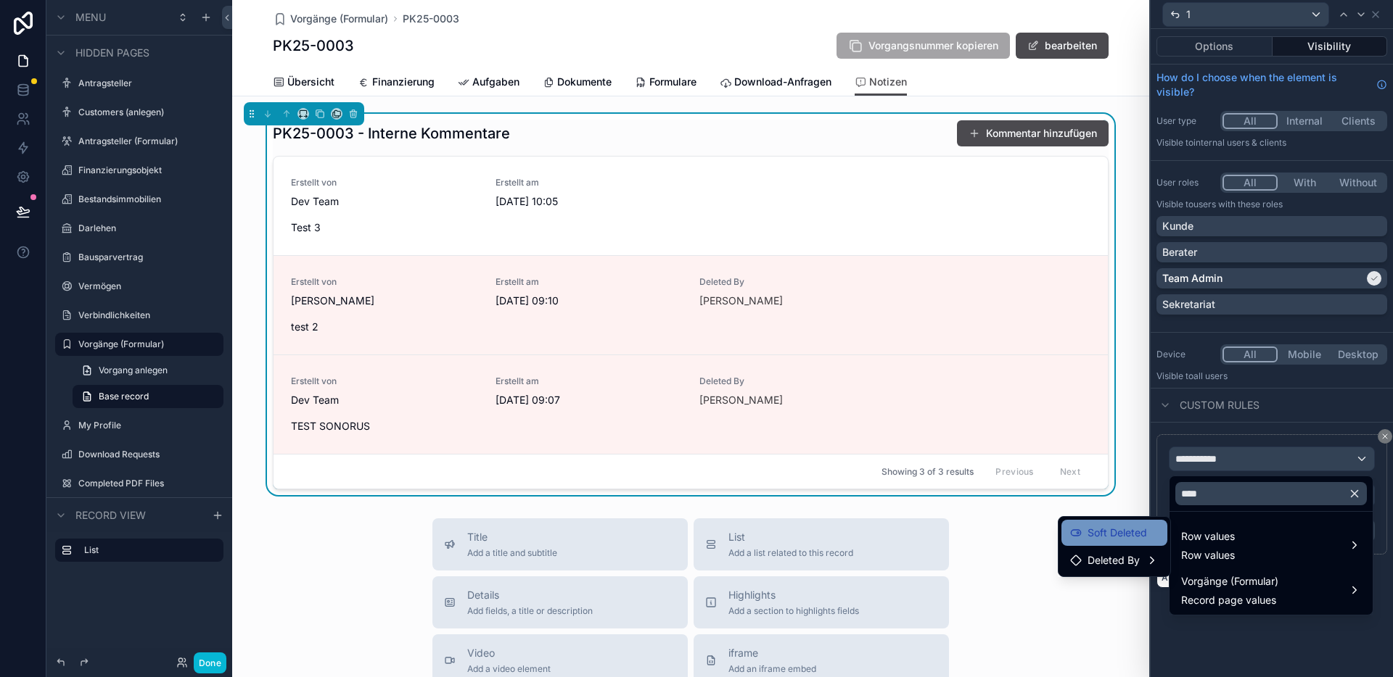
click at [1149, 535] on div "Soft Deleted" at bounding box center [1114, 532] width 88 height 17
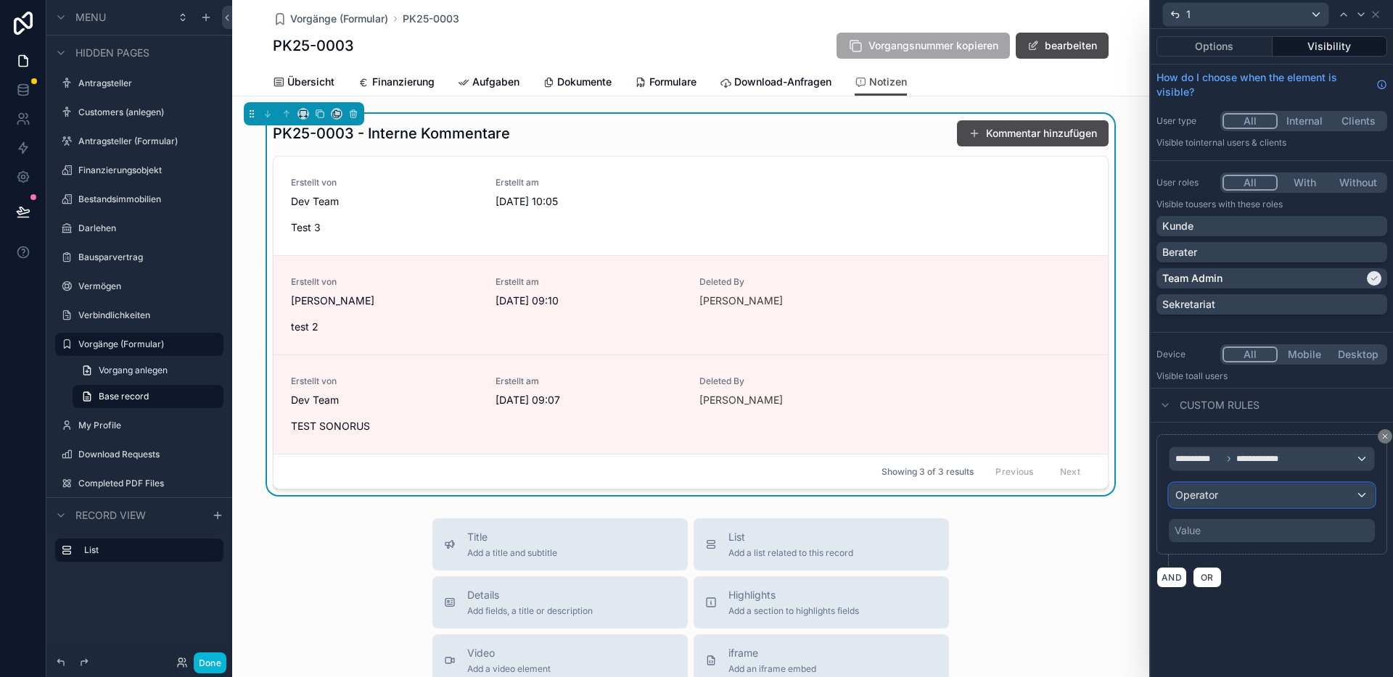
click at [1266, 495] on div "Operator" at bounding box center [1271, 495] width 205 height 23
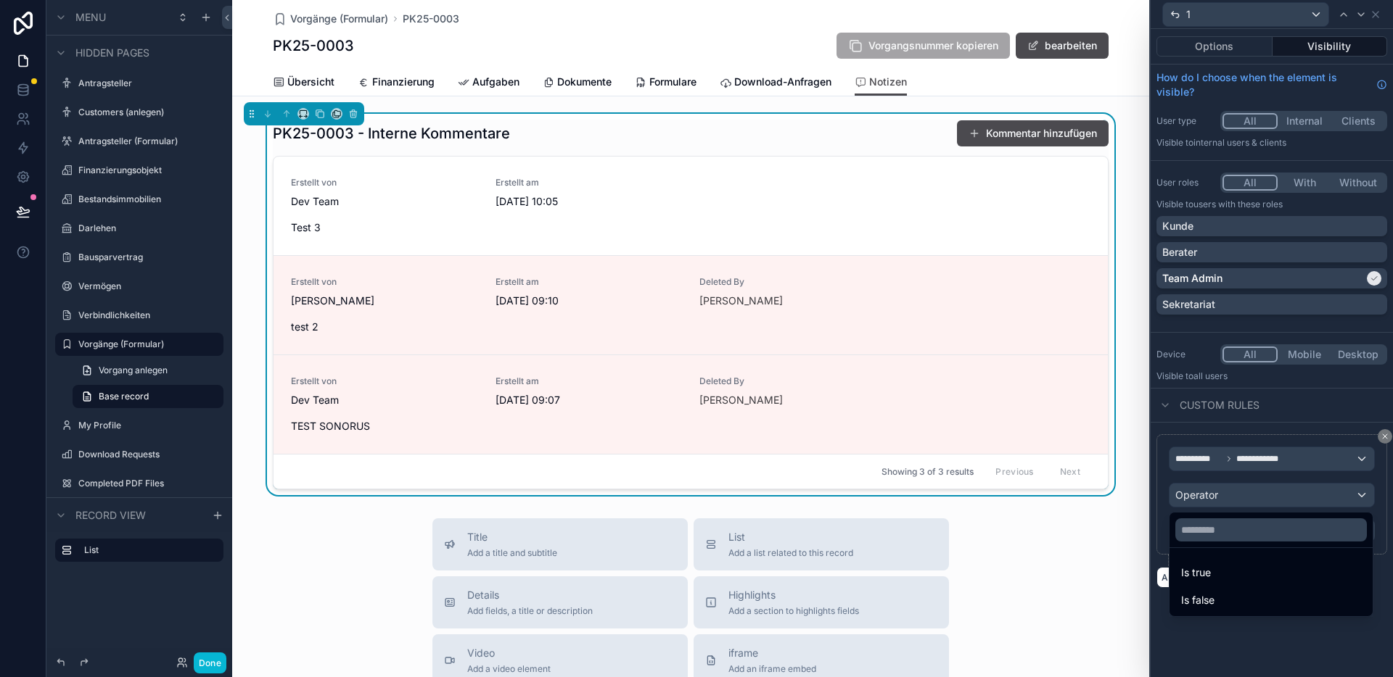
click at [1229, 575] on div "Is true" at bounding box center [1271, 572] width 180 height 17
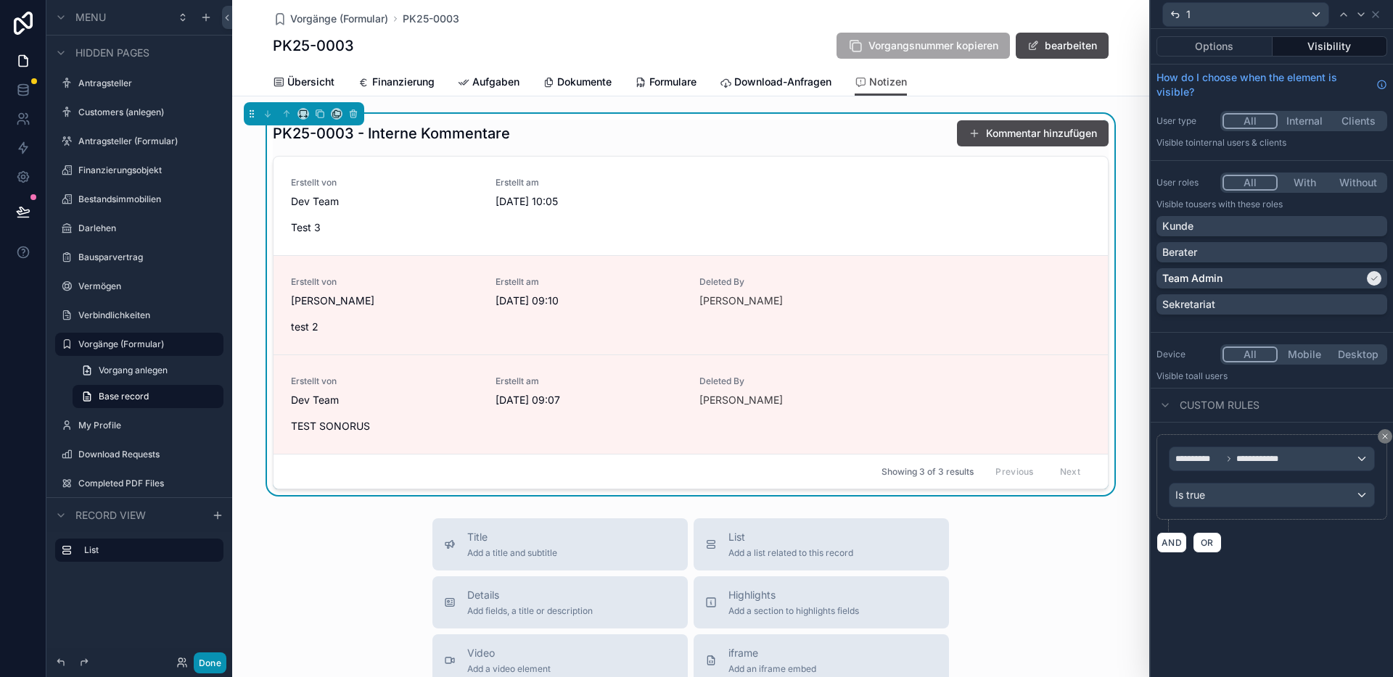
click at [222, 666] on button "Done" at bounding box center [210, 663] width 33 height 21
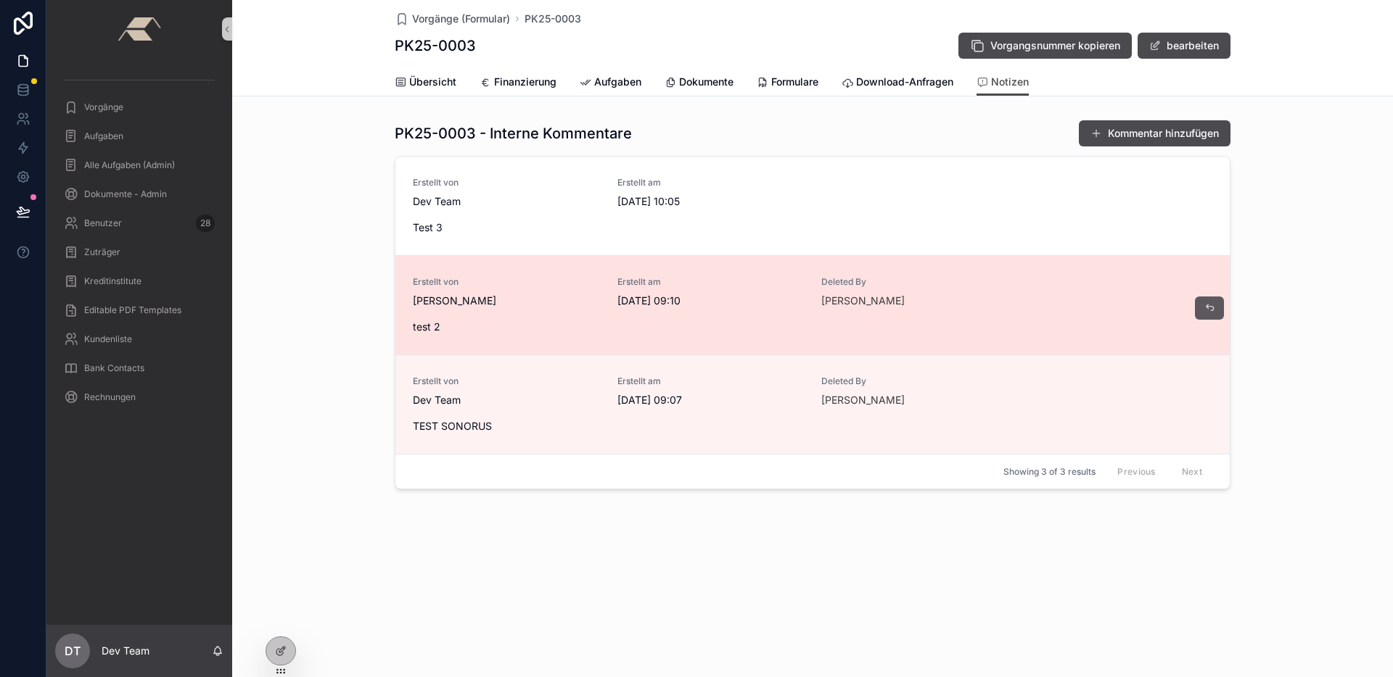
click at [1200, 304] on button "scrollable content" at bounding box center [1209, 308] width 29 height 23
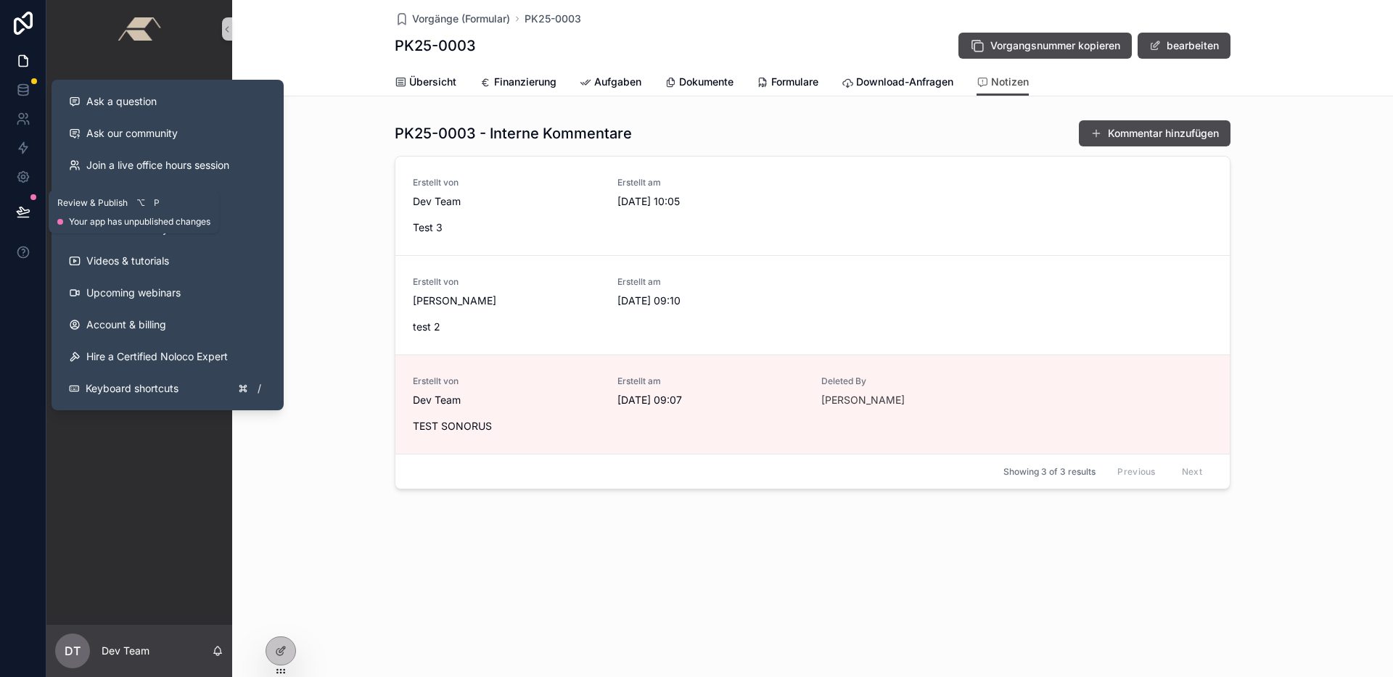
click at [25, 212] on icon at bounding box center [23, 212] width 15 height 15
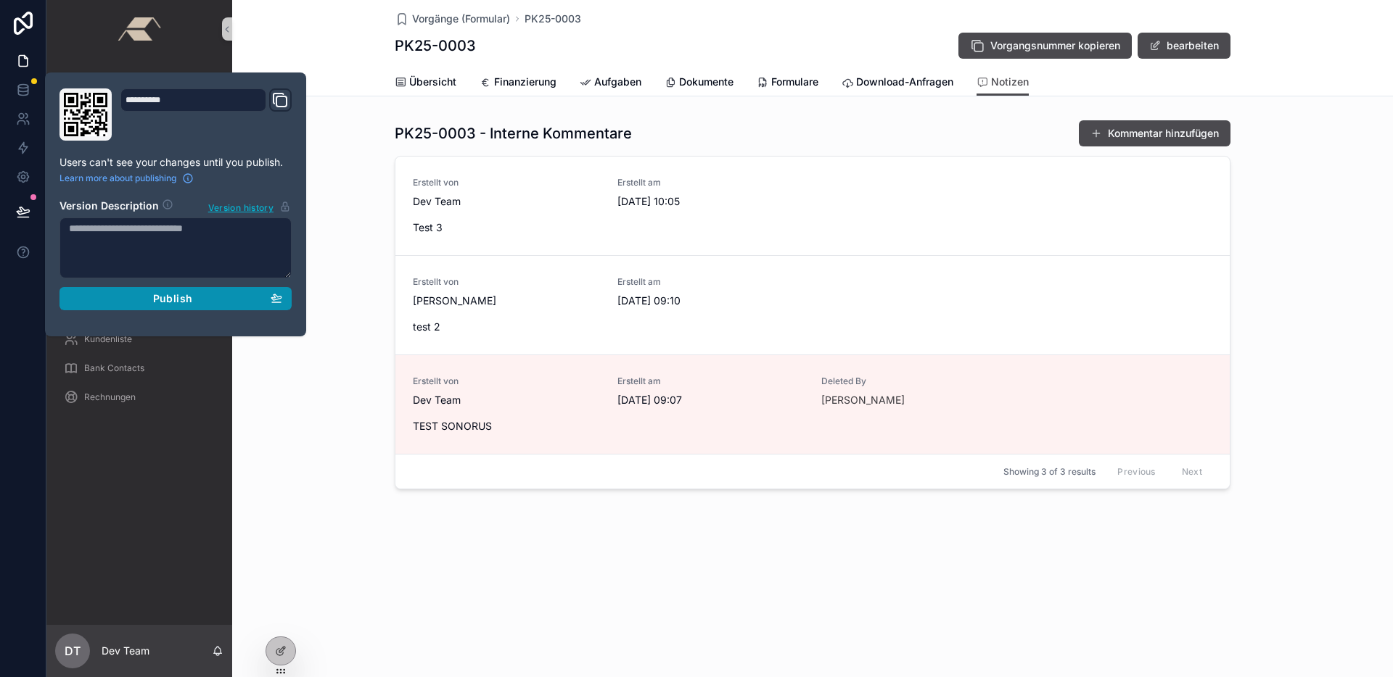
click at [181, 300] on span "Publish" at bounding box center [172, 298] width 39 height 13
